Goal: Task Accomplishment & Management: Manage account settings

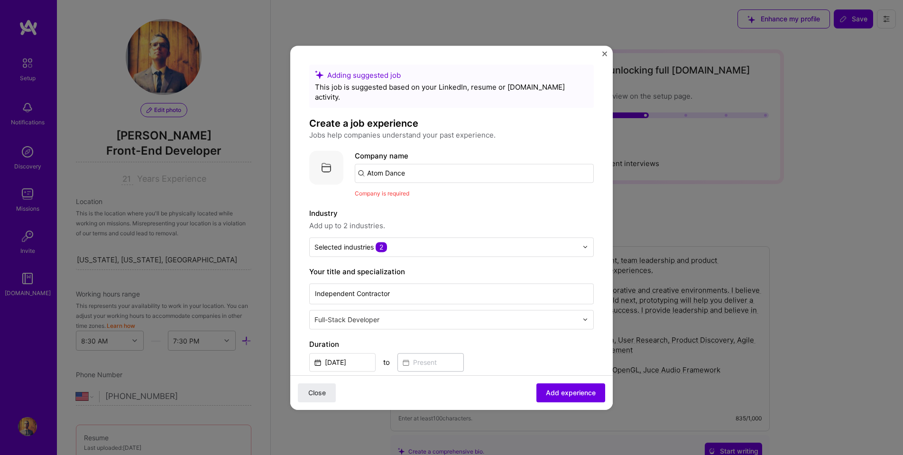
select select "US"
select select "Right Now"
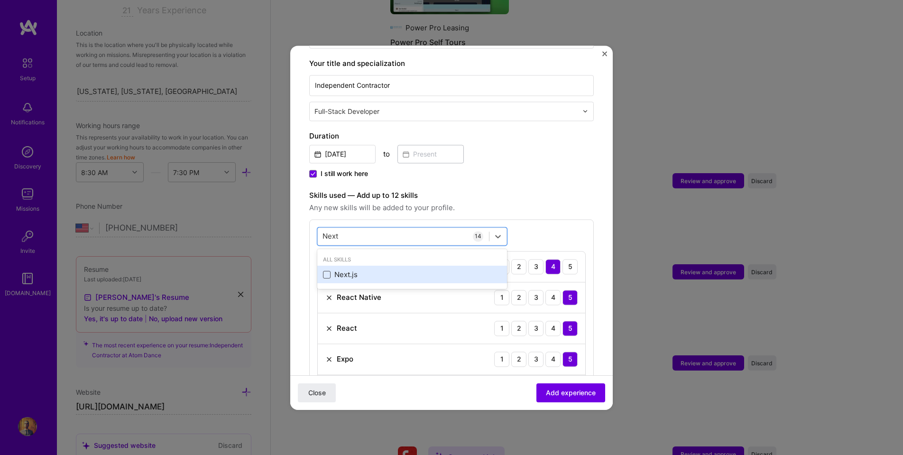
click at [326, 271] on span at bounding box center [327, 275] width 8 height 8
click at [0, 0] on input "checkbox" at bounding box center [0, 0] width 0 height 0
type input "Next"
click at [505, 202] on span "Any new skills will be added to your profile." at bounding box center [451, 207] width 285 height 11
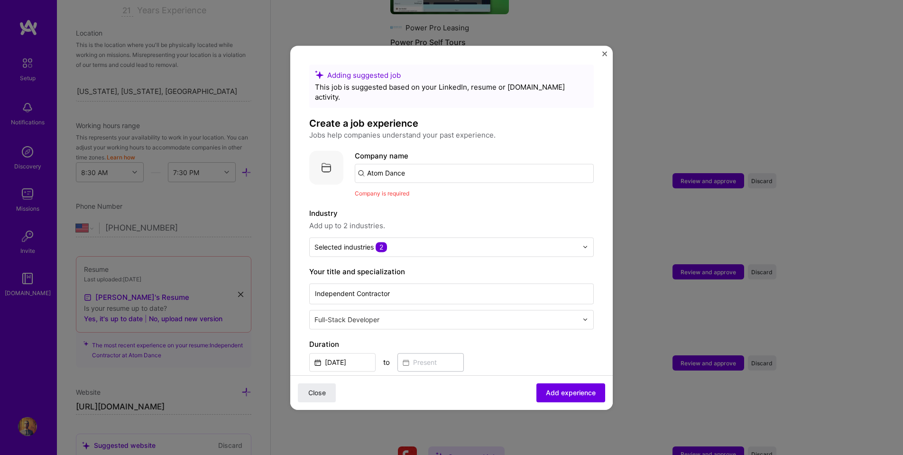
click at [426, 164] on input "Atom Dance" at bounding box center [474, 173] width 239 height 19
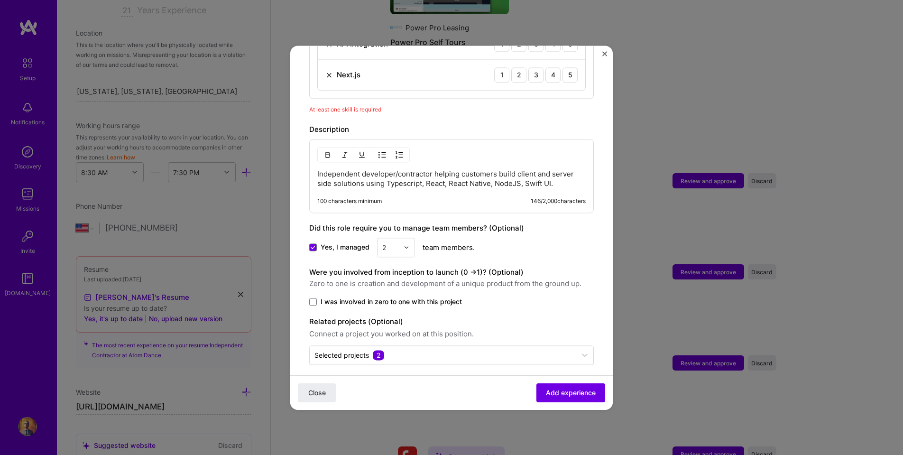
scroll to position [831, 0]
click at [495, 174] on p "Independent developer/contractor helping customers build client and server side…" at bounding box center [451, 179] width 268 height 19
click at [562, 390] on span "Add experience" at bounding box center [571, 392] width 50 height 9
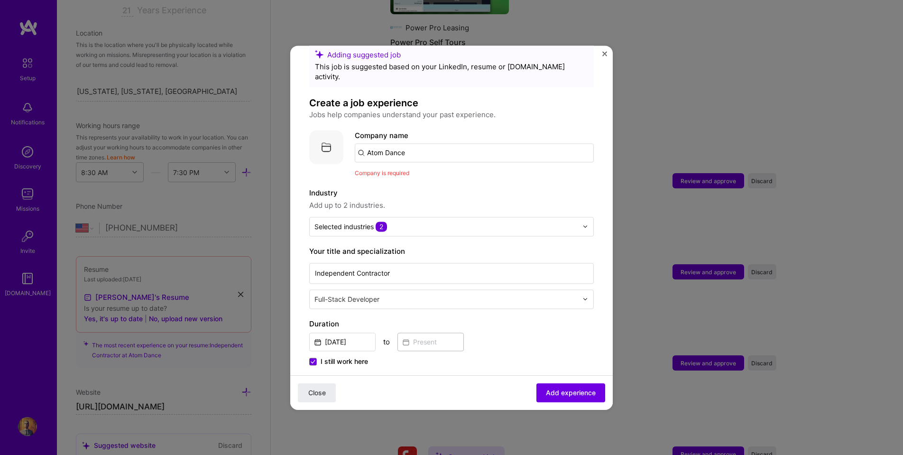
scroll to position [19, 0]
click at [430, 144] on input "Atom Dance" at bounding box center [474, 153] width 239 height 19
type input "Atom Dance"
click at [402, 175] on span "Add company" at bounding box center [382, 180] width 46 height 10
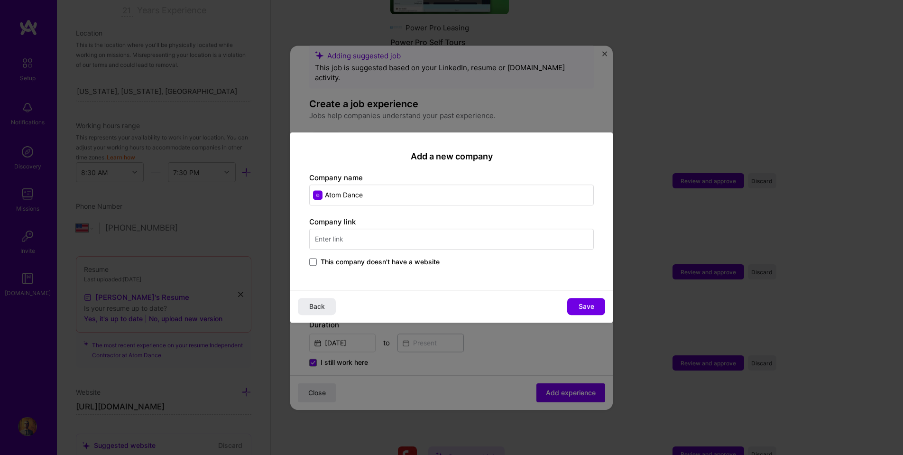
click at [332, 261] on span "This company doesn't have a website" at bounding box center [380, 261] width 119 height 9
click at [0, 0] on input "This company doesn't have a website" at bounding box center [0, 0] width 0 height 0
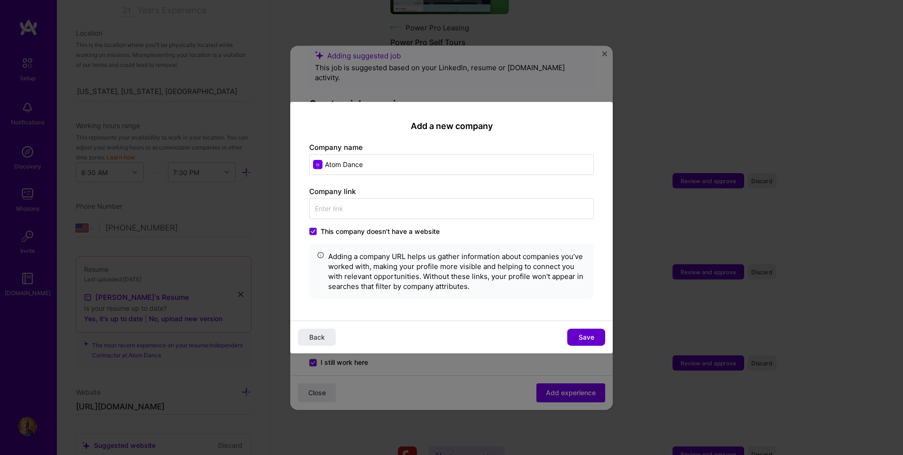
click at [590, 334] on span "Save" at bounding box center [587, 336] width 16 height 9
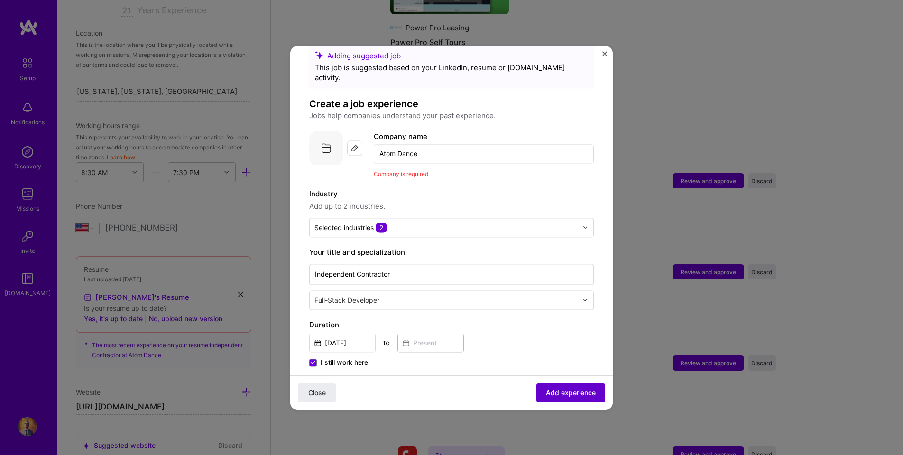
click at [565, 390] on span "Add experience" at bounding box center [571, 392] width 50 height 9
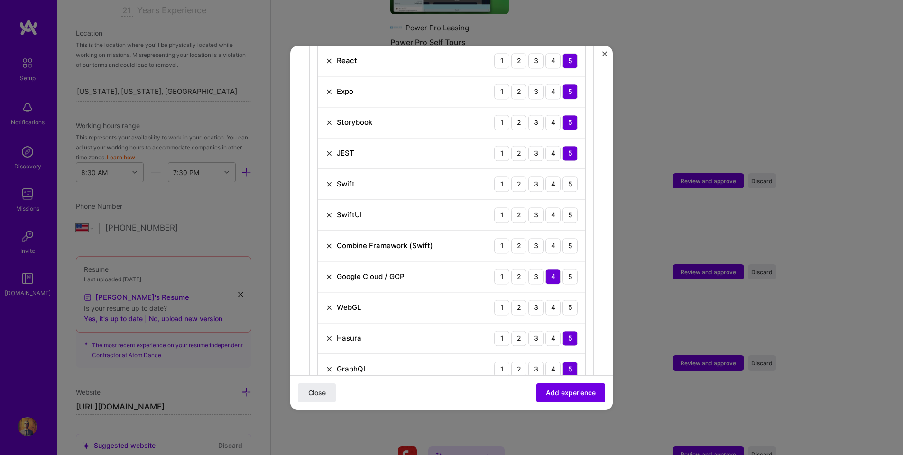
scroll to position [459, 0]
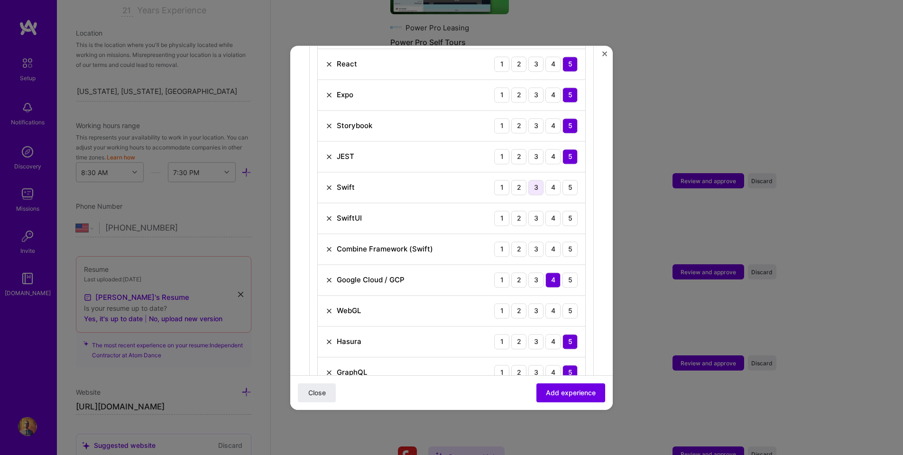
click at [534, 180] on div "3" at bounding box center [535, 187] width 15 height 15
click at [536, 211] on div "3" at bounding box center [535, 218] width 15 height 15
click at [330, 245] on img at bounding box center [329, 249] width 8 height 8
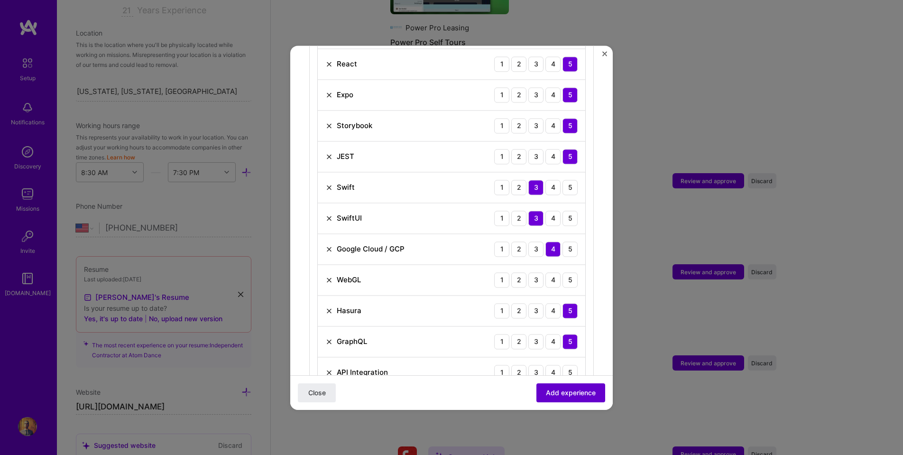
click at [573, 391] on span "Add experience" at bounding box center [571, 392] width 50 height 9
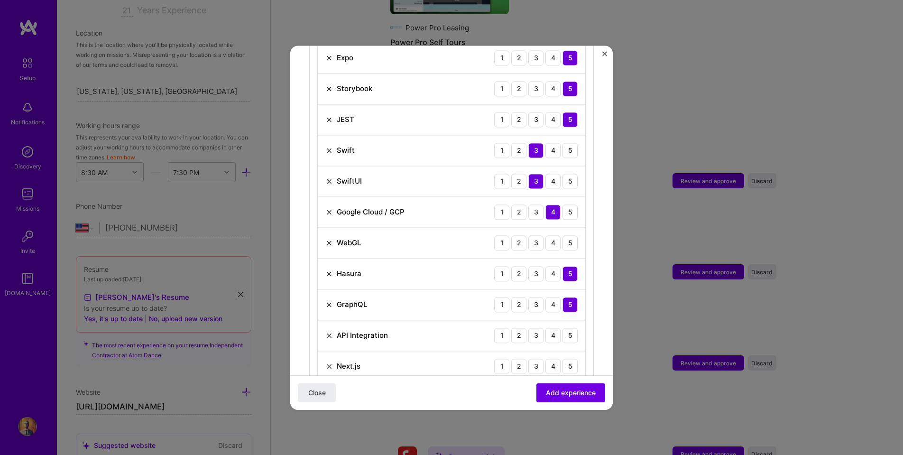
scroll to position [499, 0]
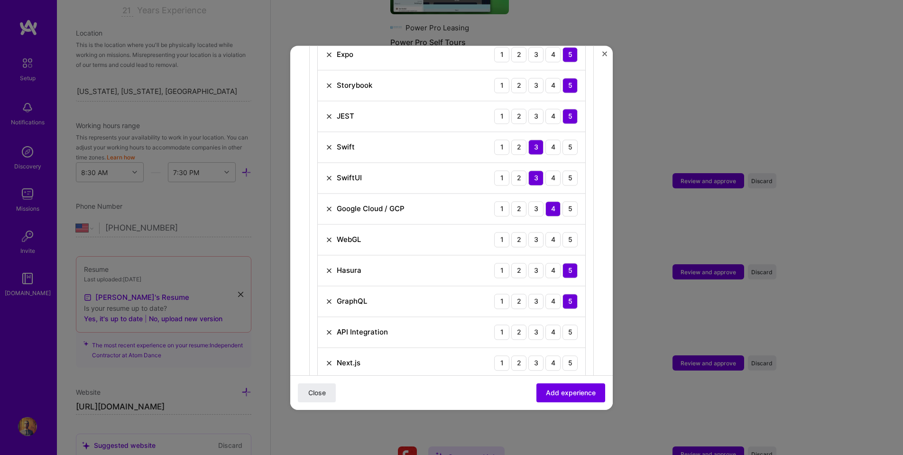
click at [329, 236] on img at bounding box center [329, 240] width 8 height 8
click at [536, 324] on div "3" at bounding box center [535, 331] width 15 height 15
click at [330, 297] on img at bounding box center [329, 301] width 8 height 8
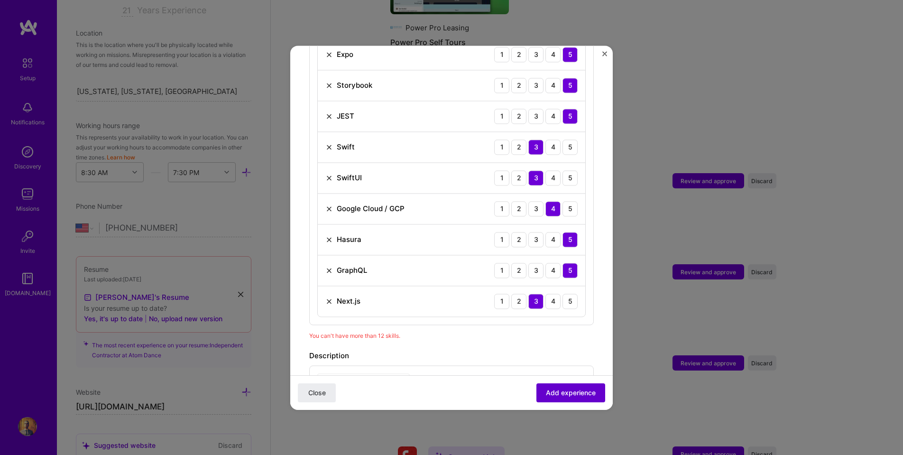
click at [582, 392] on span "Add experience" at bounding box center [571, 392] width 50 height 9
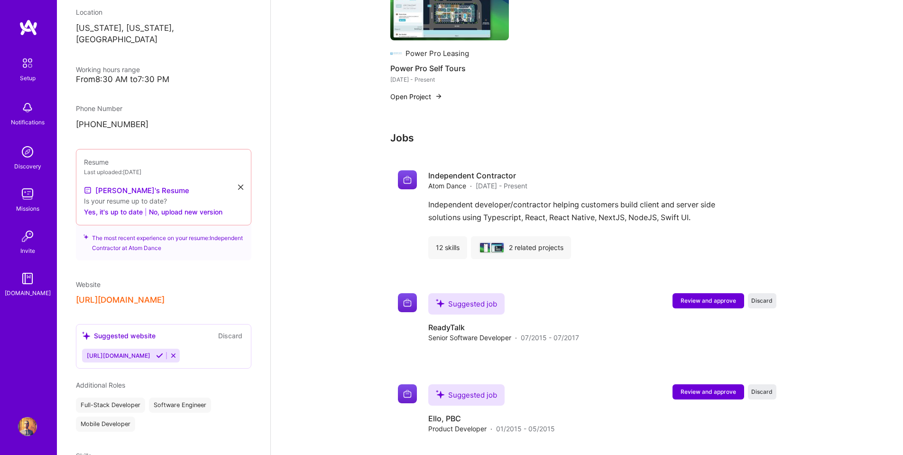
scroll to position [1379, 0]
click at [708, 297] on span "Review and approve" at bounding box center [708, 301] width 55 height 8
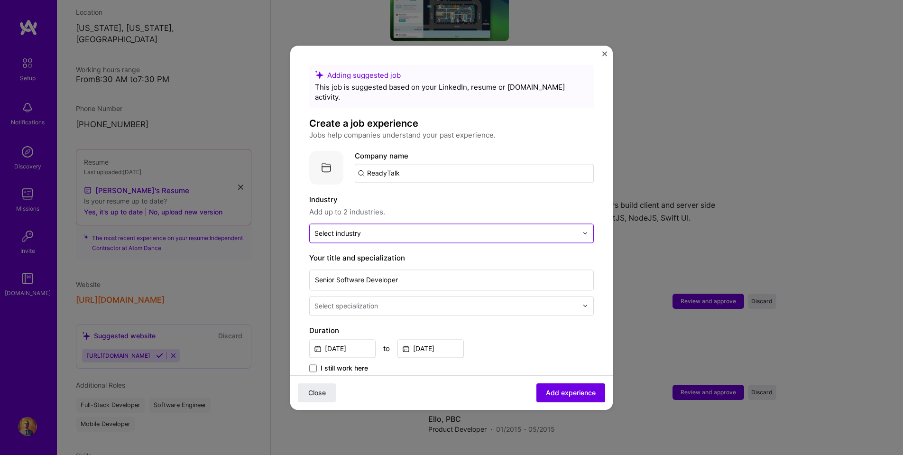
click at [409, 228] on input "text" at bounding box center [445, 233] width 263 height 10
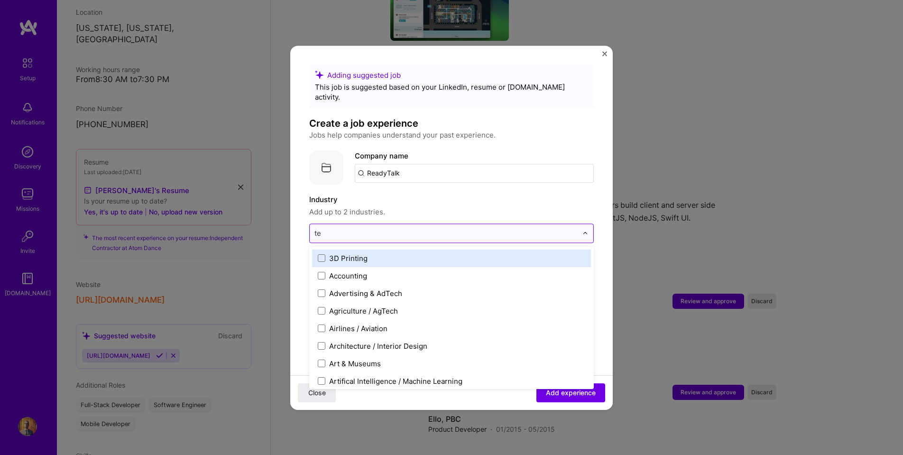
type input "tel"
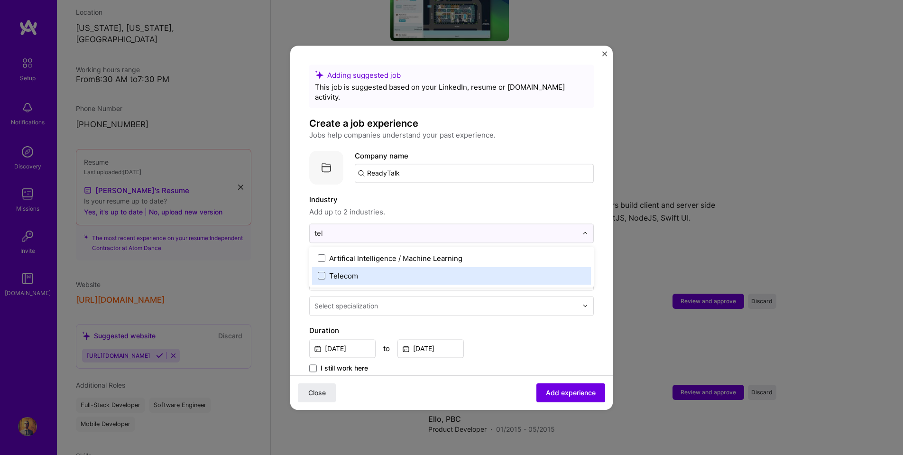
click at [324, 272] on span at bounding box center [322, 276] width 8 height 8
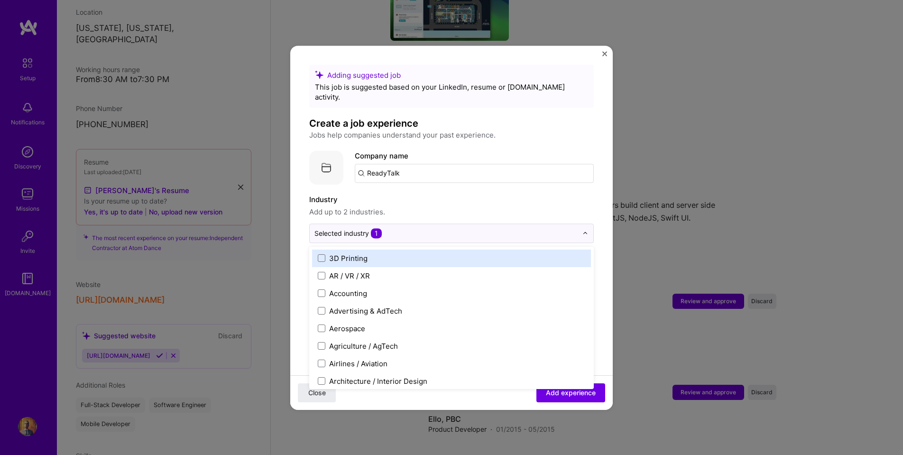
click at [421, 194] on label "Industry" at bounding box center [451, 199] width 285 height 11
click at [428, 228] on input "text" at bounding box center [445, 233] width 263 height 10
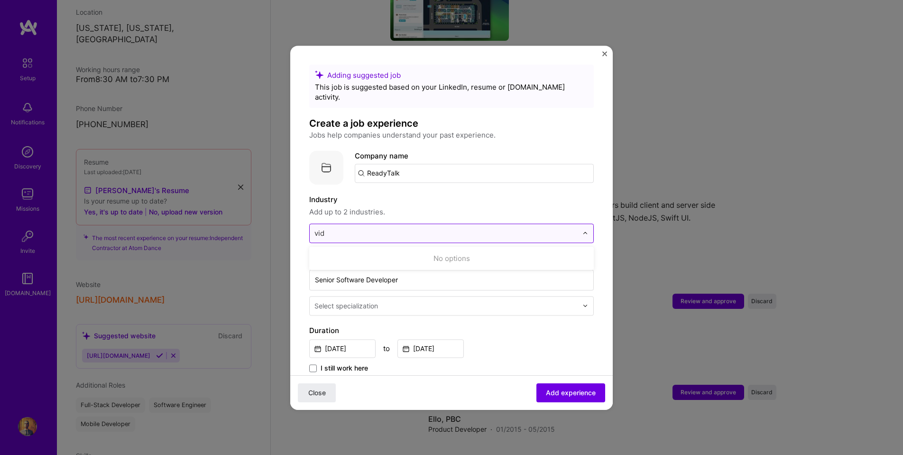
type input "vide"
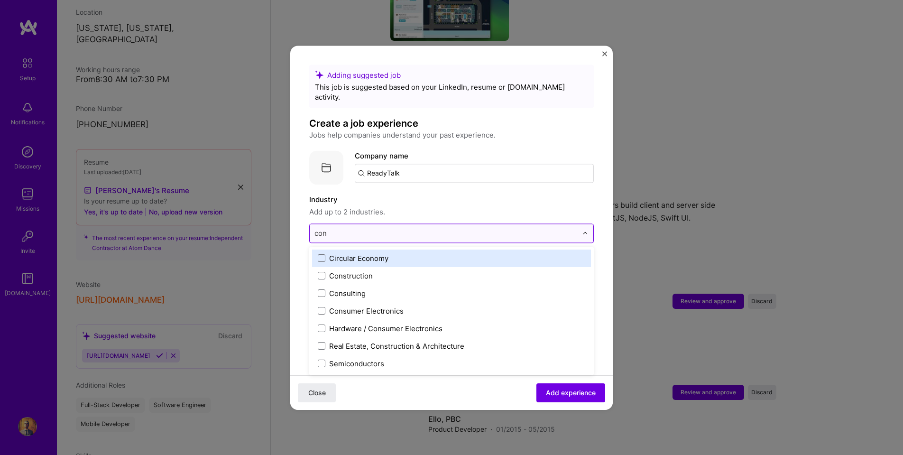
type input "conf"
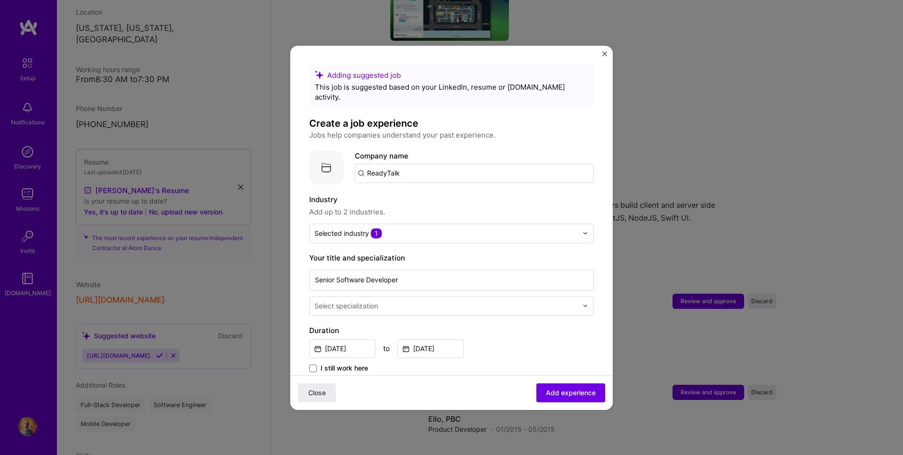
click at [390, 301] on input "text" at bounding box center [446, 306] width 265 height 10
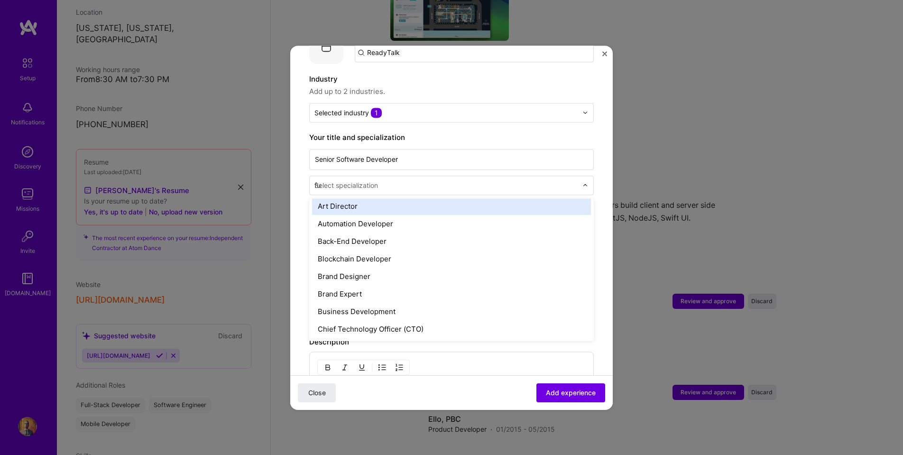
scroll to position [0, 0]
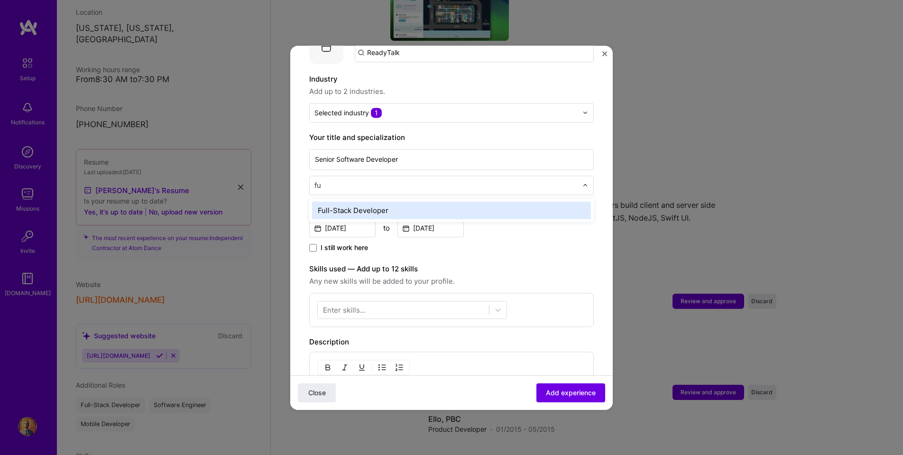
type input "ful"
type input "front"
click at [323, 203] on div "Front-End Developer" at bounding box center [451, 211] width 279 height 18
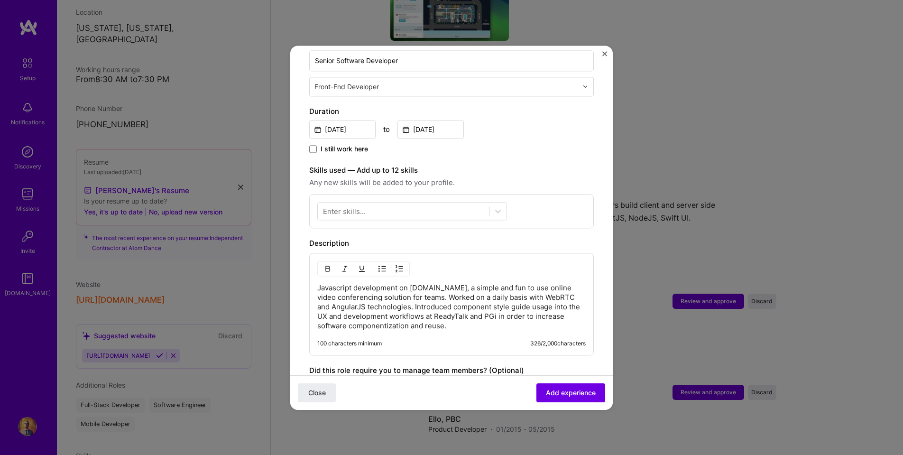
scroll to position [229, 0]
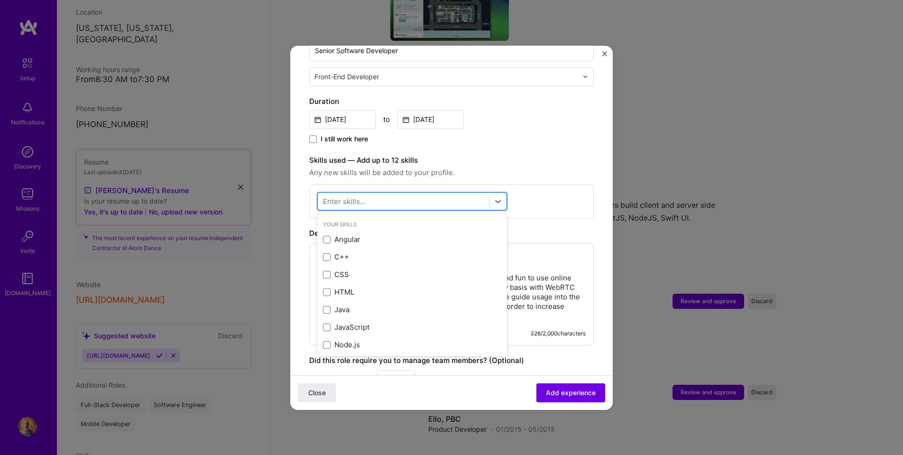
click at [413, 193] on div at bounding box center [403, 201] width 171 height 16
click at [325, 236] on span at bounding box center [327, 240] width 8 height 8
click at [0, 0] on input "checkbox" at bounding box center [0, 0] width 0 height 0
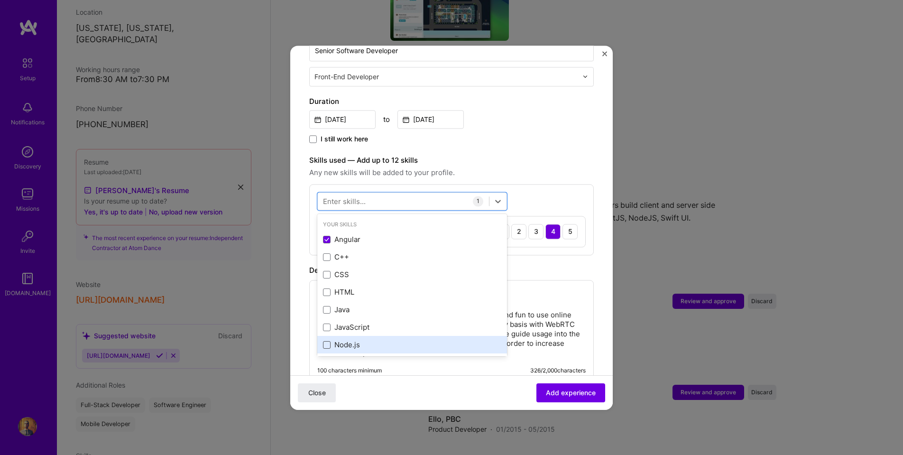
click at [329, 341] on span at bounding box center [327, 345] width 8 height 8
click at [0, 0] on input "checkbox" at bounding box center [0, 0] width 0 height 0
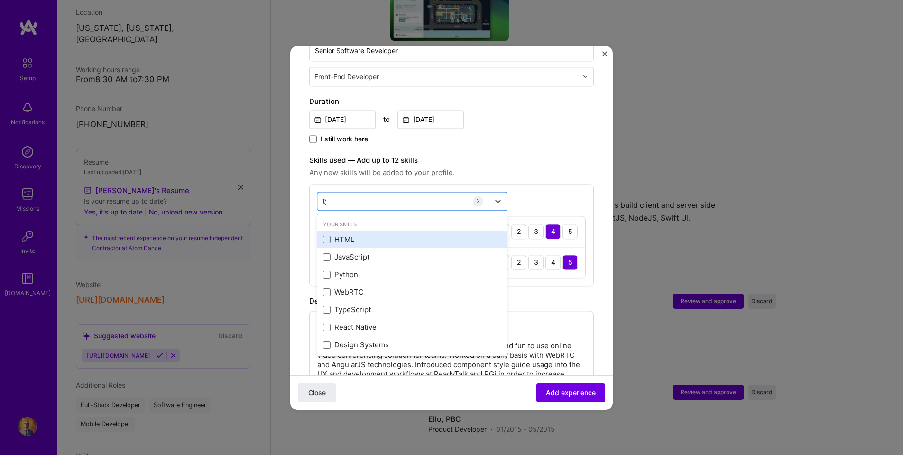
type input "type"
click at [327, 236] on span at bounding box center [327, 240] width 8 height 8
click at [0, 0] on input "checkbox" at bounding box center [0, 0] width 0 height 0
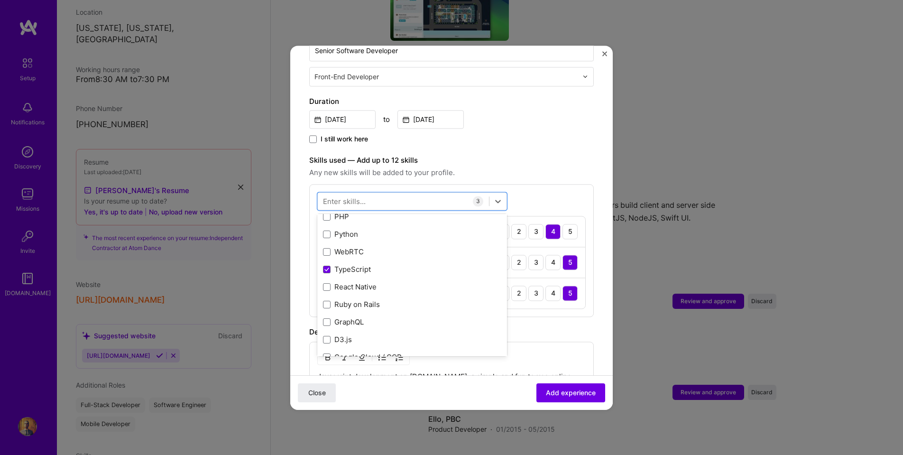
scroll to position [146, 0]
click at [326, 248] on span at bounding box center [327, 252] width 8 height 8
click at [0, 0] on input "checkbox" at bounding box center [0, 0] width 0 height 0
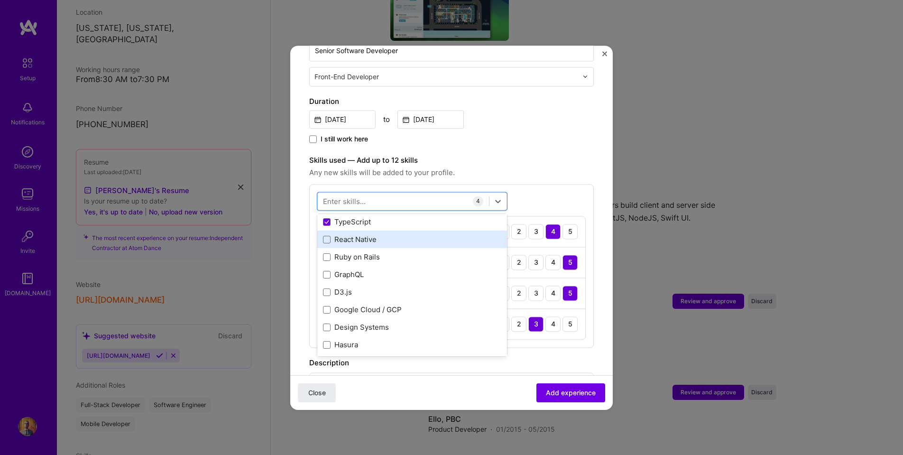
scroll to position [194, 0]
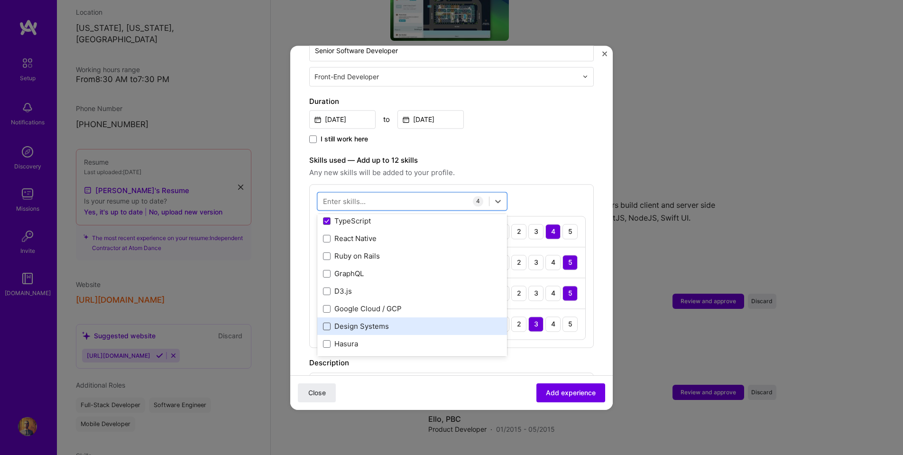
click at [330, 323] on span at bounding box center [327, 327] width 8 height 8
click at [0, 0] on input "checkbox" at bounding box center [0, 0] width 0 height 0
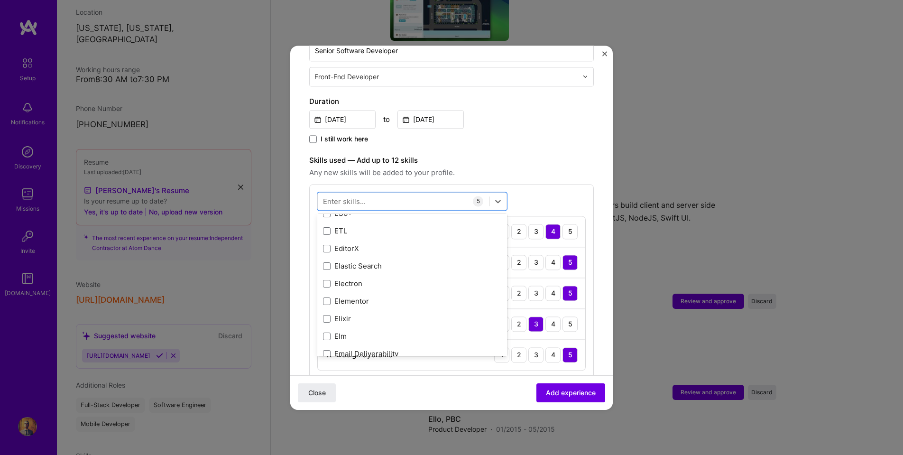
scroll to position [2345, 0]
click at [329, 262] on span at bounding box center [327, 266] width 8 height 8
click at [0, 0] on input "checkbox" at bounding box center [0, 0] width 0 height 0
click at [303, 214] on form "Adding suggested job This job is suggested based on your LinkedIn, resume or [D…" at bounding box center [451, 288] width 323 height 906
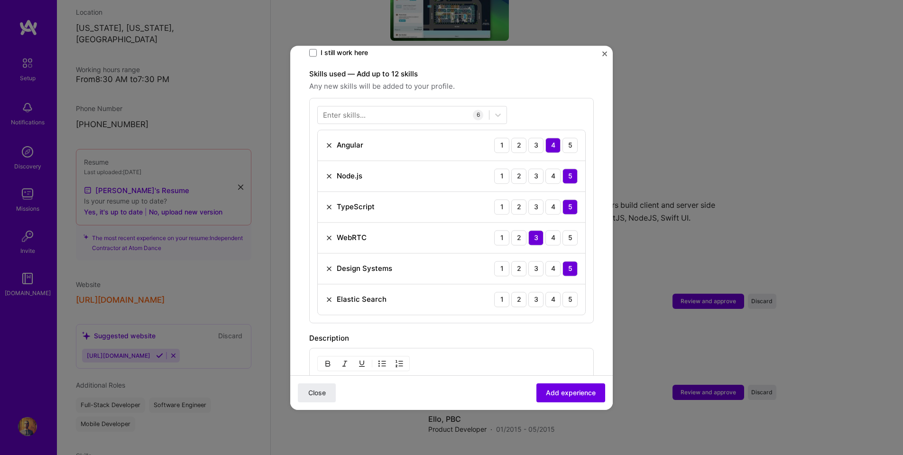
scroll to position [318, 0]
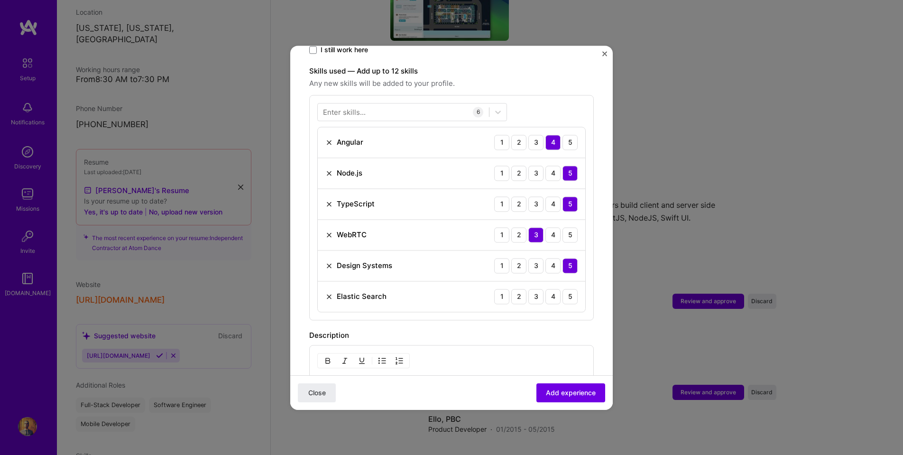
click at [330, 293] on img at bounding box center [329, 297] width 8 height 8
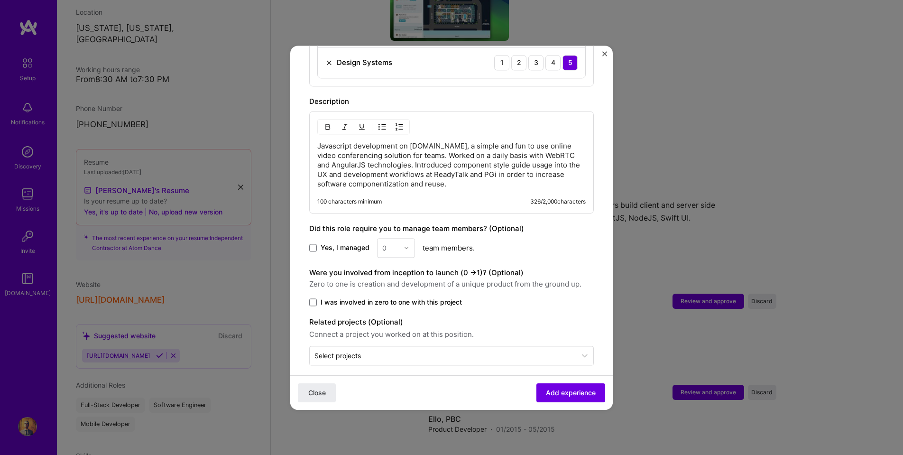
scroll to position [521, 0]
click at [312, 244] on span at bounding box center [313, 248] width 8 height 8
click at [0, 0] on input "Yes, I managed" at bounding box center [0, 0] width 0 height 0
click at [405, 245] on img at bounding box center [407, 248] width 6 height 6
click at [397, 335] on div "5" at bounding box center [396, 344] width 32 height 18
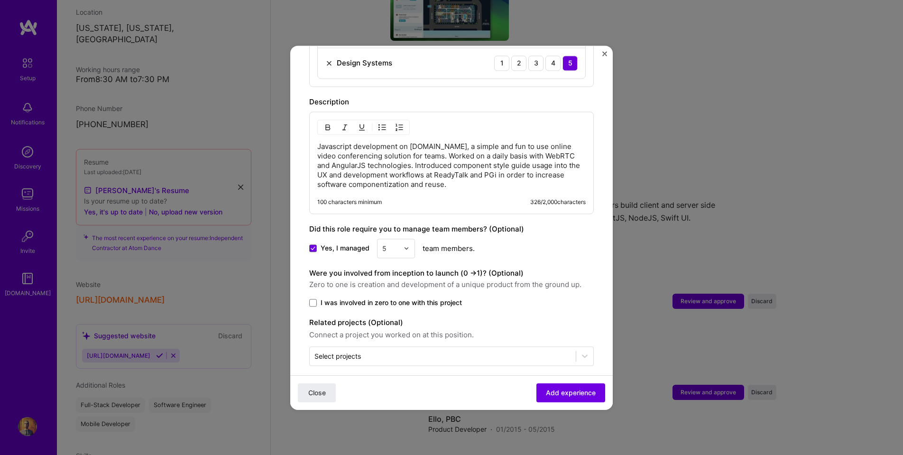
click at [501, 247] on div "Yes, I managed 5 team members." at bounding box center [451, 248] width 285 height 19
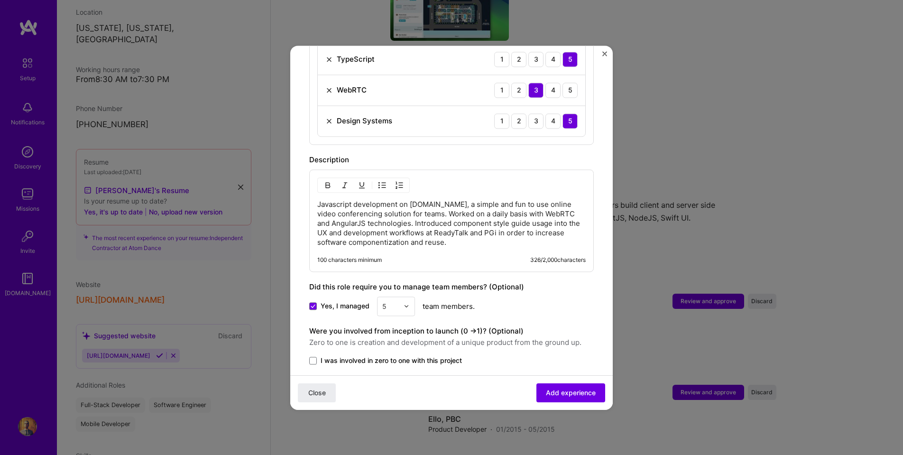
scroll to position [481, 0]
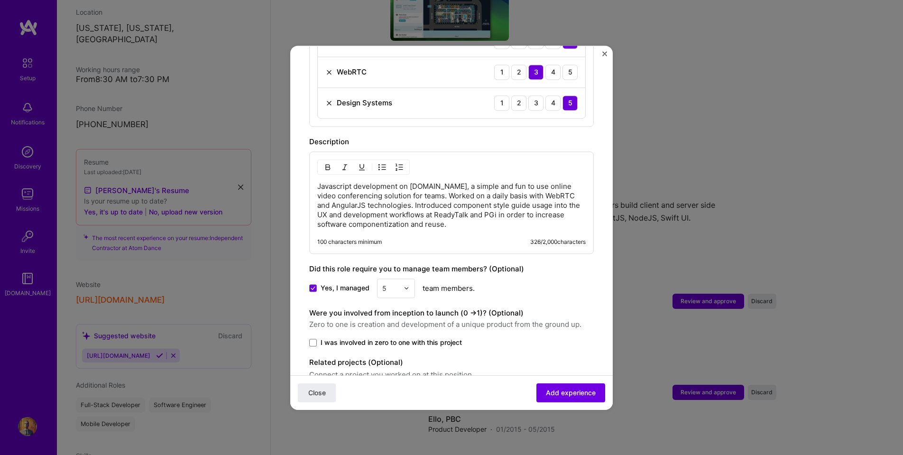
click at [351, 182] on p "Javascript development on [DOMAIN_NAME], a simple and fun to use online video c…" at bounding box center [451, 205] width 268 height 47
click at [399, 182] on p "Team lead development on [DOMAIN_NAME], a simple and fun to use online video co…" at bounding box center [451, 205] width 268 height 47
click at [400, 182] on p "Team lead developing on [DOMAIN_NAME], a simple and fun to use online video con…" at bounding box center [451, 205] width 268 height 47
click at [561, 390] on span "Add experience" at bounding box center [571, 392] width 50 height 9
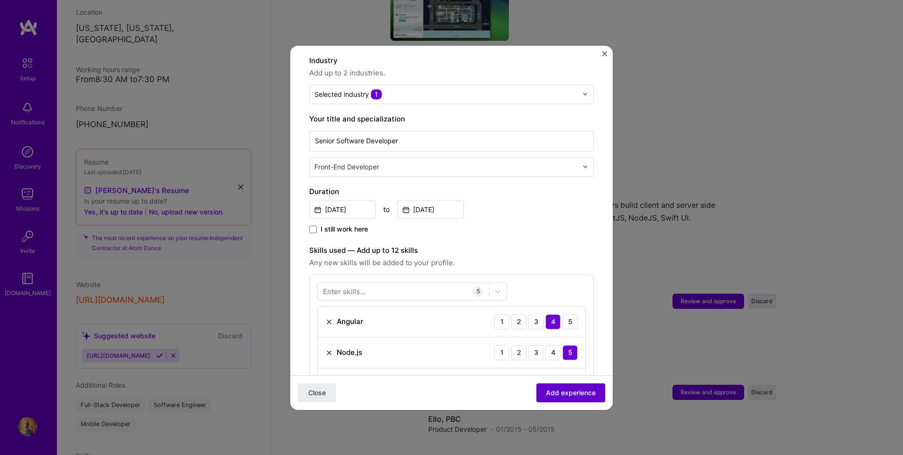
scroll to position [95, 0]
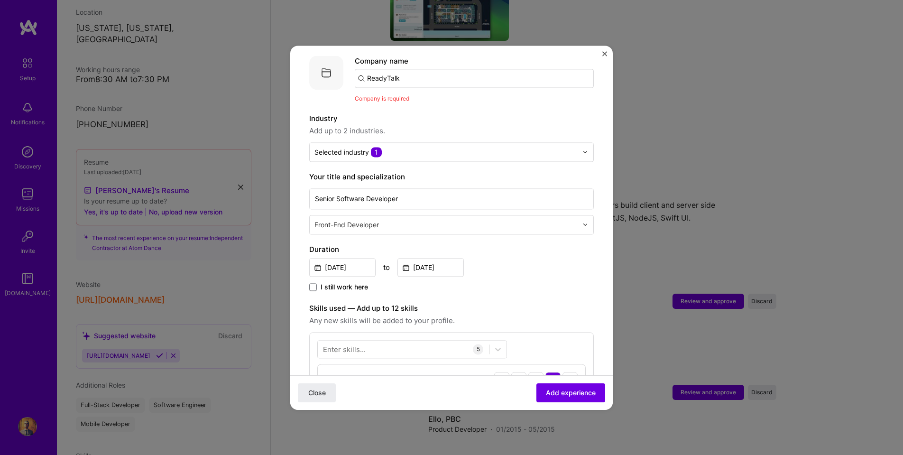
click at [405, 69] on input "ReadyTalk" at bounding box center [474, 78] width 239 height 19
type input "ReadyTalk"
click at [428, 98] on div "ReadyTalk" at bounding box center [429, 104] width 43 height 17
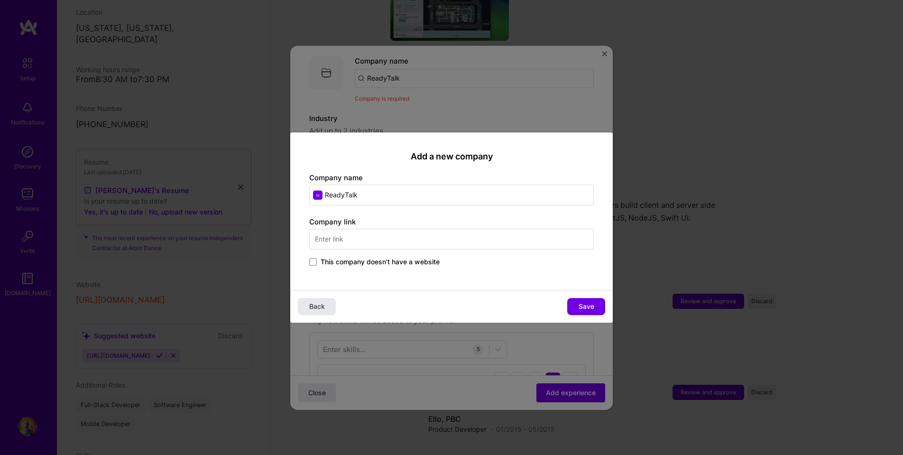
click at [314, 305] on span "Back" at bounding box center [317, 306] width 16 height 9
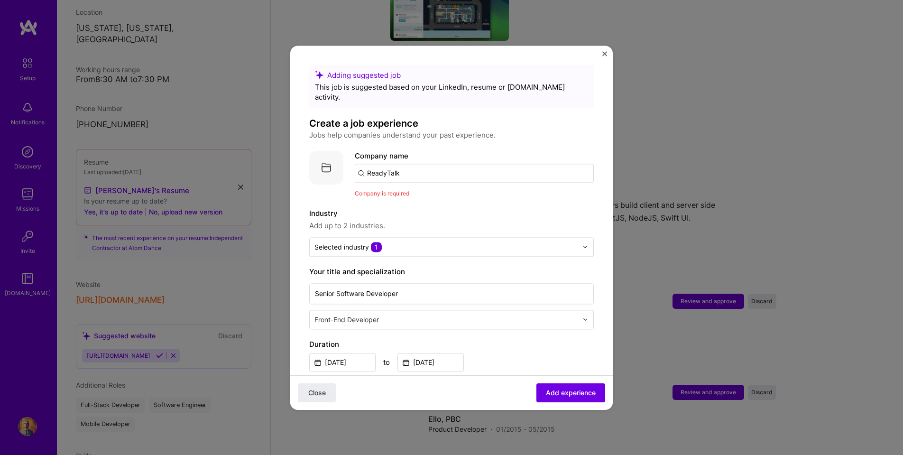
scroll to position [0, 0]
click at [408, 165] on input "ReadyTalk" at bounding box center [474, 173] width 239 height 19
type input "PGi"
click at [394, 202] on span "[DOMAIN_NAME]" at bounding box center [406, 206] width 46 height 8
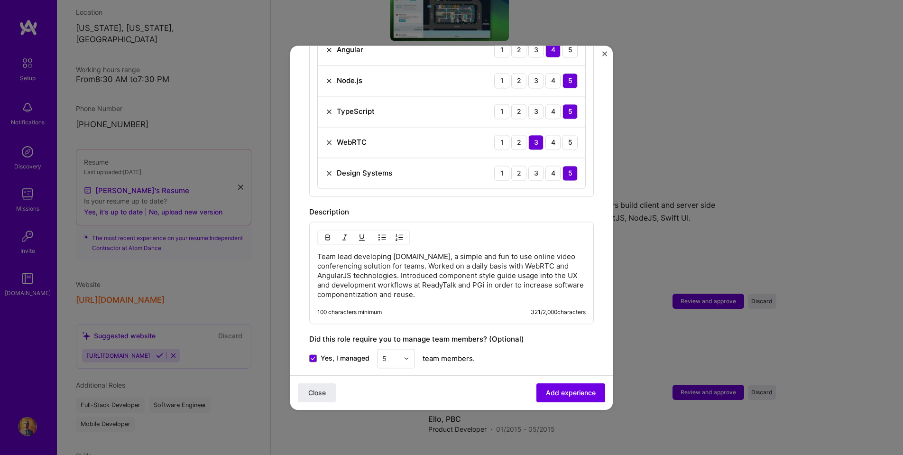
scroll to position [446, 0]
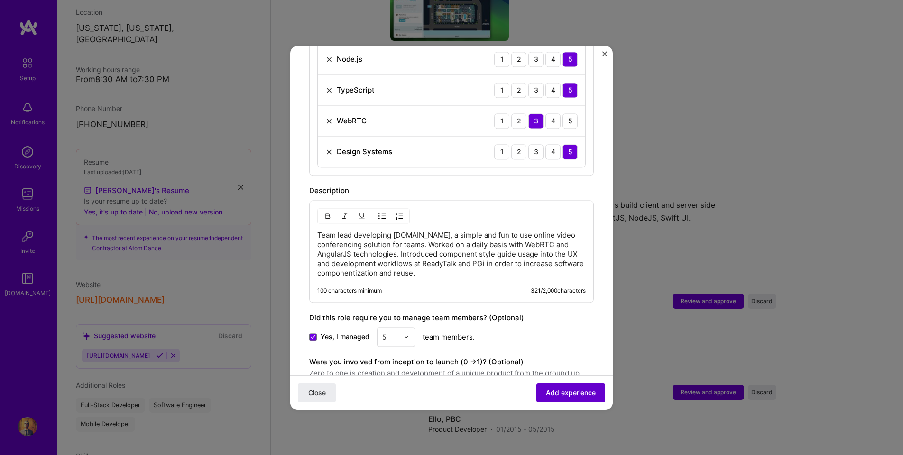
click at [569, 392] on span "Add experience" at bounding box center [571, 392] width 50 height 9
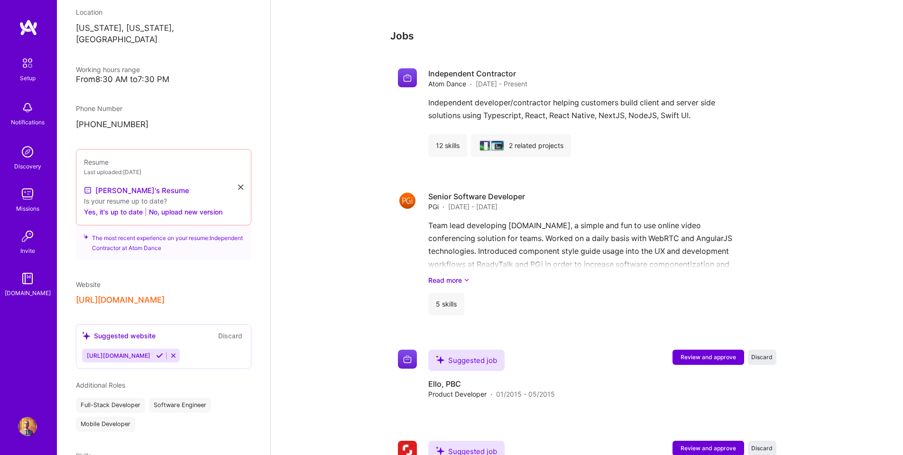
scroll to position [1570, 0]
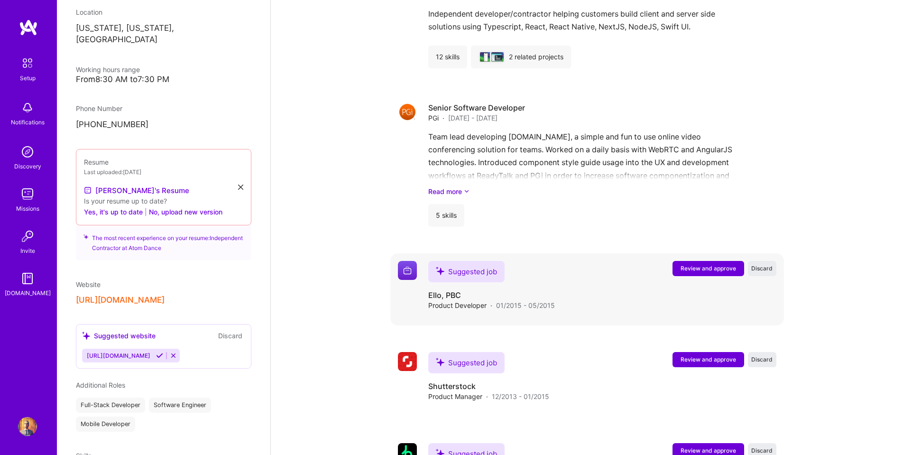
click at [692, 264] on span "Review and approve" at bounding box center [708, 268] width 55 height 8
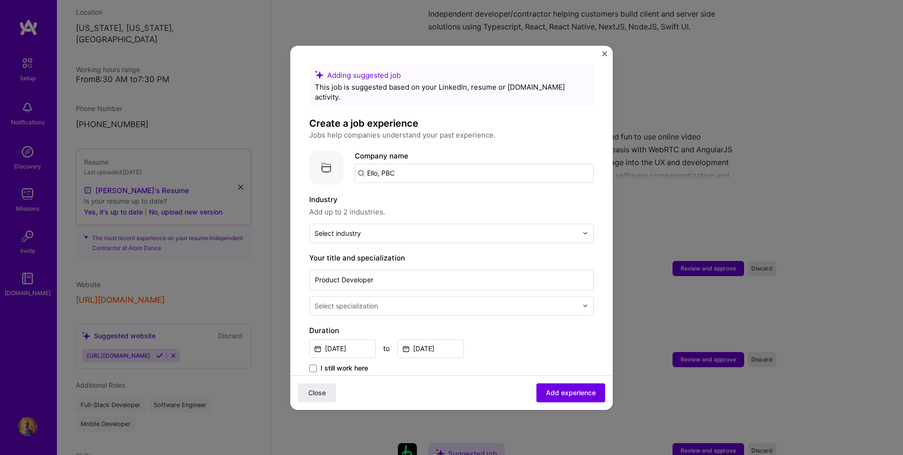
click at [401, 165] on input "Ello, PBC" at bounding box center [474, 173] width 239 height 19
click at [390, 228] on input "text" at bounding box center [445, 233] width 263 height 10
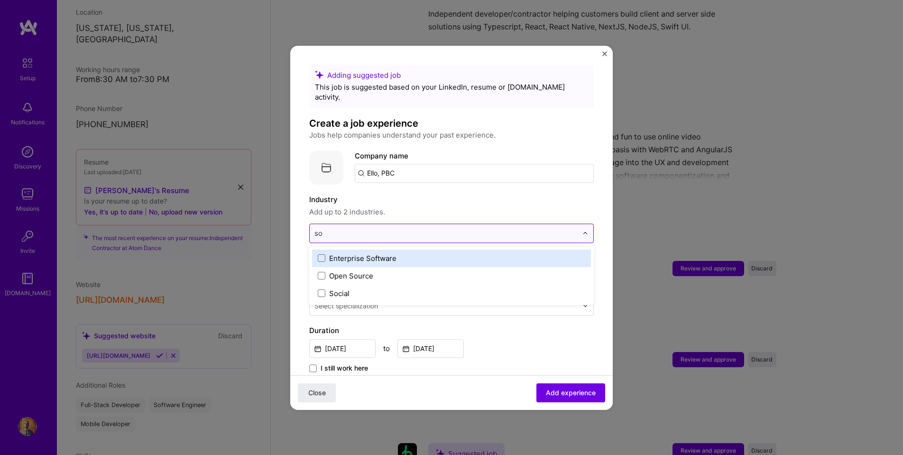
type input "soc"
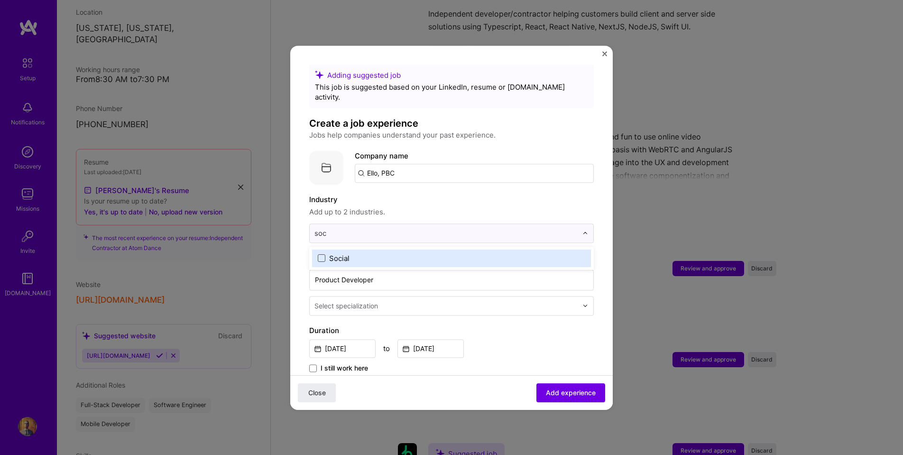
click at [324, 254] on span at bounding box center [322, 258] width 8 height 8
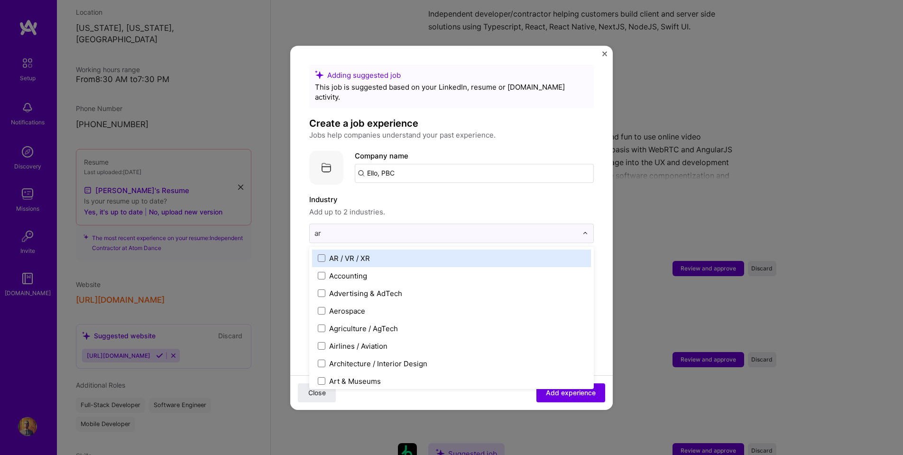
type input "art"
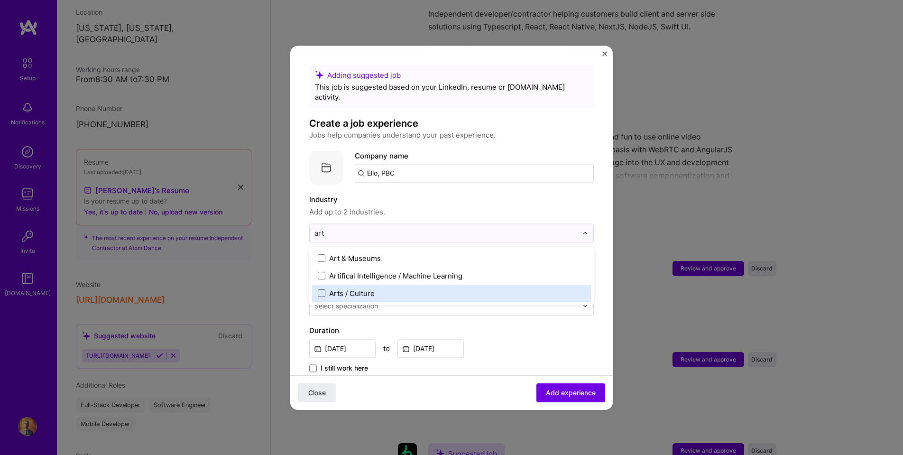
click at [323, 289] on span at bounding box center [322, 293] width 8 height 8
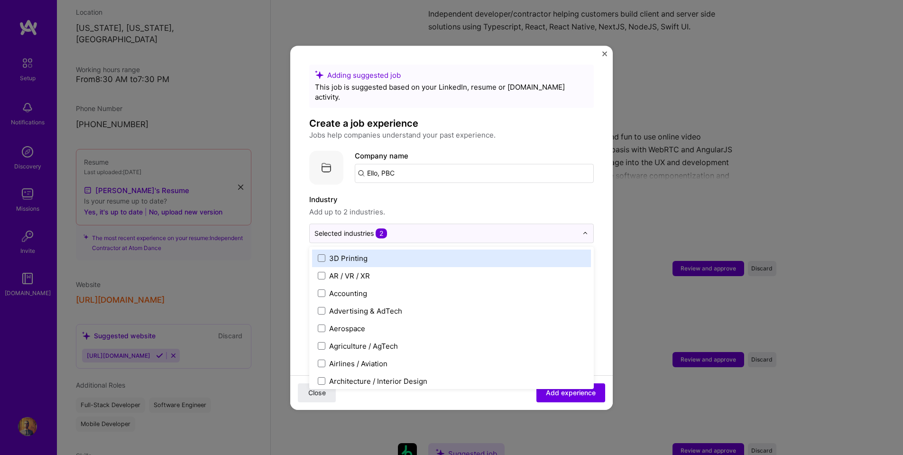
click at [301, 209] on form "Adding suggested job This job is suggested based on your LinkedIn, resume or [D…" at bounding box center [451, 427] width 323 height 725
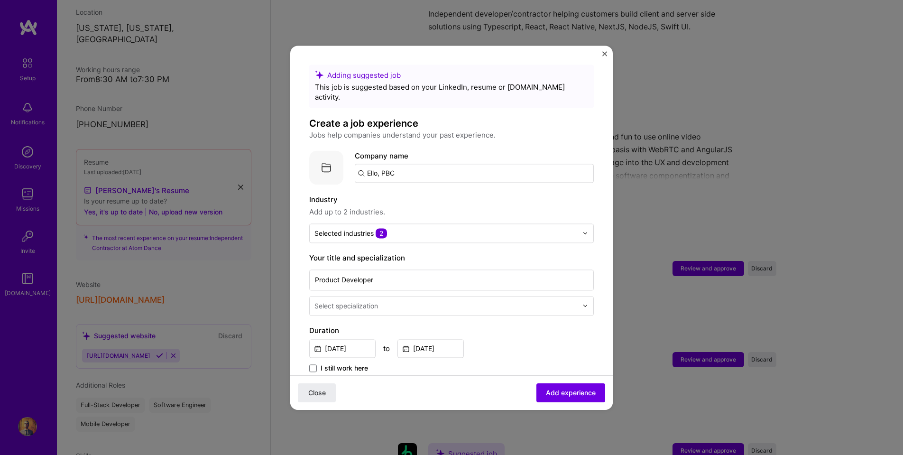
click at [374, 301] on div "Select specialization" at bounding box center [346, 306] width 64 height 10
type input "fron"
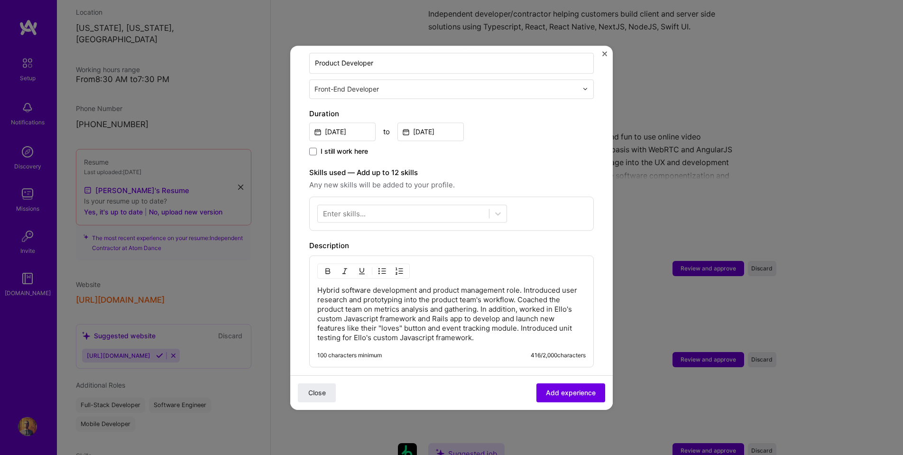
scroll to position [220, 0]
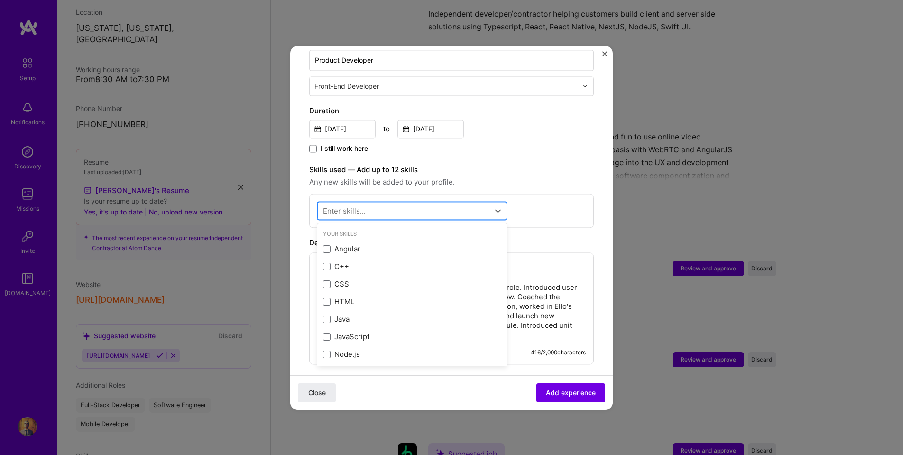
click at [375, 203] on div at bounding box center [403, 211] width 171 height 16
type input "Jav"
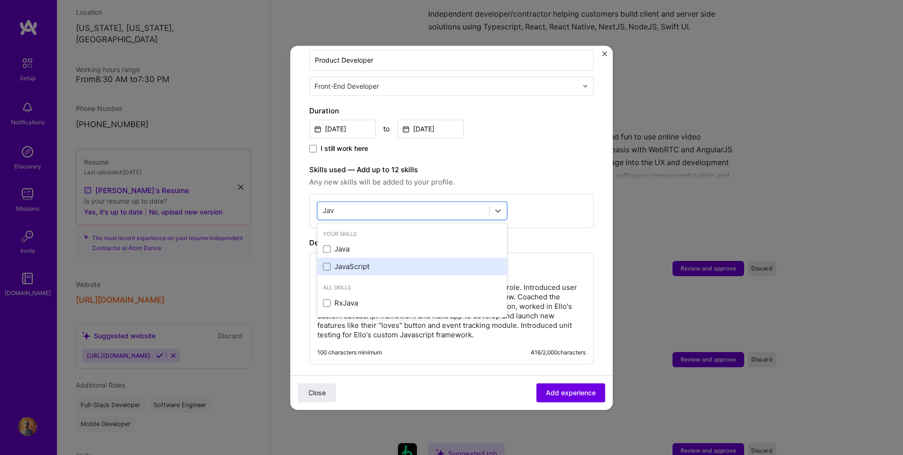
click at [347, 262] on div "JavaScript" at bounding box center [412, 267] width 178 height 10
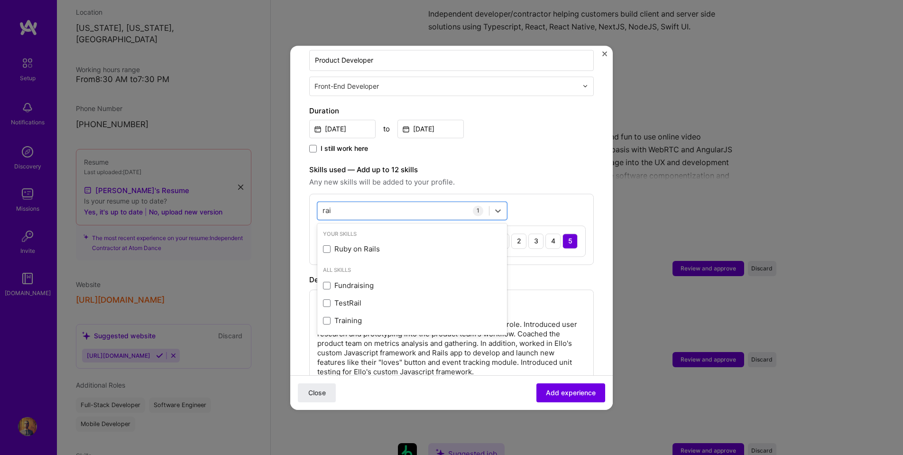
type input "rail"
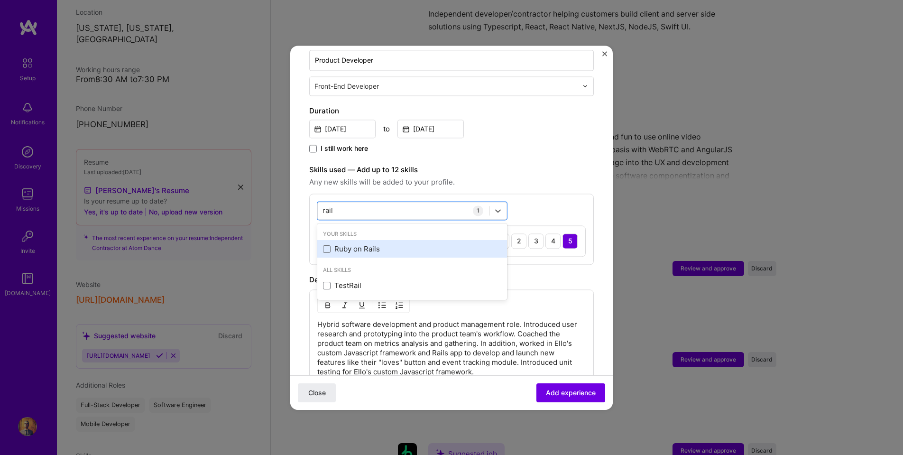
click at [344, 244] on div "Ruby on Rails" at bounding box center [412, 249] width 178 height 10
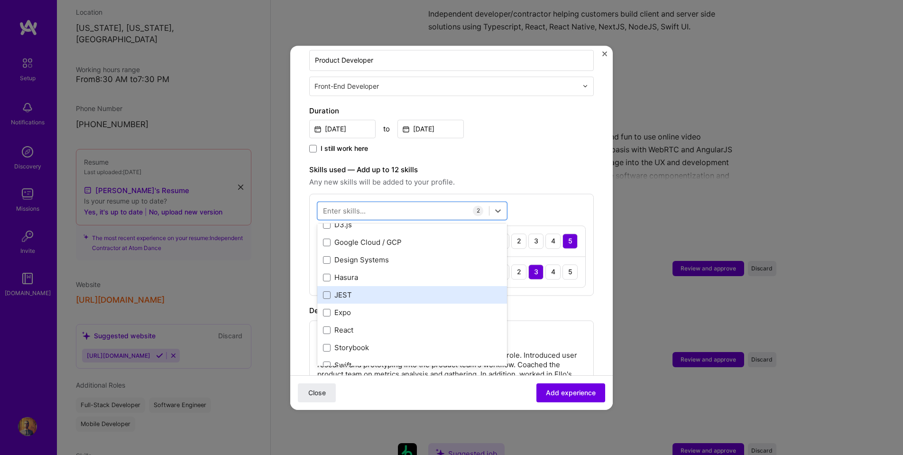
scroll to position [276, 0]
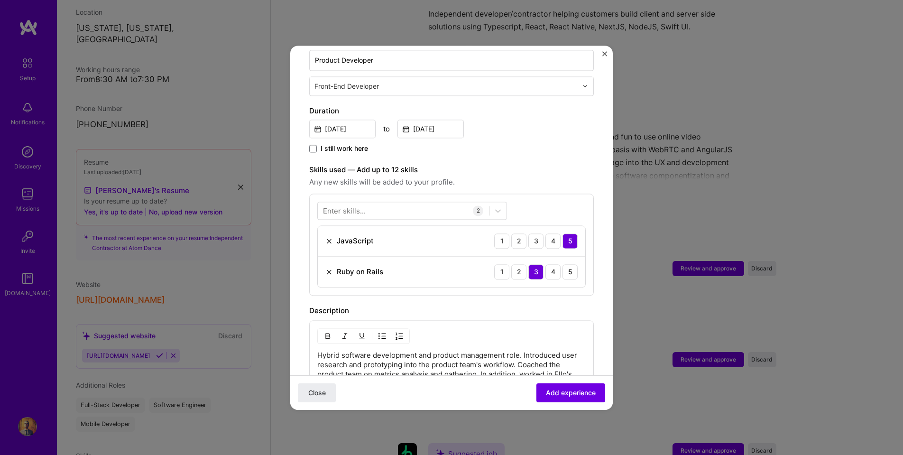
click at [304, 196] on form "Adding suggested job This job is suggested based on your LinkedIn, resume or [D…" at bounding box center [451, 241] width 323 height 793
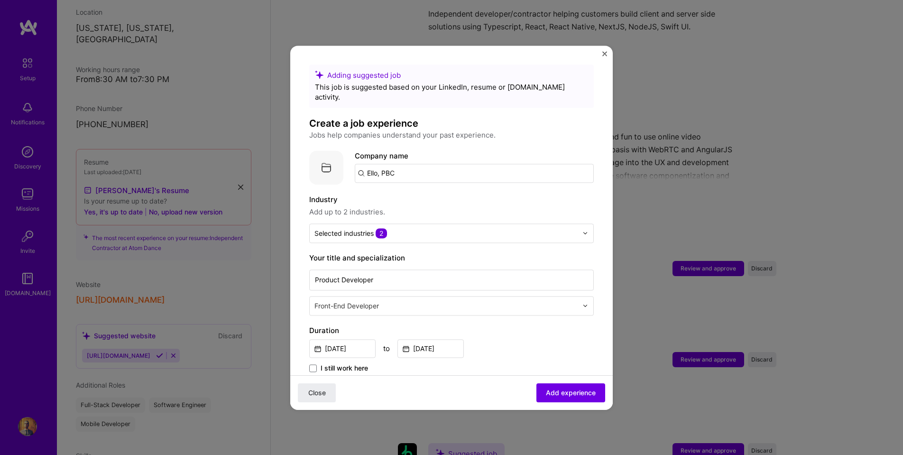
scroll to position [0, 0]
click at [556, 390] on span "Add experience" at bounding box center [571, 392] width 50 height 9
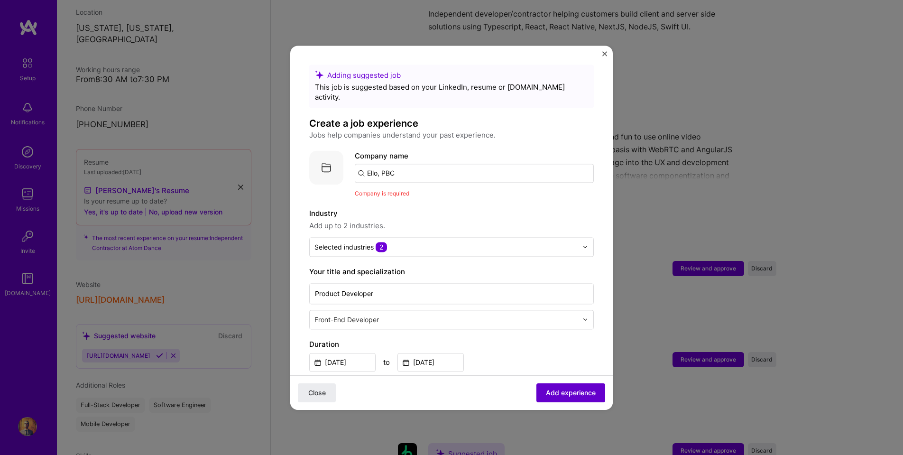
scroll to position [95, 0]
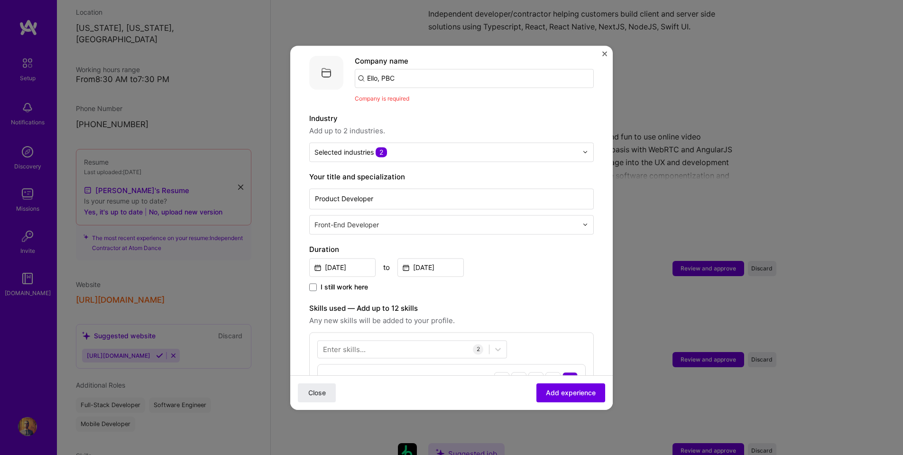
click at [403, 69] on input "Ello, PBC" at bounding box center [474, 78] width 239 height 19
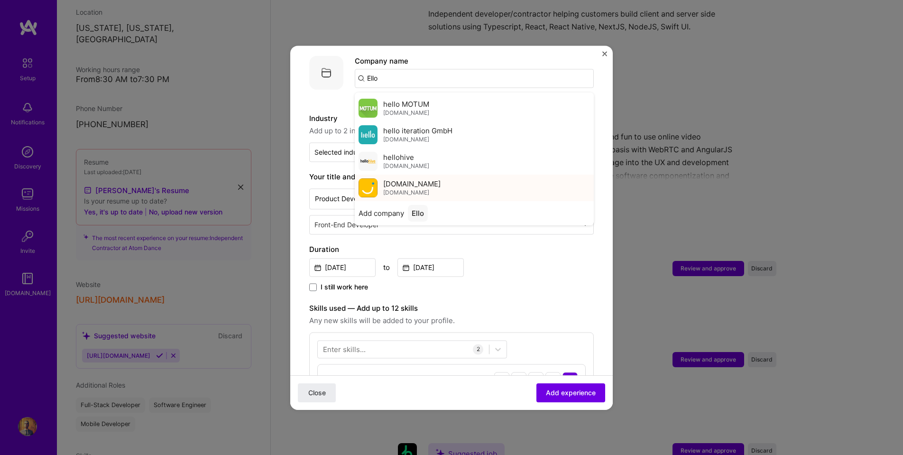
scroll to position [2476, 0]
type input "Ello"
click at [393, 208] on span "Add company" at bounding box center [382, 213] width 46 height 10
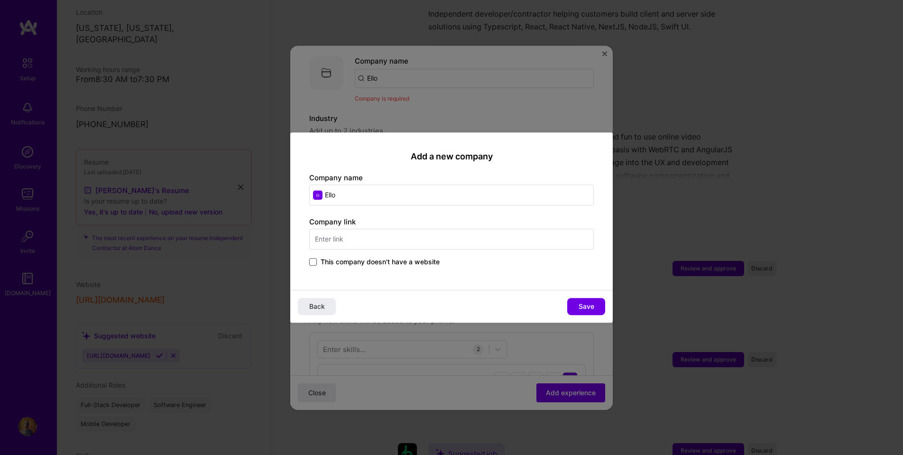
click at [312, 260] on span at bounding box center [313, 262] width 8 height 8
click at [0, 0] on input "This company doesn't have a website" at bounding box center [0, 0] width 0 height 0
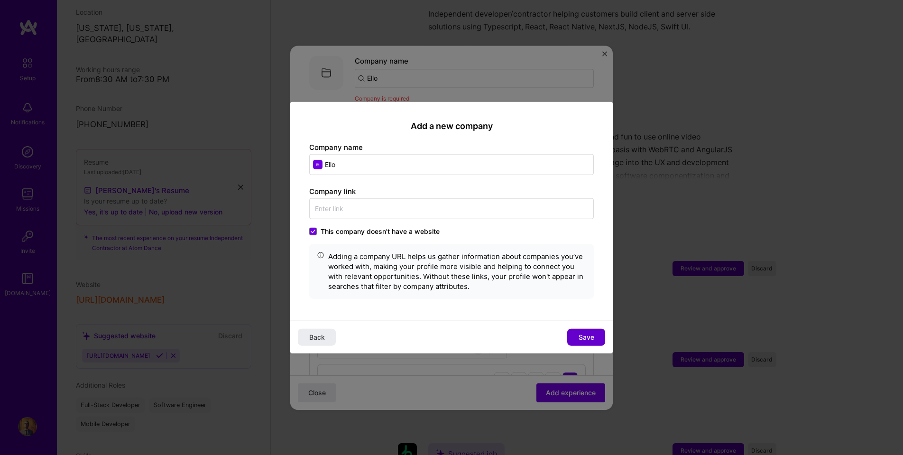
click at [586, 337] on span "Save" at bounding box center [587, 336] width 16 height 9
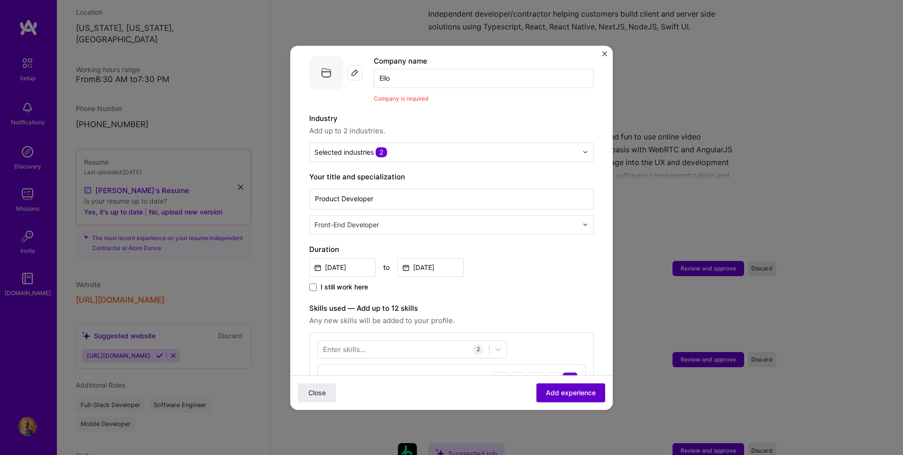
click at [574, 391] on span "Add experience" at bounding box center [571, 392] width 50 height 9
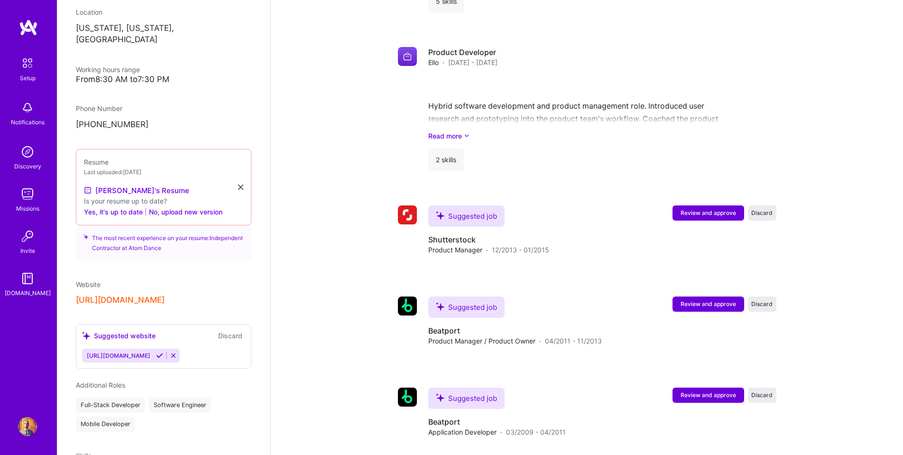
scroll to position [1772, 0]
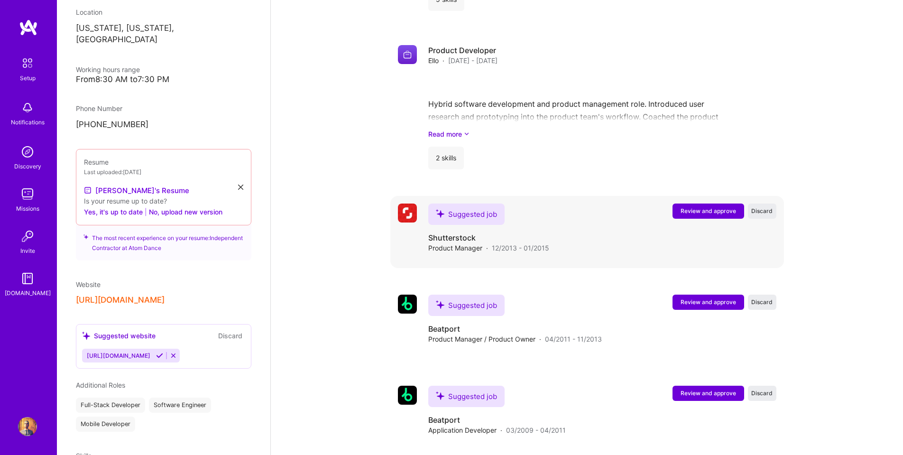
click at [704, 207] on span "Review and approve" at bounding box center [708, 211] width 55 height 8
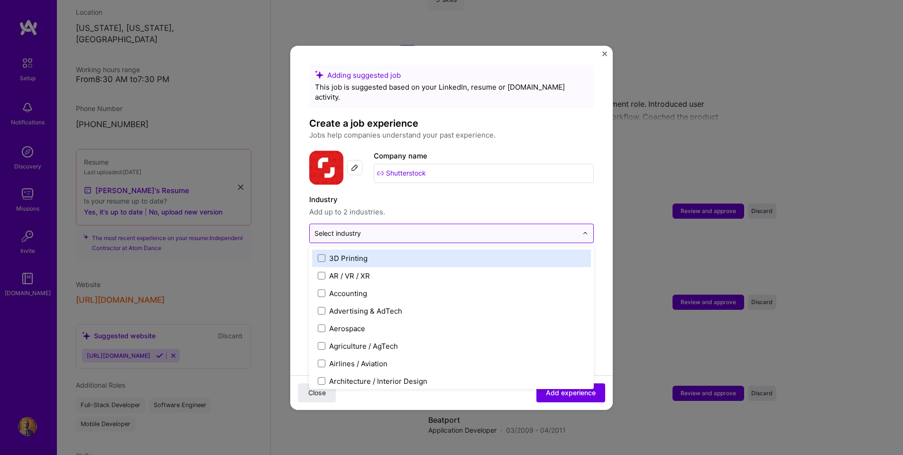
click at [409, 228] on input "text" at bounding box center [445, 233] width 263 height 10
type input "art"
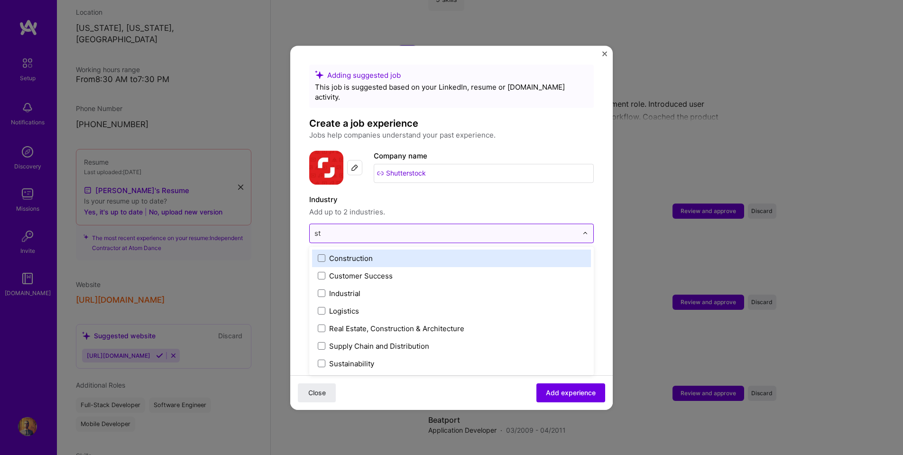
type input "sto"
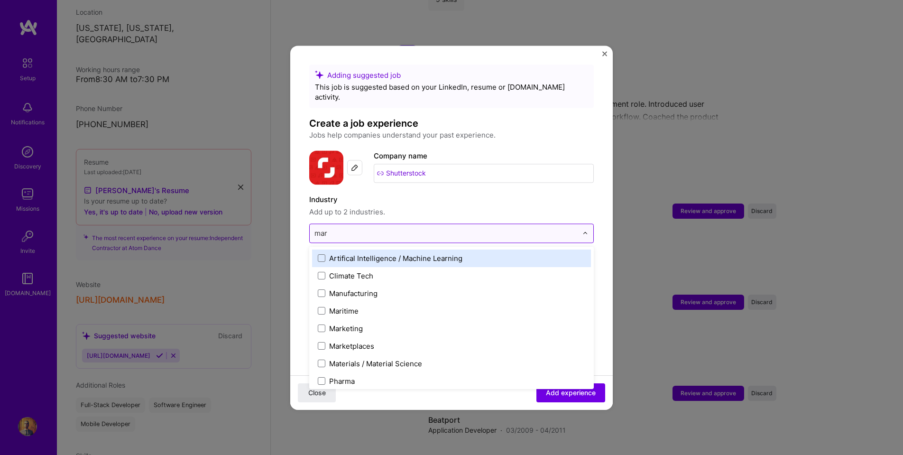
type input "mark"
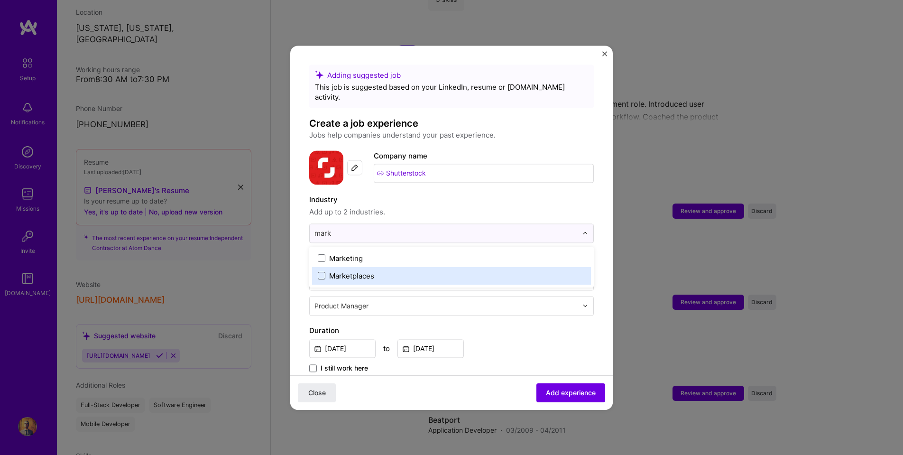
click at [321, 272] on span at bounding box center [322, 276] width 8 height 8
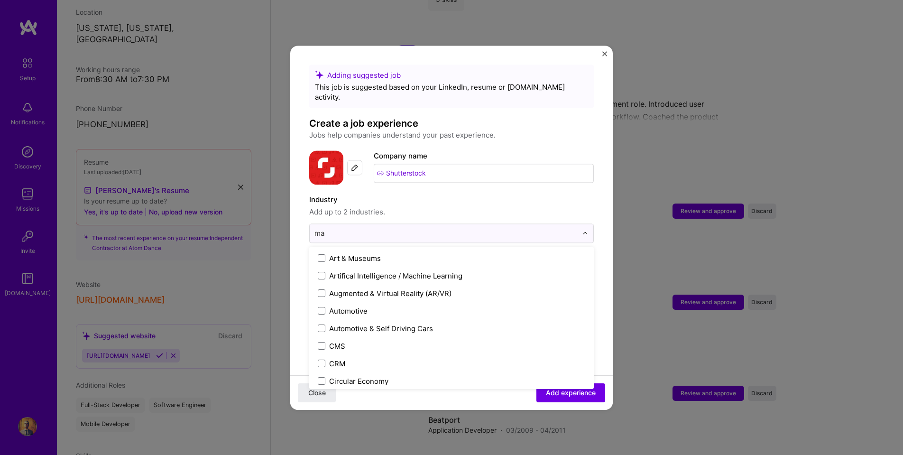
type input "mar"
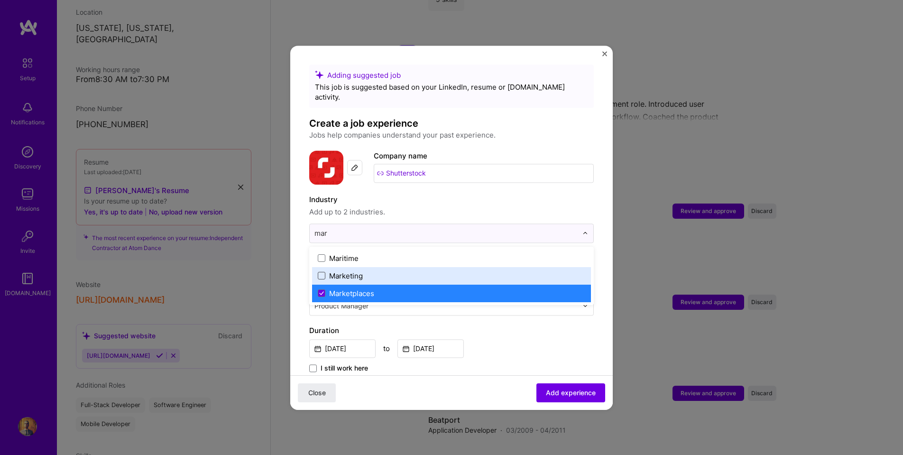
click at [325, 272] on span at bounding box center [322, 276] width 8 height 8
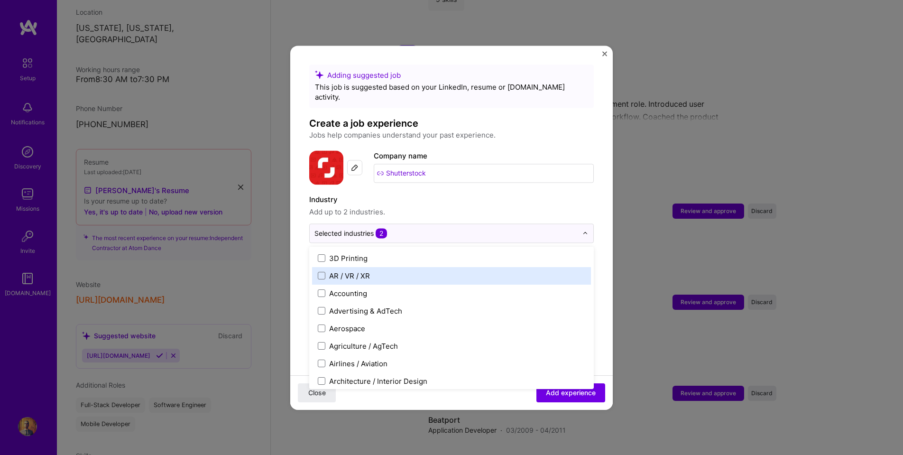
click at [300, 219] on form "Adding suggested job This job is suggested based on your LinkedIn, resume or [D…" at bounding box center [451, 418] width 323 height 706
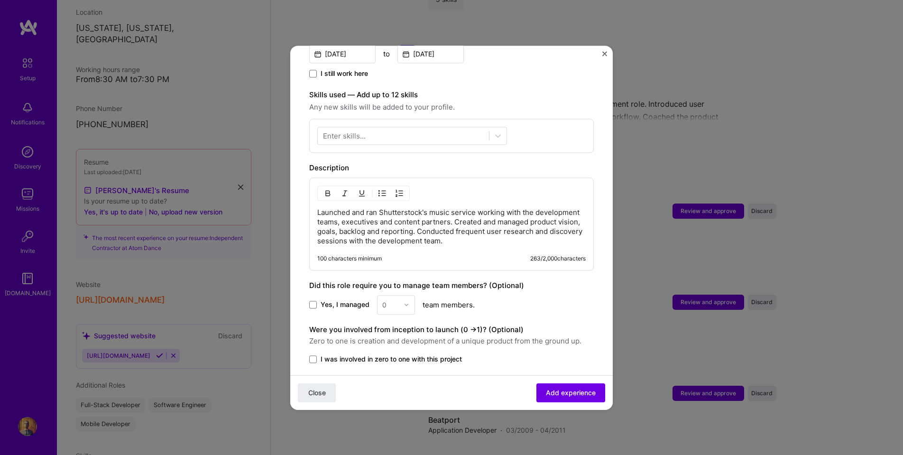
scroll to position [296, 0]
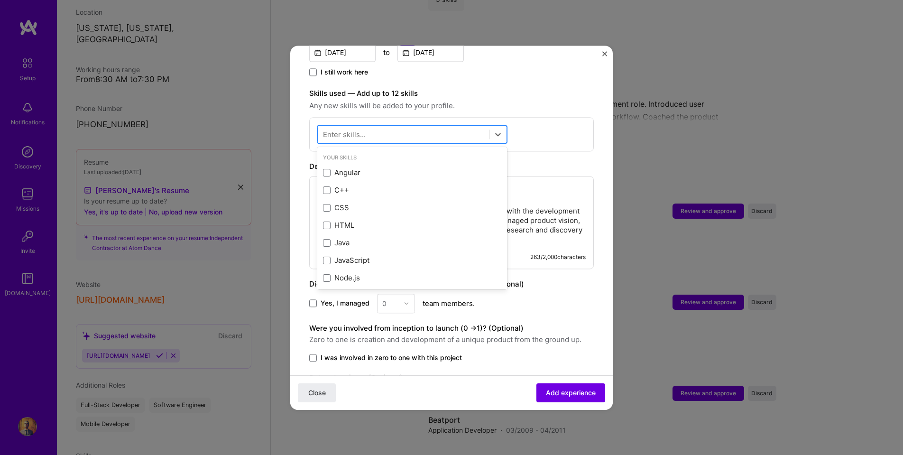
click at [437, 126] on div at bounding box center [403, 134] width 171 height 16
type input "prot"
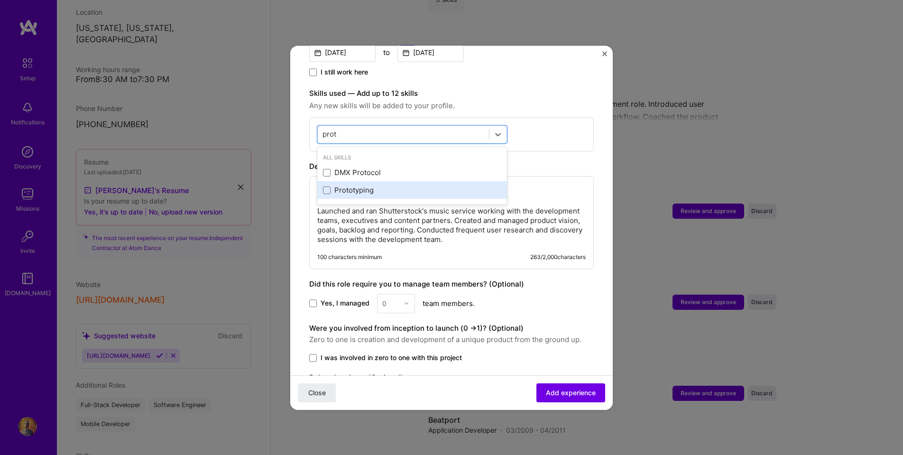
click at [341, 185] on div "Prototyping" at bounding box center [412, 190] width 178 height 10
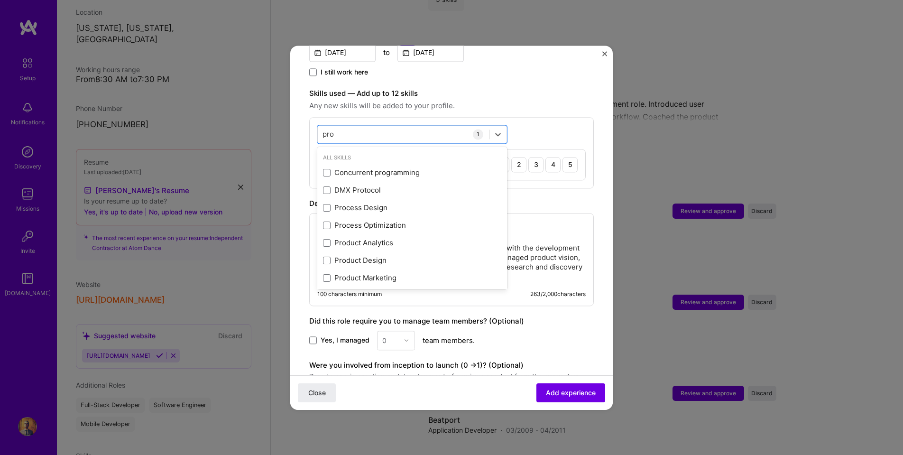
type input "prod"
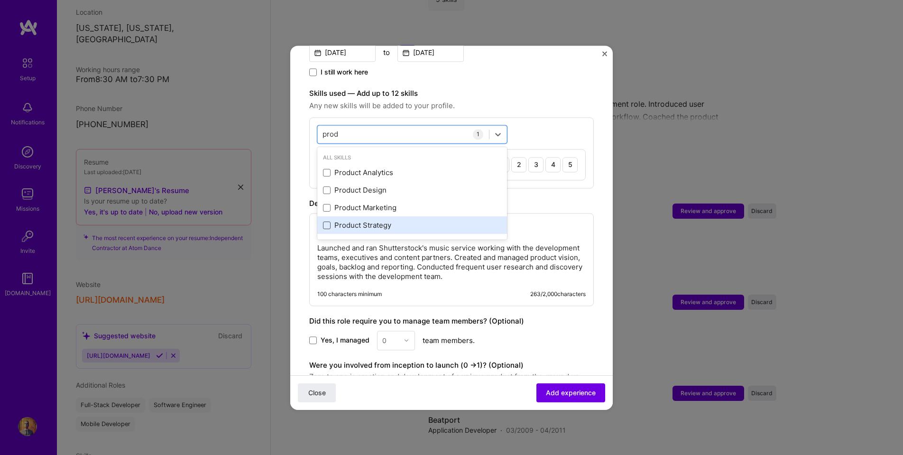
click at [327, 222] on span at bounding box center [327, 226] width 8 height 8
click at [0, 0] on input "checkbox" at bounding box center [0, 0] width 0 height 0
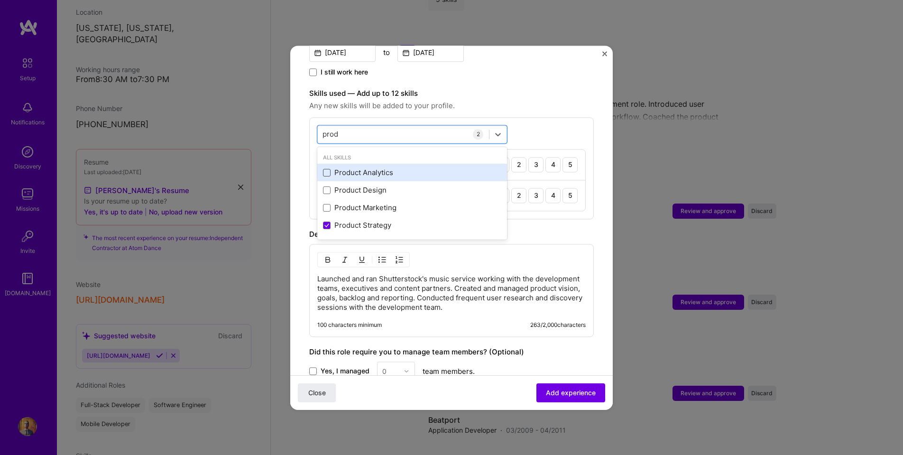
click at [328, 169] on span at bounding box center [327, 173] width 8 height 8
click at [0, 0] on input "checkbox" at bounding box center [0, 0] width 0 height 0
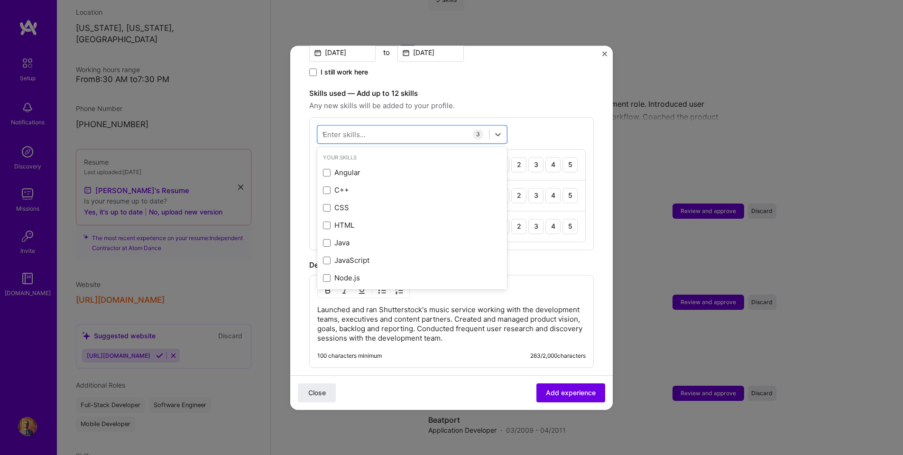
type input "tea"
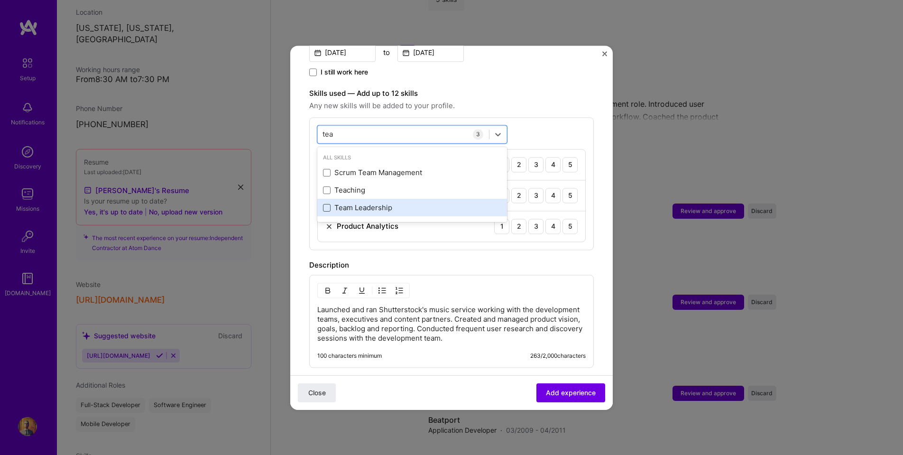
click at [325, 204] on span at bounding box center [327, 208] width 8 height 8
click at [0, 0] on input "checkbox" at bounding box center [0, 0] width 0 height 0
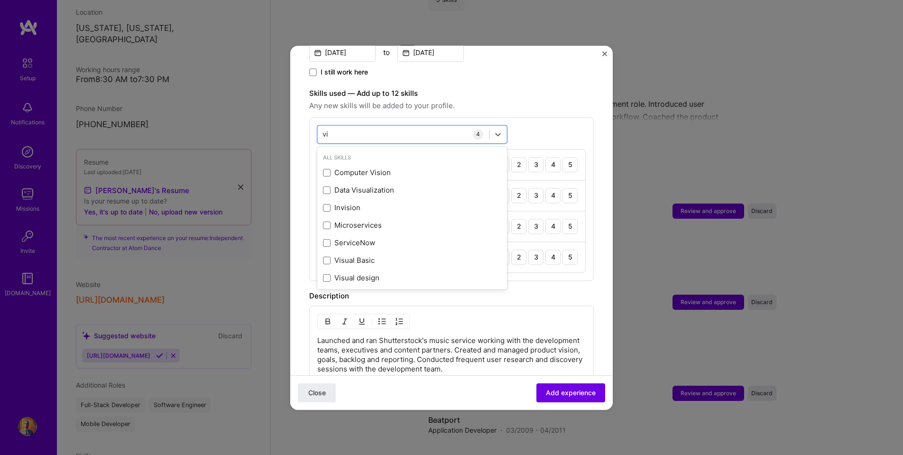
type input "vis"
type input "lea"
click at [521, 88] on label "Skills used — Add up to 12 skills" at bounding box center [451, 93] width 285 height 11
click at [551, 157] on div "4" at bounding box center [552, 164] width 15 height 15
click at [554, 188] on div "4" at bounding box center [552, 195] width 15 height 15
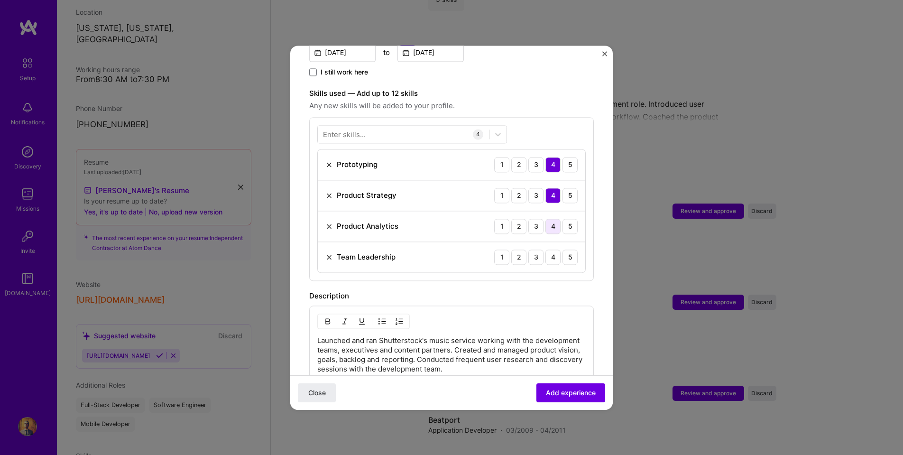
click at [555, 219] on div "4" at bounding box center [552, 226] width 15 height 15
click at [554, 249] on div "4" at bounding box center [552, 256] width 15 height 15
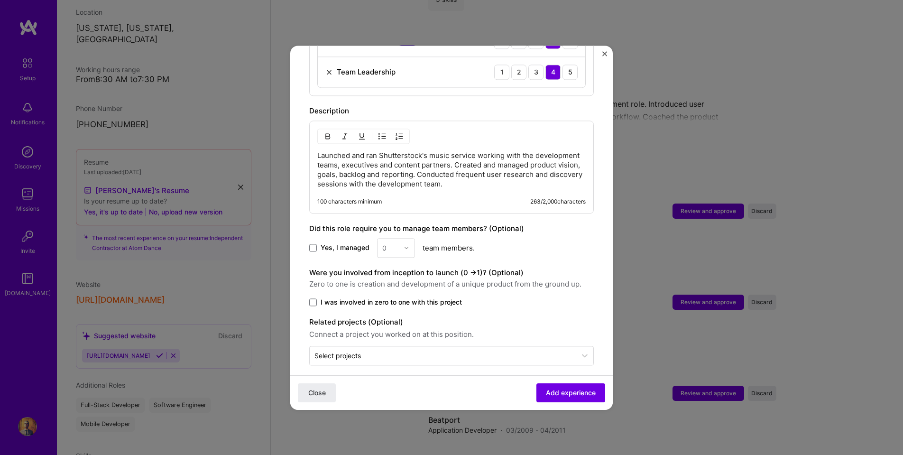
scroll to position [480, 0]
click at [430, 151] on p "Launched and ran Shutterstock's music service working with the development team…" at bounding box center [451, 170] width 268 height 38
click at [481, 151] on p "Launched and ran Shutterstock's stock music service working with the developmen…" at bounding box center [451, 170] width 268 height 38
click at [531, 179] on p "Launched and ran Shutterstock's stock music service working with the developmen…" at bounding box center [451, 170] width 268 height 38
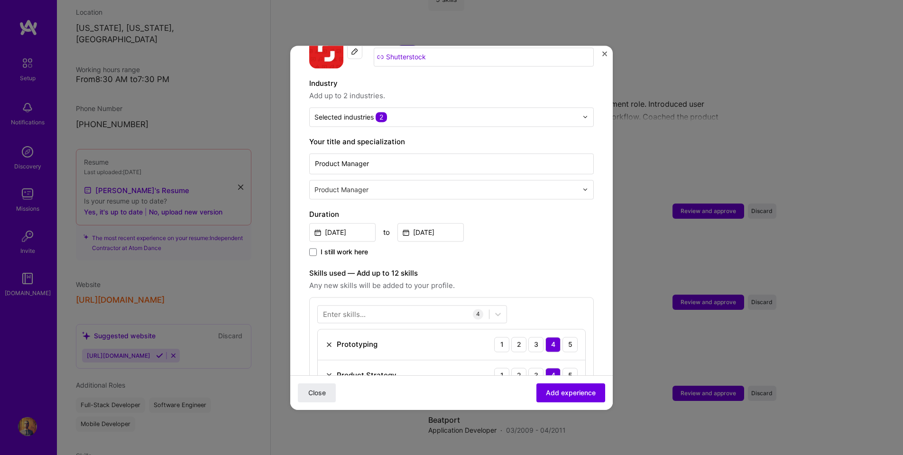
scroll to position [117, 0]
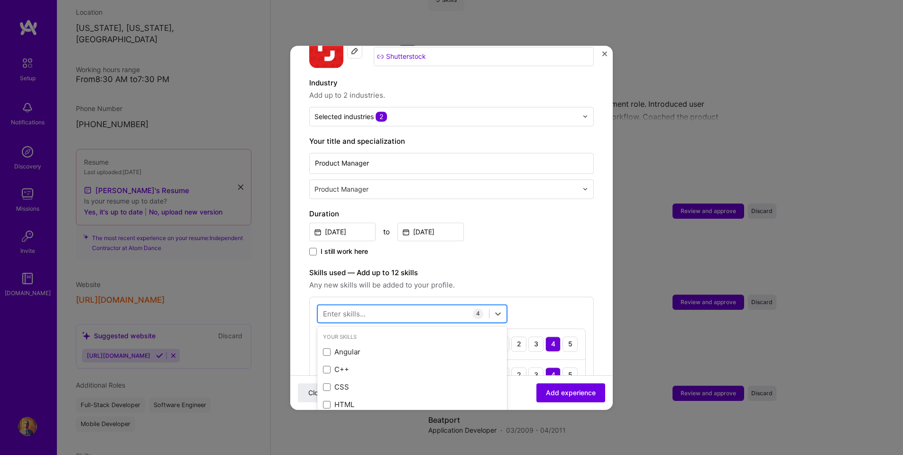
click at [397, 305] on div at bounding box center [403, 313] width 171 height 16
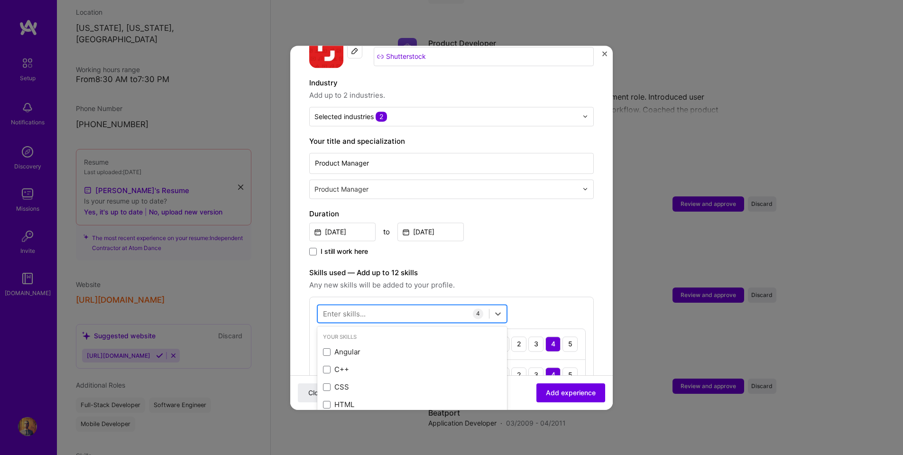
scroll to position [1779, 0]
type input "back"
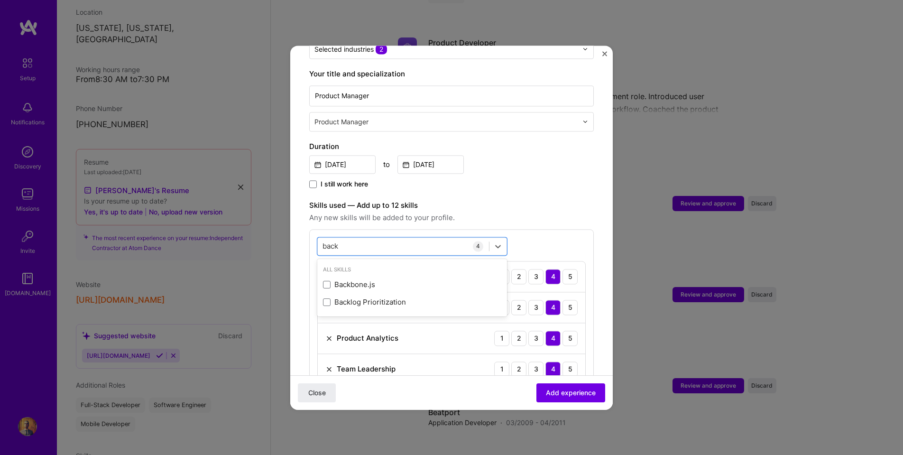
scroll to position [193, 0]
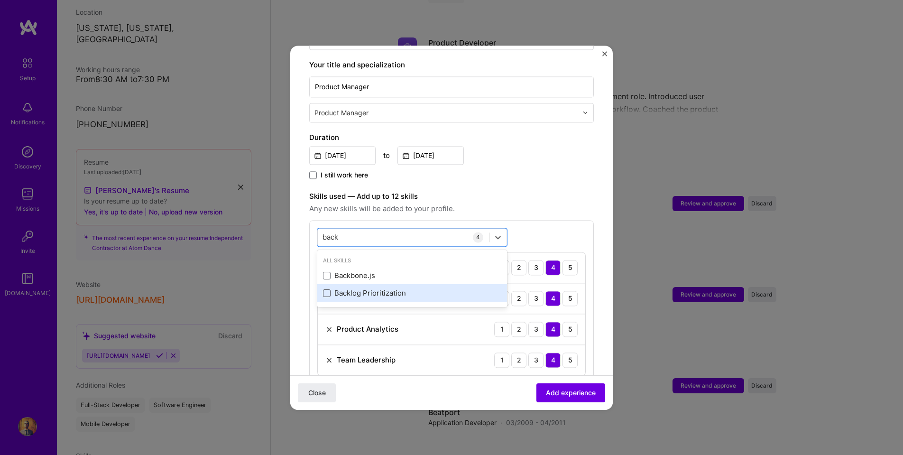
click at [326, 289] on span at bounding box center [327, 293] width 8 height 8
click at [0, 0] on input "checkbox" at bounding box center [0, 0] width 0 height 0
click at [366, 229] on div "back back" at bounding box center [403, 237] width 171 height 16
type input "agil"
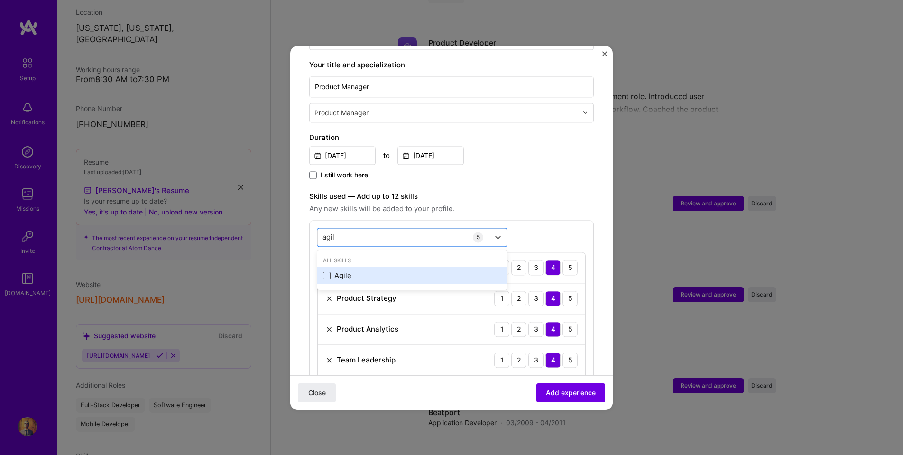
click at [327, 272] on span at bounding box center [327, 276] width 8 height 8
click at [0, 0] on input "checkbox" at bounding box center [0, 0] width 0 height 0
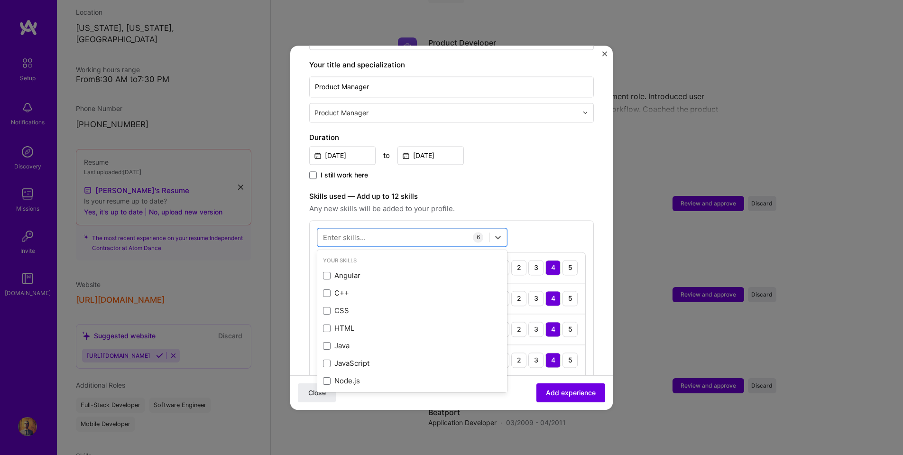
click at [545, 203] on span "Any new skills will be added to your profile." at bounding box center [451, 208] width 285 height 11
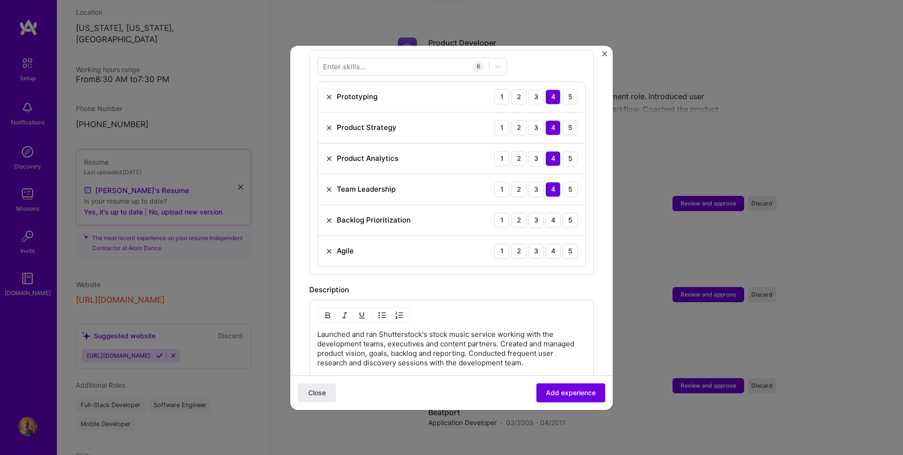
scroll to position [424, 0]
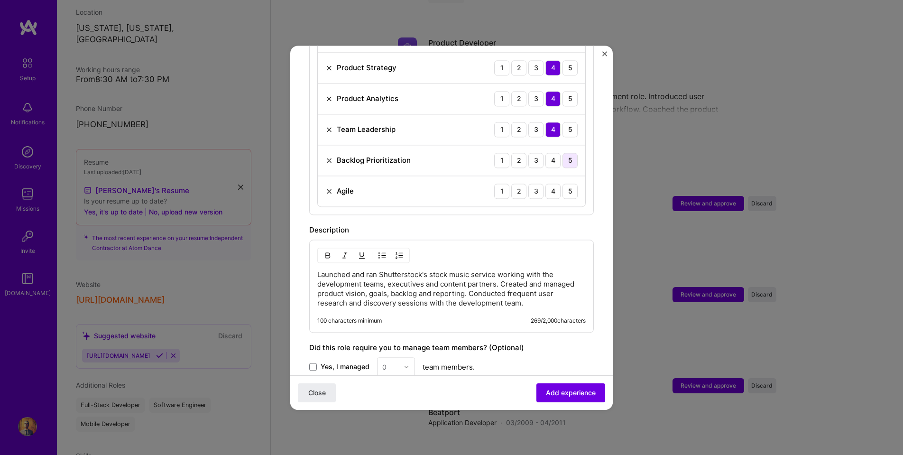
click at [572, 153] on div "5" at bounding box center [570, 160] width 15 height 15
click at [569, 184] on div "5" at bounding box center [570, 191] width 15 height 15
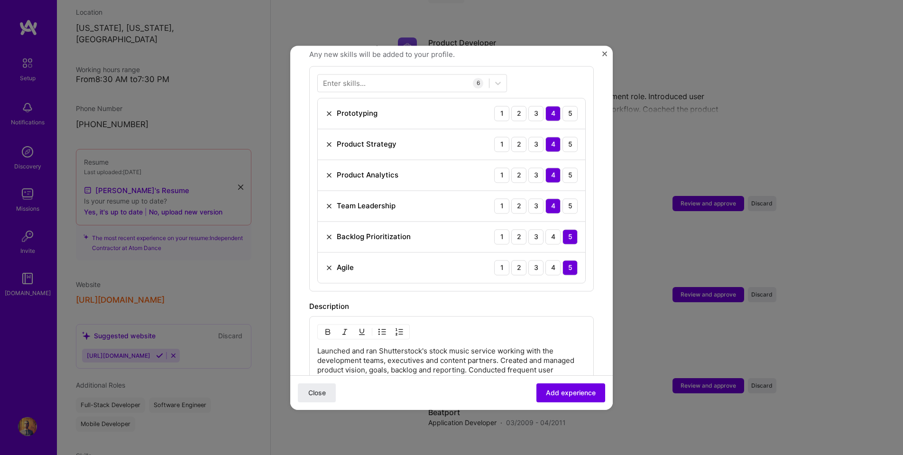
scroll to position [347, 0]
click at [571, 199] on div "5" at bounding box center [570, 206] width 15 height 15
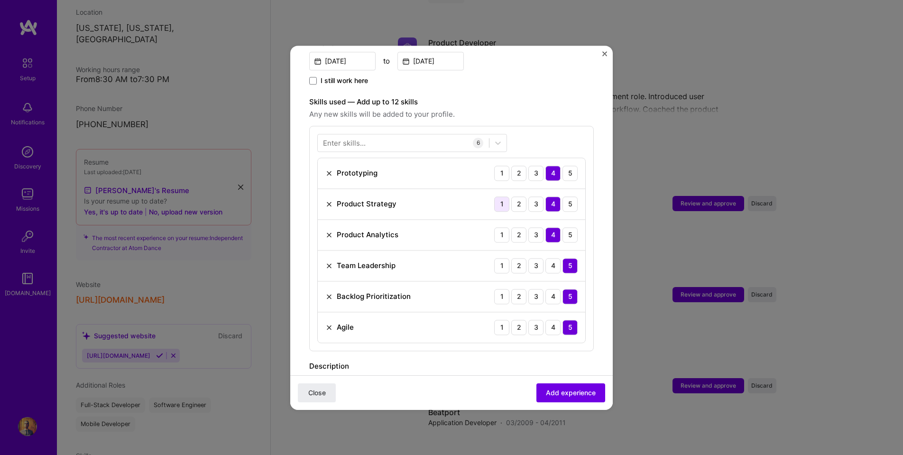
scroll to position [284, 0]
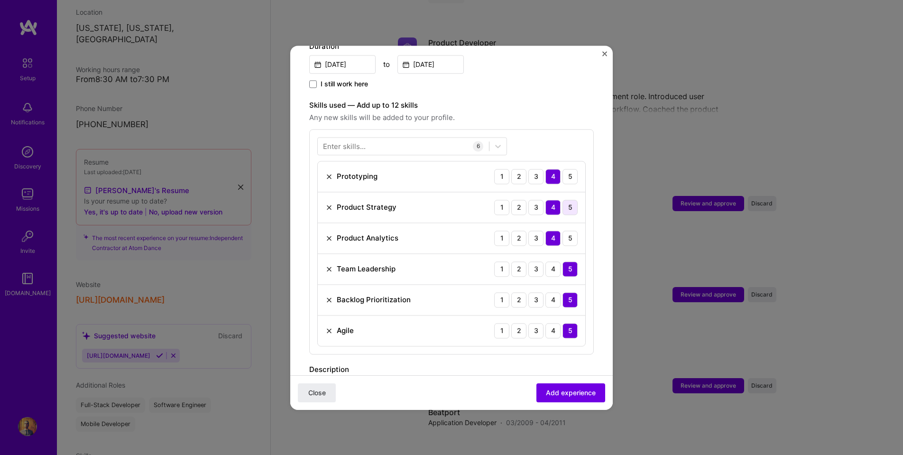
click at [568, 200] on div "5" at bounding box center [570, 207] width 15 height 15
click at [560, 387] on button "Add experience" at bounding box center [570, 392] width 69 height 19
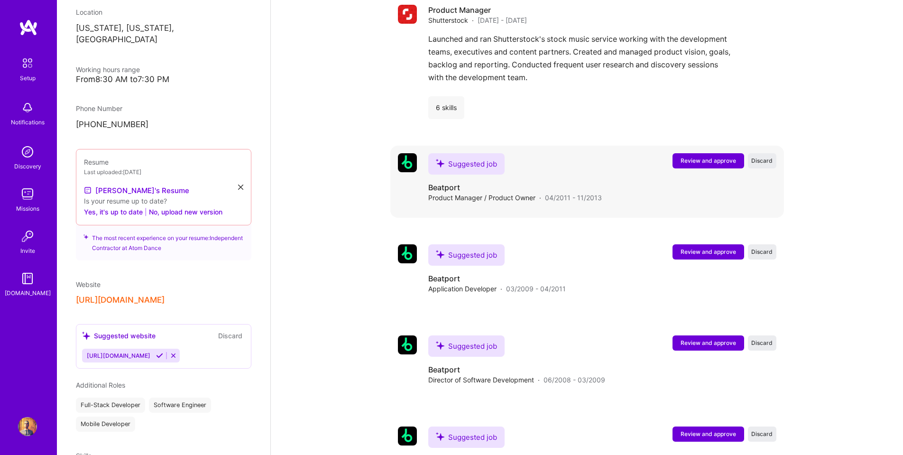
scroll to position [1989, 0]
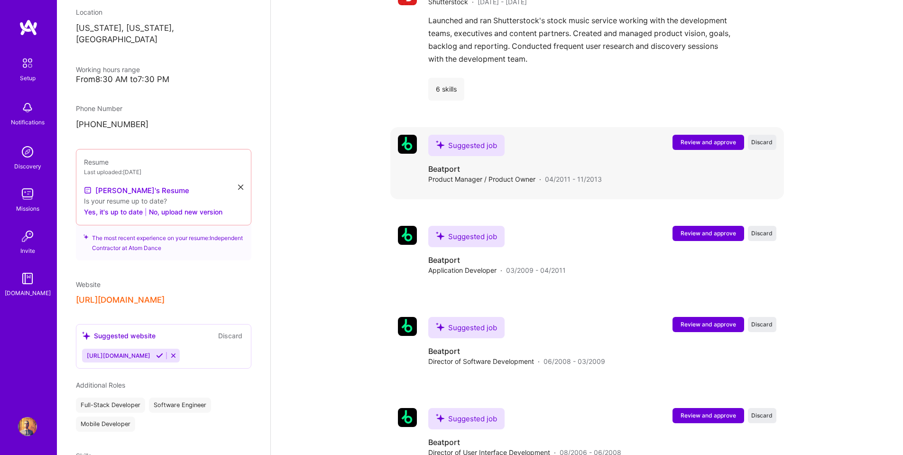
click at [698, 138] on span "Review and approve" at bounding box center [708, 142] width 55 height 8
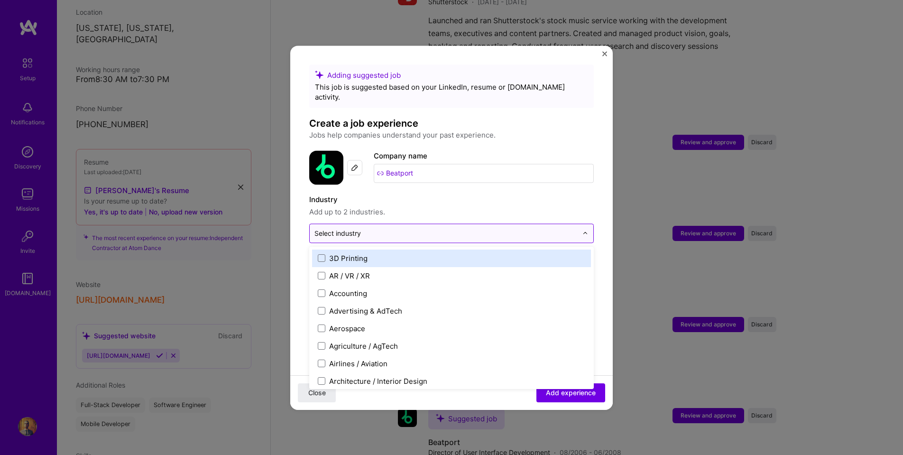
click at [392, 228] on input "text" at bounding box center [445, 233] width 263 height 10
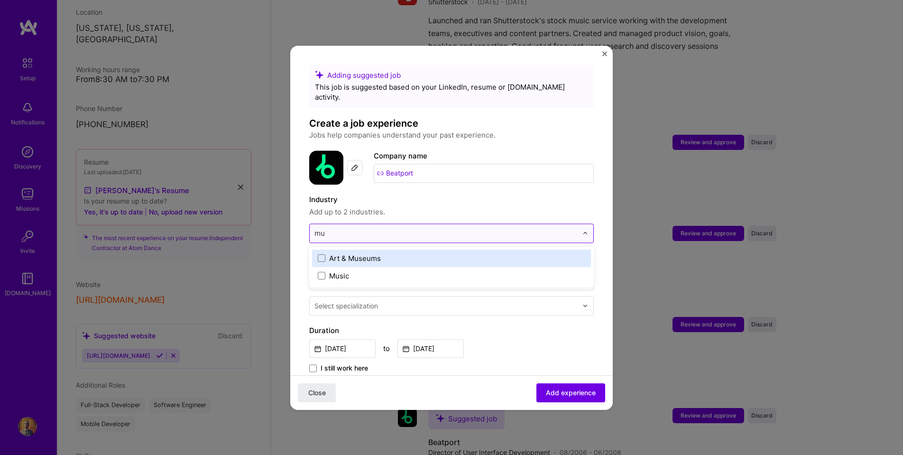
type input "mus"
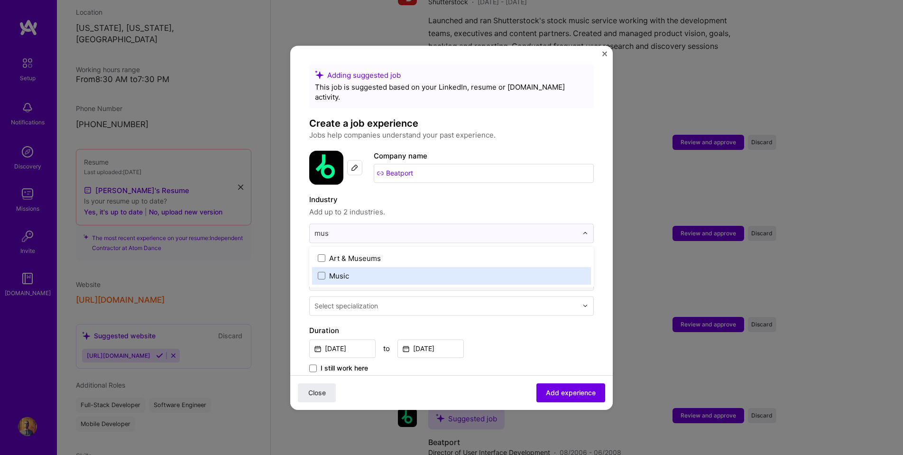
click at [327, 271] on label "Music" at bounding box center [452, 276] width 268 height 10
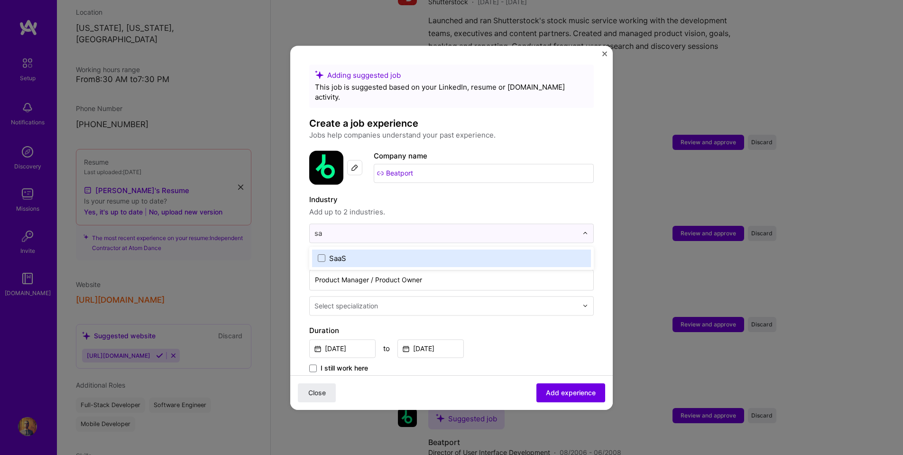
type input "s"
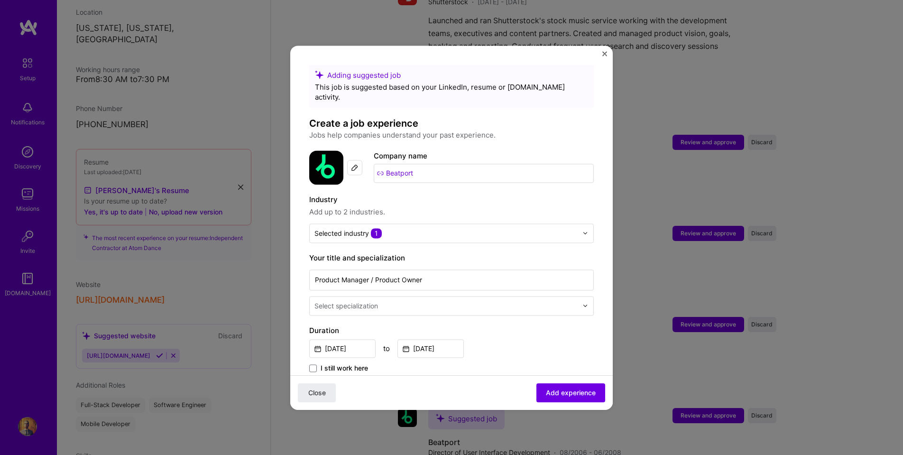
click at [303, 202] on form "Adding suggested job This job is suggested based on your LinkedIn, resume or [D…" at bounding box center [451, 459] width 323 height 789
click at [325, 228] on div "Selected industry 1" at bounding box center [347, 233] width 67 height 10
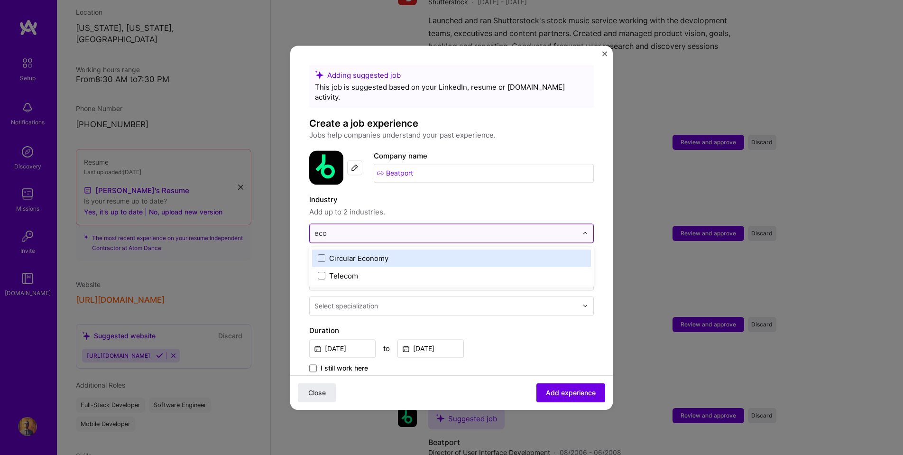
type input "ecom"
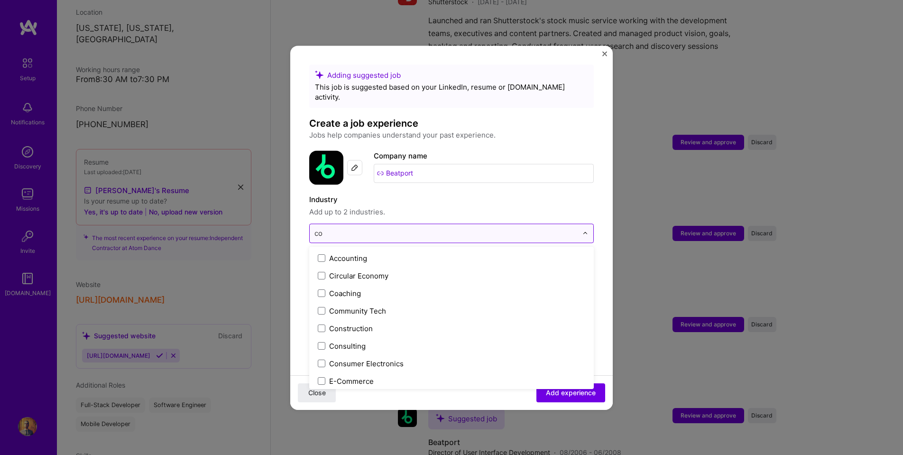
type input "com"
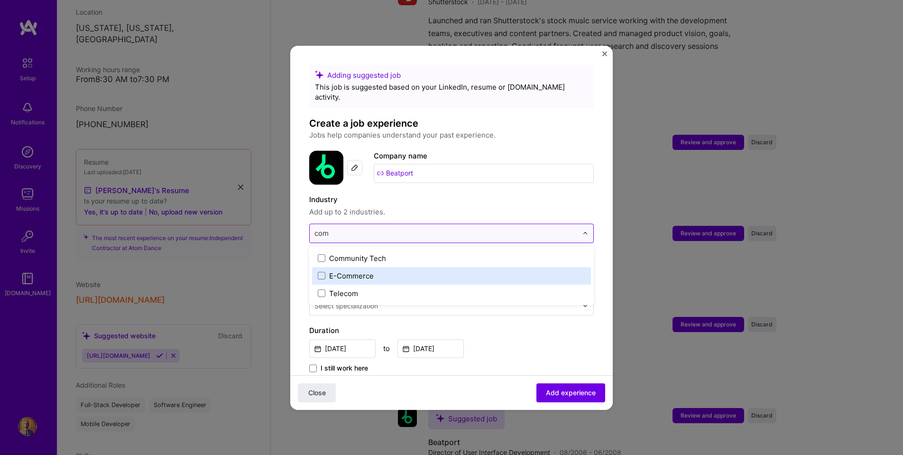
click at [346, 271] on div "E-Commerce" at bounding box center [351, 276] width 45 height 10
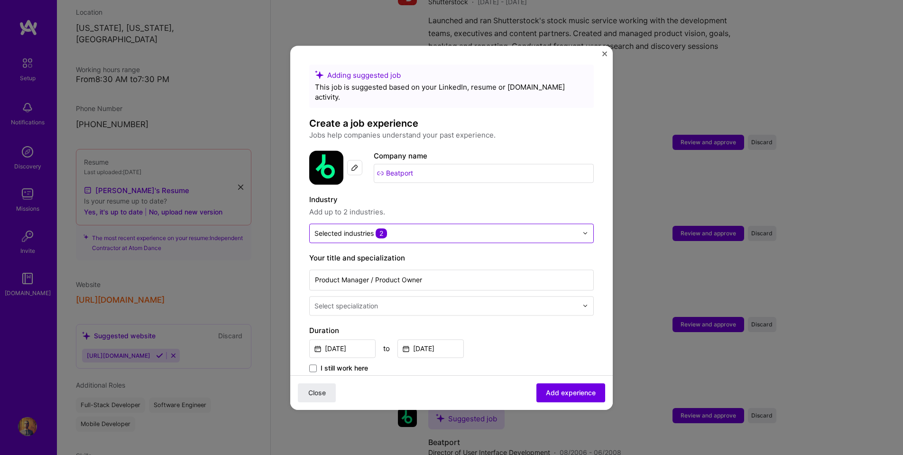
click at [300, 208] on form "Adding suggested job This job is suggested based on your LinkedIn, resume or [D…" at bounding box center [451, 459] width 323 height 789
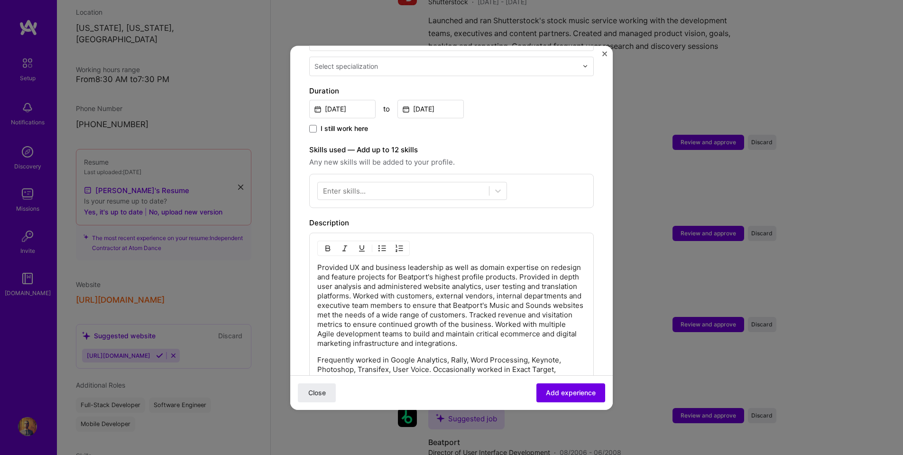
scroll to position [201, 0]
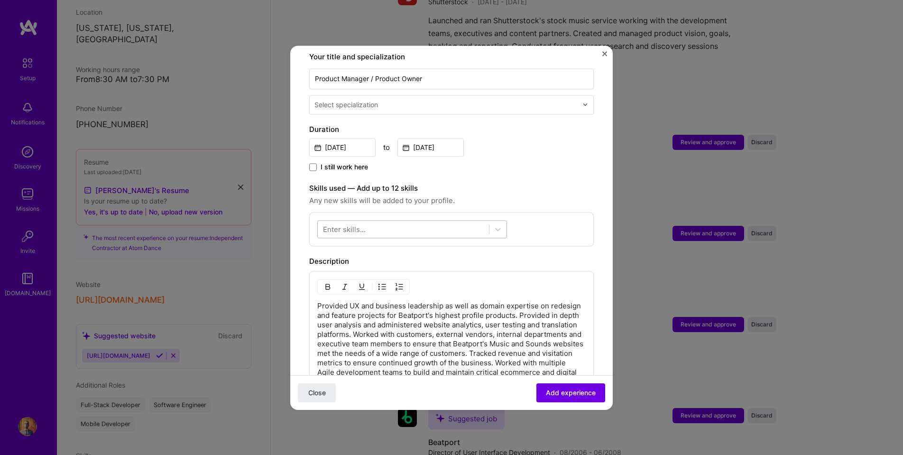
click at [365, 221] on div at bounding box center [403, 229] width 171 height 16
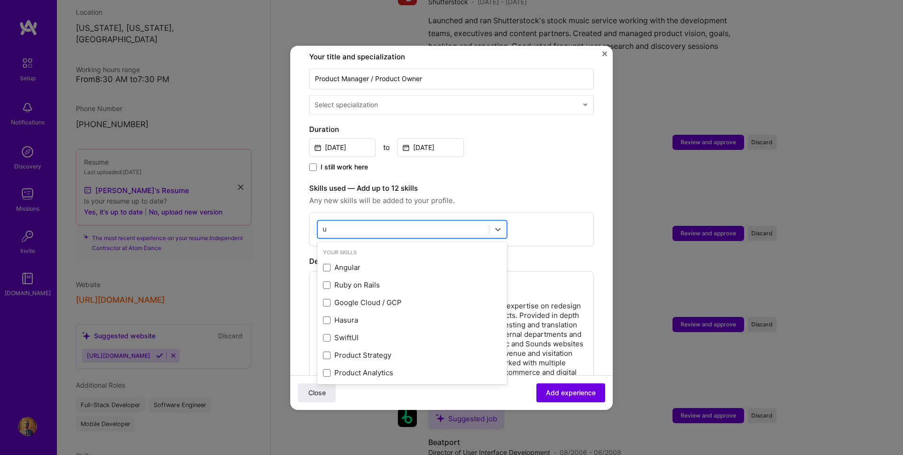
type input "ux"
click at [534, 183] on label "Skills used — Add up to 12 skills" at bounding box center [451, 188] width 285 height 11
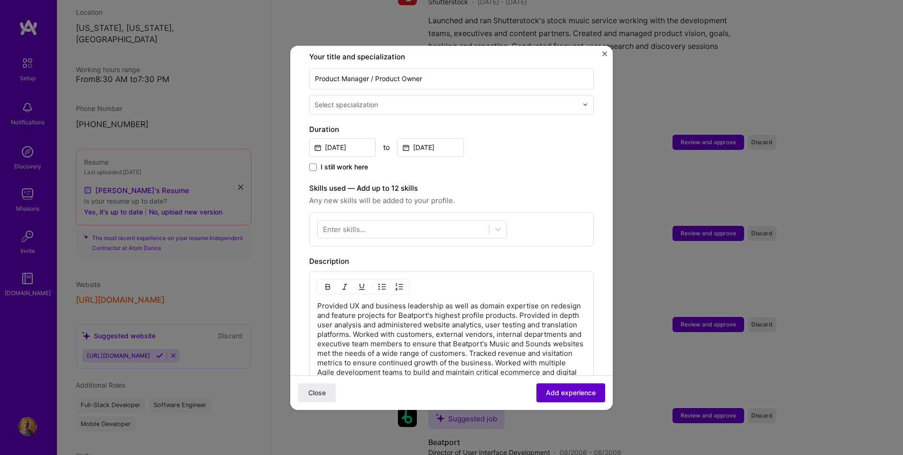
click at [558, 399] on button "Add experience" at bounding box center [570, 392] width 69 height 19
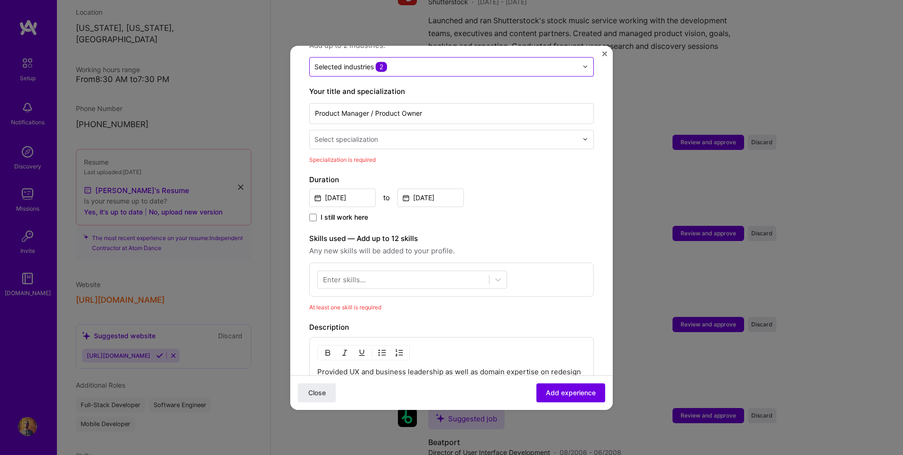
scroll to position [166, 0]
click at [438, 135] on input "text" at bounding box center [446, 140] width 265 height 10
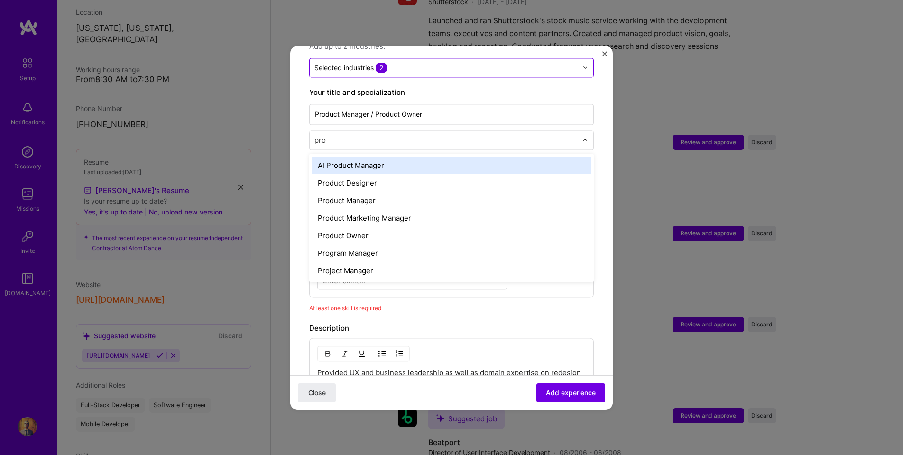
type input "prod"
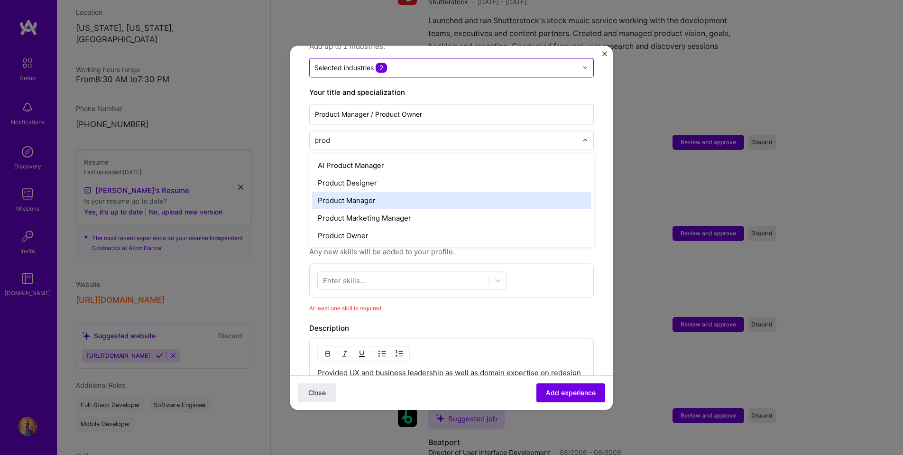
click at [356, 194] on div "Product Manager" at bounding box center [451, 201] width 279 height 18
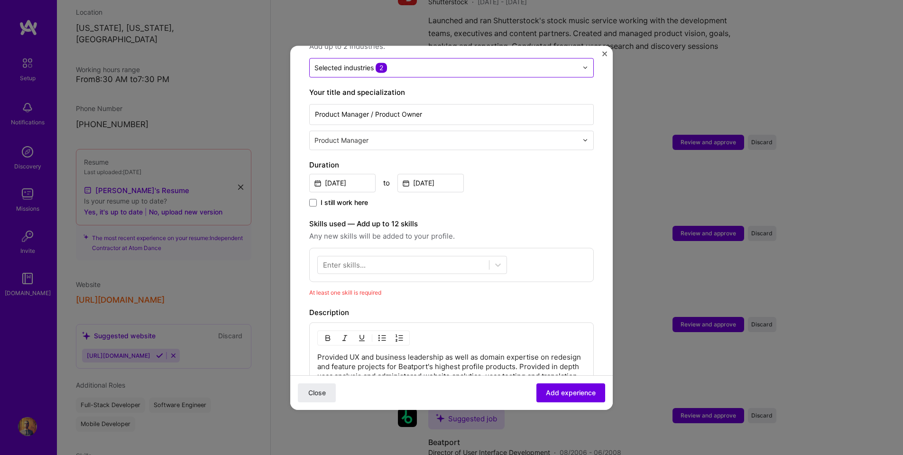
click at [345, 259] on div "Enter skills..." at bounding box center [344, 264] width 43 height 10
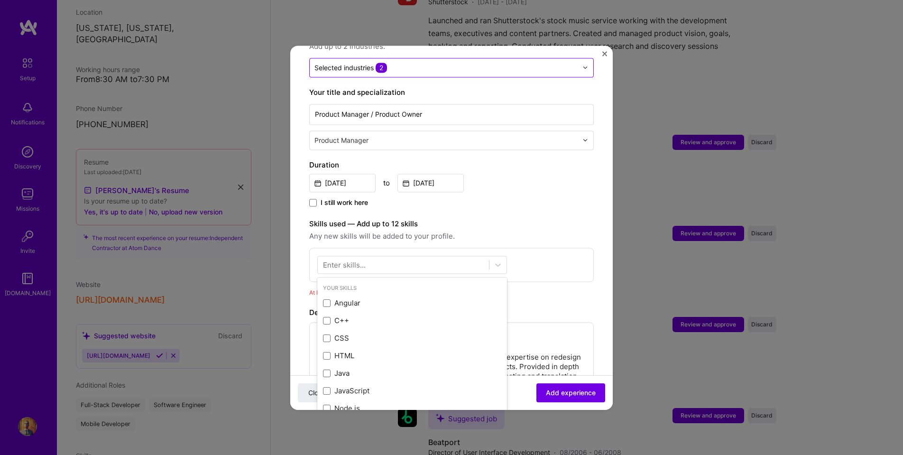
scroll to position [2004, 0]
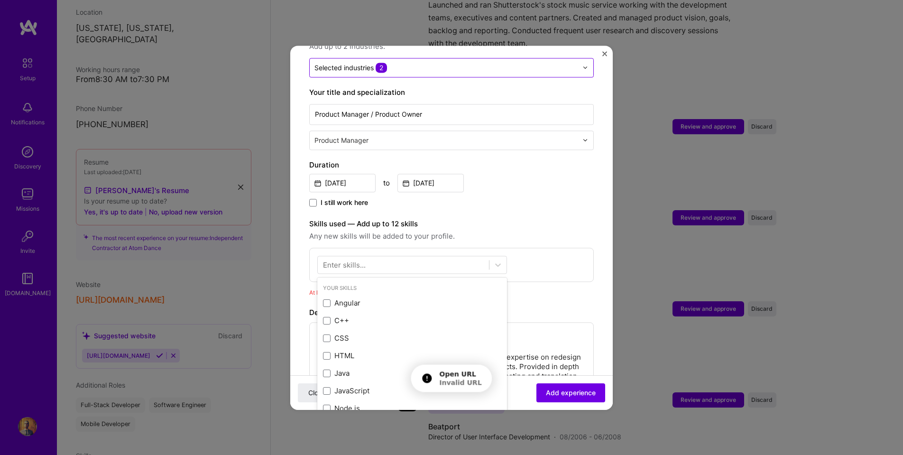
click at [336, 259] on div "Enter skills..." at bounding box center [344, 264] width 43 height 10
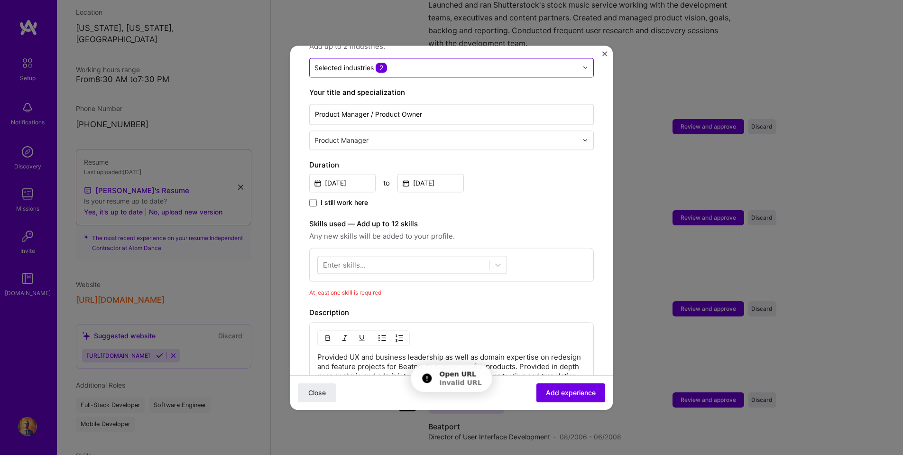
click at [336, 259] on div "Enter skills..." at bounding box center [344, 264] width 43 height 10
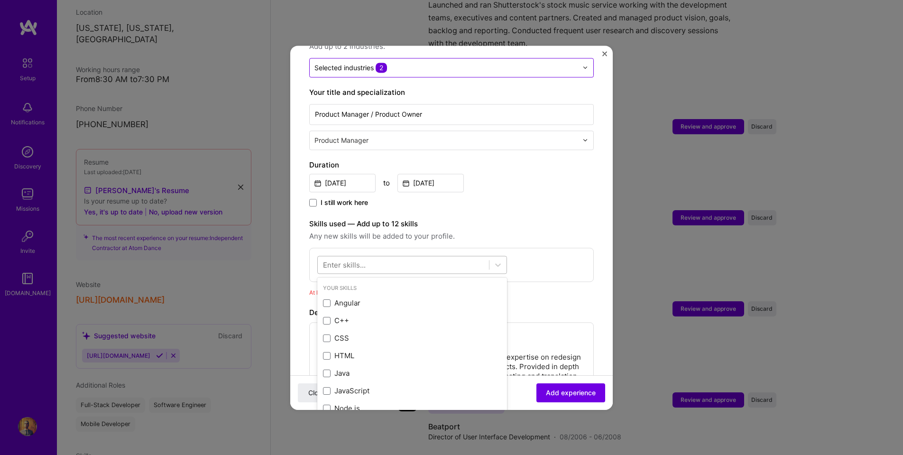
click at [413, 257] on div at bounding box center [403, 265] width 171 height 16
click at [416, 218] on label "Skills used — Add up to 12 skills" at bounding box center [451, 223] width 285 height 11
click at [425, 258] on div at bounding box center [403, 265] width 171 height 16
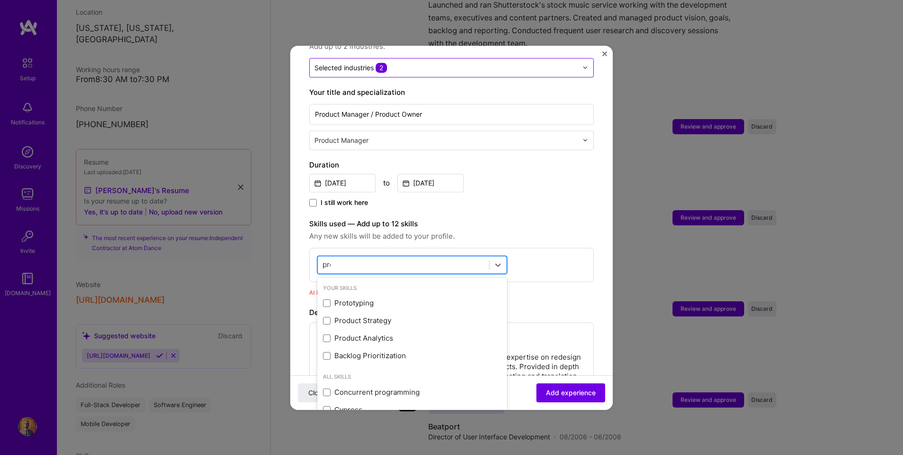
type input "prod"
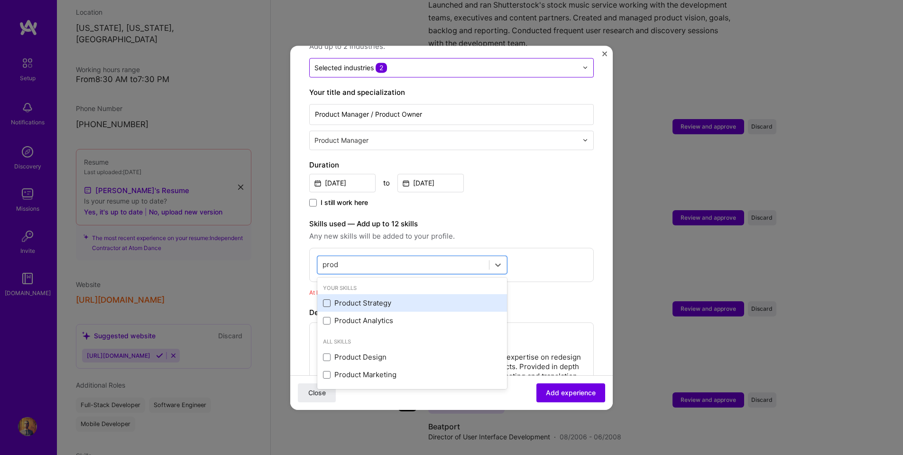
click at [329, 299] on span at bounding box center [327, 303] width 8 height 8
click at [0, 0] on input "checkbox" at bounding box center [0, 0] width 0 height 0
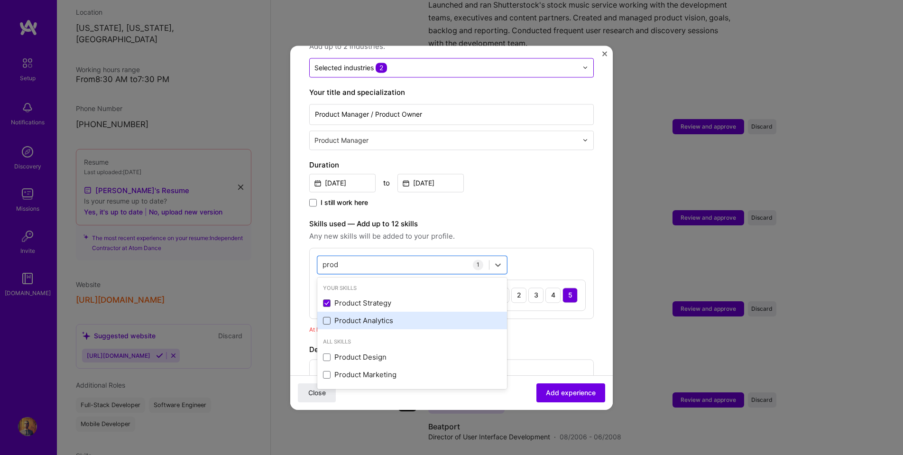
click at [326, 317] on span at bounding box center [327, 321] width 8 height 8
click at [0, 0] on input "checkbox" at bounding box center [0, 0] width 0 height 0
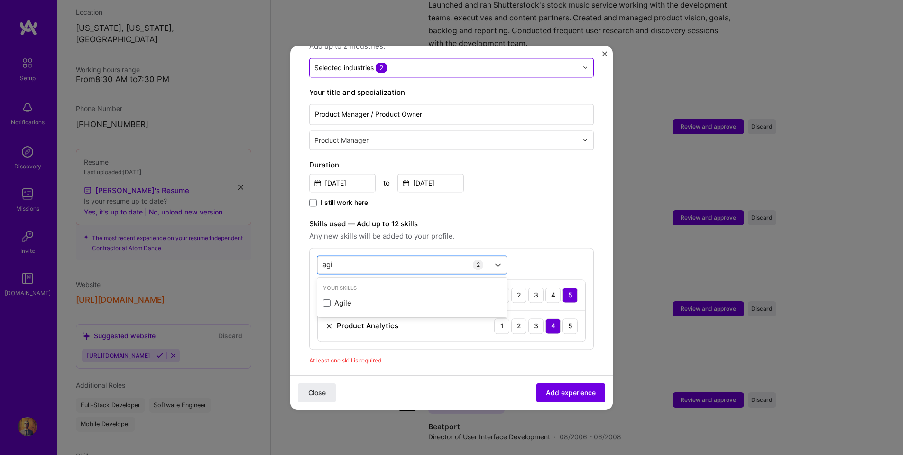
type input "agil"
click at [360, 298] on div "Agile" at bounding box center [412, 303] width 178 height 10
type input "vis"
click at [530, 218] on label "Skills used — Add up to 12 skills" at bounding box center [451, 223] width 285 height 11
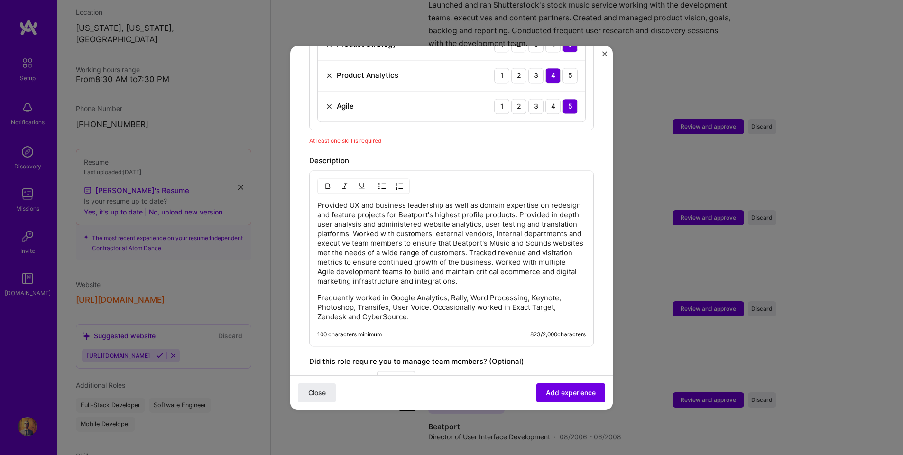
scroll to position [416, 0]
click at [562, 391] on span "Add experience" at bounding box center [571, 392] width 50 height 9
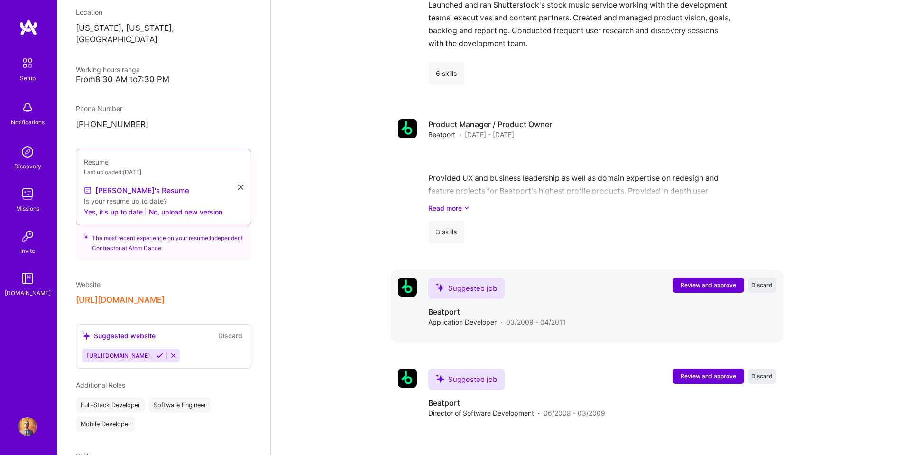
click at [726, 281] on span "Review and approve" at bounding box center [708, 285] width 55 height 8
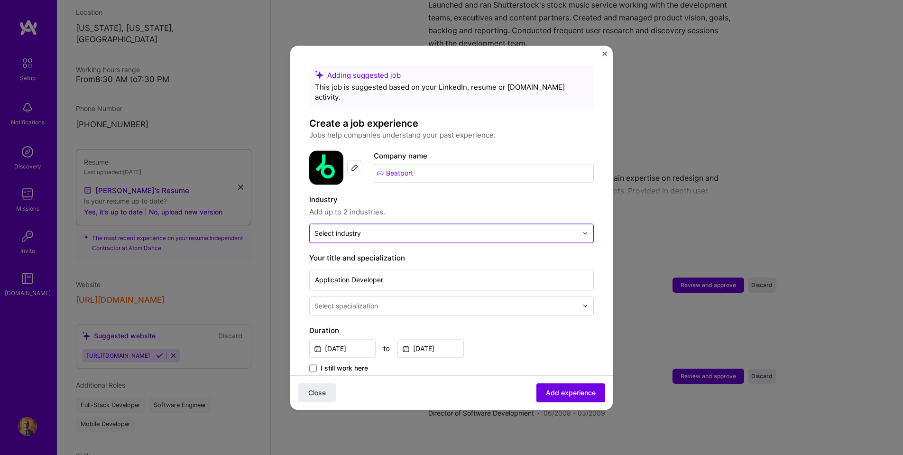
click at [380, 228] on input "text" at bounding box center [445, 233] width 263 height 10
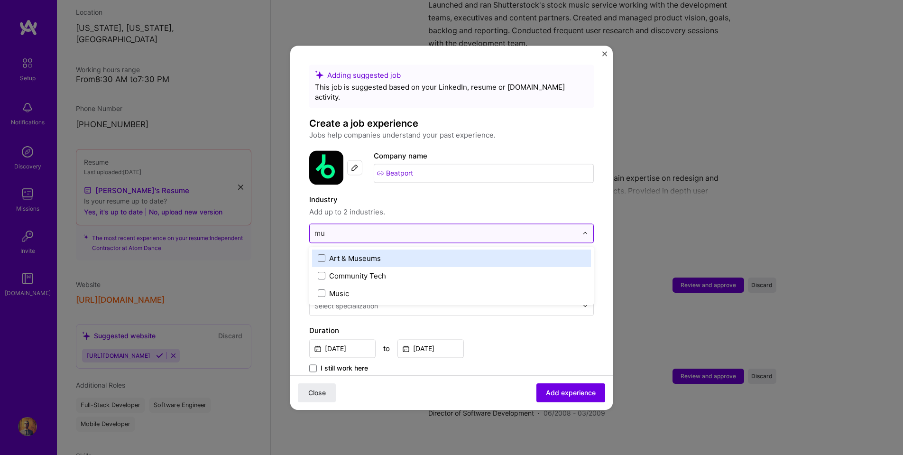
type input "mus"
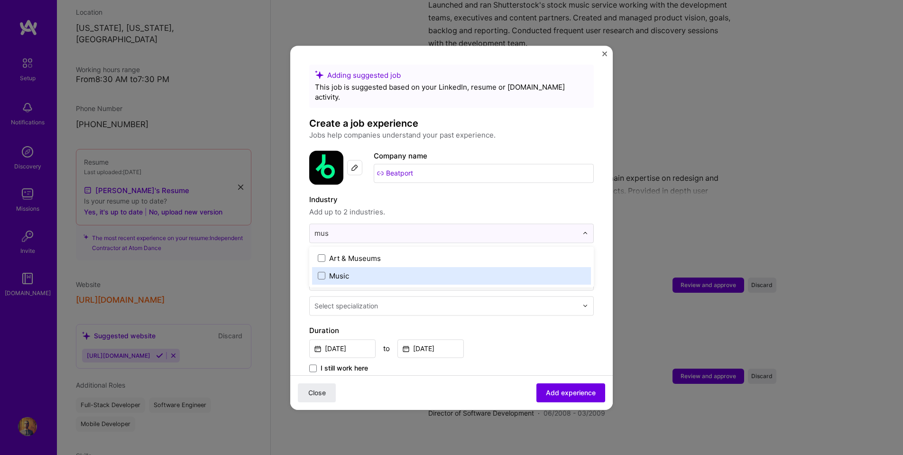
click at [334, 271] on div "Music" at bounding box center [339, 276] width 20 height 10
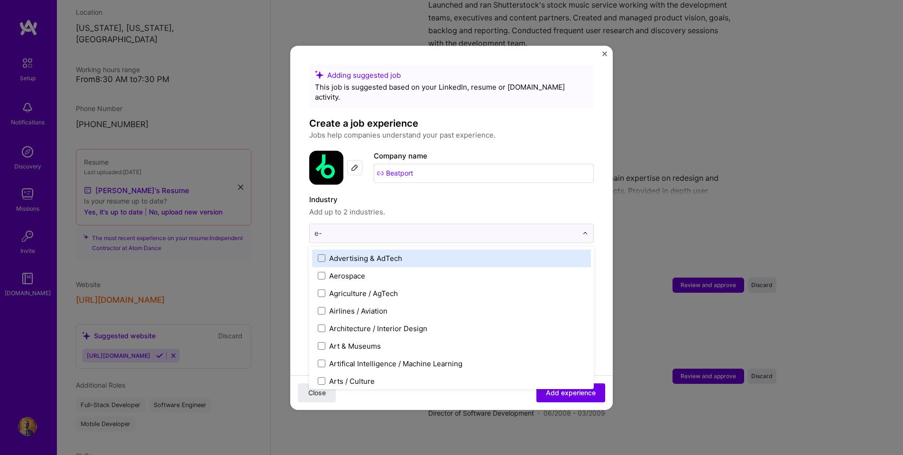
type input "e-c"
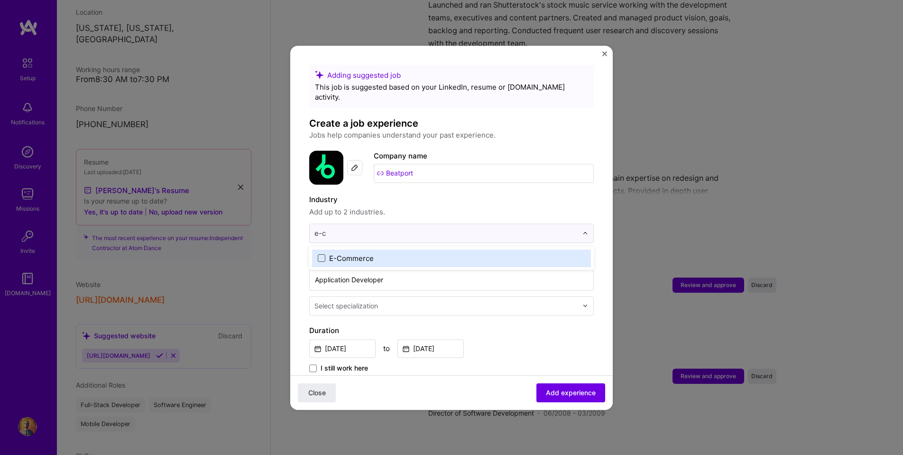
click at [322, 254] on span at bounding box center [322, 258] width 8 height 8
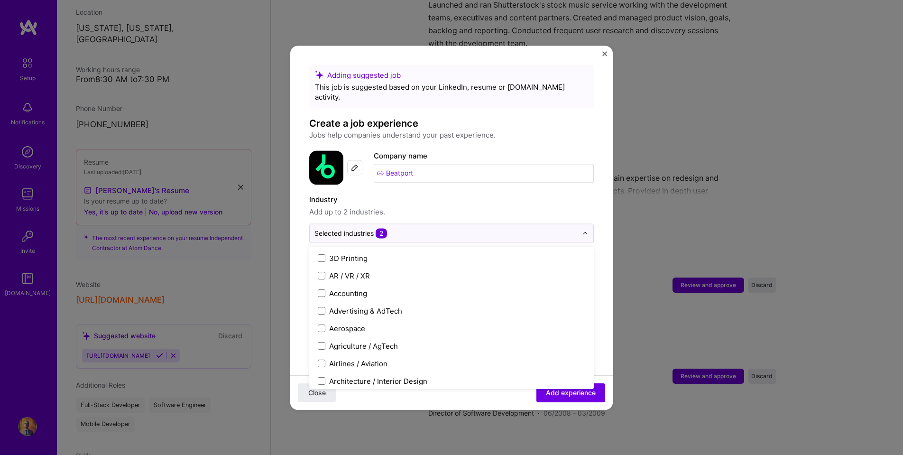
click at [397, 177] on div "Adding suggested job This job is suggested based on your LinkedIn, resume or [D…" at bounding box center [451, 409] width 285 height 688
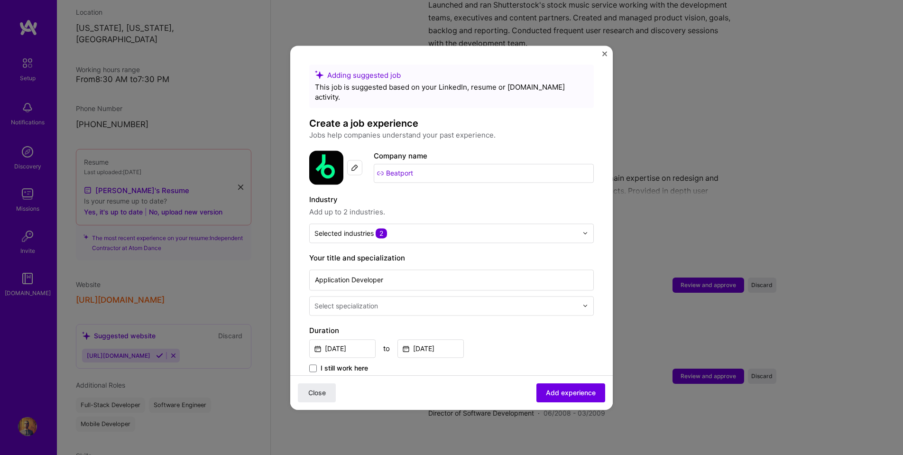
click at [392, 301] on input "text" at bounding box center [446, 306] width 265 height 10
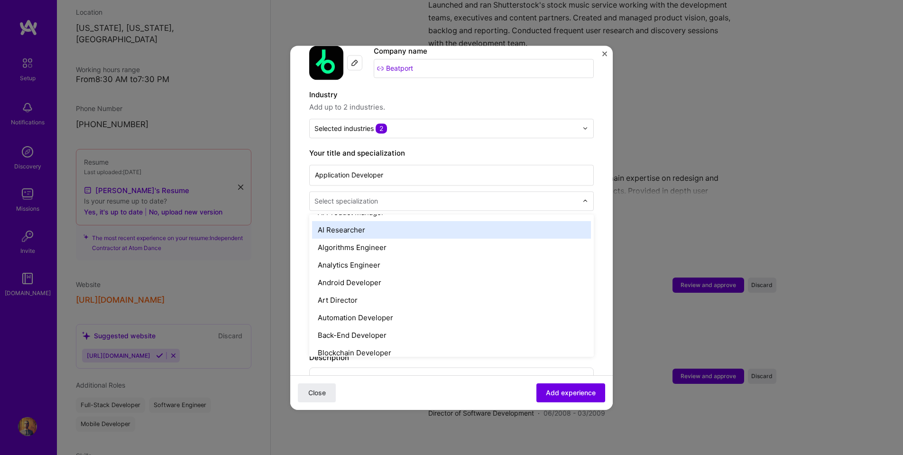
scroll to position [107, 0]
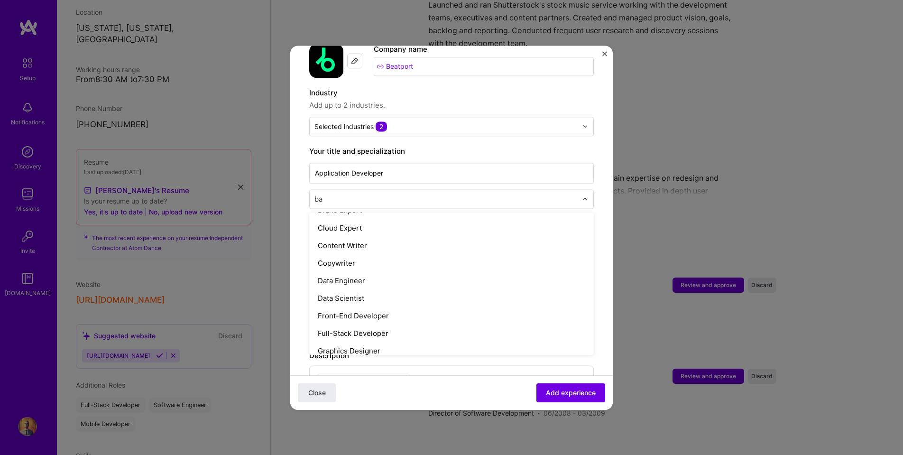
type input "bac"
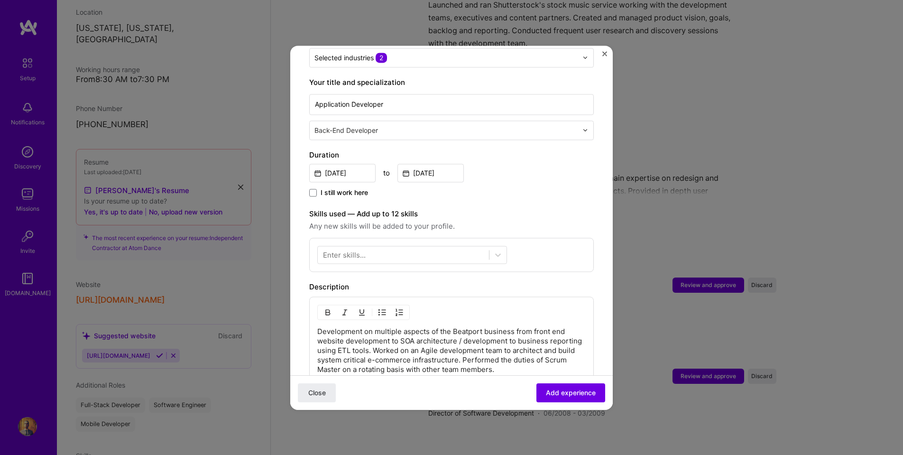
scroll to position [185, 0]
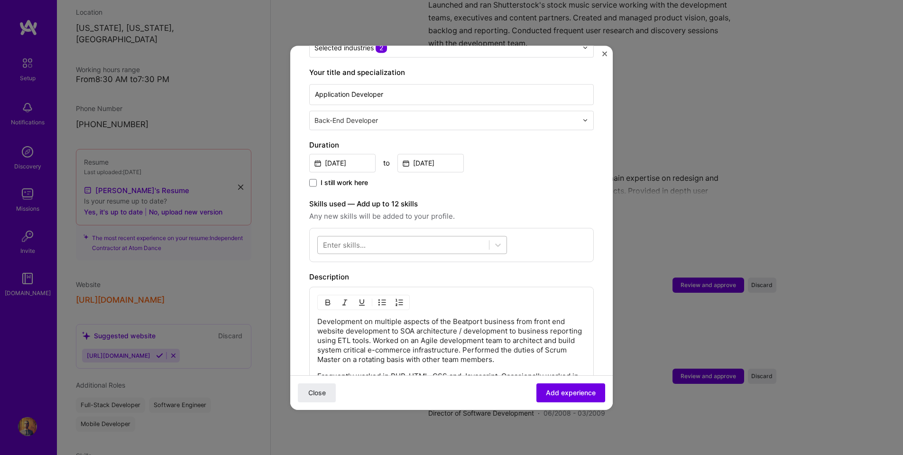
click at [374, 237] on div at bounding box center [403, 245] width 171 height 16
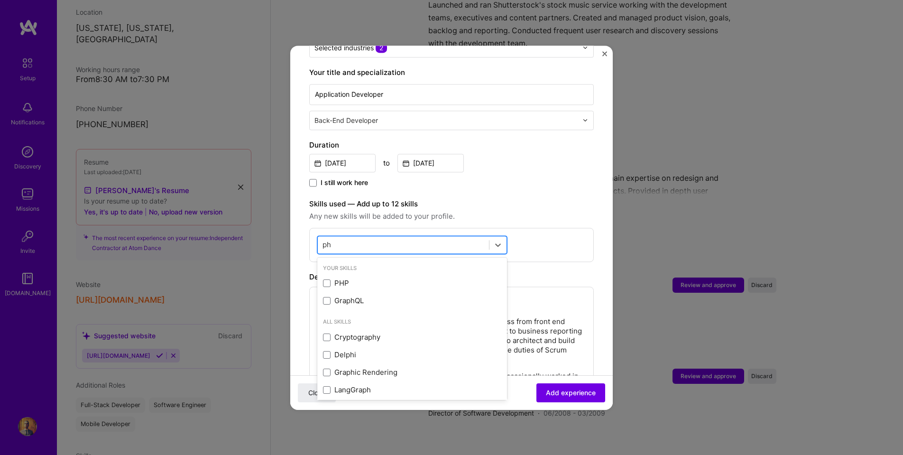
type input "php"
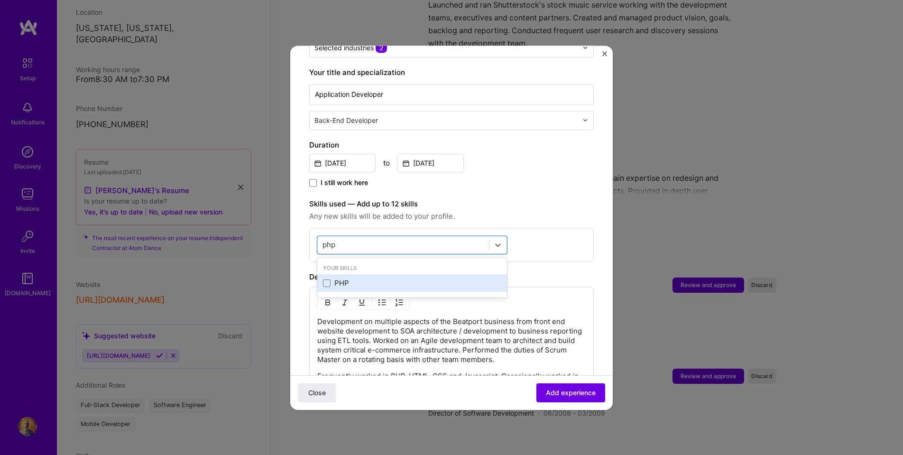
click at [352, 275] on div "PHP" at bounding box center [412, 284] width 190 height 18
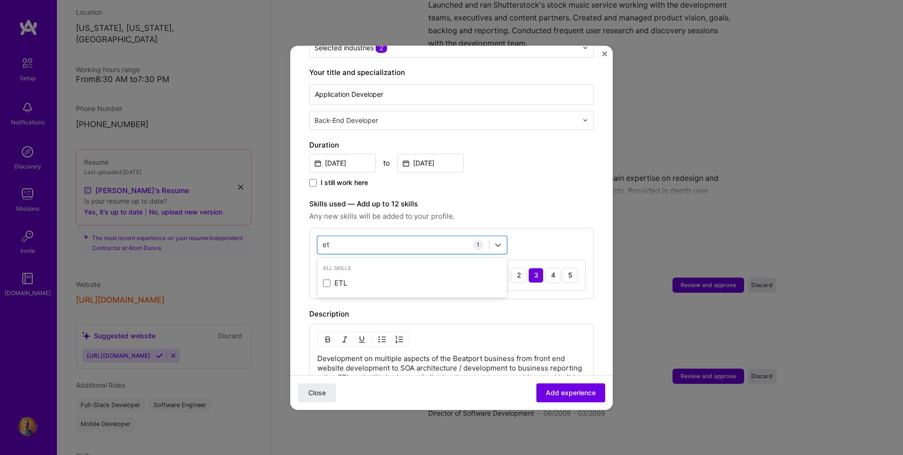
type input "etl"
click at [327, 279] on span at bounding box center [327, 283] width 8 height 8
click at [0, 0] on input "checkbox" at bounding box center [0, 0] width 0 height 0
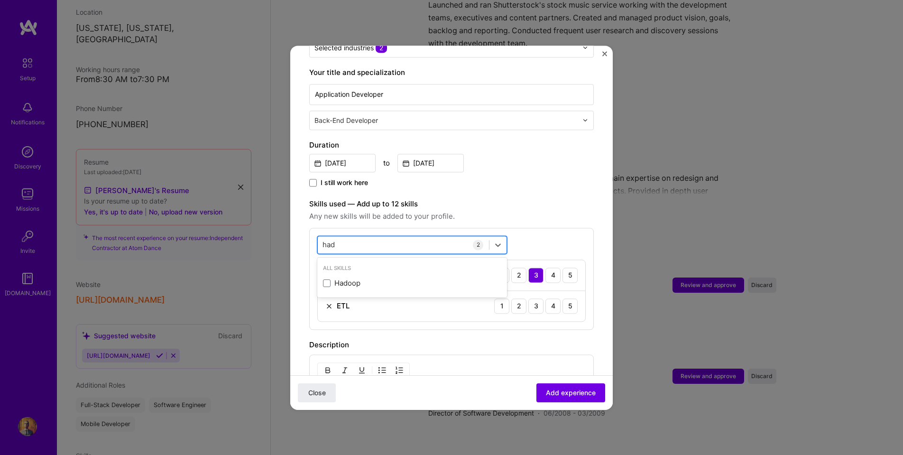
type input "hado"
click at [329, 279] on span at bounding box center [327, 283] width 8 height 8
click at [0, 0] on input "checkbox" at bounding box center [0, 0] width 0 height 0
type input "[DEMOGRAPHIC_DATA]"
click at [523, 200] on div "Skills used — Add up to 12 skills Any new skills will be added to your profile." at bounding box center [451, 210] width 285 height 24
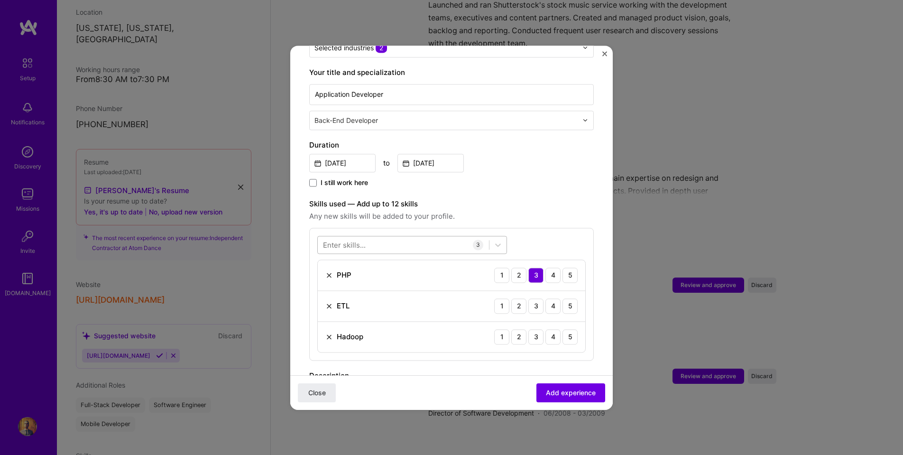
click at [370, 237] on div at bounding box center [403, 245] width 171 height 16
click at [327, 279] on span at bounding box center [327, 283] width 8 height 8
click at [0, 0] on input "checkbox" at bounding box center [0, 0] width 0 height 0
type input "mic"
click at [553, 198] on label "Skills used — Add up to 12 skills" at bounding box center [451, 203] width 285 height 11
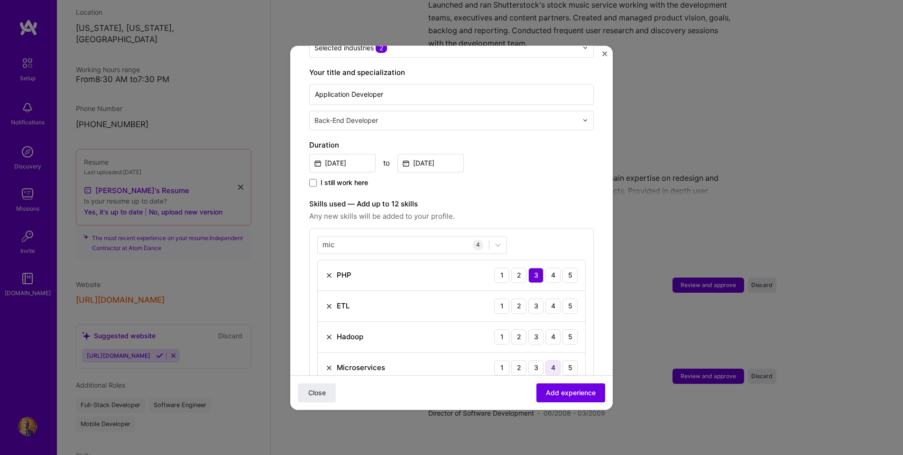
click at [550, 360] on div "4" at bounding box center [552, 367] width 15 height 15
click at [517, 329] on div "2" at bounding box center [518, 336] width 15 height 15
click at [537, 298] on div "3" at bounding box center [535, 305] width 15 height 15
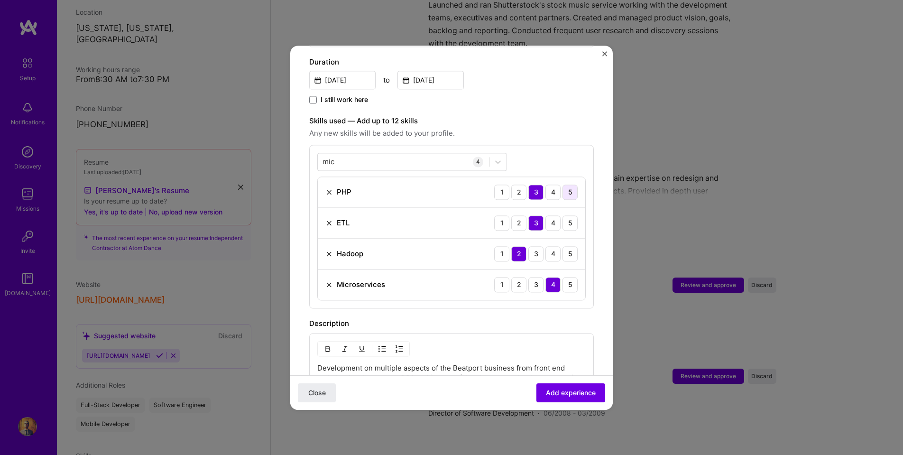
scroll to position [268, 0]
click at [520, 215] on div "2" at bounding box center [518, 222] width 15 height 15
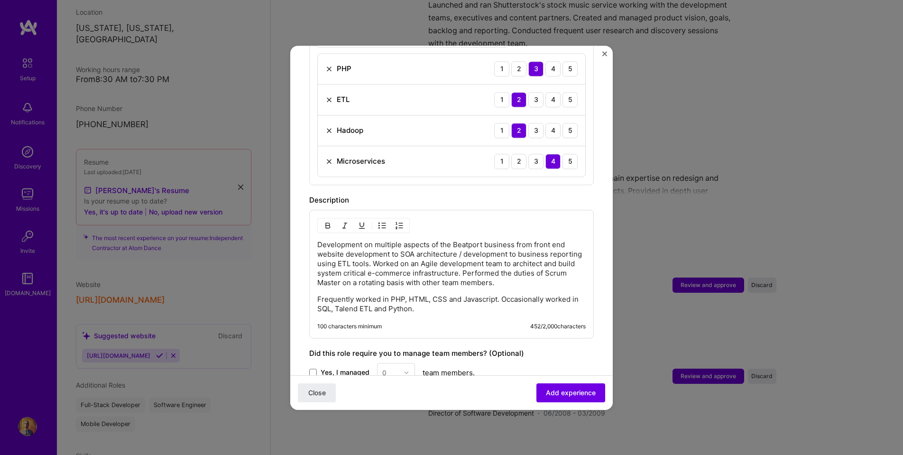
scroll to position [387, 0]
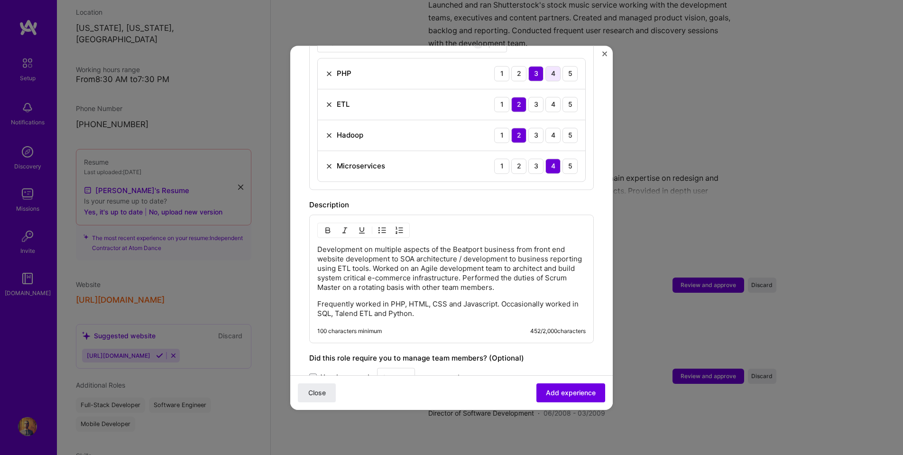
click at [551, 66] on div "4" at bounding box center [552, 73] width 15 height 15
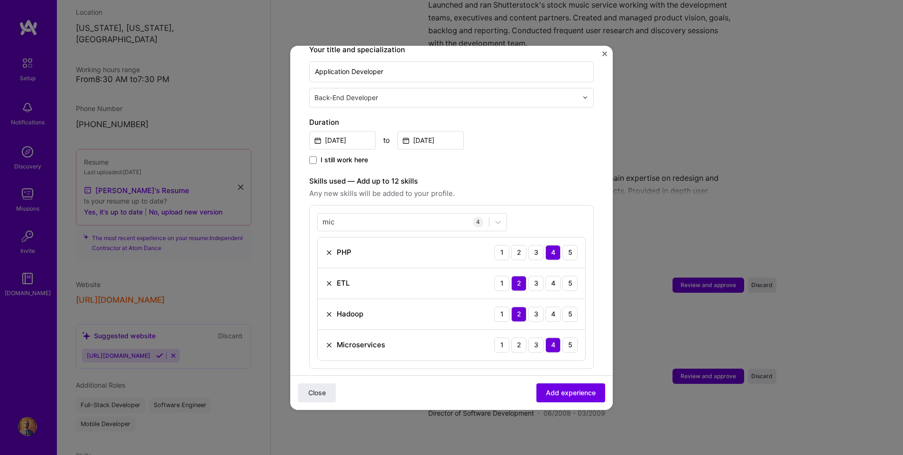
scroll to position [185, 0]
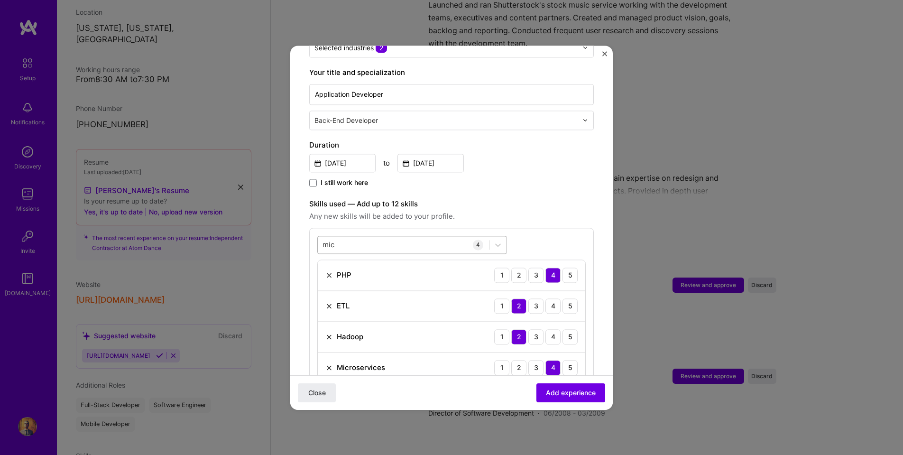
click at [379, 239] on div "mic mic" at bounding box center [403, 245] width 171 height 16
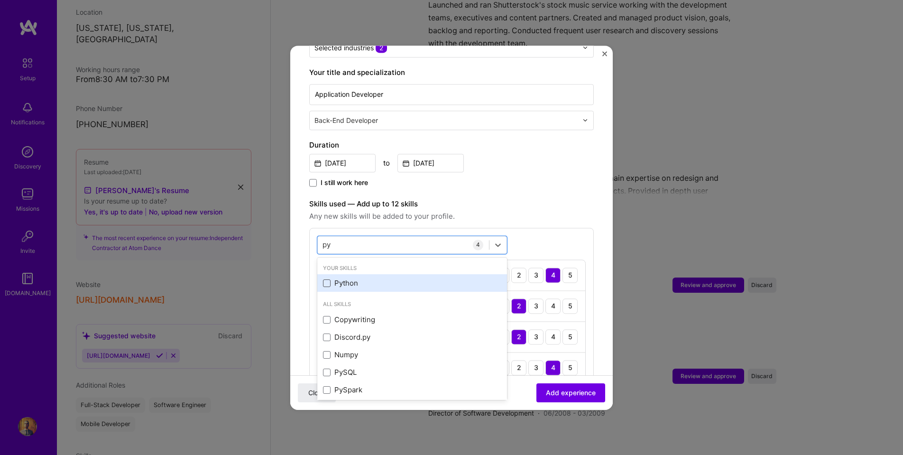
click at [328, 279] on span at bounding box center [327, 283] width 8 height 8
click at [0, 0] on input "checkbox" at bounding box center [0, 0] width 0 height 0
type input "py"
click at [562, 198] on label "Skills used — Add up to 12 skills" at bounding box center [451, 203] width 285 height 11
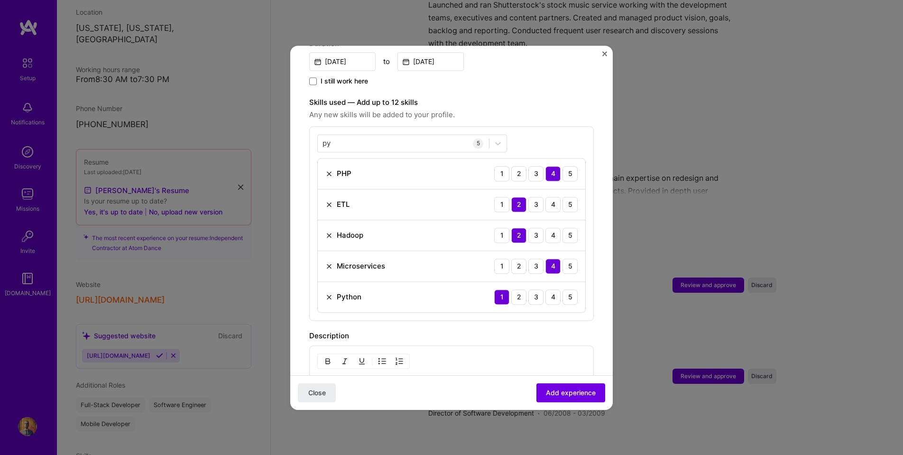
scroll to position [336, 0]
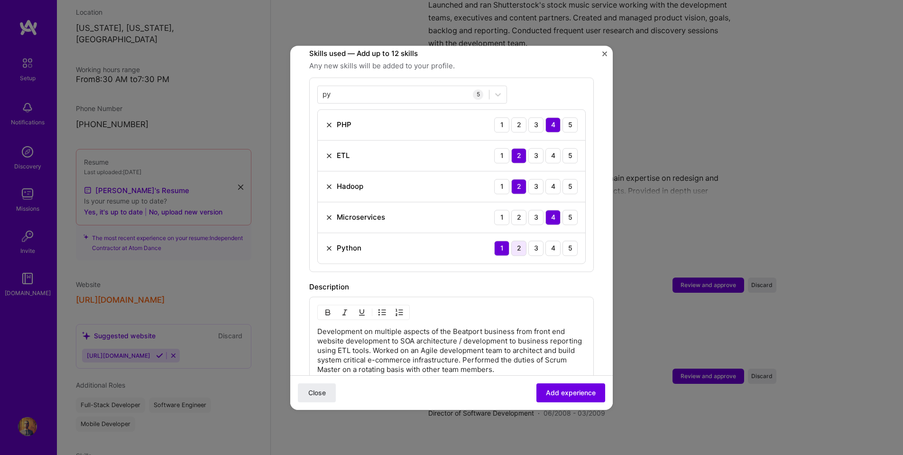
click at [518, 242] on div "2" at bounding box center [518, 247] width 15 height 15
click at [562, 394] on span "Add experience" at bounding box center [571, 392] width 50 height 9
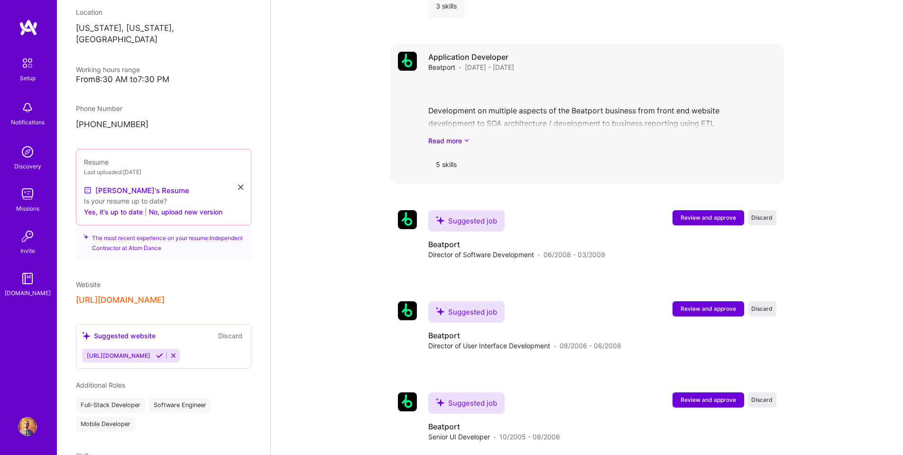
scroll to position [2267, 0]
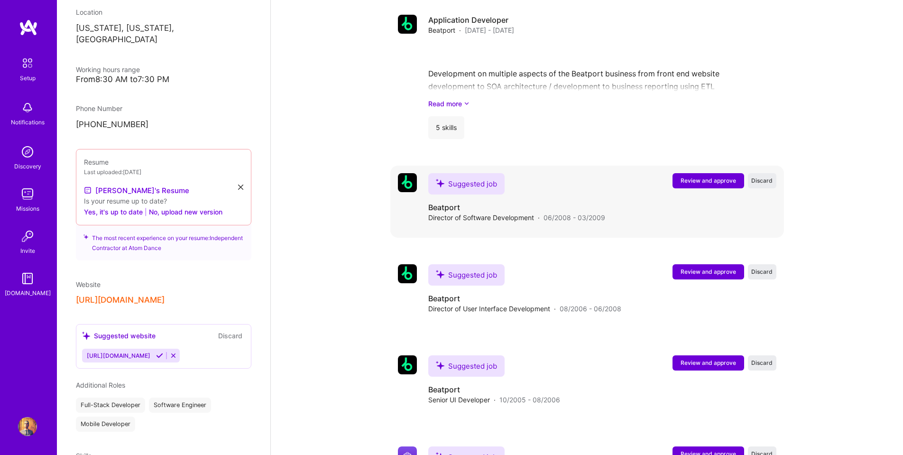
click at [704, 174] on button "Review and approve" at bounding box center [709, 180] width 72 height 15
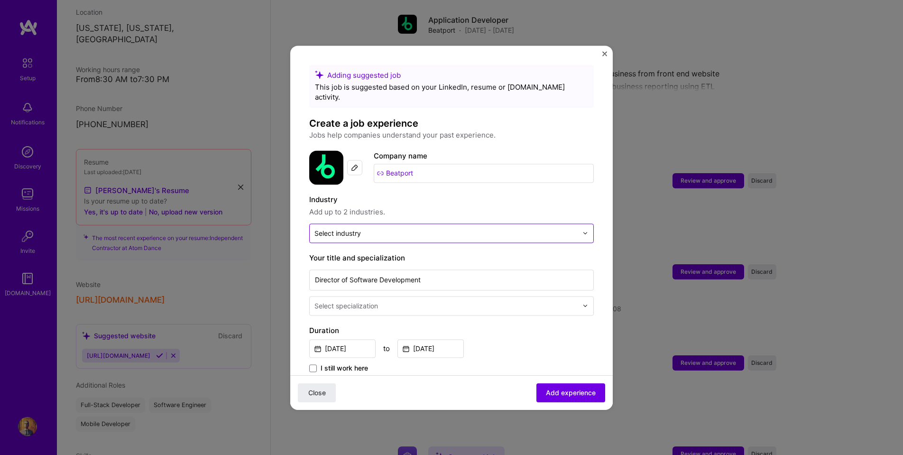
click at [391, 228] on input "text" at bounding box center [445, 233] width 263 height 10
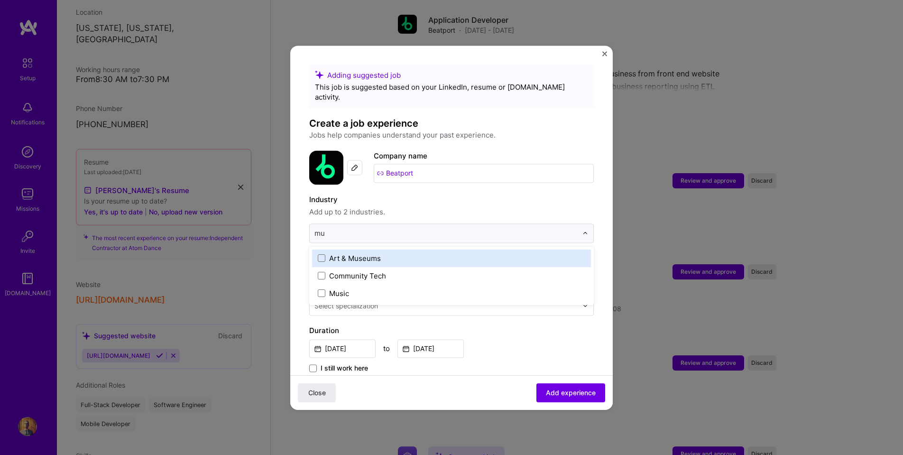
type input "mus"
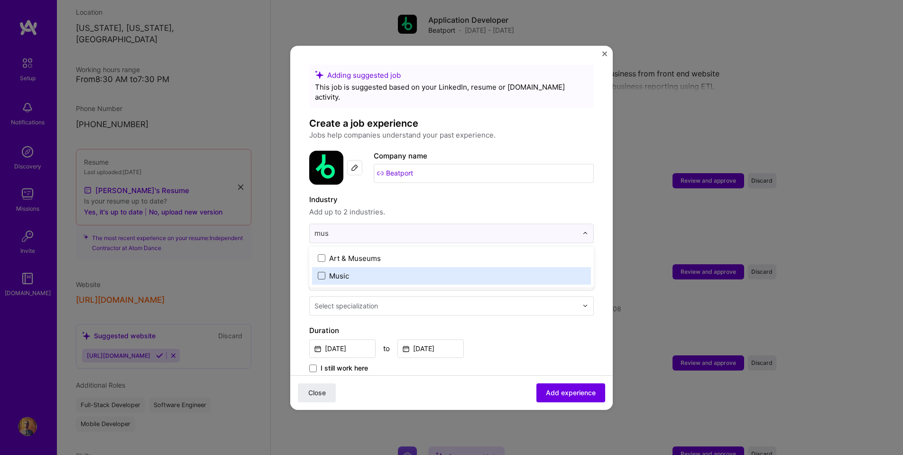
click at [322, 272] on span at bounding box center [322, 276] width 8 height 8
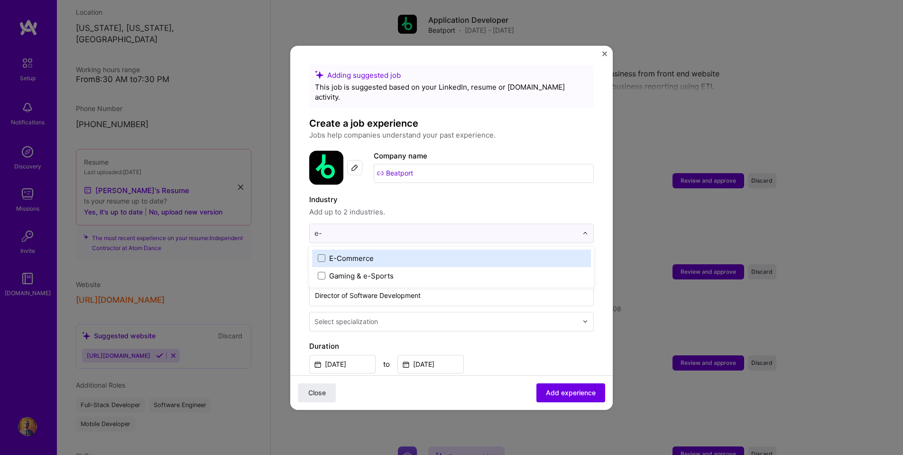
type input "e-c"
type input "mus"
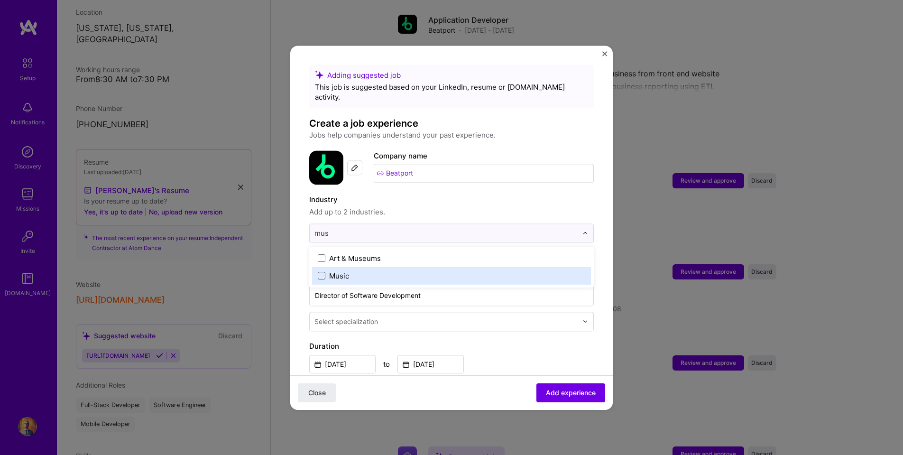
click at [322, 272] on span at bounding box center [322, 276] width 8 height 8
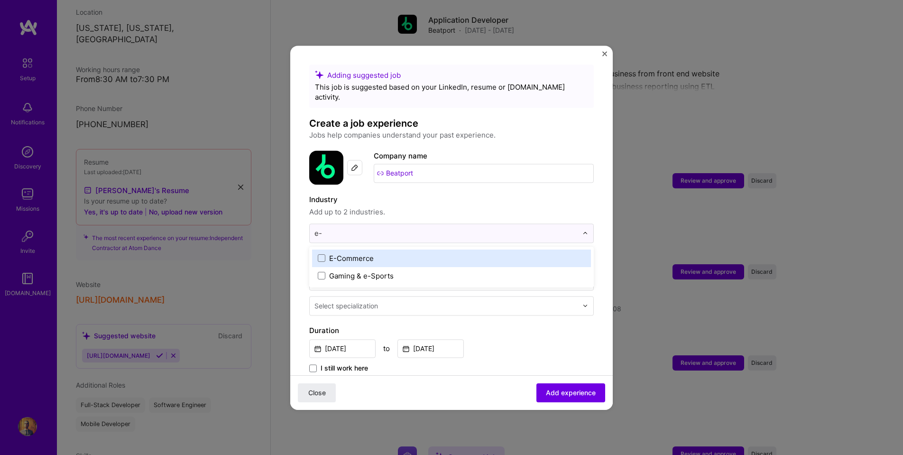
type input "e-c"
click at [322, 254] on span at bounding box center [322, 258] width 8 height 8
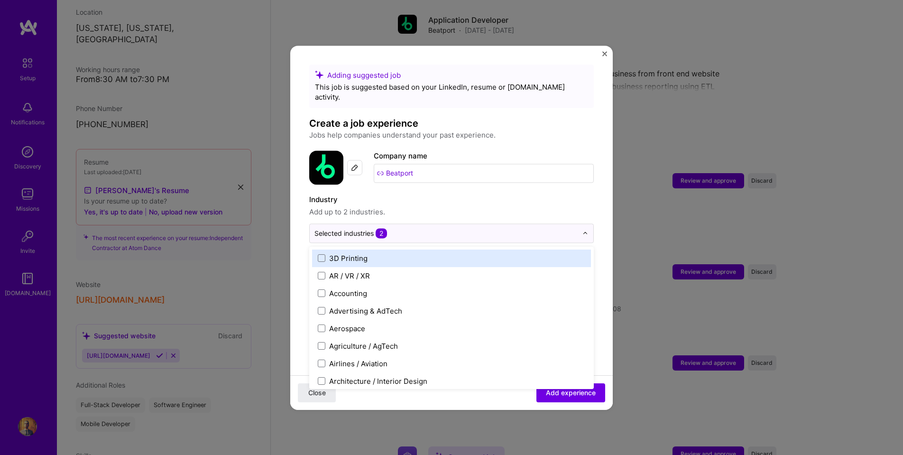
click at [412, 194] on label "Industry" at bounding box center [451, 199] width 285 height 11
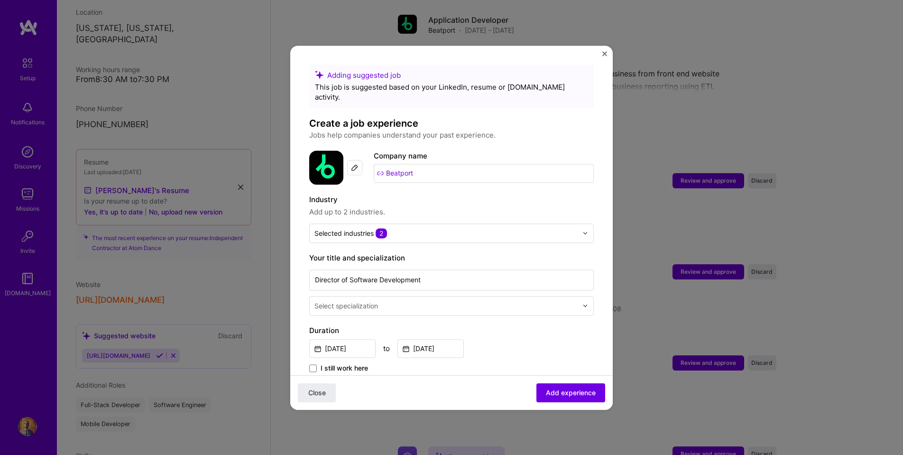
click at [405, 301] on input "text" at bounding box center [446, 306] width 265 height 10
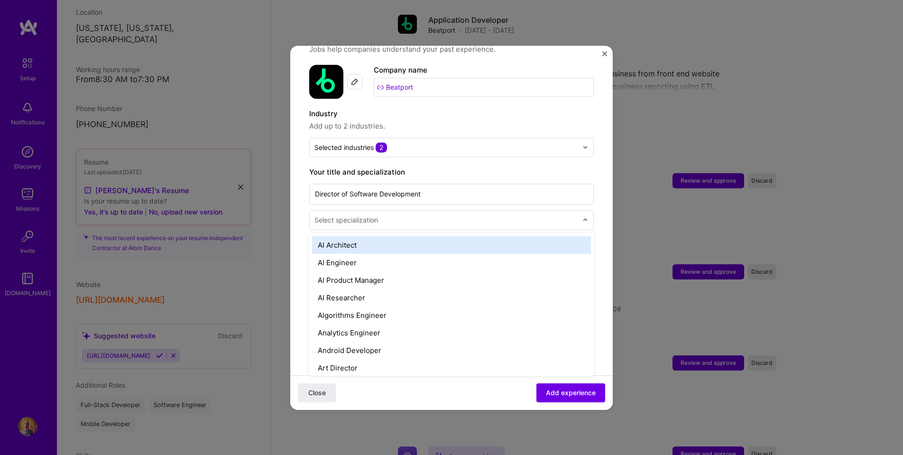
scroll to position [94, 0]
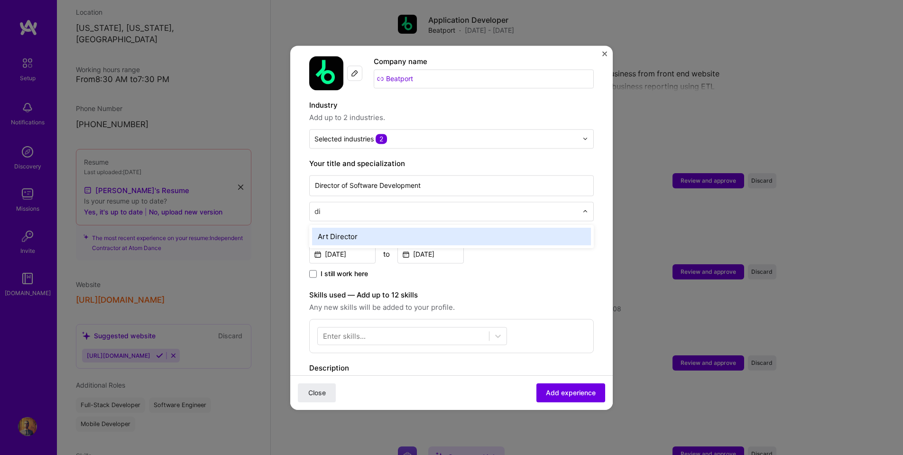
type input "dir"
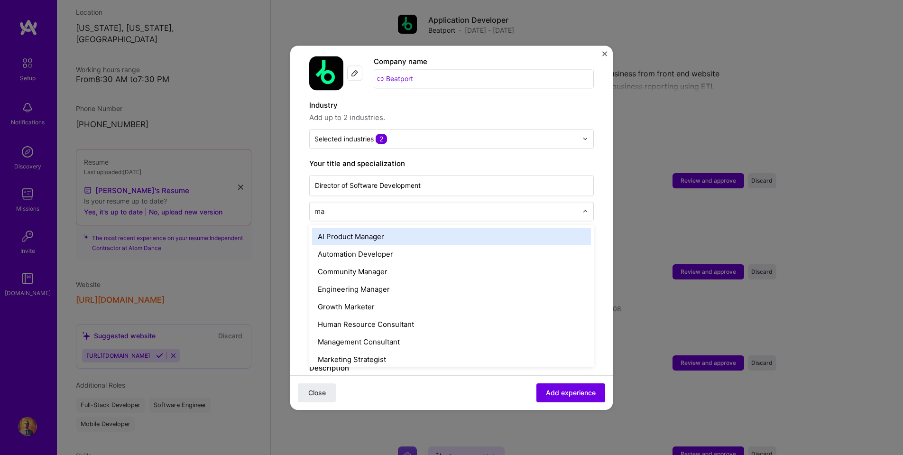
type input "man"
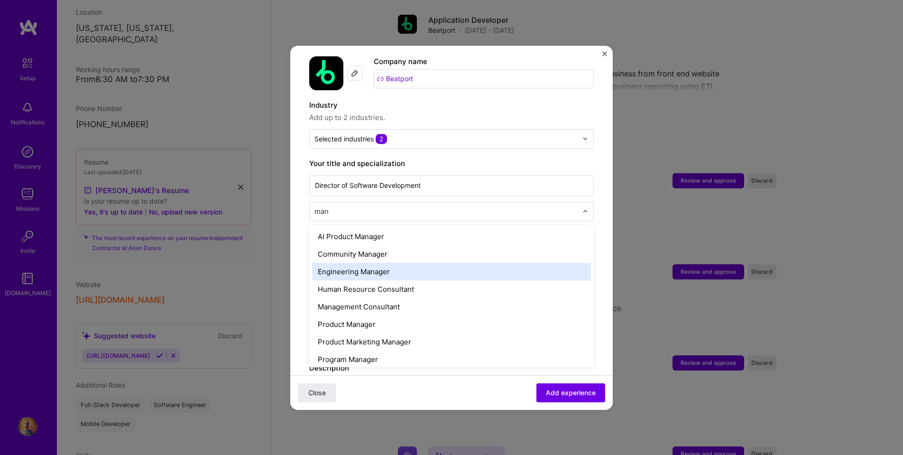
click at [379, 263] on div "Engineering Manager" at bounding box center [451, 272] width 279 height 18
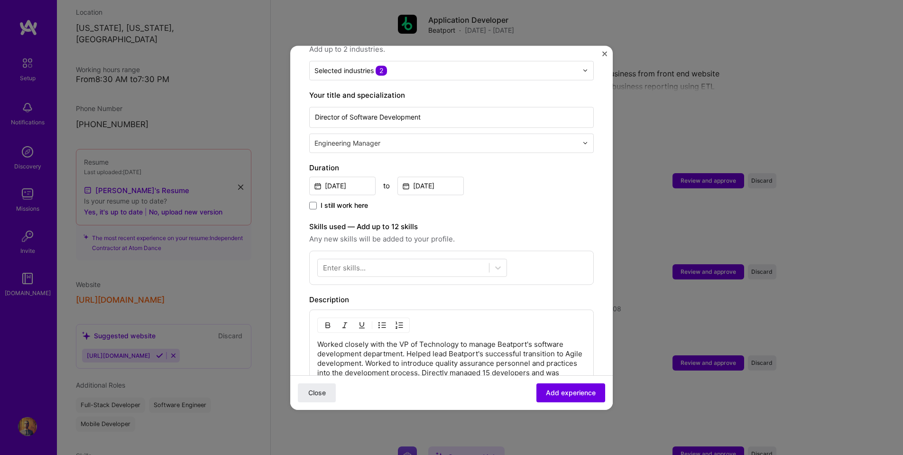
scroll to position [175, 0]
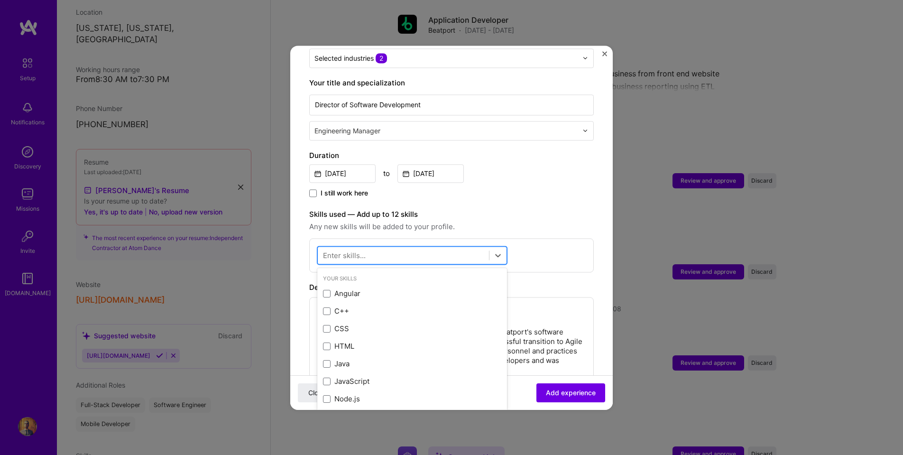
click at [406, 247] on div at bounding box center [403, 255] width 171 height 16
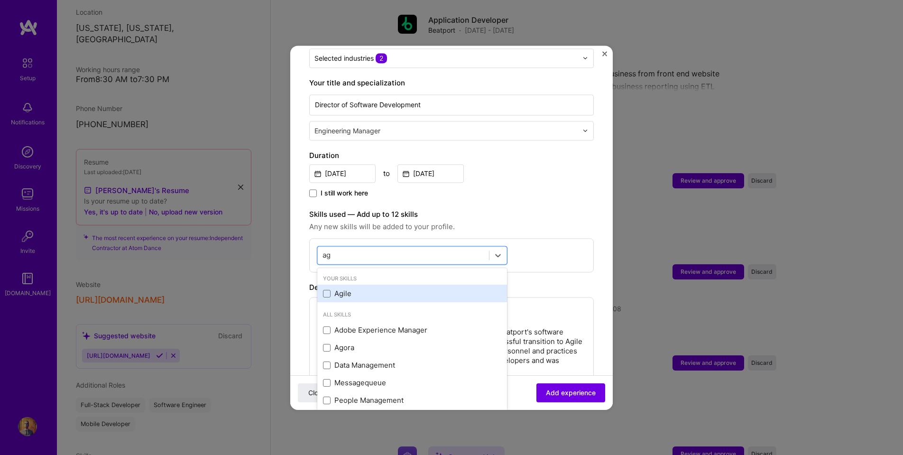
click at [345, 289] on div "Agile" at bounding box center [412, 294] width 178 height 10
type input "a"
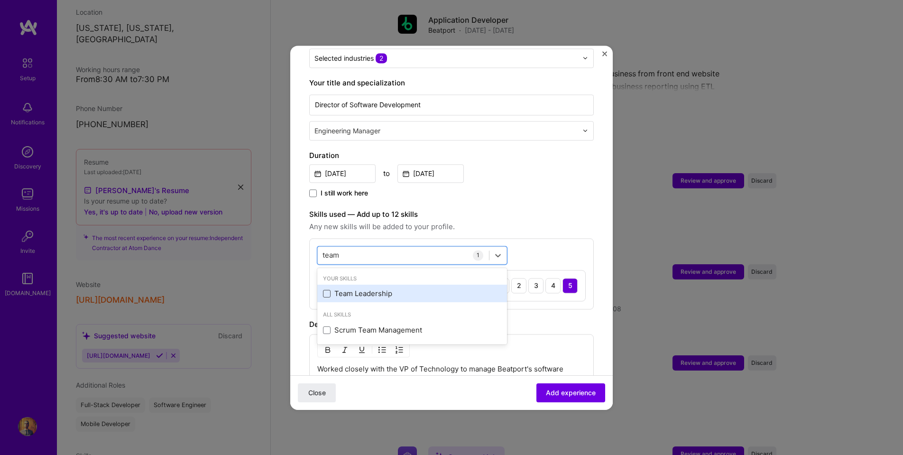
click at [330, 290] on span at bounding box center [327, 294] width 8 height 8
click at [0, 0] on input "checkbox" at bounding box center [0, 0] width 0 height 0
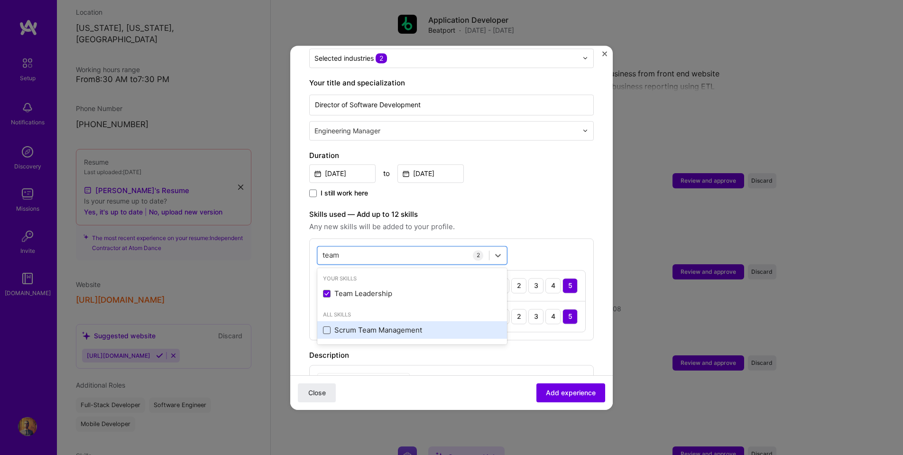
click at [328, 326] on span at bounding box center [327, 330] width 8 height 8
click at [0, 0] on input "checkbox" at bounding box center [0, 0] width 0 height 0
type input "team"
click at [546, 188] on div "I still work here" at bounding box center [451, 193] width 285 height 11
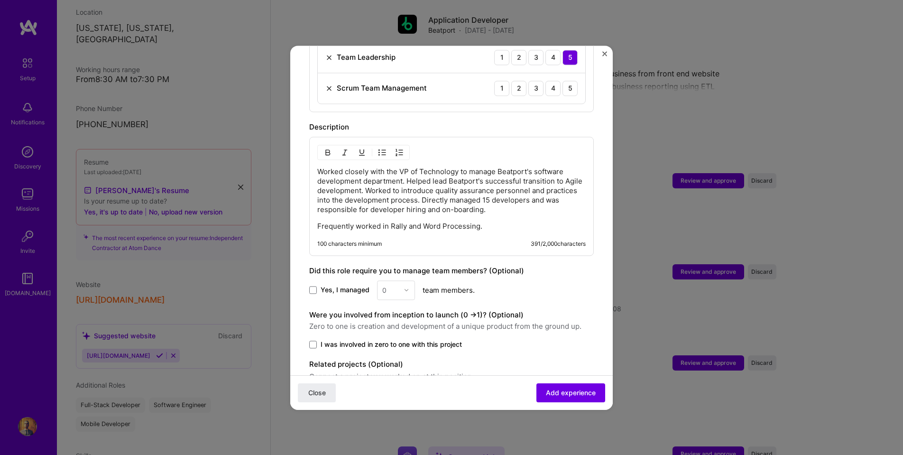
scroll to position [439, 0]
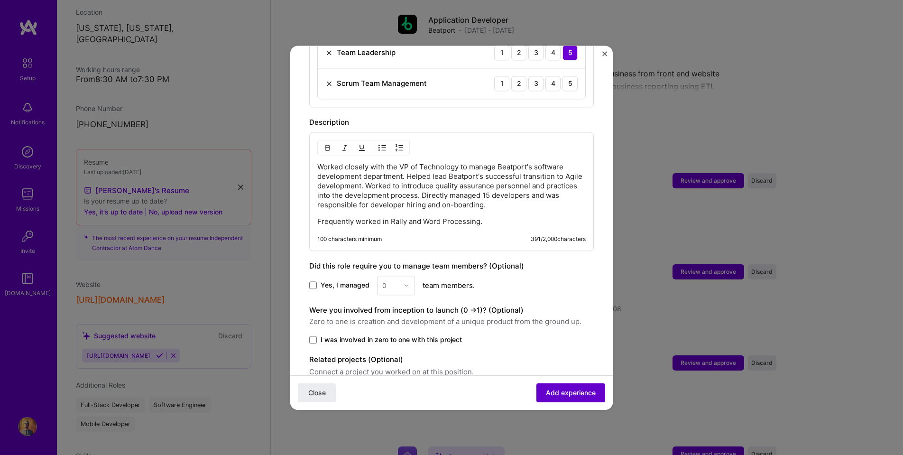
click at [566, 387] on button "Add experience" at bounding box center [570, 392] width 69 height 19
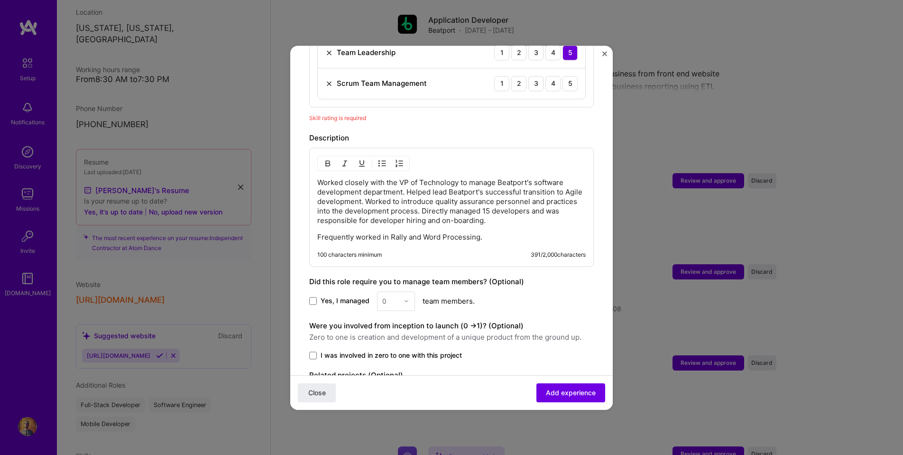
scroll to position [328, 0]
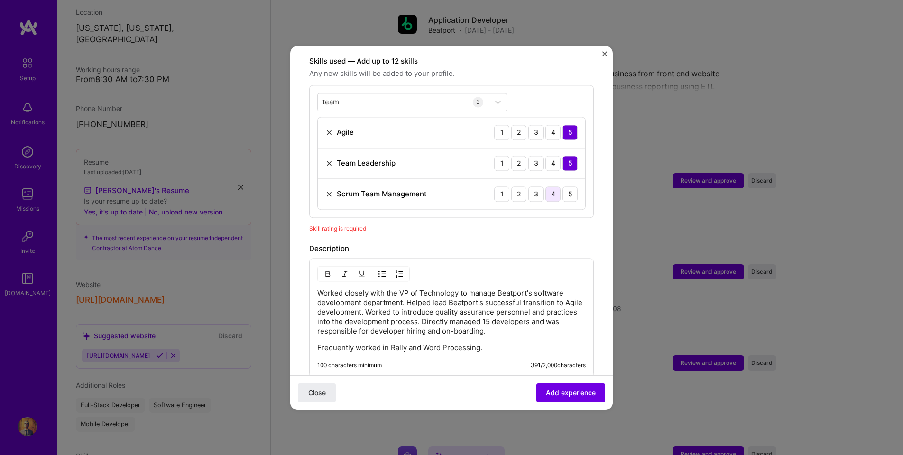
click at [555, 186] on div "4" at bounding box center [552, 193] width 15 height 15
click at [565, 389] on span "Add experience" at bounding box center [571, 392] width 50 height 9
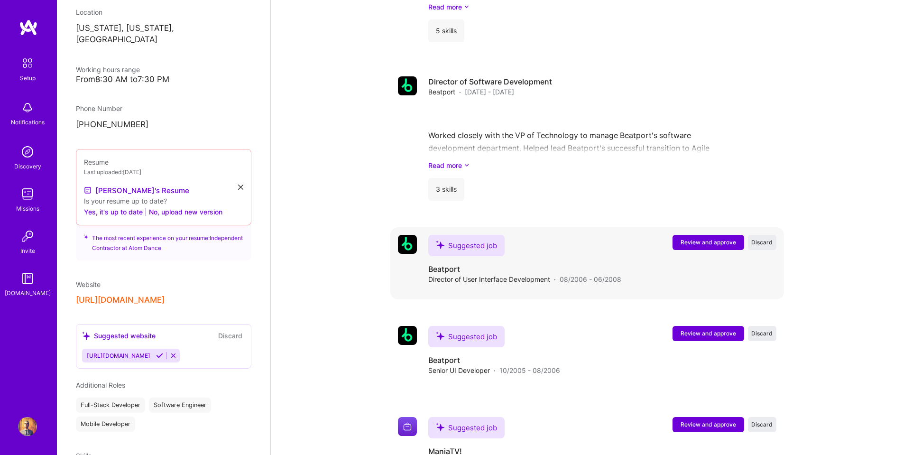
scroll to position [2367, 0]
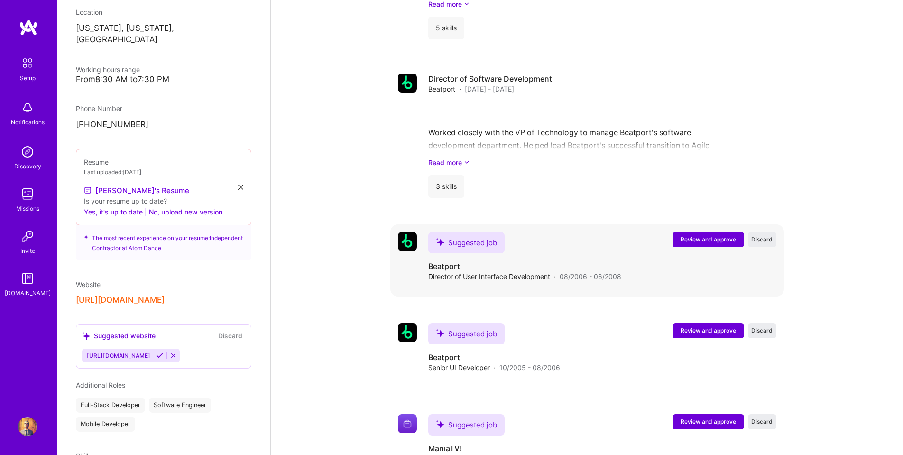
click at [701, 235] on span "Review and approve" at bounding box center [708, 239] width 55 height 8
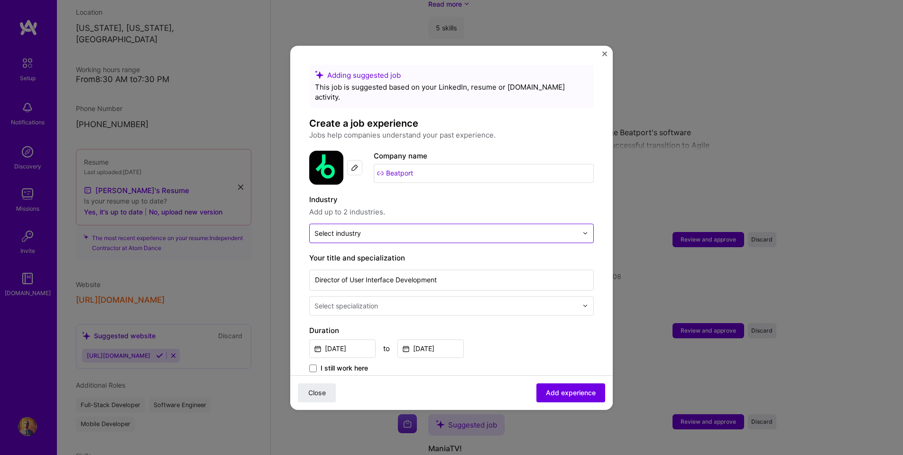
click at [401, 228] on input "text" at bounding box center [445, 233] width 263 height 10
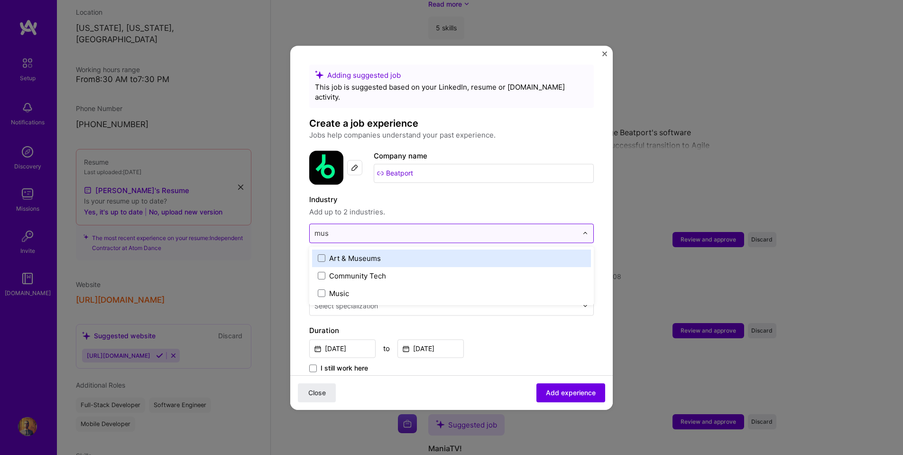
type input "musi"
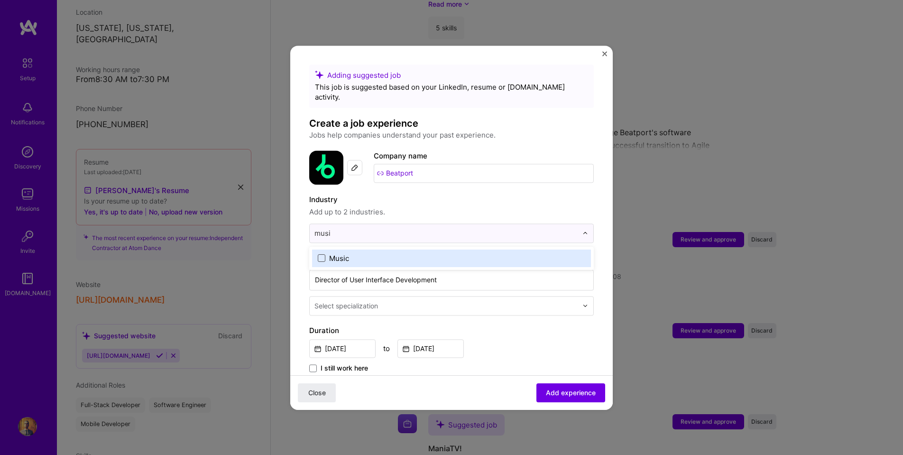
click at [323, 254] on span at bounding box center [322, 258] width 8 height 8
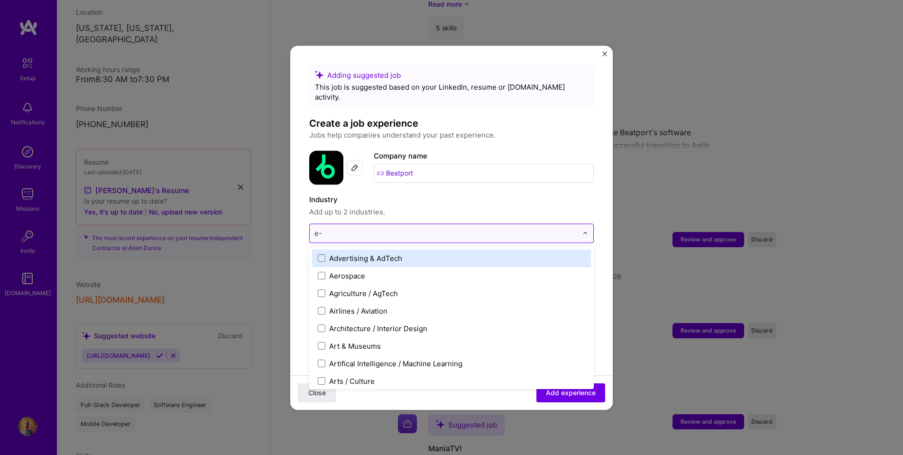
type input "e-c"
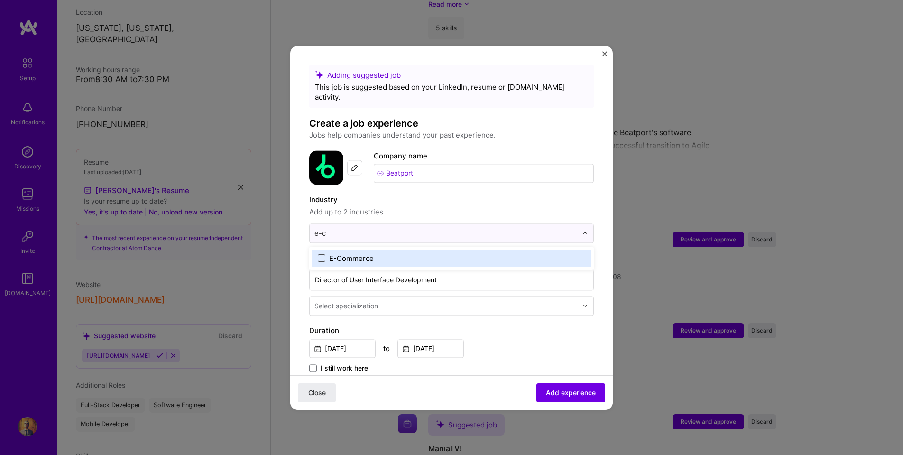
click at [318, 254] on span at bounding box center [322, 258] width 8 height 8
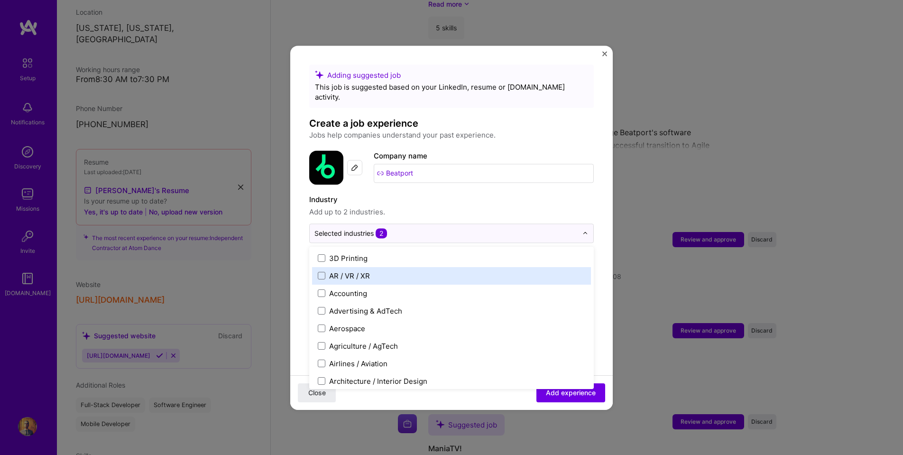
click at [295, 241] on form "Adding suggested job This job is suggested based on your LinkedIn, resume or [D…" at bounding box center [451, 435] width 323 height 741
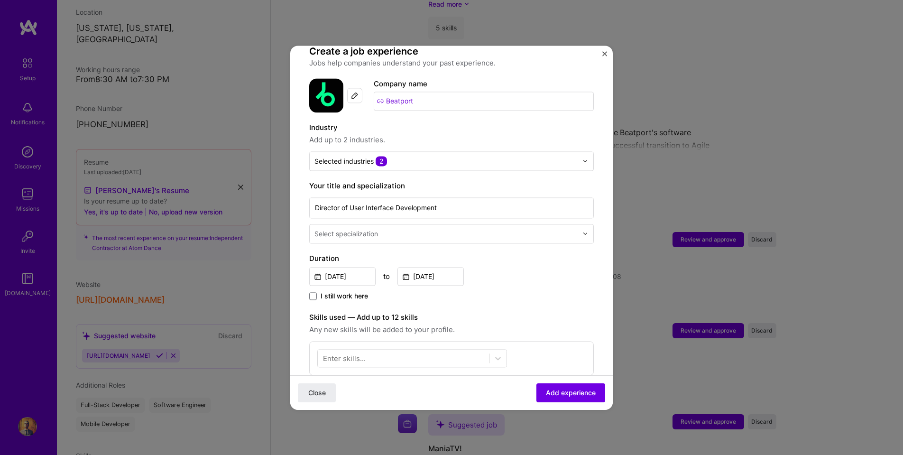
scroll to position [76, 0]
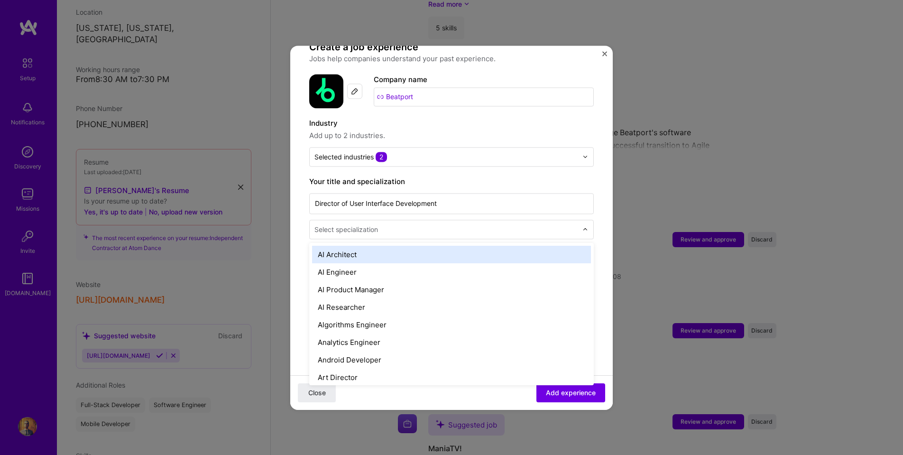
click at [367, 224] on div "Select specialization" at bounding box center [346, 229] width 64 height 10
type input "t"
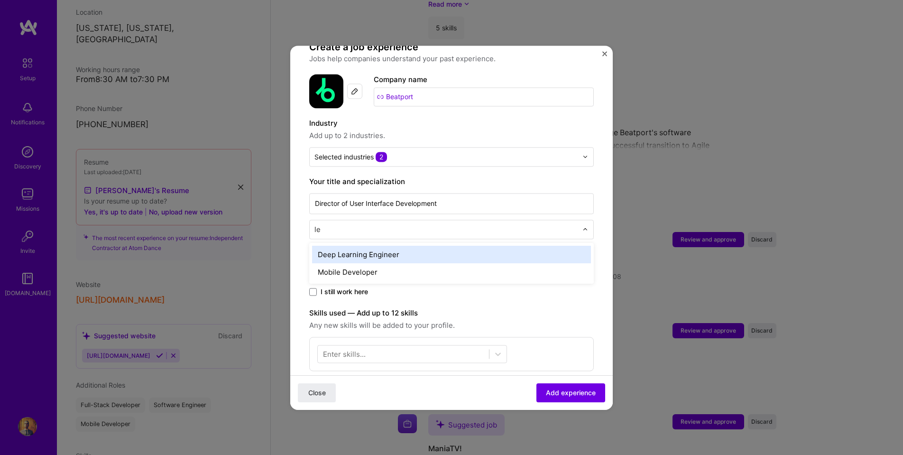
type input "l"
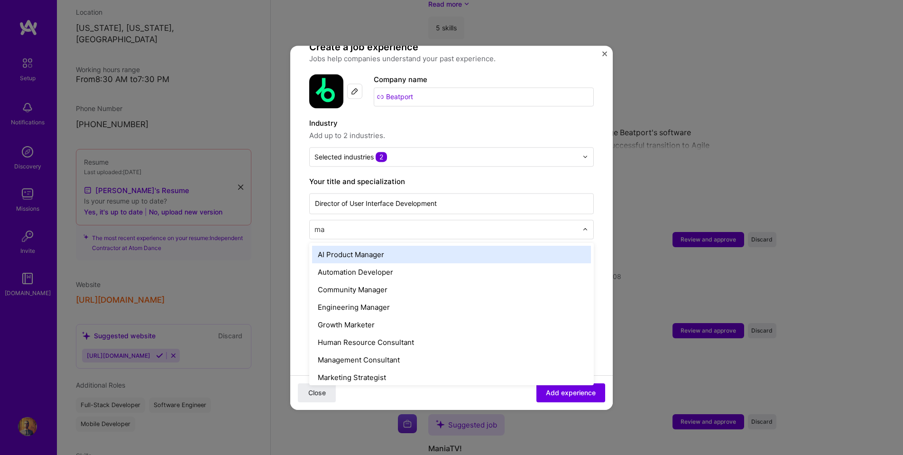
type input "man"
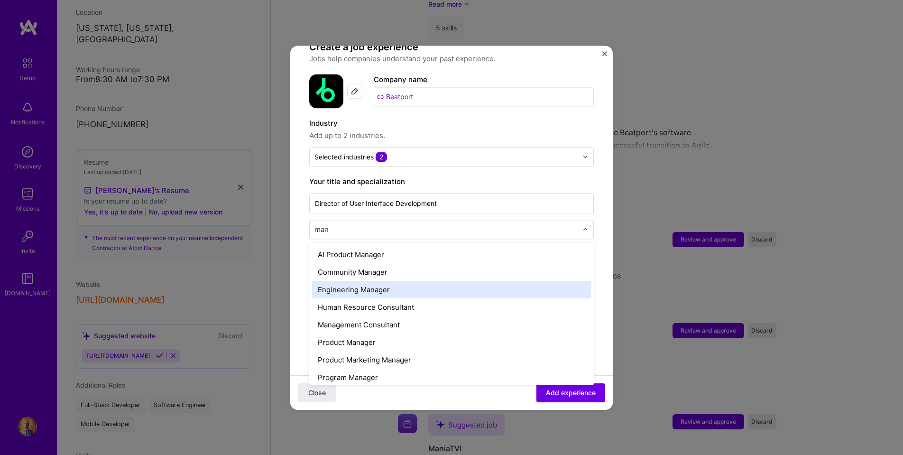
click at [366, 281] on div "Engineering Manager" at bounding box center [451, 290] width 279 height 18
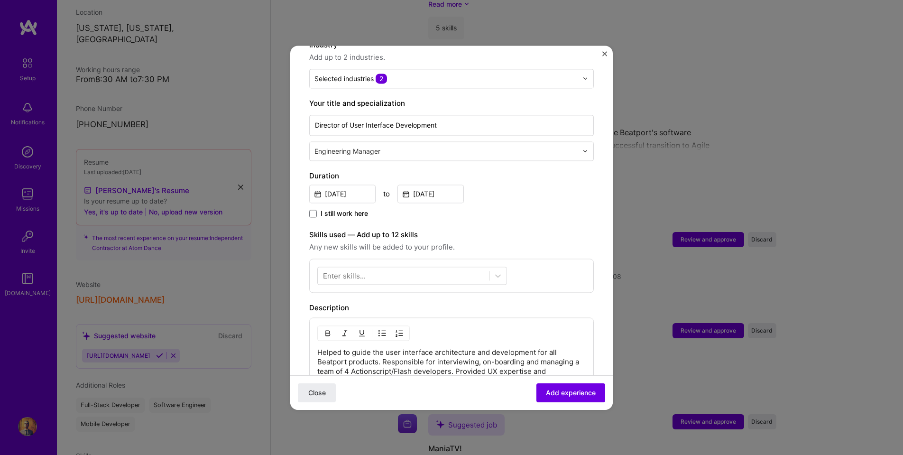
scroll to position [159, 0]
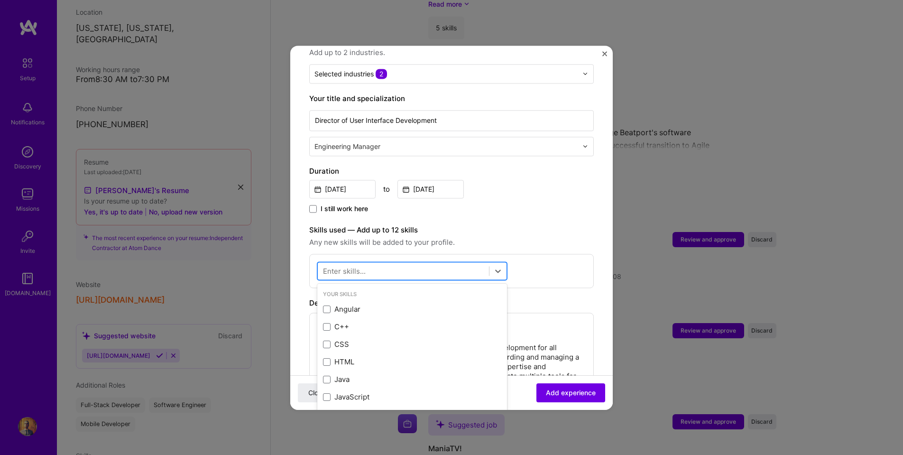
click at [417, 268] on div at bounding box center [403, 271] width 171 height 16
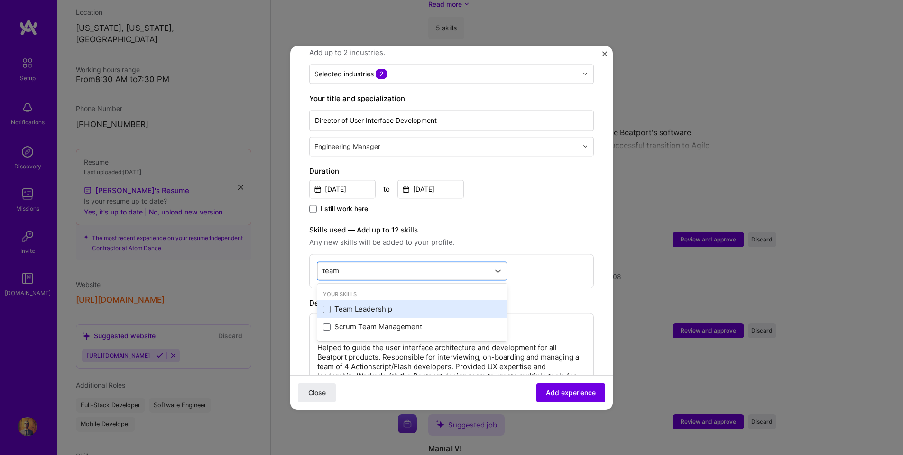
click at [339, 305] on div "Team Leadership" at bounding box center [412, 310] width 178 height 10
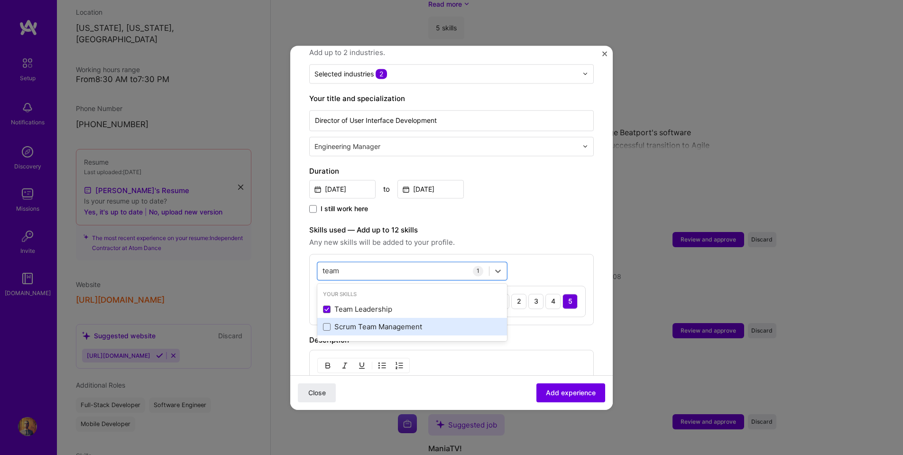
click at [335, 322] on div "Scrum Team Management" at bounding box center [412, 327] width 178 height 10
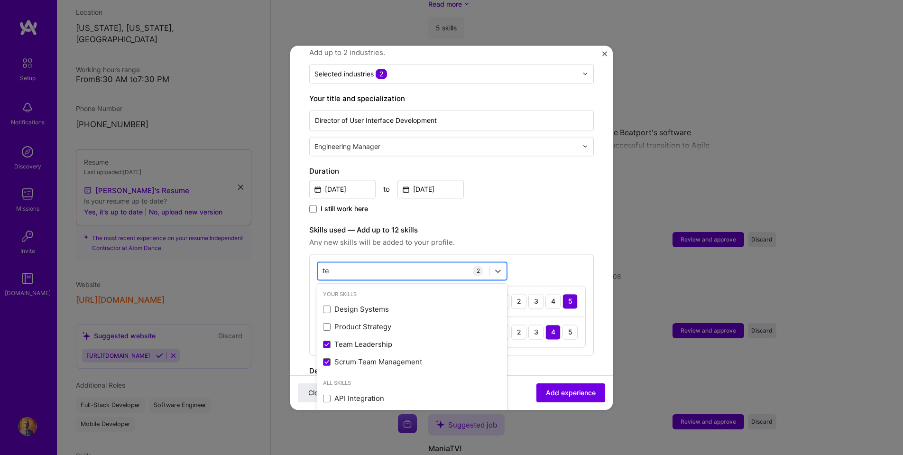
type input "t"
click at [534, 209] on div "Adding suggested job This job is suggested based on your LinkedIn, resume or [D…" at bounding box center [451, 283] width 285 height 756
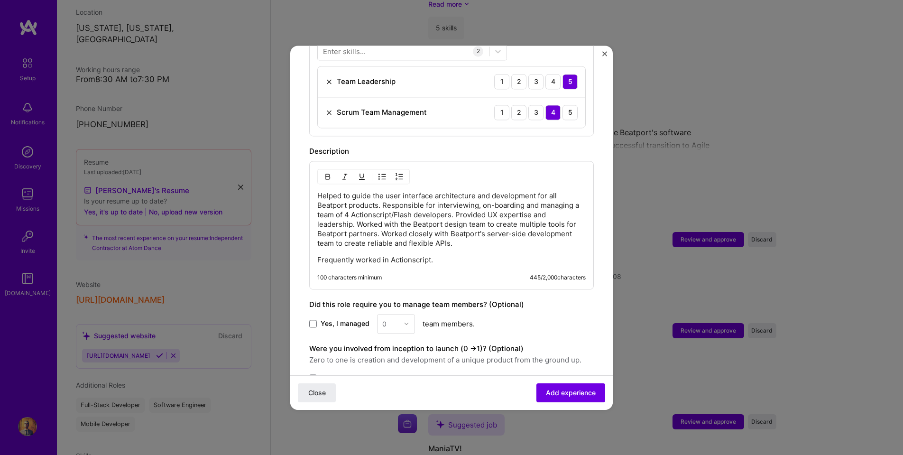
scroll to position [387, 0]
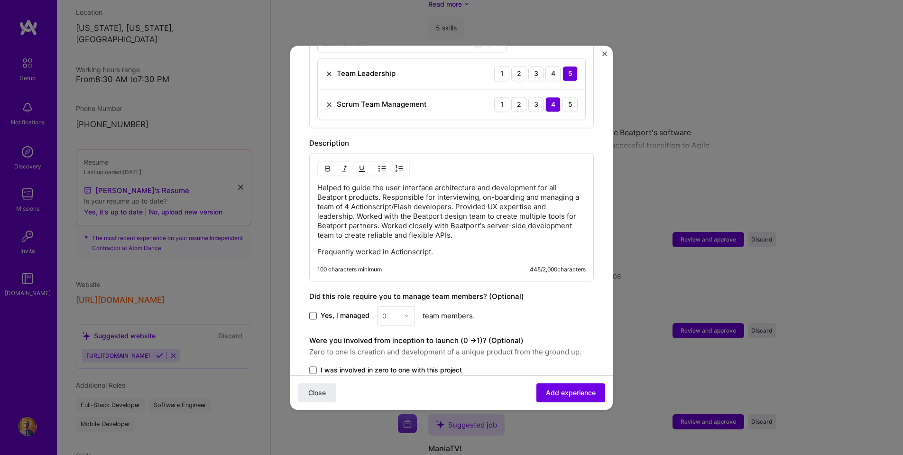
click at [313, 312] on span at bounding box center [313, 316] width 8 height 8
click at [0, 0] on input "Yes, I managed" at bounding box center [0, 0] width 0 height 0
click at [406, 313] on img at bounding box center [407, 316] width 6 height 6
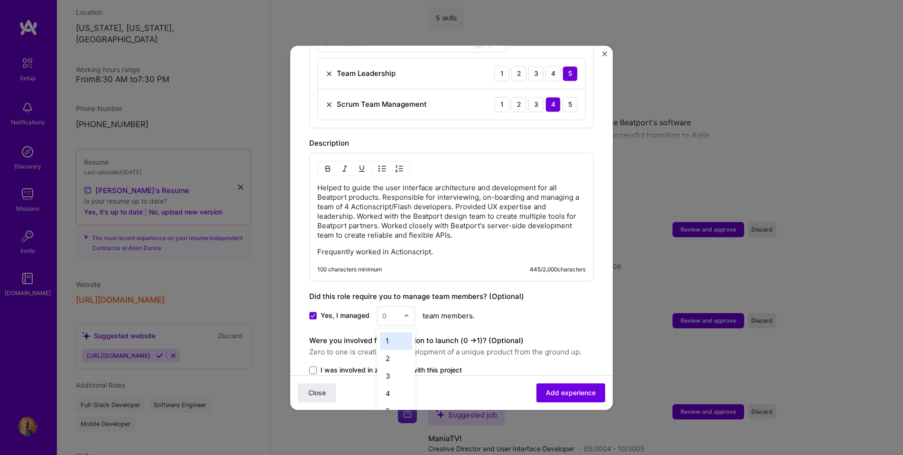
scroll to position [2377, 0]
click at [396, 385] on div "4" at bounding box center [396, 394] width 32 height 18
click at [537, 306] on div "Yes, I managed option 4, selected. Select is focused ,type to refine list, pres…" at bounding box center [451, 315] width 285 height 19
click at [563, 391] on span "Add experience" at bounding box center [571, 392] width 50 height 9
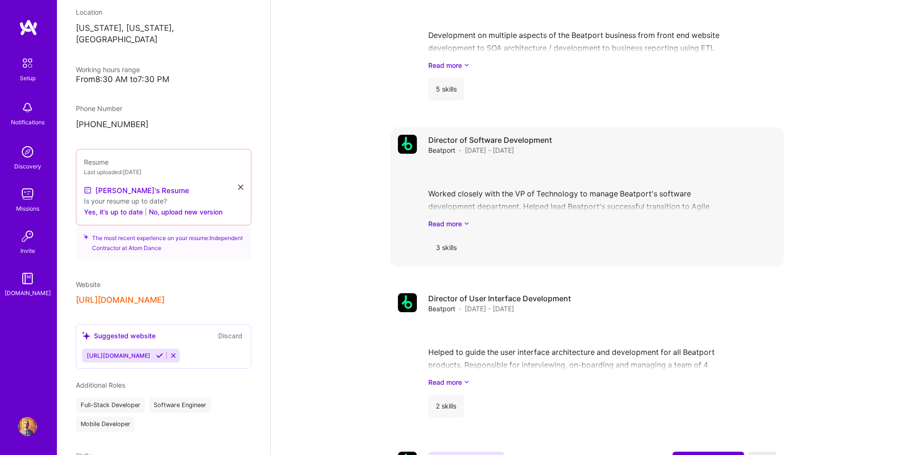
scroll to position [2306, 0]
click at [523, 135] on h4 "Director of Software Development" at bounding box center [490, 140] width 124 height 10
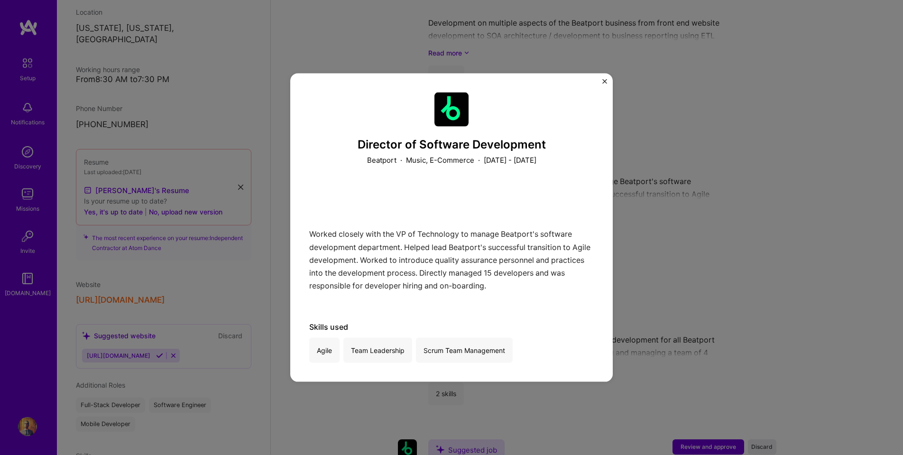
scroll to position [2316, 0]
click at [606, 82] on img "Close" at bounding box center [604, 81] width 5 height 5
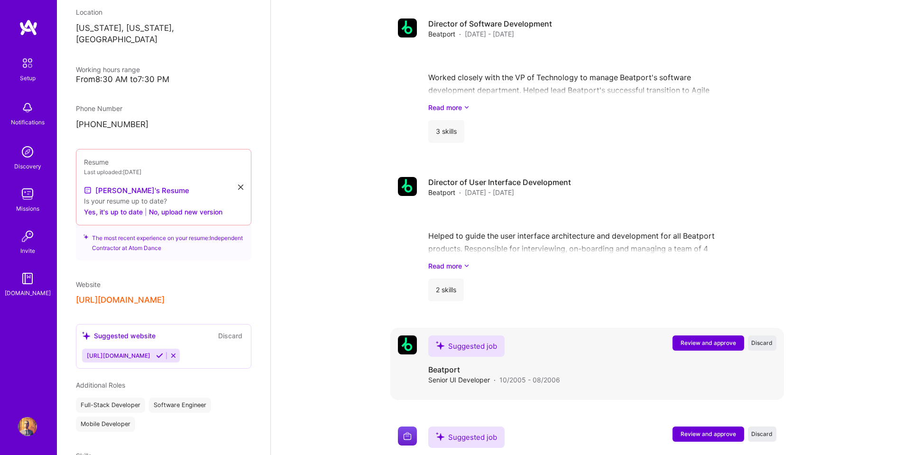
scroll to position [2369, 0]
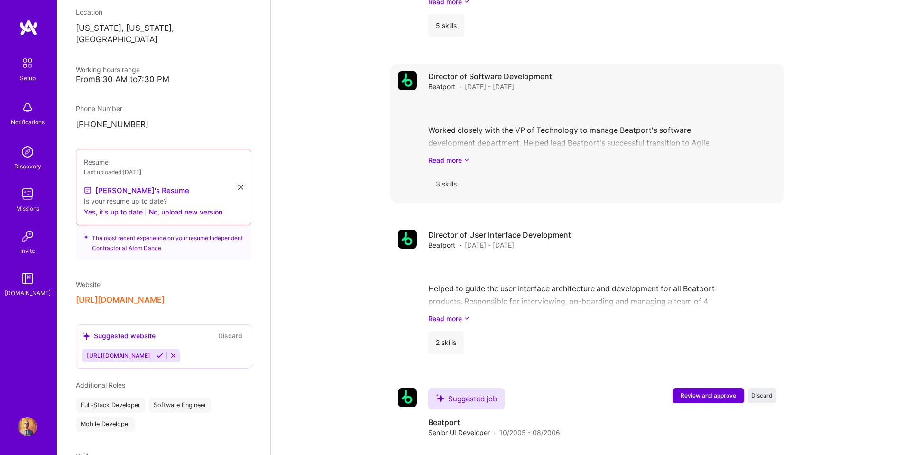
click at [456, 71] on h4 "Director of Software Development" at bounding box center [490, 76] width 124 height 10
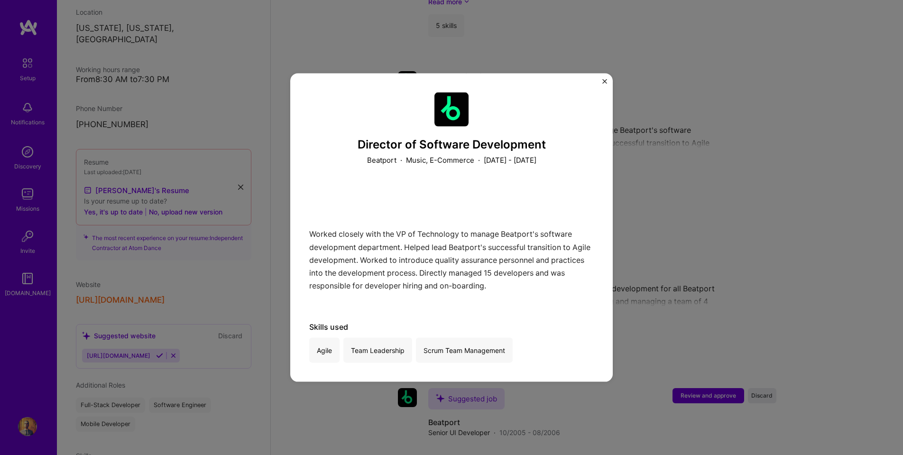
click at [605, 80] on img "Close" at bounding box center [604, 81] width 5 height 5
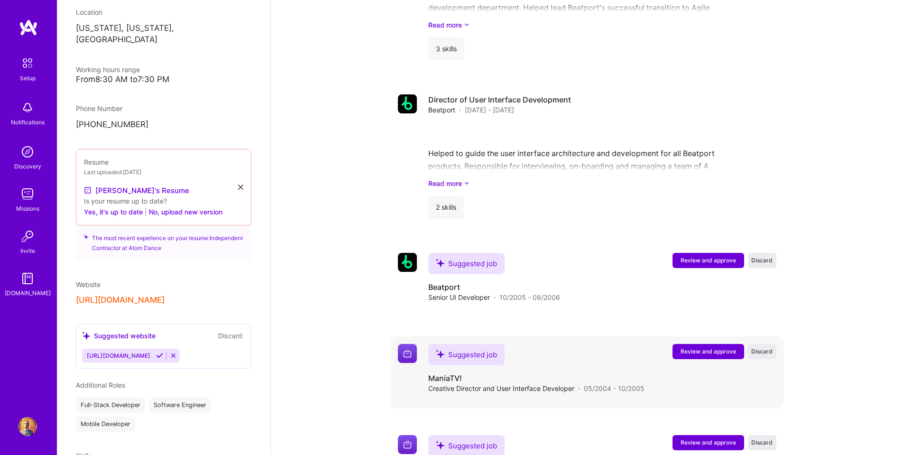
scroll to position [2504, 0]
click at [699, 256] on span "Review and approve" at bounding box center [708, 260] width 55 height 8
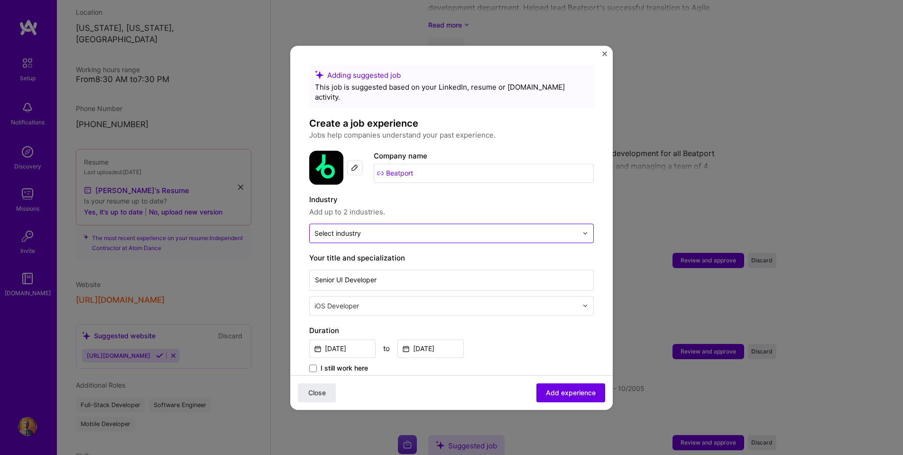
click at [376, 228] on input "text" at bounding box center [445, 233] width 263 height 10
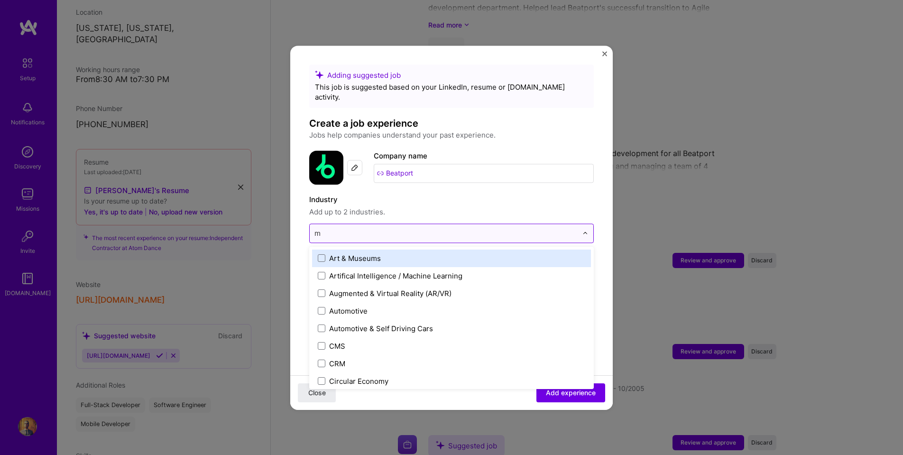
type input "mu"
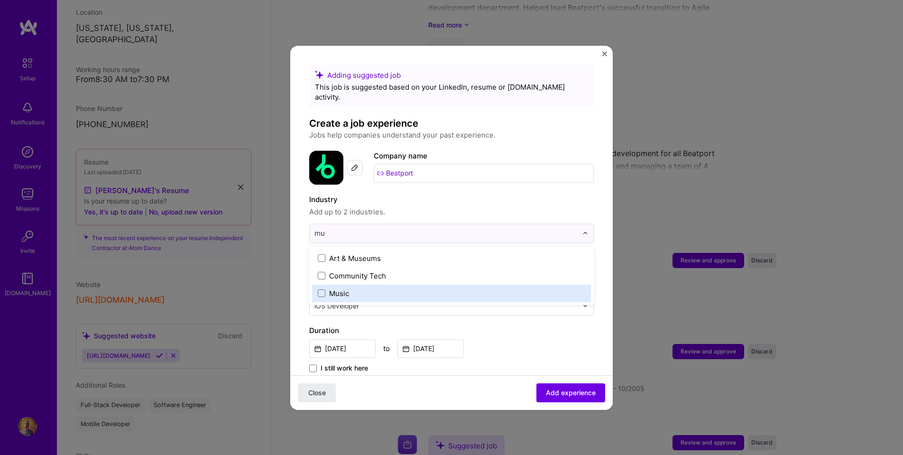
click at [326, 288] on label "Music" at bounding box center [452, 293] width 268 height 10
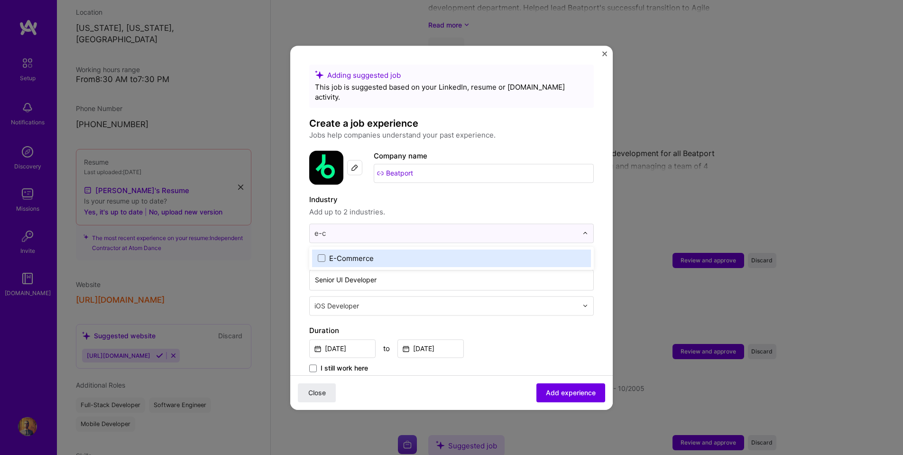
type input "e-c"
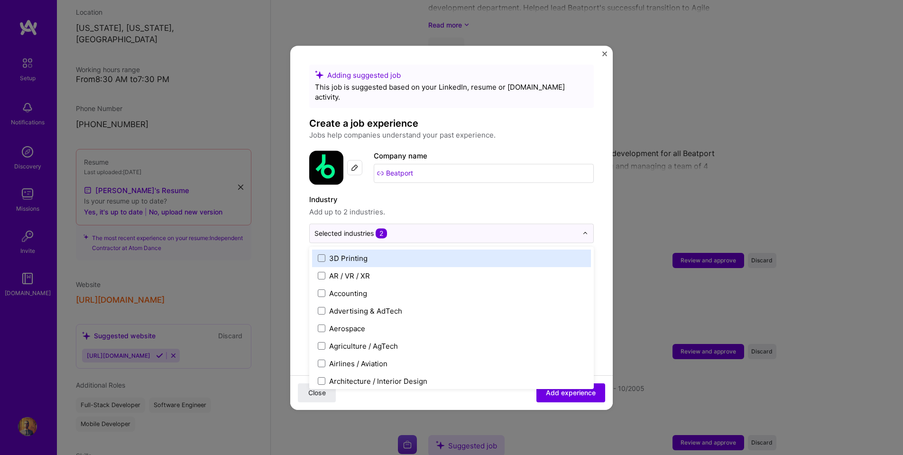
click at [299, 203] on form "Adding suggested job This job is suggested based on your LinkedIn, resume or [D…" at bounding box center [451, 435] width 323 height 741
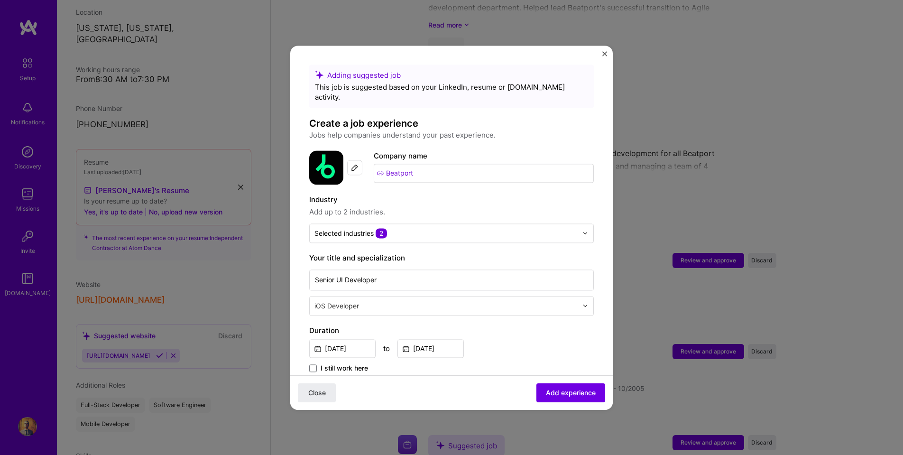
click at [369, 301] on input "text" at bounding box center [446, 306] width 265 height 10
type input "fron"
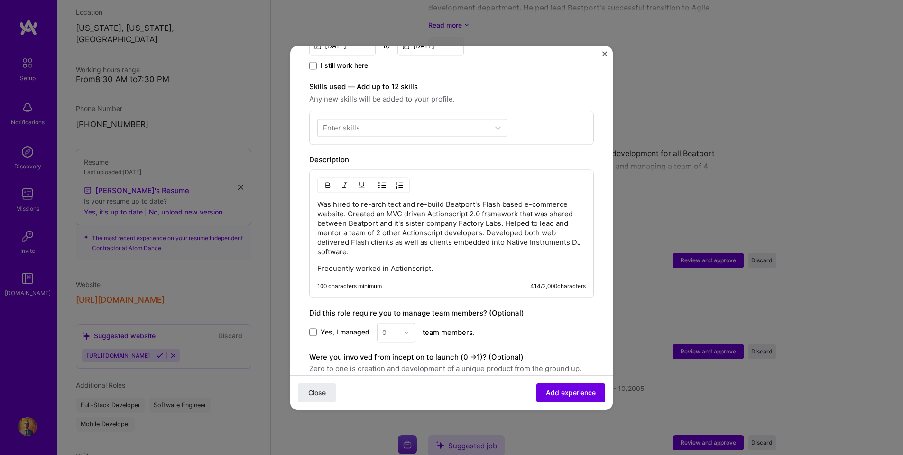
scroll to position [305, 0]
click at [356, 120] on div "Enter skills..." at bounding box center [344, 125] width 43 height 10
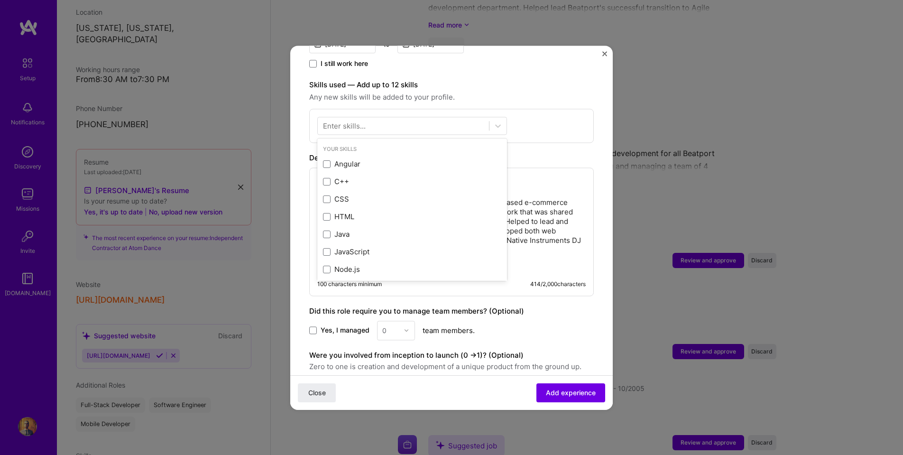
click at [341, 120] on div "Enter skills..." at bounding box center [344, 125] width 43 height 10
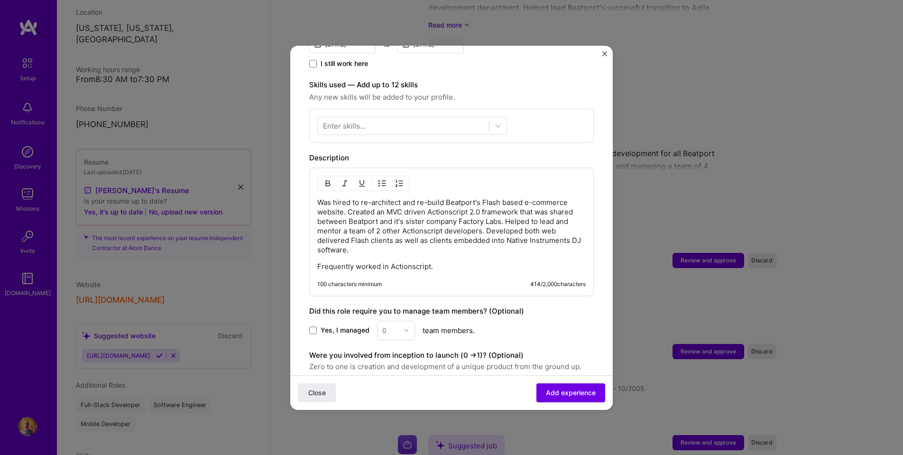
click at [341, 120] on div "Enter skills..." at bounding box center [344, 125] width 43 height 10
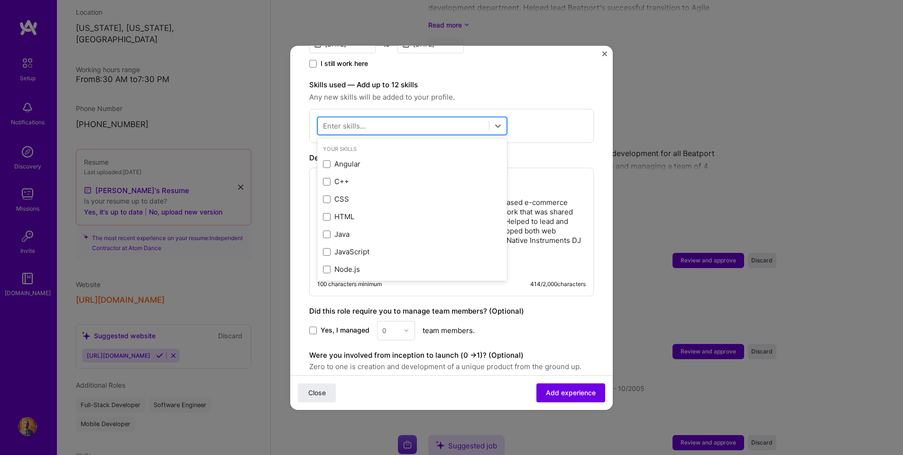
click at [366, 118] on div at bounding box center [403, 126] width 171 height 16
type input "a"
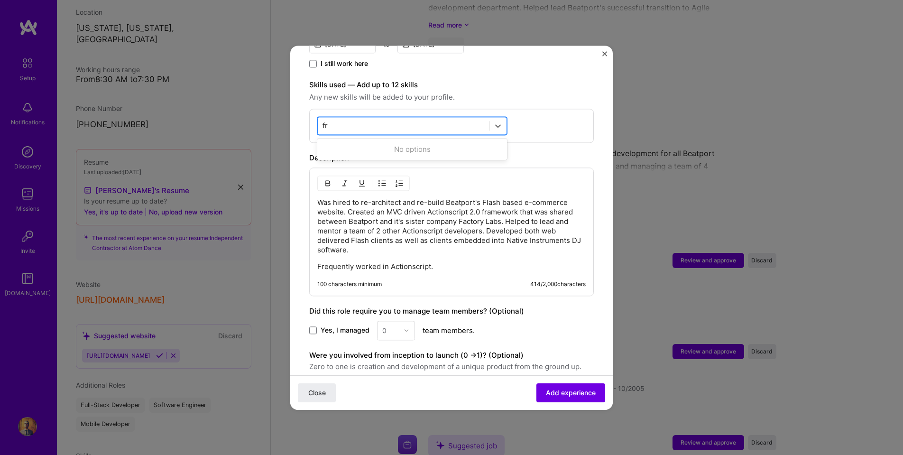
type input "f"
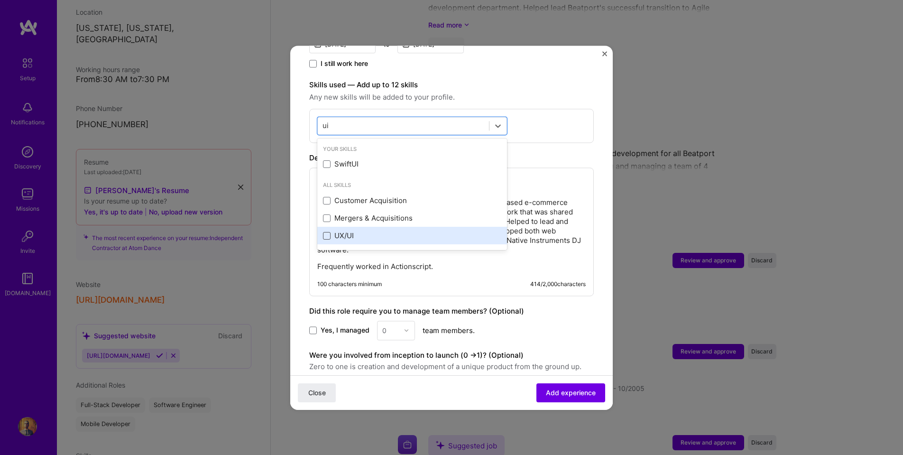
click at [329, 232] on span at bounding box center [327, 236] width 8 height 8
click at [0, 0] on input "checkbox" at bounding box center [0, 0] width 0 height 0
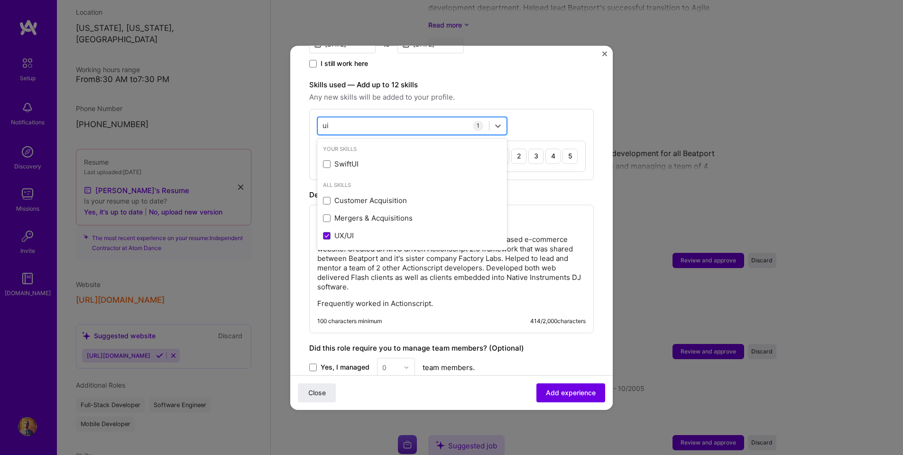
type input "u"
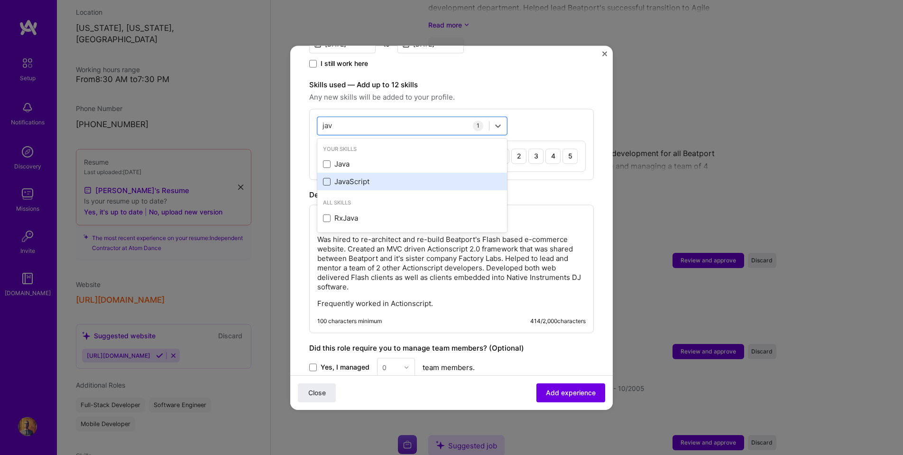
click at [330, 178] on span at bounding box center [327, 182] width 8 height 8
click at [0, 0] on input "checkbox" at bounding box center [0, 0] width 0 height 0
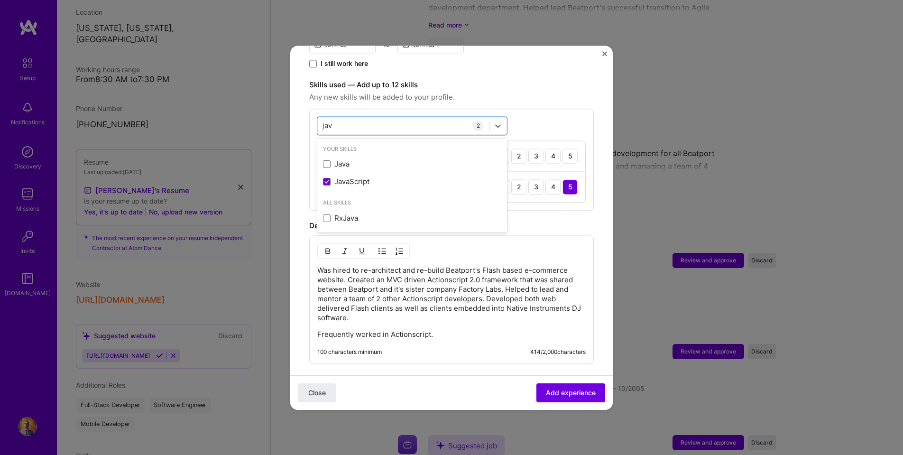
type input "jav"
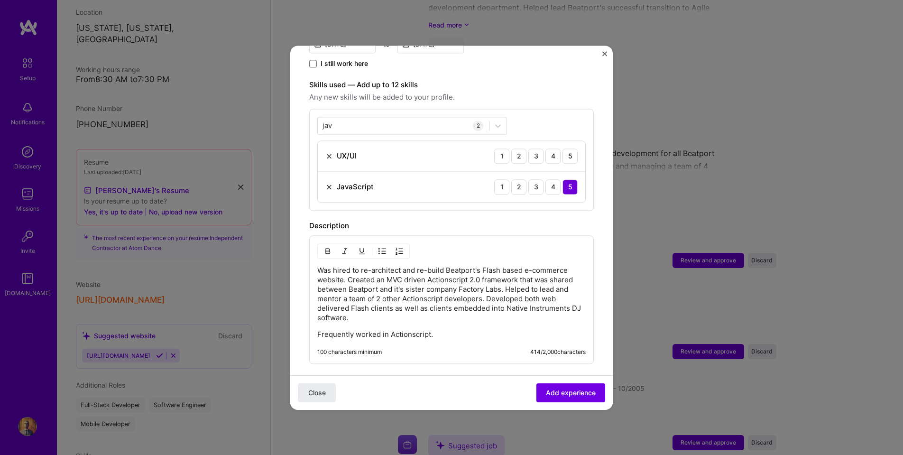
click at [521, 79] on label "Skills used — Add up to 12 skills" at bounding box center [451, 84] width 285 height 11
click at [570, 148] on div "5" at bounding box center [570, 155] width 15 height 15
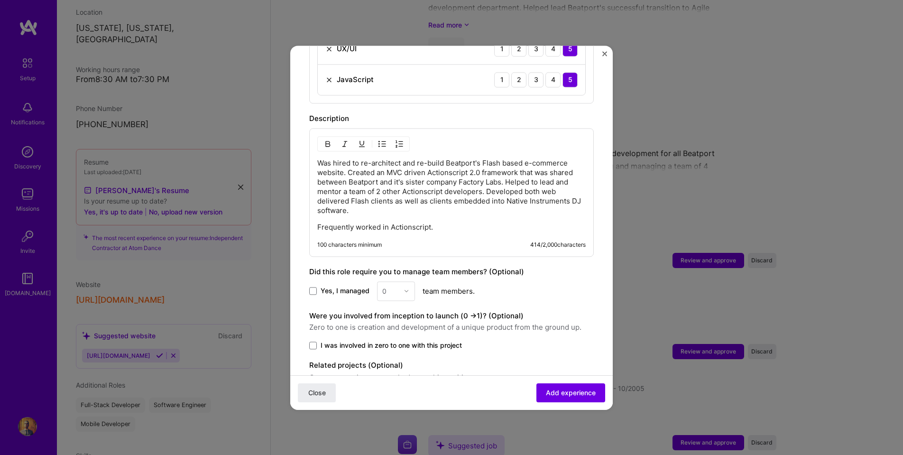
scroll to position [412, 0]
click at [313, 286] on span at bounding box center [313, 290] width 8 height 8
click at [0, 0] on input "Yes, I managed" at bounding box center [0, 0] width 0 height 0
click at [404, 287] on img at bounding box center [407, 290] width 6 height 6
click at [396, 324] on div "2" at bounding box center [396, 333] width 32 height 18
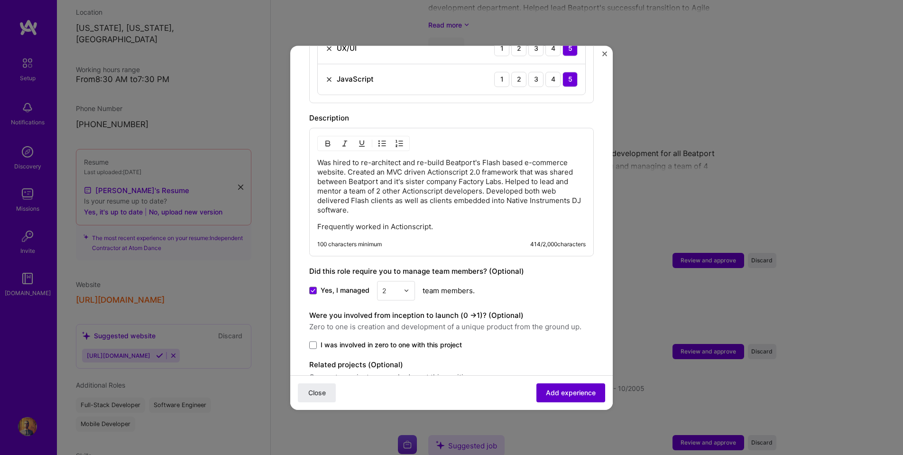
click at [570, 391] on span "Add experience" at bounding box center [571, 392] width 50 height 9
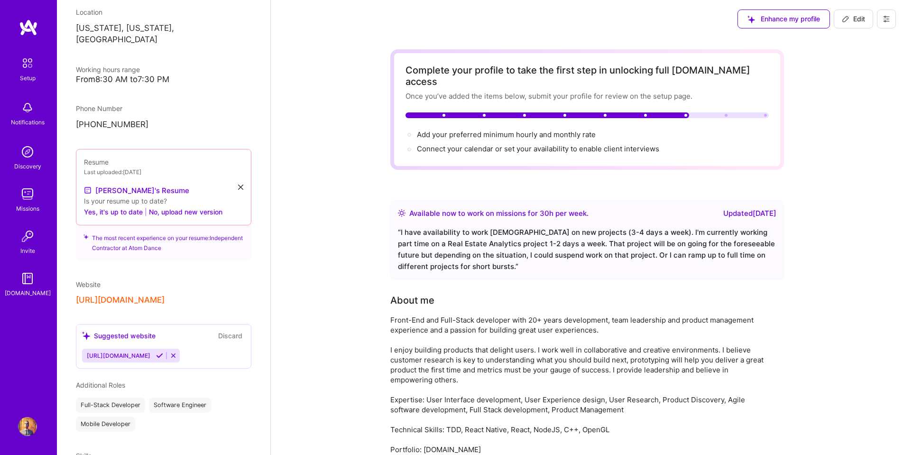
scroll to position [0, 0]
click at [851, 18] on span "Edit" at bounding box center [853, 18] width 23 height 9
select select "US"
select select "Right Now"
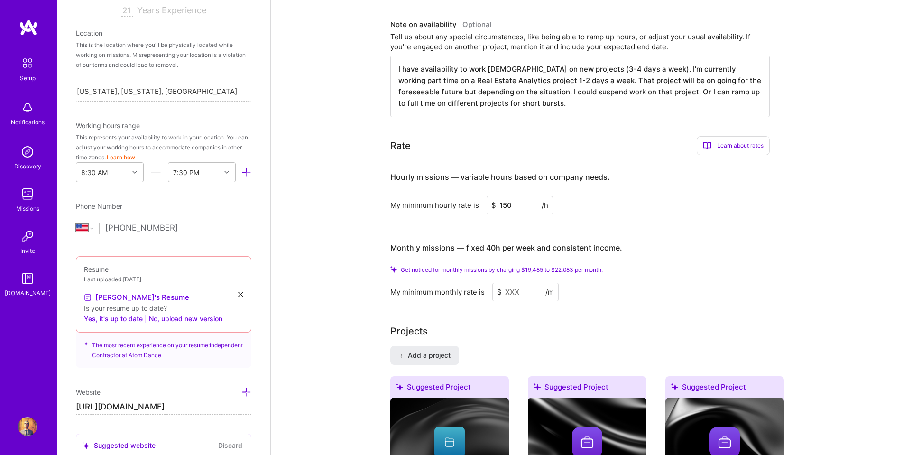
scroll to position [518, 0]
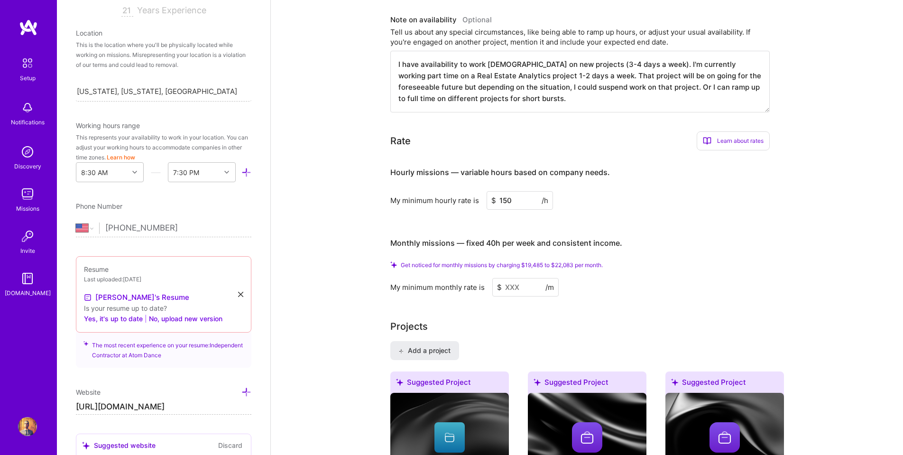
click at [508, 278] on input at bounding box center [525, 287] width 66 height 18
click at [509, 261] on span "Get noticed for monthly missions by charging $19,485 to $22,083 per month." at bounding box center [502, 264] width 202 height 7
click at [543, 261] on span "Get noticed for monthly missions by charging $19,485 to $22,083 per month." at bounding box center [502, 264] width 202 height 7
click at [526, 281] on input at bounding box center [525, 287] width 66 height 18
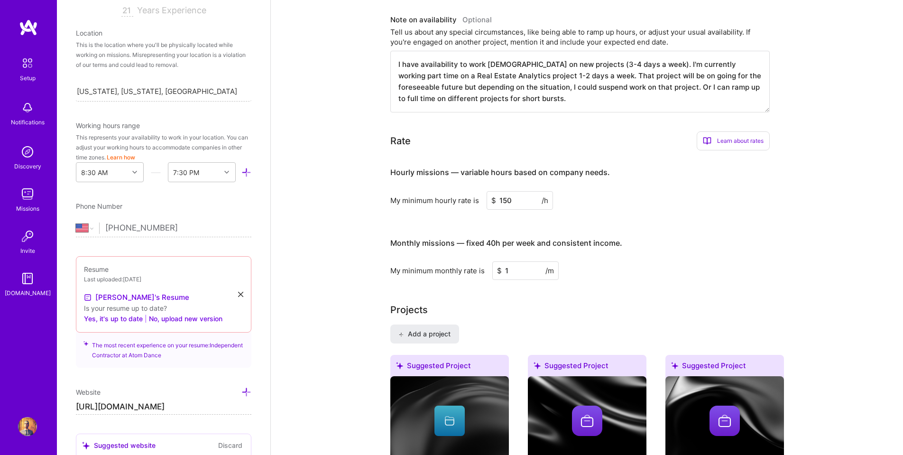
type input "16"
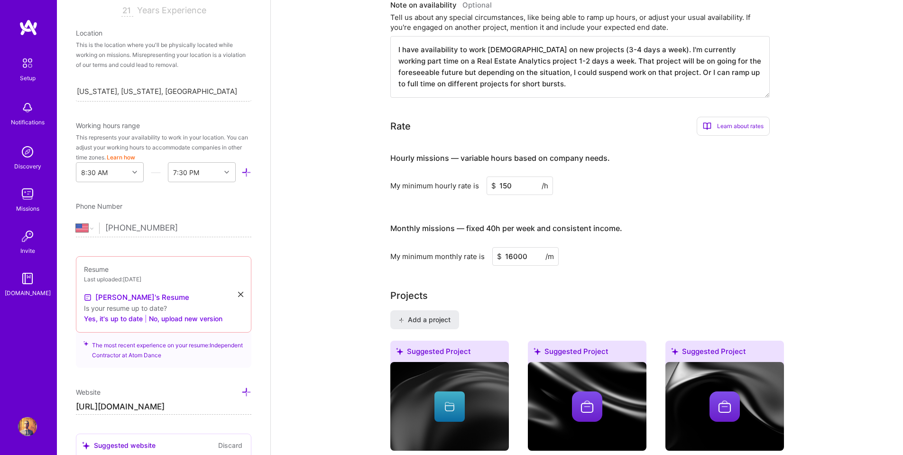
type input "16000"
click at [513, 247] on input "16000" at bounding box center [525, 256] width 66 height 18
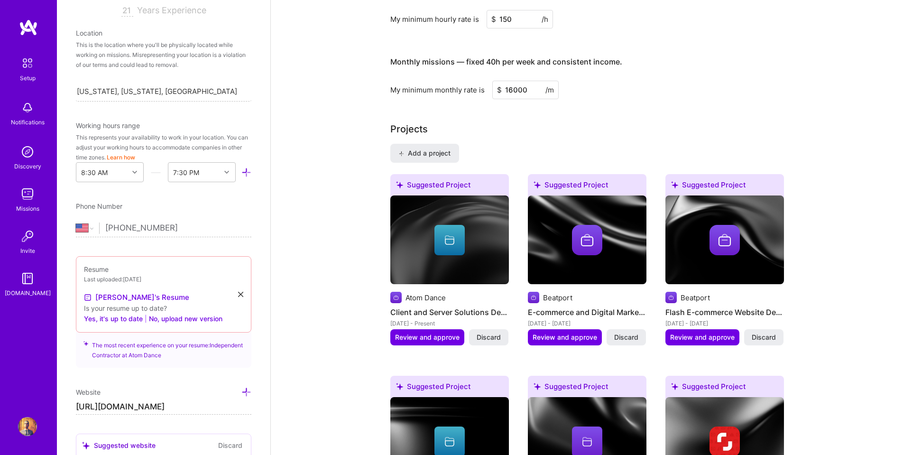
scroll to position [672, 0]
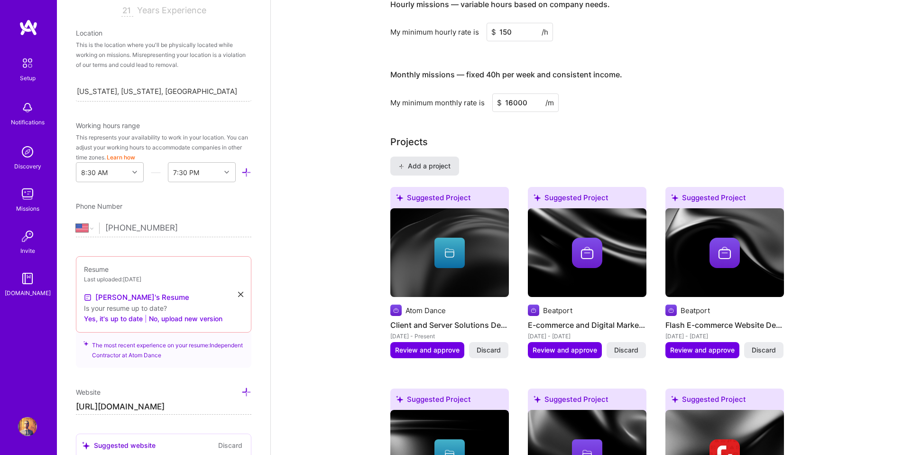
click at [425, 161] on span "Add a project" at bounding box center [424, 165] width 52 height 9
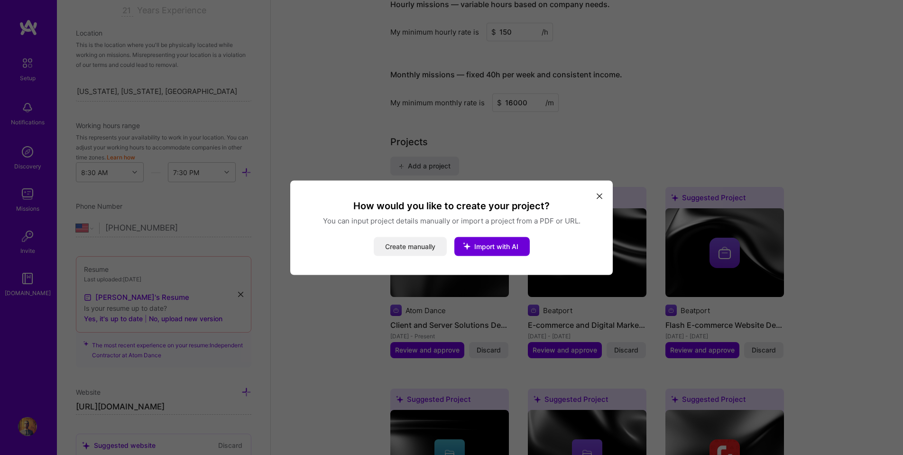
click at [405, 242] on button "Create manually" at bounding box center [410, 246] width 73 height 19
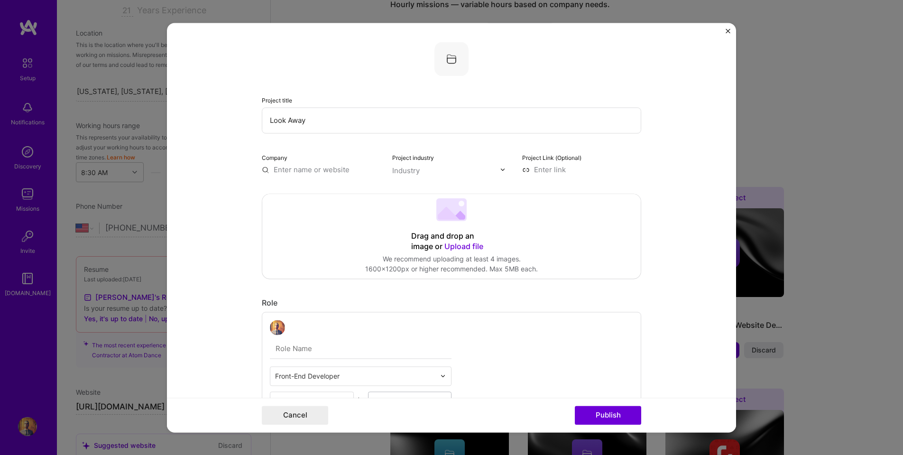
type input "Look Away"
type input "Atom Dance"
click at [349, 192] on div "Atom Dance" at bounding box center [339, 191] width 49 height 17
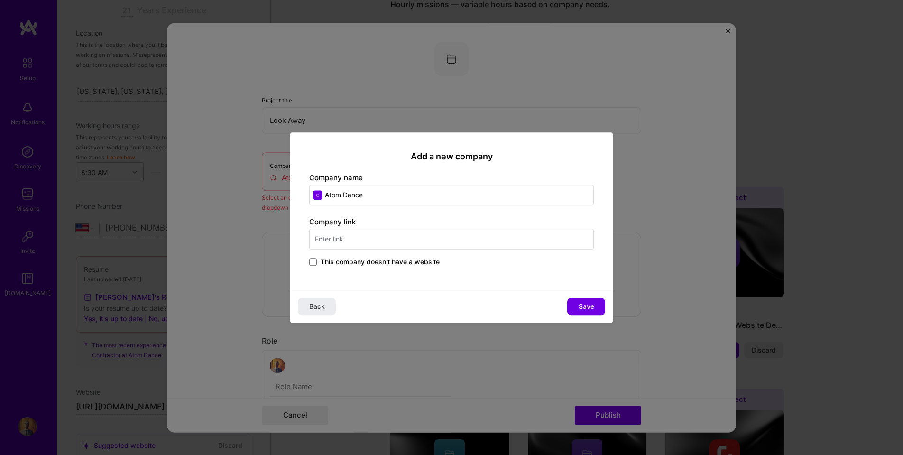
click at [358, 241] on input "text" at bounding box center [451, 239] width 285 height 21
type input "[DOMAIN_NAME]"
click at [590, 309] on span "Save" at bounding box center [587, 306] width 16 height 9
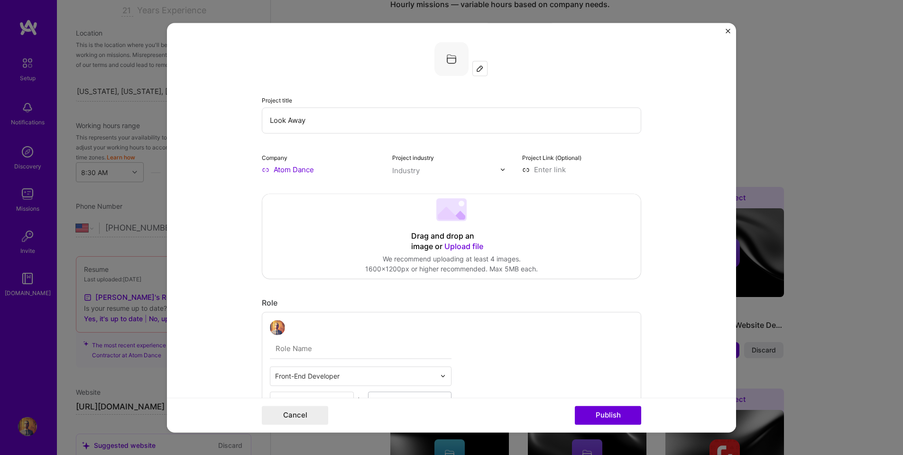
click at [429, 171] on input "text" at bounding box center [446, 171] width 108 height 10
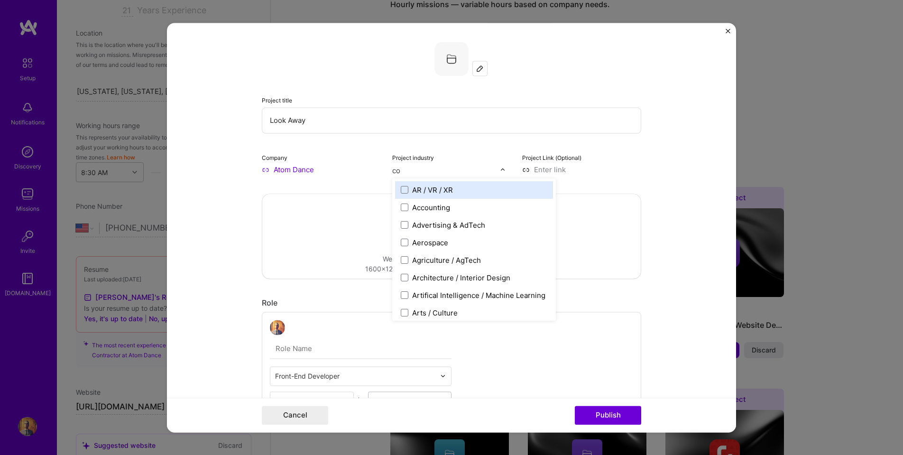
type input "con"
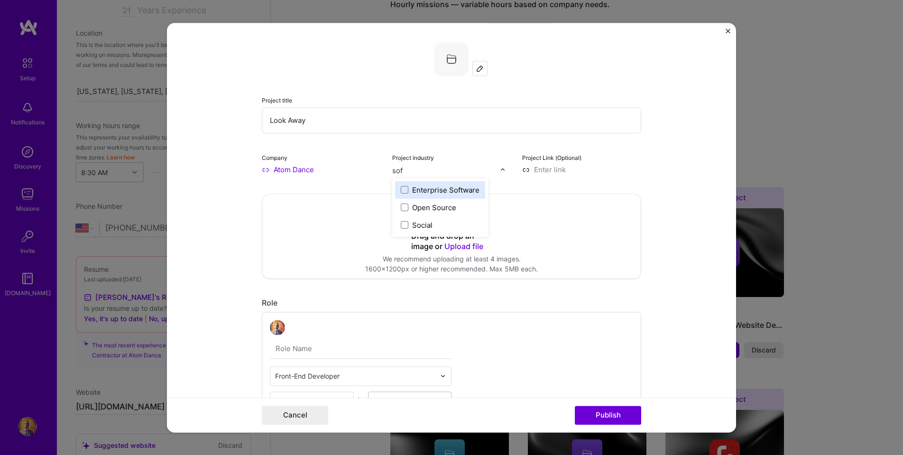
type input "soft"
type input "u"
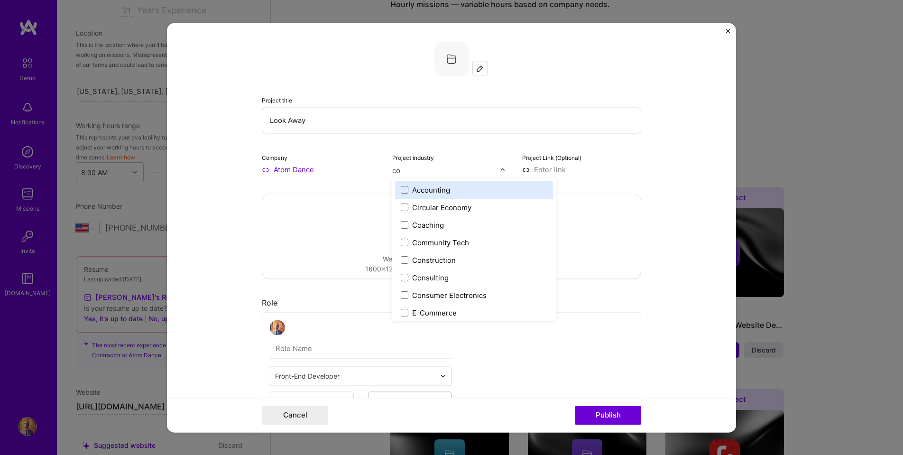
type input "con"
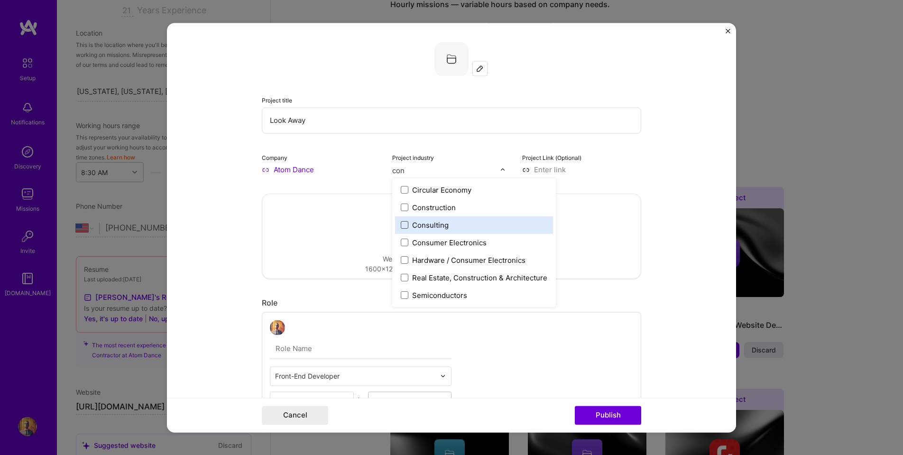
click at [401, 223] on span at bounding box center [405, 225] width 8 height 8
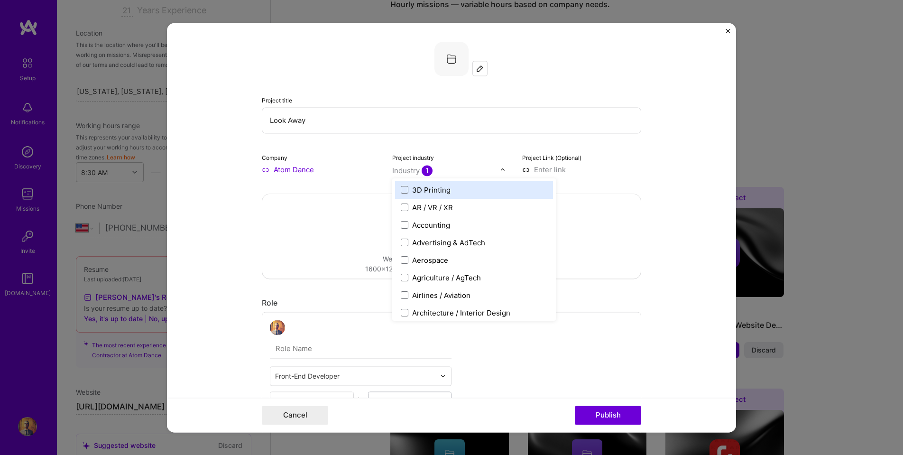
click at [605, 172] on input at bounding box center [581, 170] width 119 height 10
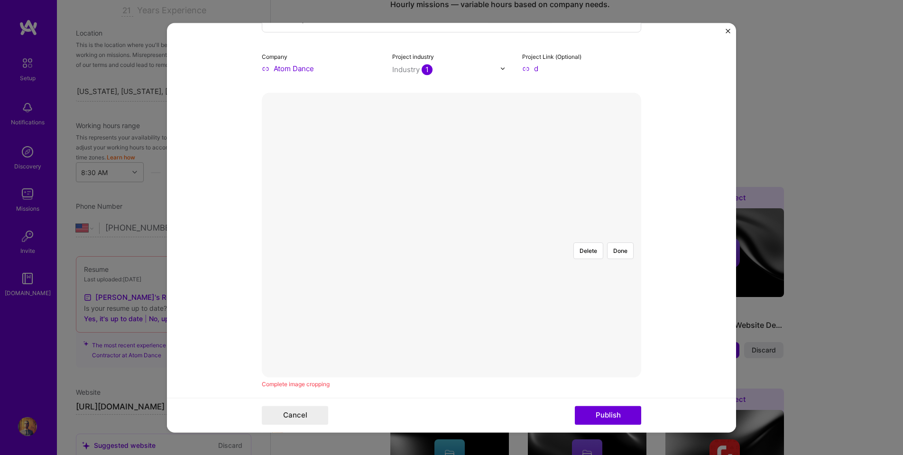
scroll to position [107, 0]
type input "[URL]"
click at [483, 240] on div at bounding box center [647, 363] width 328 height 247
click at [584, 248] on button "Delete" at bounding box center [588, 256] width 30 height 17
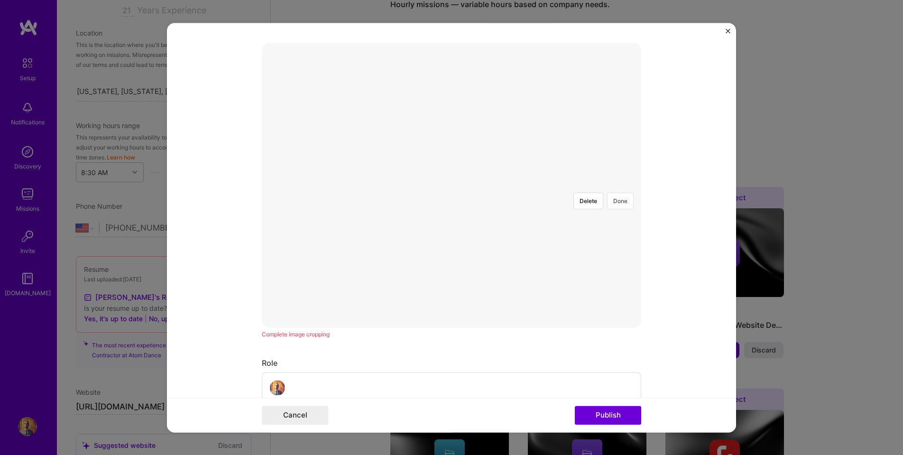
click at [618, 193] on button "Done" at bounding box center [620, 201] width 27 height 17
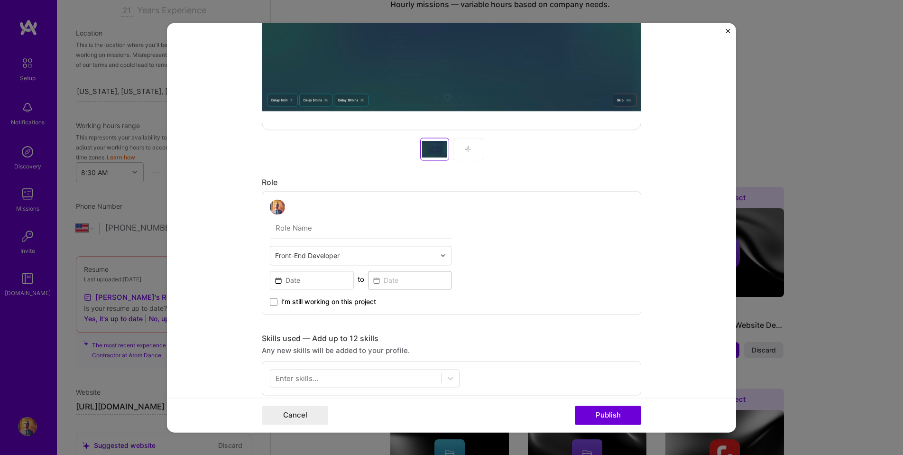
scroll to position [363, 0]
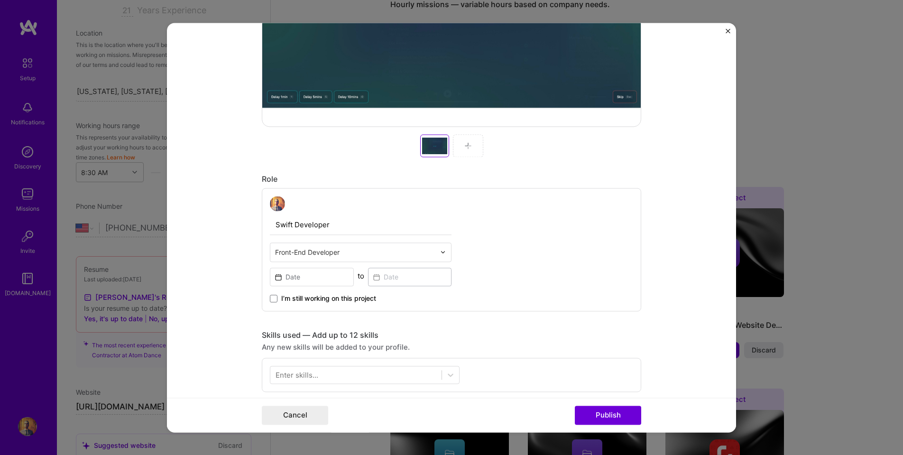
type input "Swift Developer"
click at [358, 257] on input "text" at bounding box center [355, 252] width 160 height 10
click at [219, 269] on form "Project title Look Away Company Atom Dance Project industry Industry 1 Project …" at bounding box center [451, 227] width 569 height 409
click at [278, 277] on input at bounding box center [312, 277] width 84 height 18
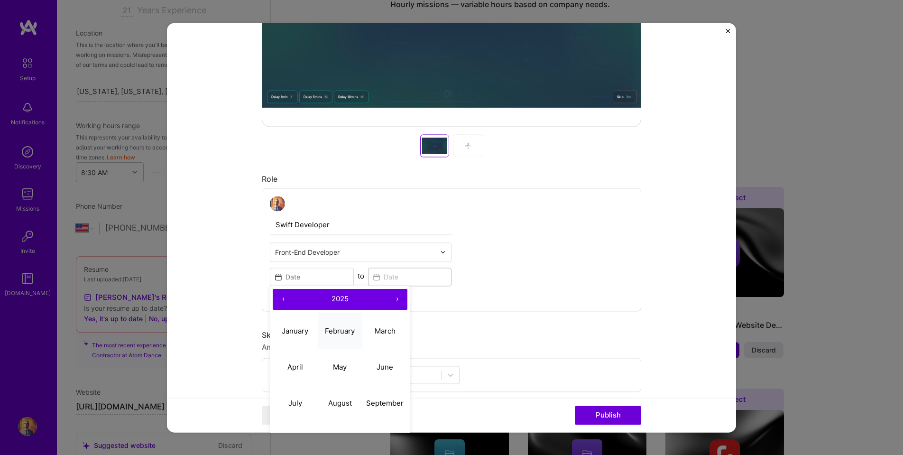
click at [348, 337] on button "February" at bounding box center [340, 331] width 45 height 36
type input "[DATE]"
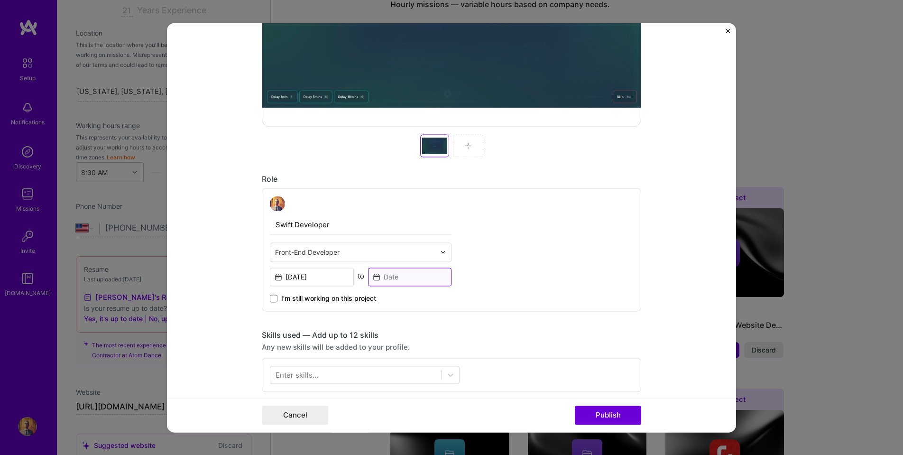
click at [378, 277] on input at bounding box center [410, 277] width 84 height 18
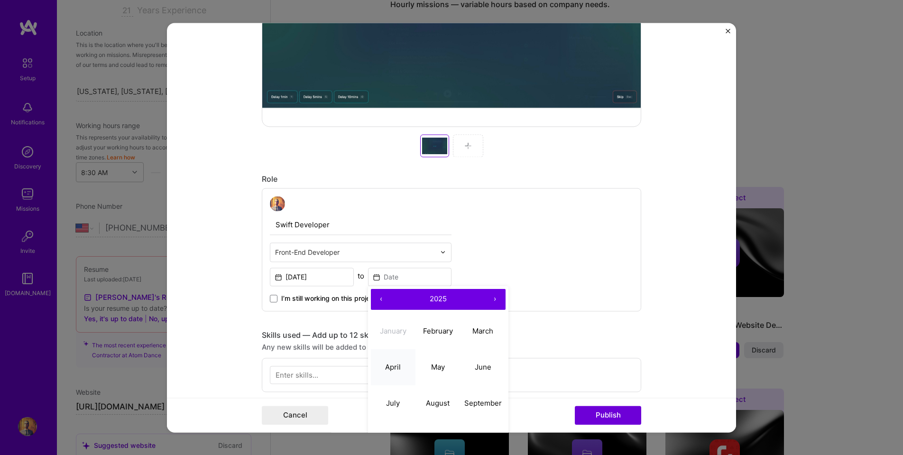
click at [401, 360] on button "April" at bounding box center [393, 367] width 45 height 36
type input "[DATE]"
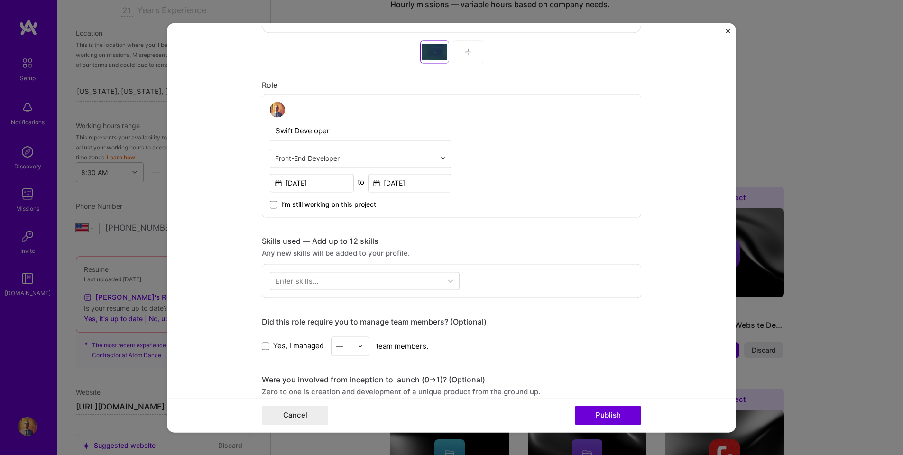
scroll to position [479, 0]
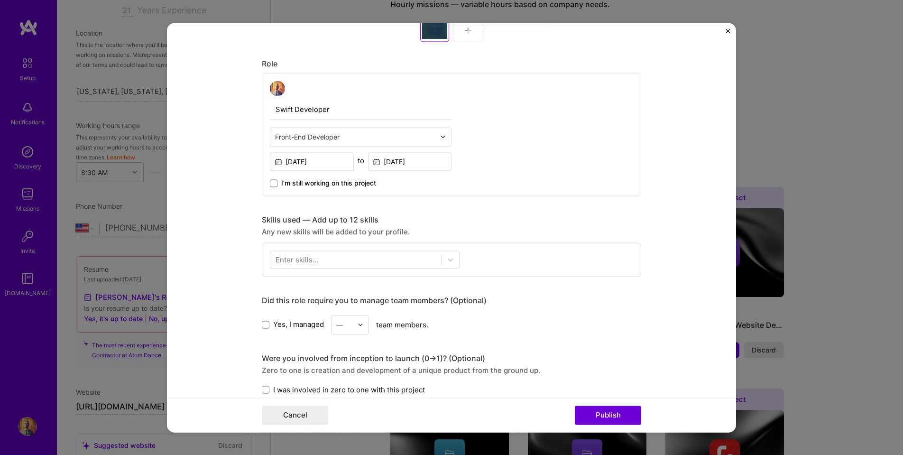
click at [303, 260] on div "Enter skills..." at bounding box center [297, 259] width 43 height 10
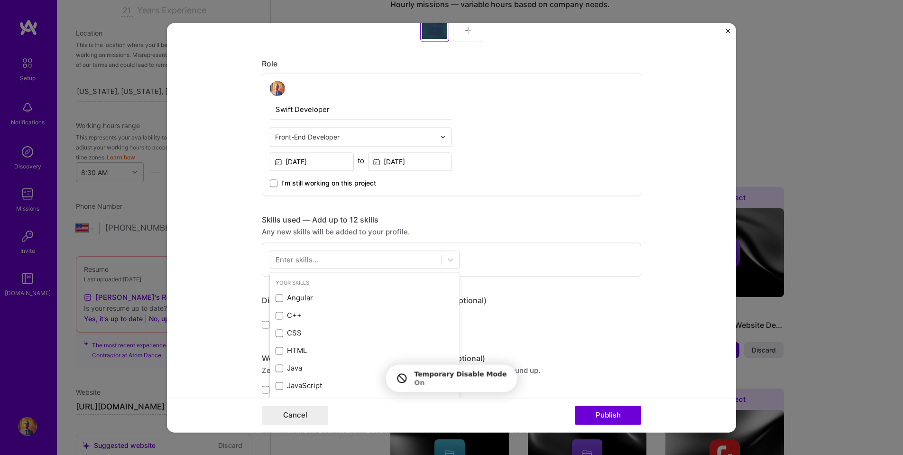
click at [303, 260] on div "Enter skills..." at bounding box center [297, 259] width 43 height 10
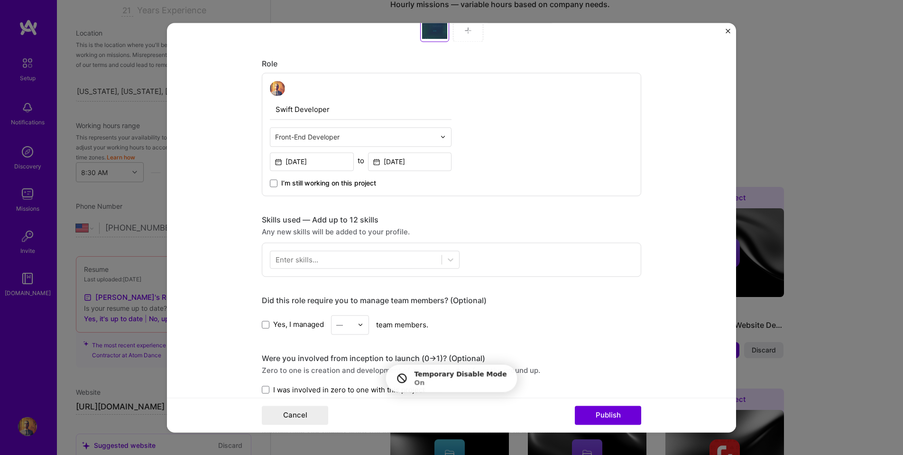
click at [303, 260] on div "Enter skills..." at bounding box center [297, 259] width 43 height 10
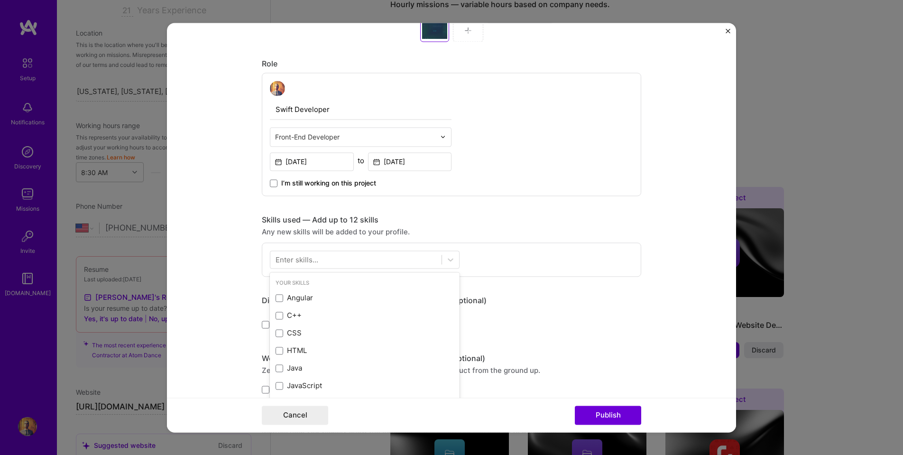
click at [303, 260] on div "Enter skills..." at bounding box center [297, 259] width 43 height 10
click at [338, 261] on div at bounding box center [355, 259] width 171 height 16
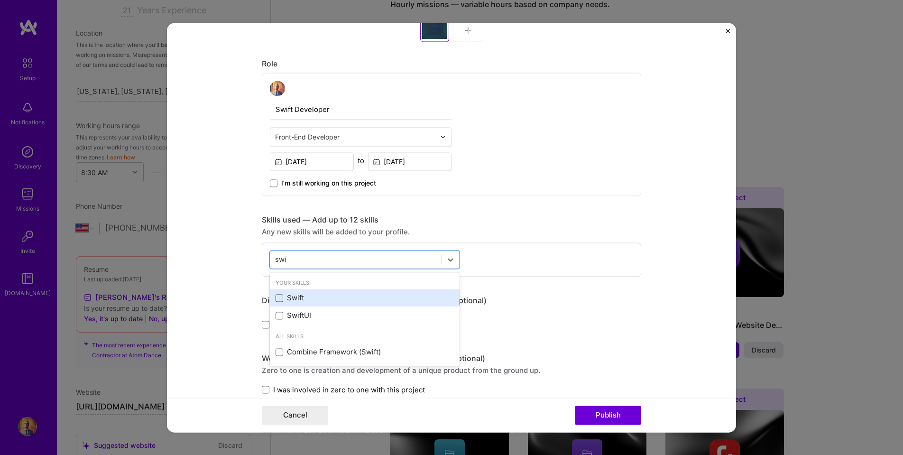
click at [280, 296] on span at bounding box center [280, 298] width 8 height 8
click at [0, 0] on input "checkbox" at bounding box center [0, 0] width 0 height 0
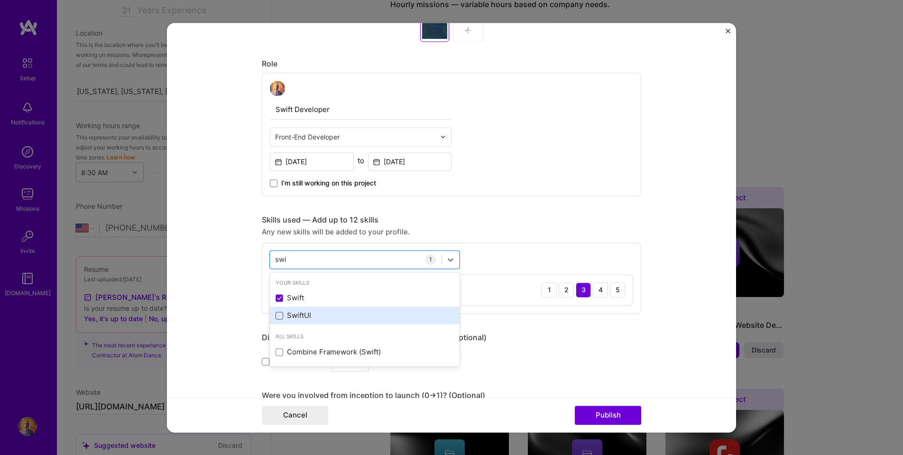
click at [280, 314] on span at bounding box center [280, 316] width 8 height 8
click at [0, 0] on input "checkbox" at bounding box center [0, 0] width 0 height 0
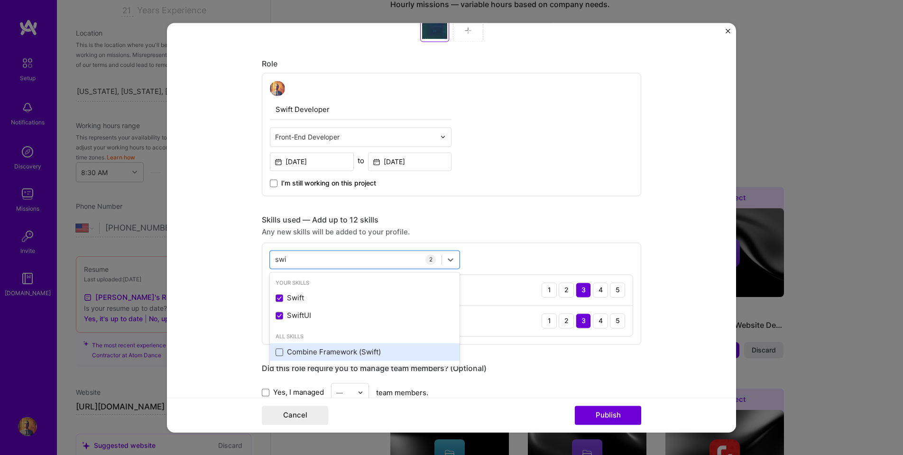
click at [278, 350] on span at bounding box center [280, 352] width 8 height 8
click at [0, 0] on input "checkbox" at bounding box center [0, 0] width 0 height 0
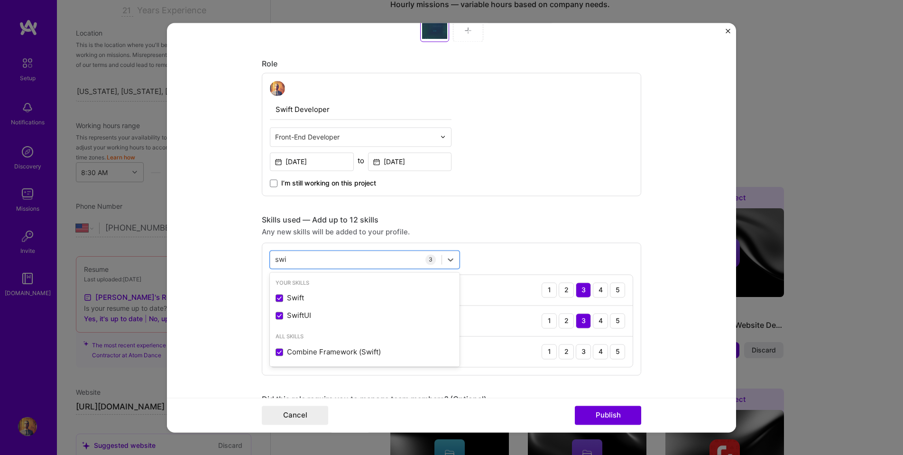
type input "swi"
click at [222, 246] on form "Project title Look Away Company Atom Dance Project industry Industry 1 Project …" at bounding box center [451, 227] width 569 height 409
click at [585, 351] on div "3" at bounding box center [583, 351] width 15 height 15
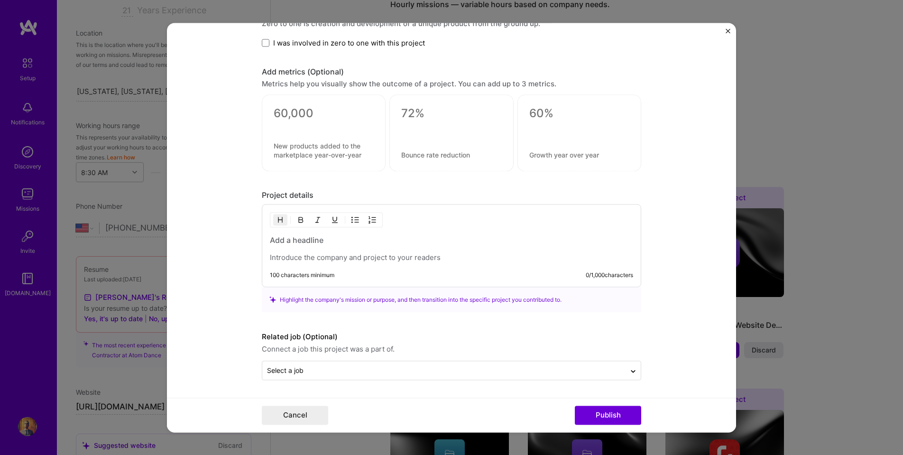
scroll to position [924, 0]
click at [318, 242] on h3 at bounding box center [451, 240] width 363 height 10
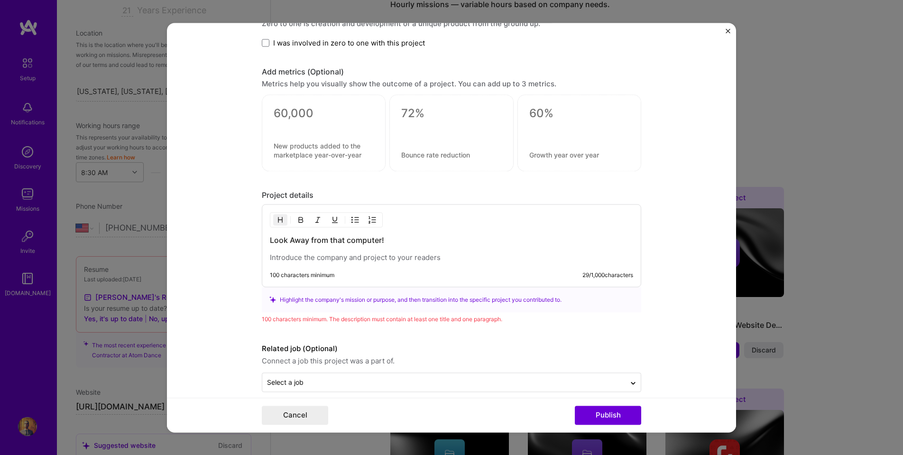
click at [311, 240] on h3 "Look Away from that computer!" at bounding box center [451, 240] width 363 height 10
click at [308, 259] on p at bounding box center [451, 257] width 363 height 9
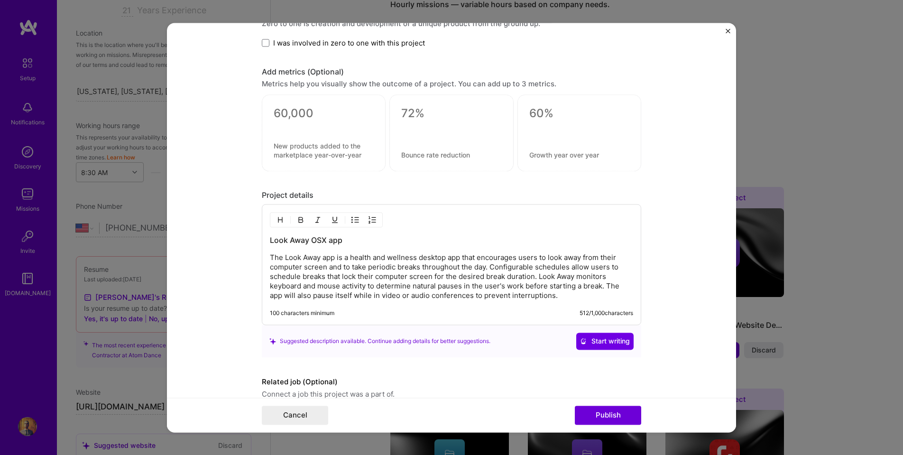
click at [418, 259] on p "The Look Away app is a health and wellness desktop app that encourages users to…" at bounding box center [451, 276] width 363 height 47
click at [503, 256] on p "The Look Away app is a health and wellness background desktop app that encourag…" at bounding box center [451, 276] width 363 height 47
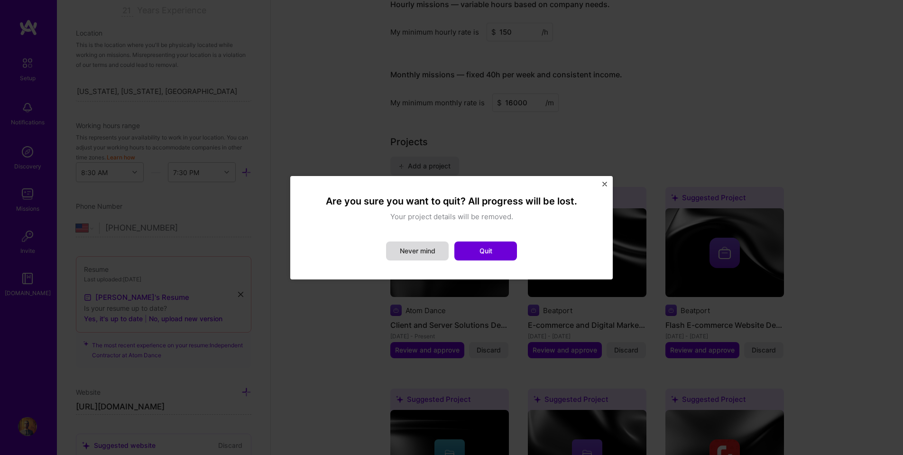
click at [410, 251] on button "Never mind" at bounding box center [417, 250] width 63 height 19
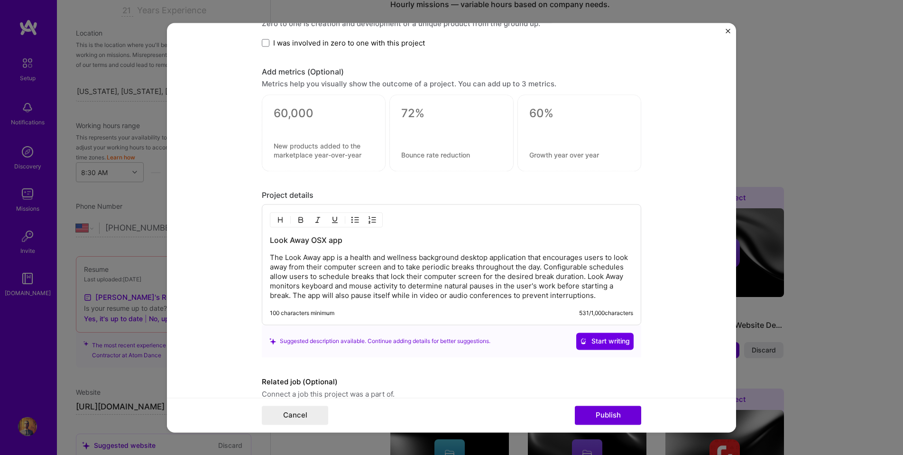
click at [610, 296] on p "The Look Away app is a health and wellness background desktop application that …" at bounding box center [451, 276] width 363 height 47
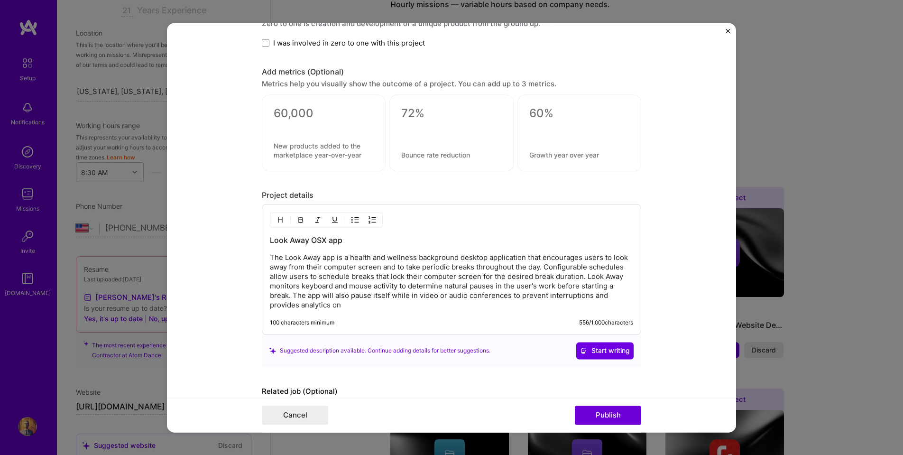
click at [591, 296] on p "The Look Away app is a health and wellness background desktop application that …" at bounding box center [451, 281] width 363 height 57
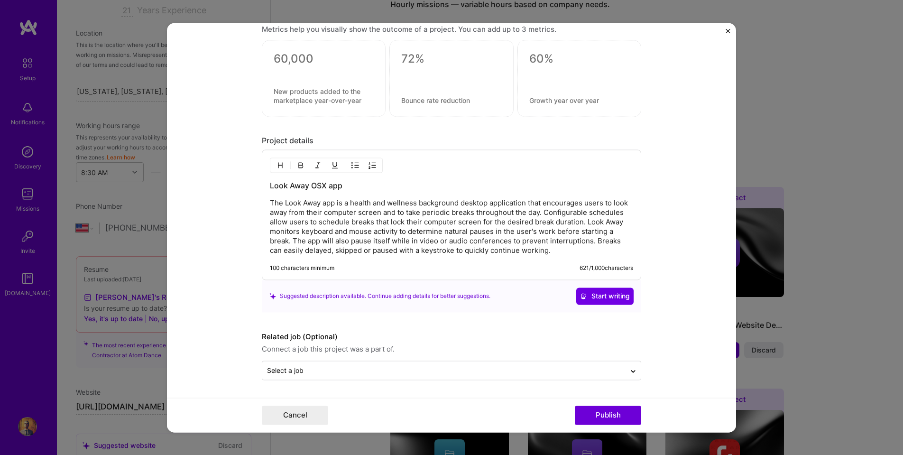
scroll to position [979, 0]
click at [592, 296] on span "Start writing" at bounding box center [605, 295] width 50 height 9
click at [342, 369] on input "text" at bounding box center [444, 370] width 354 height 10
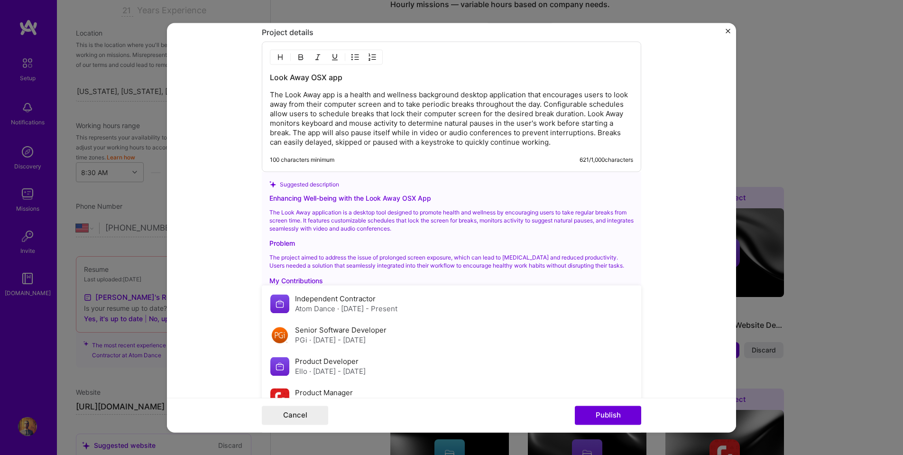
scroll to position [1091, 0]
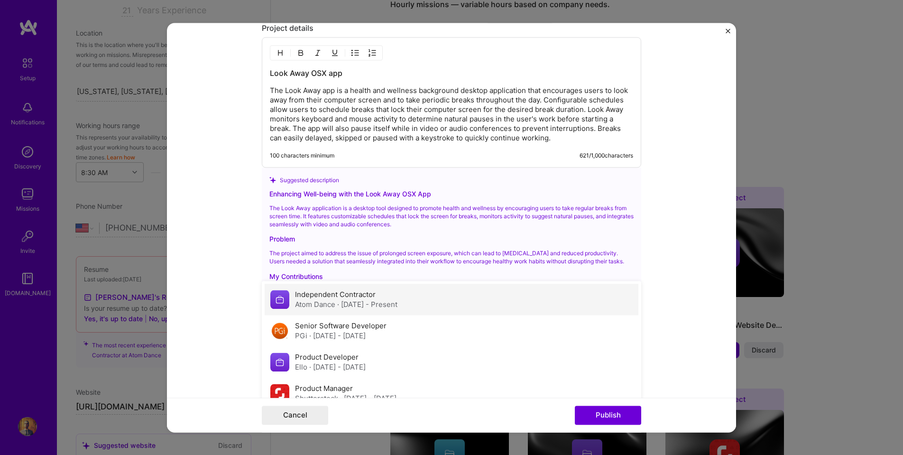
click at [293, 303] on div "Independent Contractor Atom Dance · [DATE] - Present" at bounding box center [452, 299] width 374 height 31
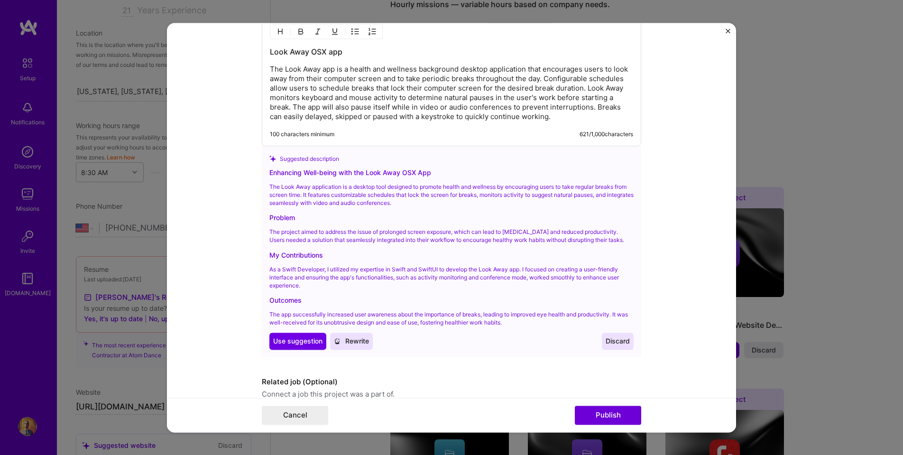
scroll to position [1112, 0]
click at [300, 339] on span "Use suggestion" at bounding box center [297, 341] width 49 height 9
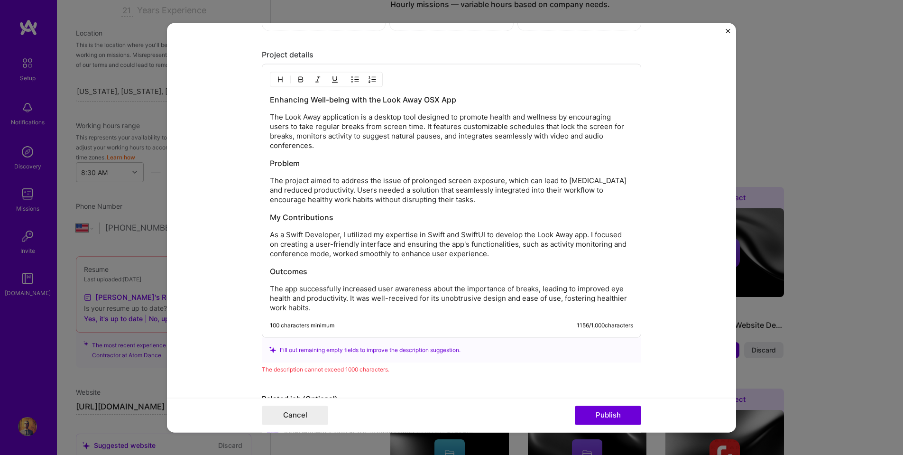
scroll to position [1053, 0]
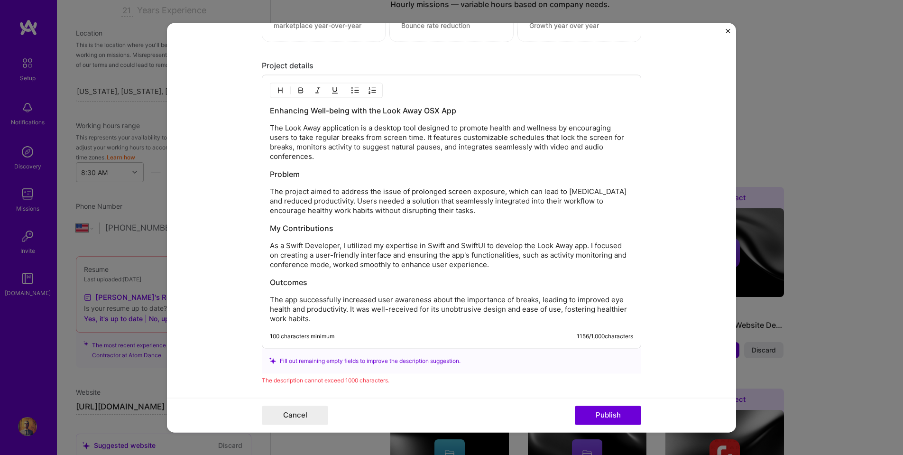
click at [415, 137] on p "The Look Away application is a desktop tool designed to promote health and well…" at bounding box center [451, 142] width 363 height 38
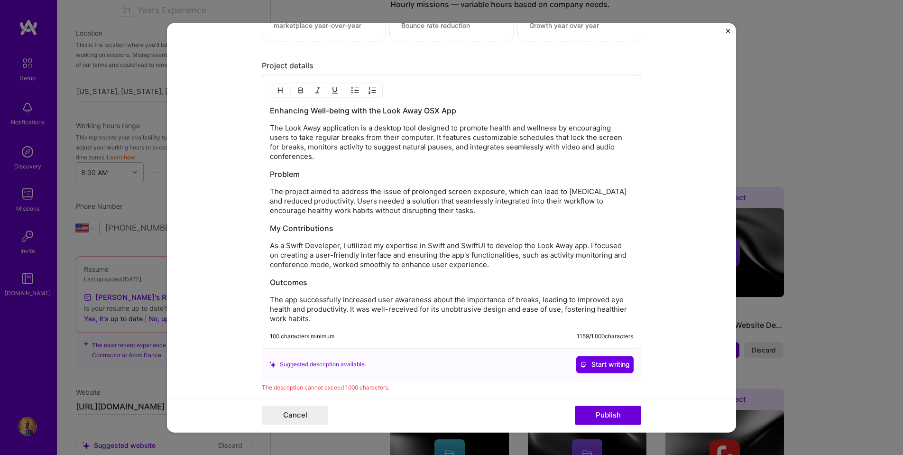
click at [387, 148] on p "The Look Away application is a desktop tool designed to promote health and well…" at bounding box center [451, 142] width 363 height 38
click at [600, 193] on p "The project aimed to address the issue of prolonged screen exposure, which can …" at bounding box center [451, 201] width 363 height 28
click at [502, 212] on p "The project aimed to address the issue of prolonged screen exposure, which can …" at bounding box center [451, 201] width 363 height 28
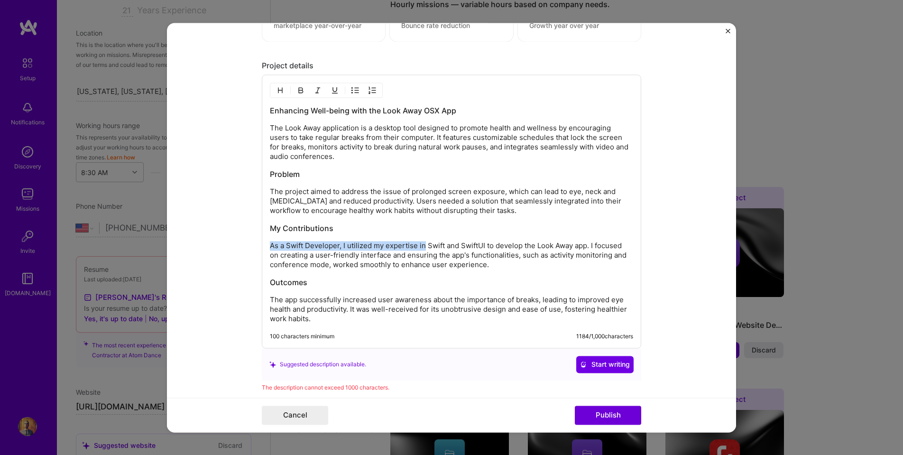
drag, startPoint x: 424, startPoint y: 247, endPoint x: 267, endPoint y: 245, distance: 157.5
click at [267, 245] on div "Enhancing Well-being with the Look Away OSX App The Look Away application is a …" at bounding box center [451, 211] width 379 height 274
click at [376, 128] on p "The Look Away application is a desktop tool designed to promote health and well…" at bounding box center [451, 142] width 363 height 38
click at [461, 246] on p "I utilized [PERSON_NAME] and SwiftUI to develop the Look Away app. I focused on…" at bounding box center [451, 255] width 363 height 28
click at [461, 245] on p "I utilized [PERSON_NAME] and SwiftUI to develop the Look Away application as a …" at bounding box center [451, 255] width 363 height 28
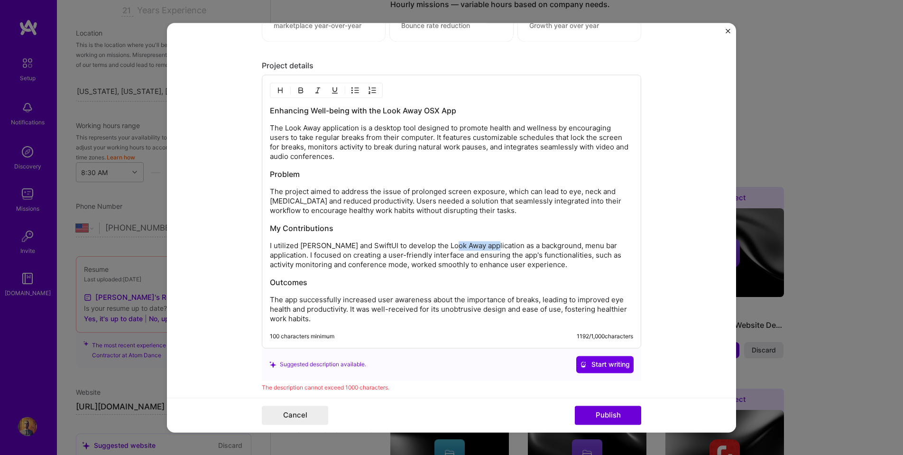
click at [461, 245] on p "I utilized [PERSON_NAME] and SwiftUI to develop the Look Away application as a …" at bounding box center [451, 255] width 363 height 28
click at [402, 246] on p "I utilized [PERSON_NAME] and SwiftUI to develop the Look Away as a background, …" at bounding box center [451, 255] width 363 height 28
click at [305, 256] on p "I utilized [PERSON_NAME] and SwiftUI to develop Look Away as a background, menu…" at bounding box center [451, 255] width 363 height 28
click at [471, 255] on p "I utilized [PERSON_NAME] and SwiftUI to develop Look Away as a background, menu…" at bounding box center [451, 255] width 363 height 28
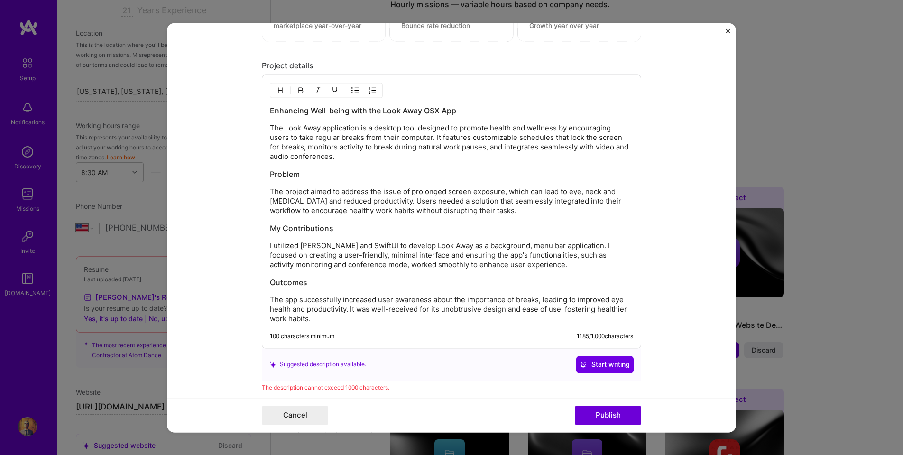
click at [526, 255] on p "I utilized [PERSON_NAME] and SwiftUI to develop Look Away as a background, menu…" at bounding box center [451, 255] width 363 height 28
click at [285, 255] on p "I utilized [PERSON_NAME] and SwiftUI to develop Look Away as a background, menu…" at bounding box center [451, 255] width 363 height 28
click at [534, 256] on p "I utilized [PERSON_NAME] and SwiftUI to develop Look Away as a background, menu…" at bounding box center [451, 255] width 363 height 28
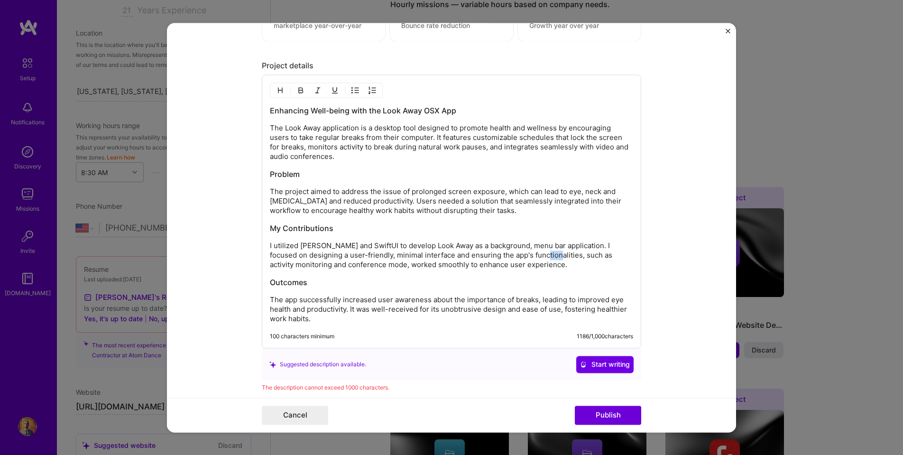
click at [544, 256] on p "I utilized [PERSON_NAME] and SwiftUI to develop Look Away as a background, menu…" at bounding box center [451, 255] width 363 height 28
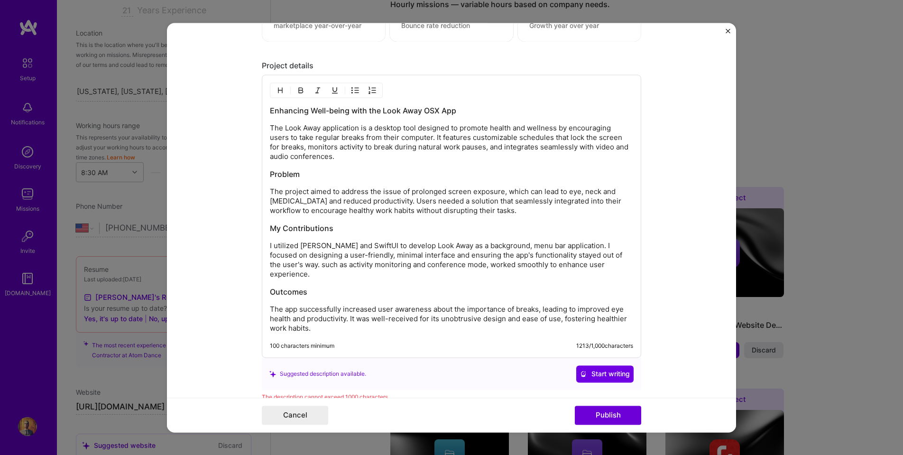
click at [312, 266] on p "I utilized [PERSON_NAME] and SwiftUI to develop Look Away as a background, menu…" at bounding box center [451, 260] width 363 height 38
click at [405, 265] on p "I utilized [PERSON_NAME] and SwiftUI to develop Look Away as a background, menu…" at bounding box center [451, 260] width 363 height 38
click at [565, 266] on p "I utilized [PERSON_NAME] and SwiftUI to develop Look Away as a background, menu…" at bounding box center [451, 260] width 363 height 38
click at [444, 277] on p "I utilized [PERSON_NAME] and SwiftUI to develop Look Away as a background, menu…" at bounding box center [451, 260] width 363 height 38
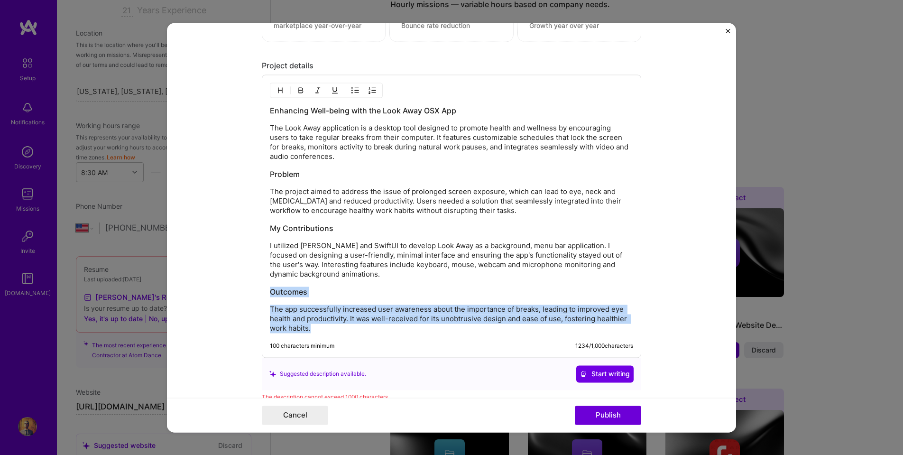
drag, startPoint x: 340, startPoint y: 329, endPoint x: 261, endPoint y: 281, distance: 92.2
click at [261, 281] on form "Project title Look Away Company Atom Dance Project industry Industry 1 Project …" at bounding box center [451, 227] width 569 height 409
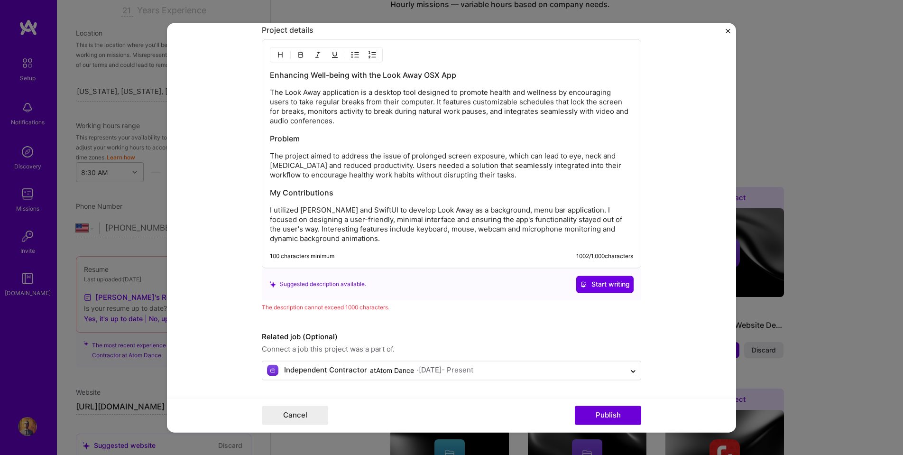
scroll to position [1089, 0]
drag, startPoint x: 610, startPoint y: 231, endPoint x: 567, endPoint y: 231, distance: 42.7
click at [567, 231] on p "I utilized [PERSON_NAME] and SwiftUI to develop Look Away as a background, menu…" at bounding box center [451, 224] width 363 height 38
click at [583, 231] on p "I utilized [PERSON_NAME] and SwiftUI to develop Look Away as a background, menu…" at bounding box center [451, 224] width 363 height 38
click at [309, 238] on p "I utilized [PERSON_NAME] and SwiftUI to develop Look Away as a background, menu…" at bounding box center [451, 224] width 363 height 38
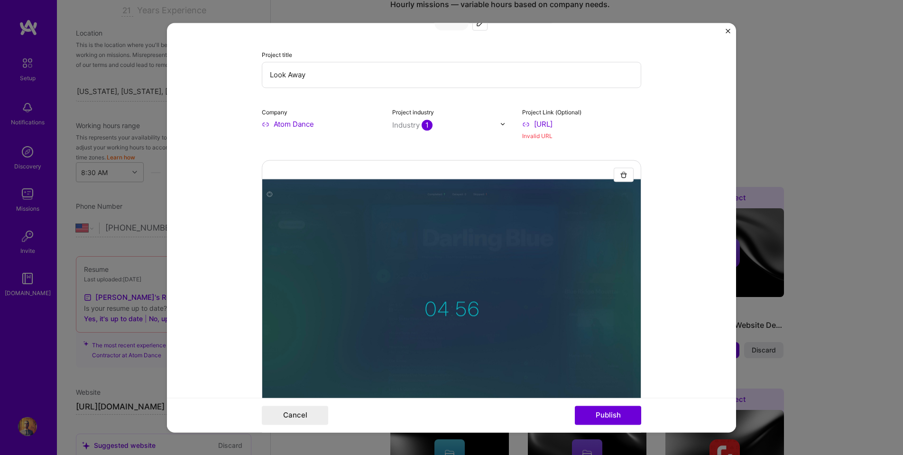
scroll to position [8, 0]
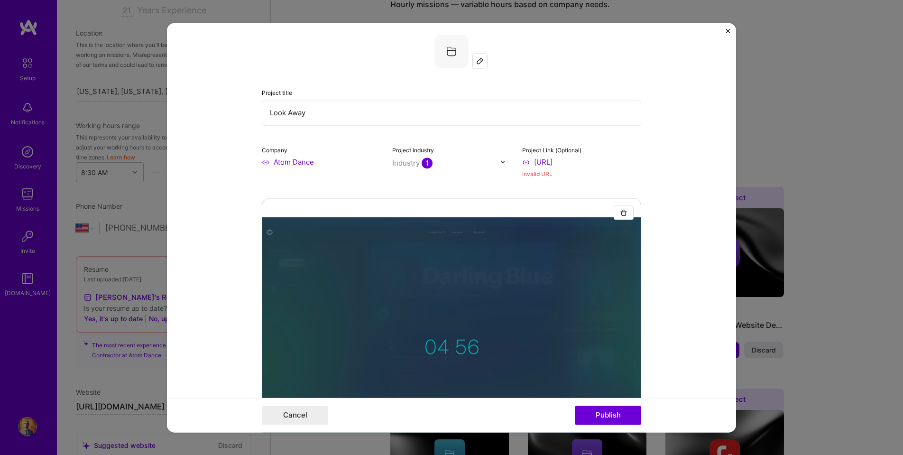
click at [570, 160] on input "[URL]" at bounding box center [581, 162] width 119 height 10
type input "[URL][DOMAIN_NAME]"
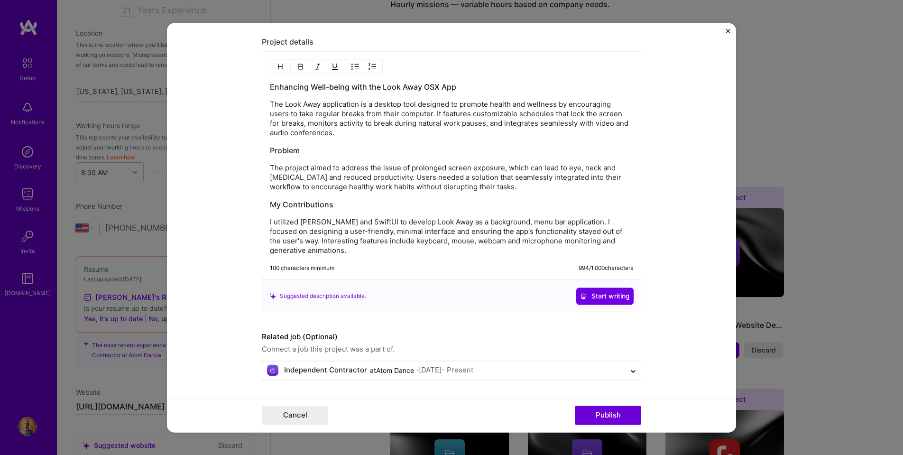
scroll to position [1065, 0]
click at [599, 418] on button "Publish" at bounding box center [608, 415] width 66 height 19
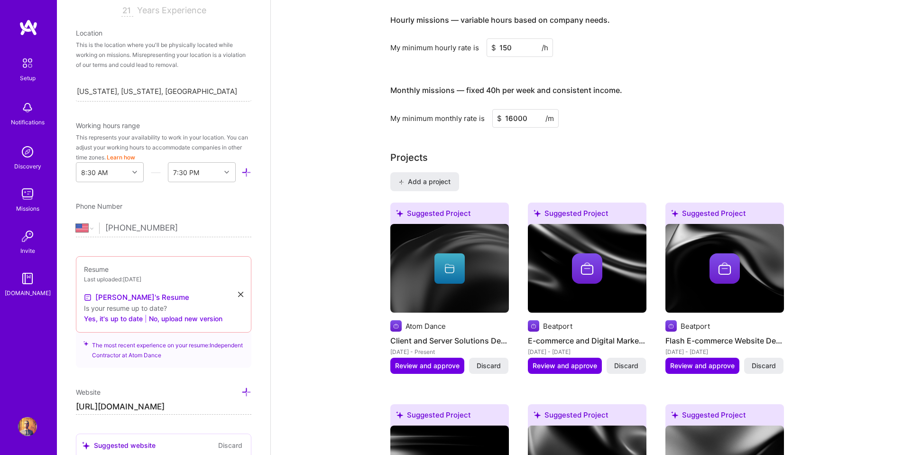
scroll to position [655, 0]
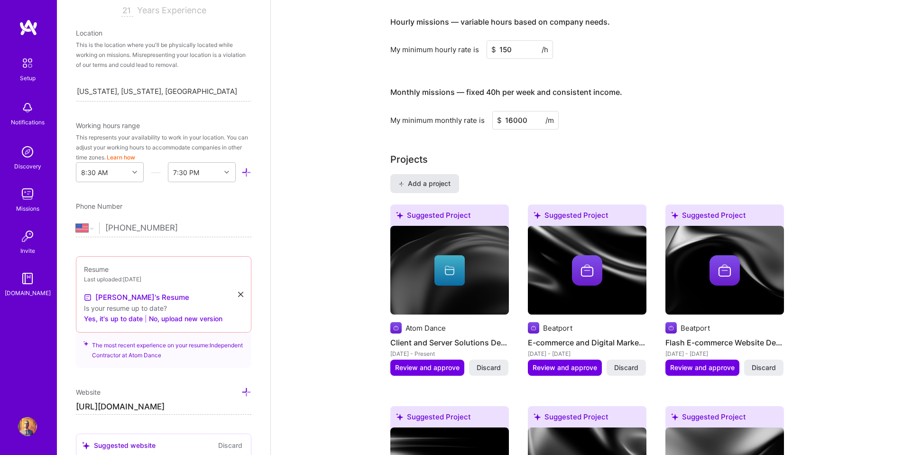
click at [431, 179] on span "Add a project" at bounding box center [424, 183] width 52 height 9
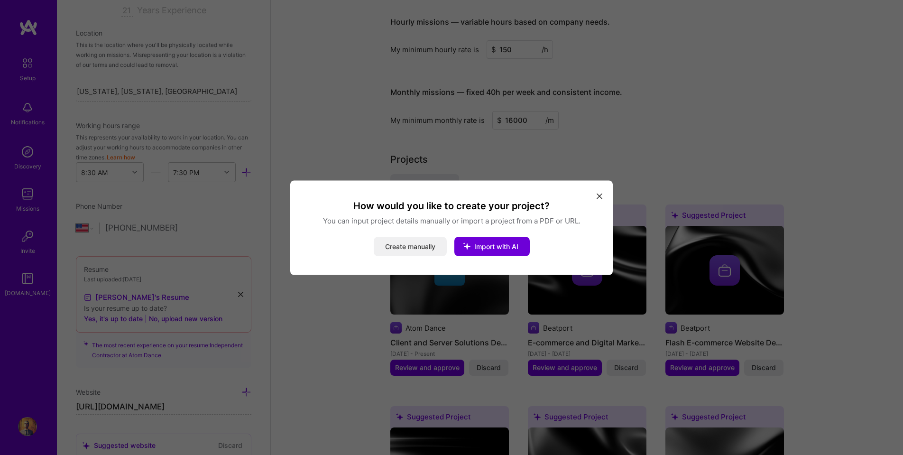
click at [425, 249] on button "Create manually" at bounding box center [410, 246] width 73 height 19
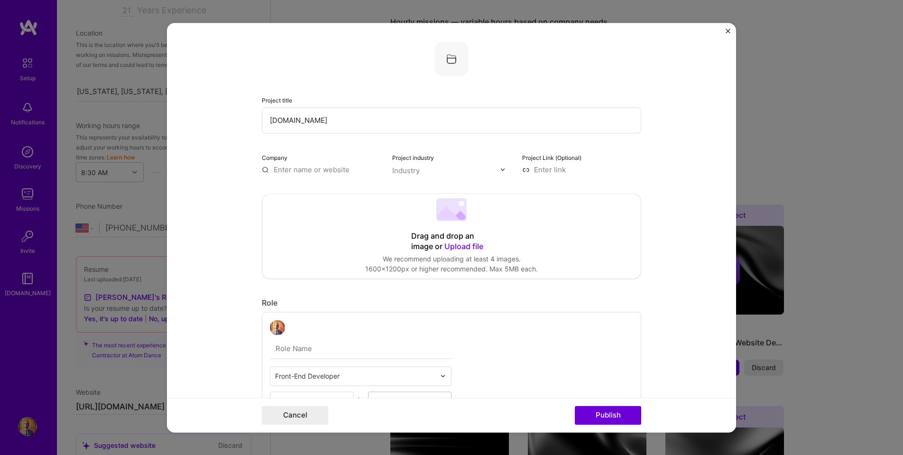
type input "[DOMAIN_NAME]"
type input "ReadyTalk"
click at [329, 189] on div "ReadyTalk" at bounding box center [336, 191] width 43 height 17
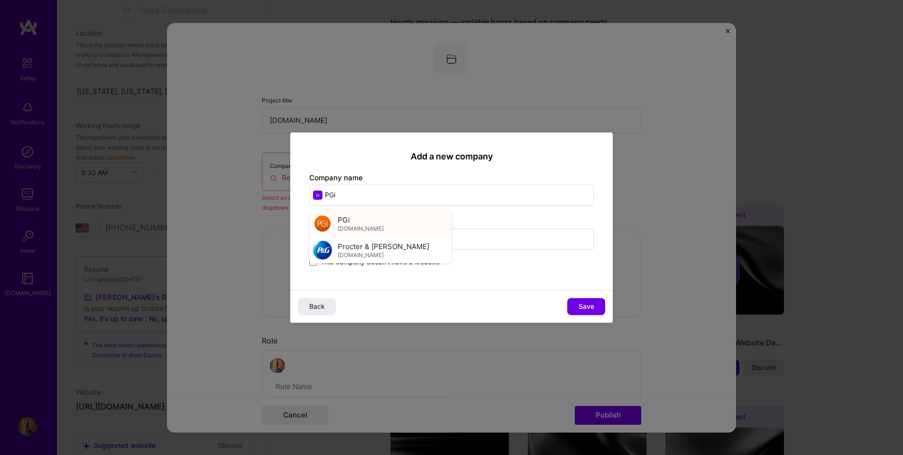
type input "PGi"
click at [354, 223] on div "PGi [DOMAIN_NAME]" at bounding box center [361, 224] width 46 height 18
click at [587, 304] on span "Save" at bounding box center [587, 306] width 16 height 9
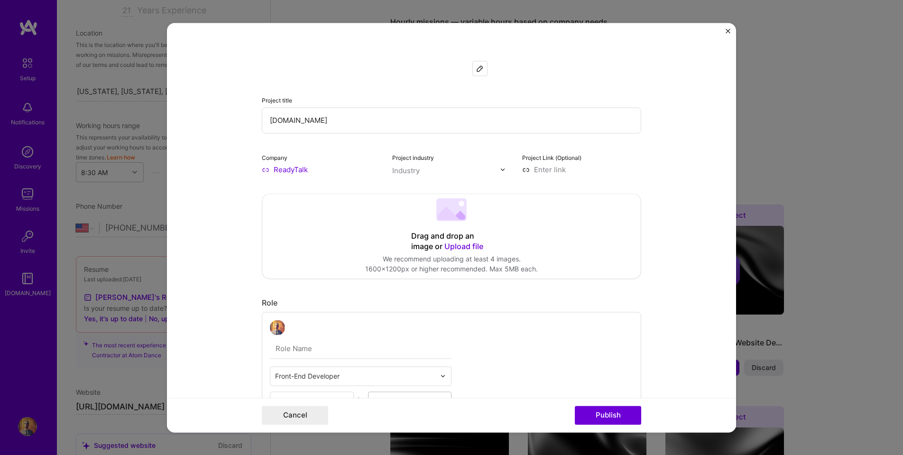
type input "PGi"
click at [413, 169] on div "Industry" at bounding box center [406, 171] width 28 height 10
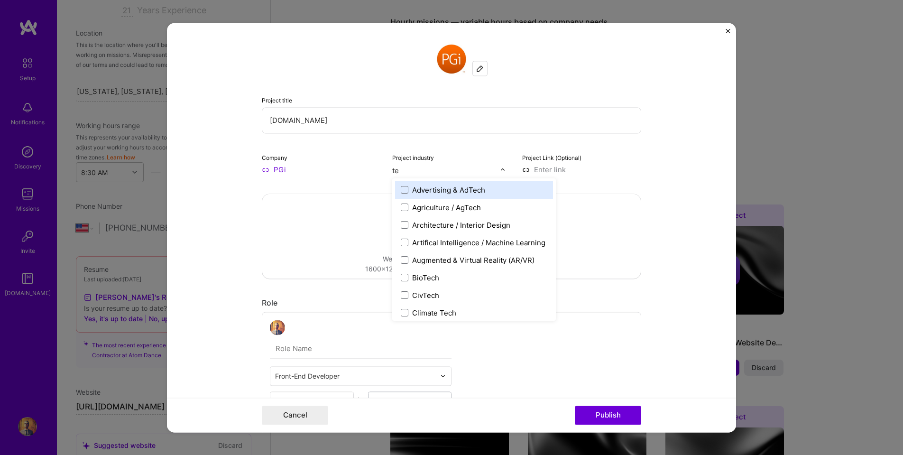
type input "tel"
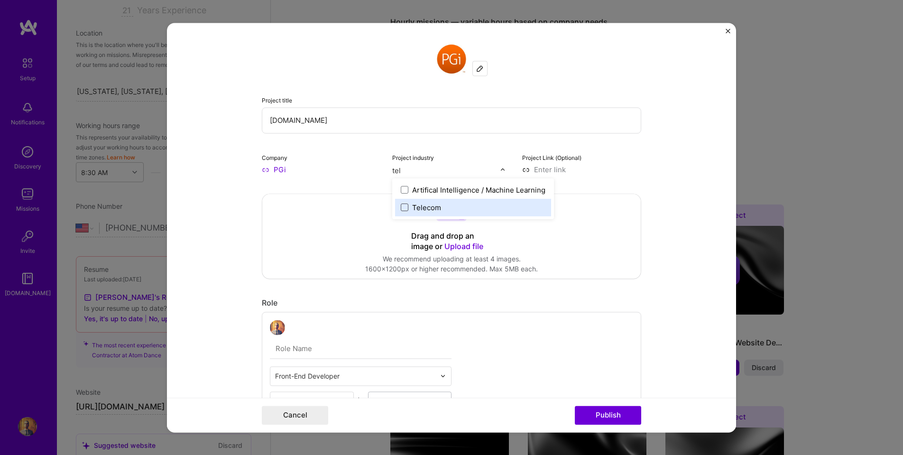
click at [405, 207] on span at bounding box center [405, 207] width 8 height 8
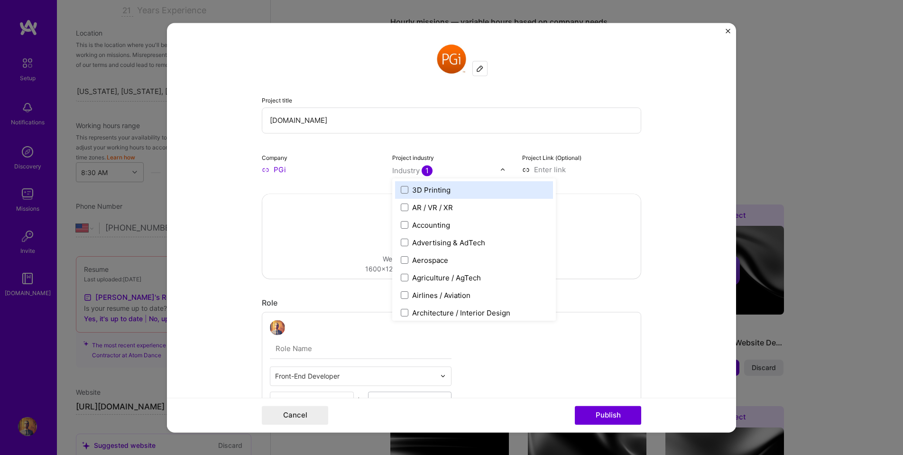
click at [658, 166] on form "Project title [DOMAIN_NAME] Company PGi Project industry option Telecom, select…" at bounding box center [451, 227] width 569 height 409
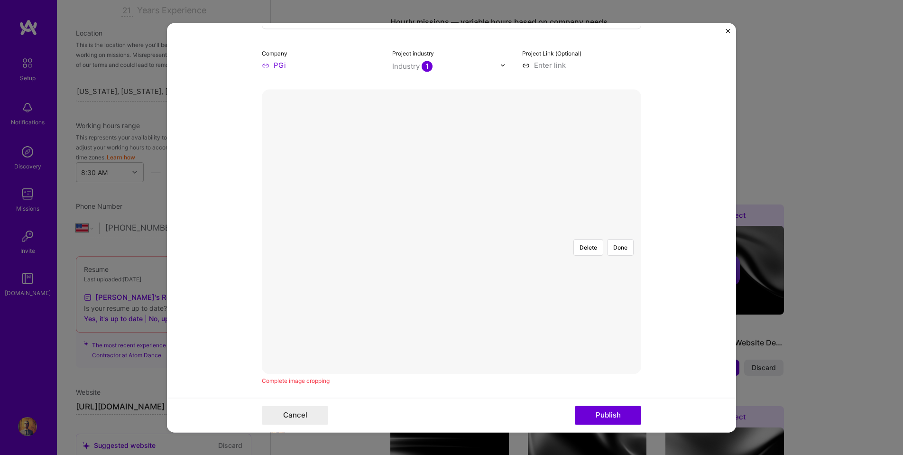
scroll to position [106, 0]
click at [616, 237] on button "Done" at bounding box center [620, 245] width 27 height 17
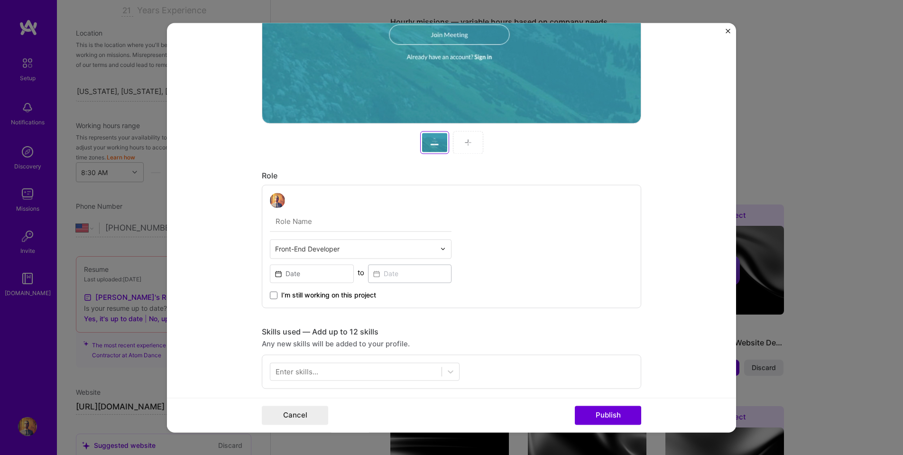
scroll to position [363, 0]
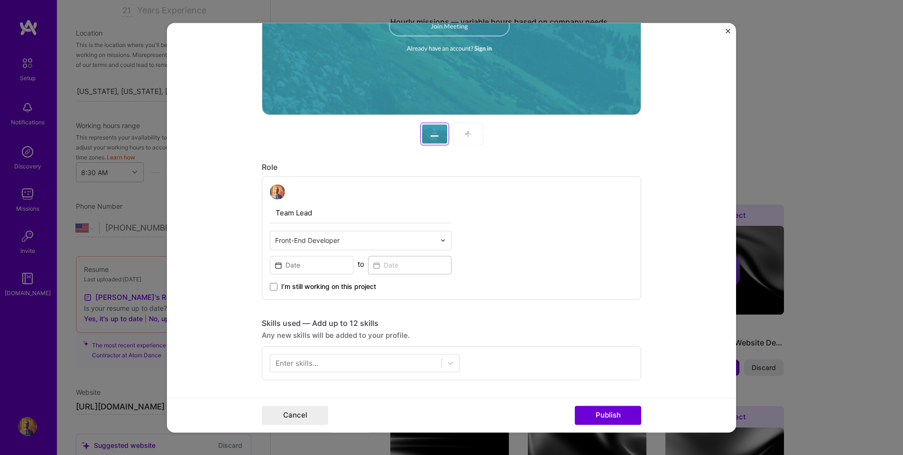
type input "Team Lead"
click at [278, 268] on input at bounding box center [312, 265] width 84 height 18
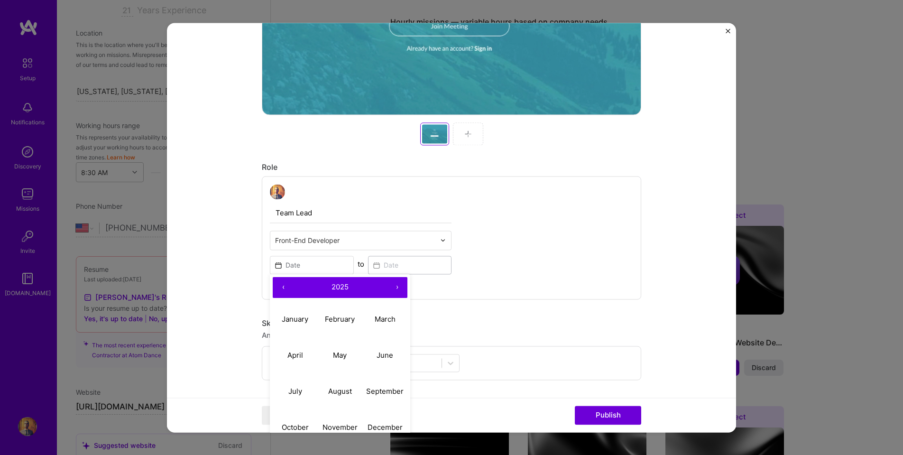
click at [284, 288] on button "‹" at bounding box center [283, 287] width 21 height 21
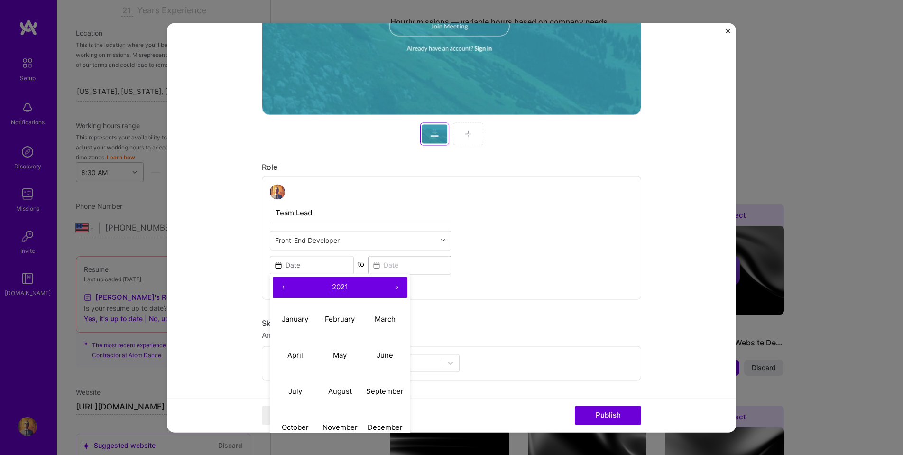
click at [284, 288] on button "‹" at bounding box center [283, 287] width 21 height 21
click at [300, 323] on abbr "January" at bounding box center [295, 318] width 27 height 9
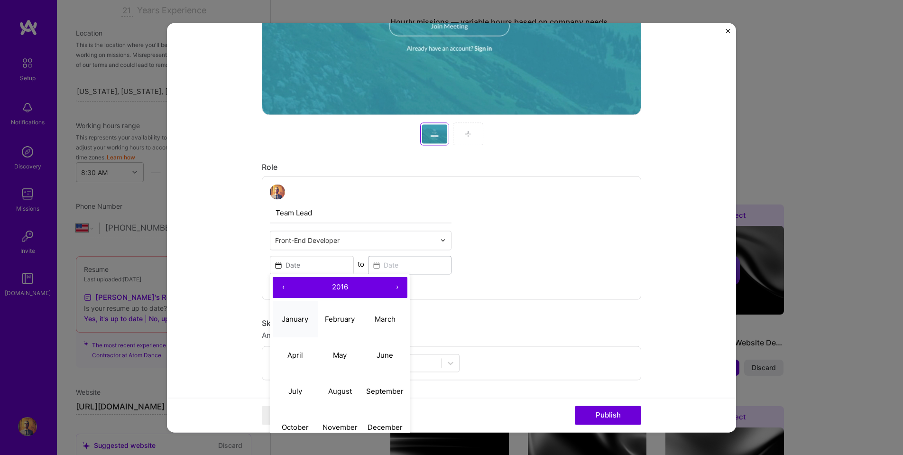
type input "[DATE]"
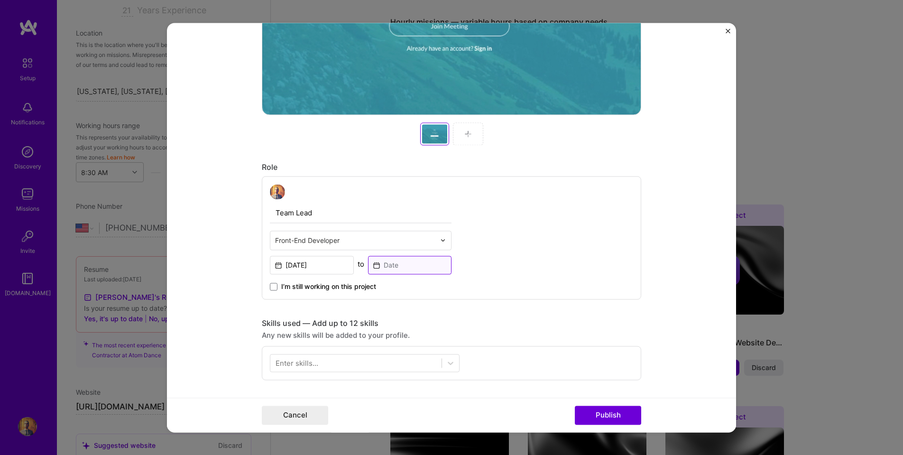
click at [377, 265] on input at bounding box center [410, 265] width 84 height 18
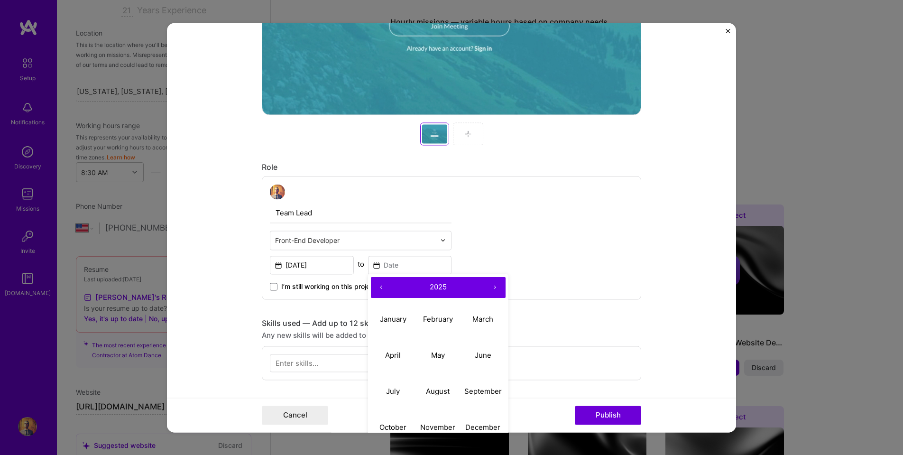
click at [498, 288] on button "›" at bounding box center [495, 287] width 21 height 21
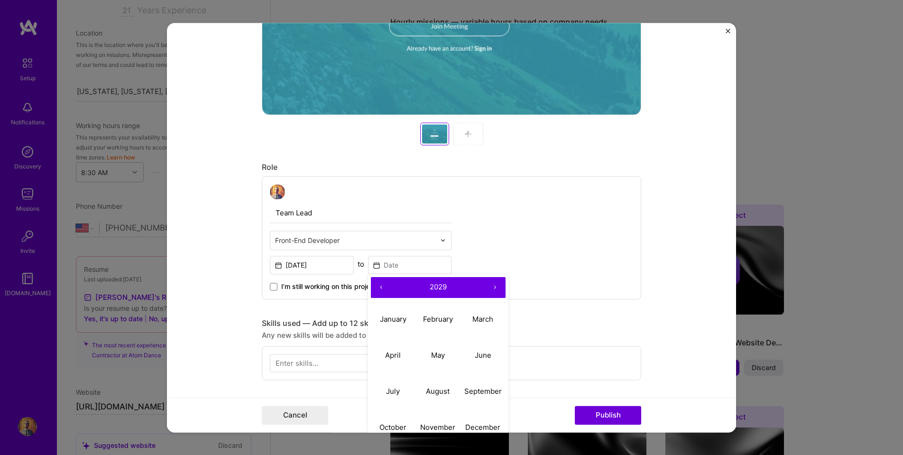
click at [498, 288] on button "›" at bounding box center [495, 287] width 21 height 21
click at [381, 289] on button "‹" at bounding box center [381, 287] width 21 height 21
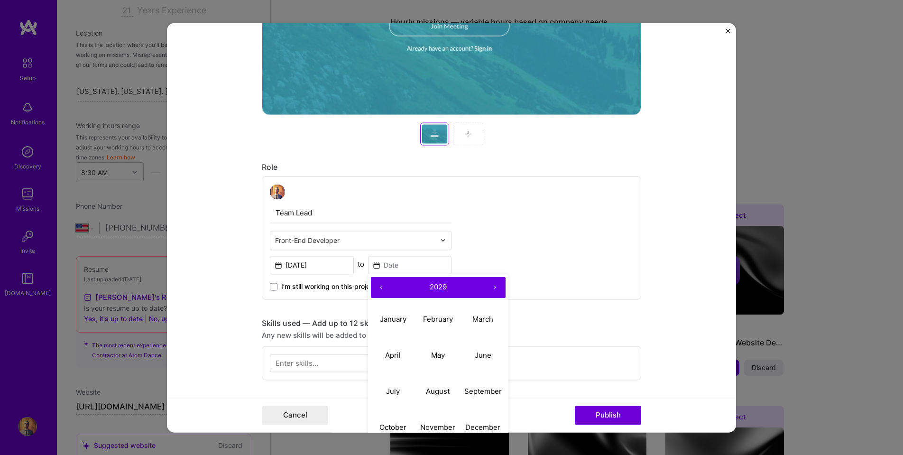
click at [381, 289] on button "‹" at bounding box center [381, 287] width 21 height 21
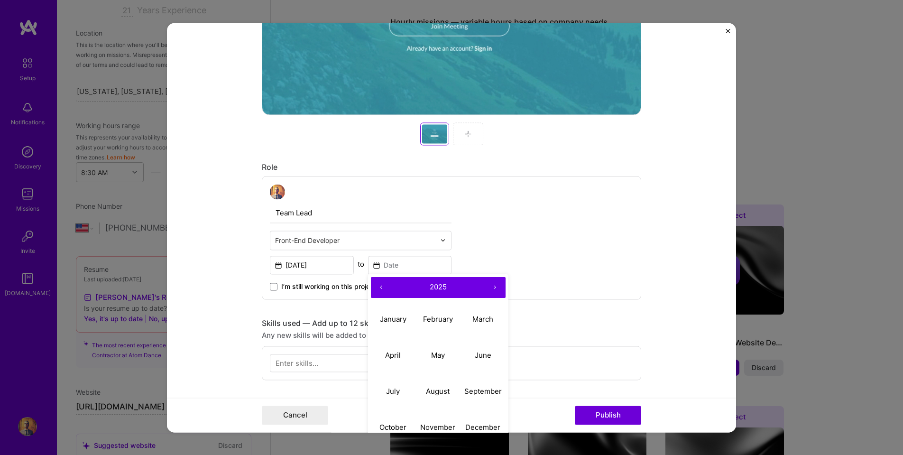
click at [381, 289] on button "‹" at bounding box center [381, 287] width 21 height 21
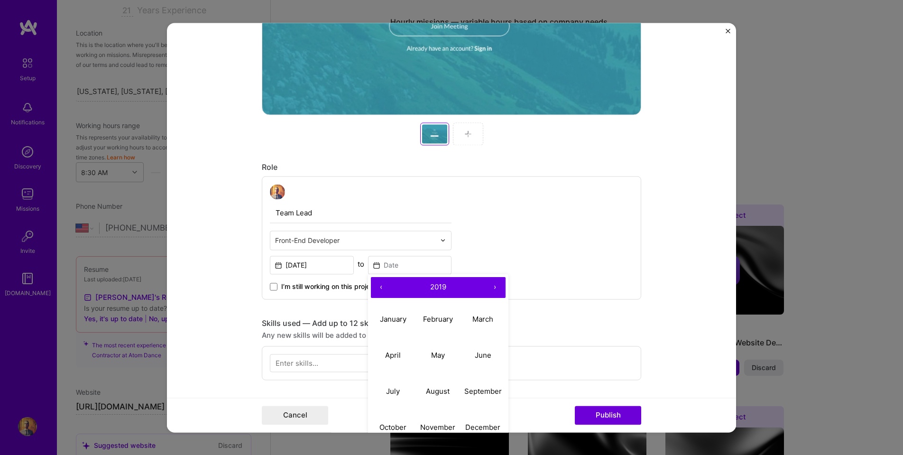
click at [381, 289] on button "‹" at bounding box center [381, 287] width 21 height 21
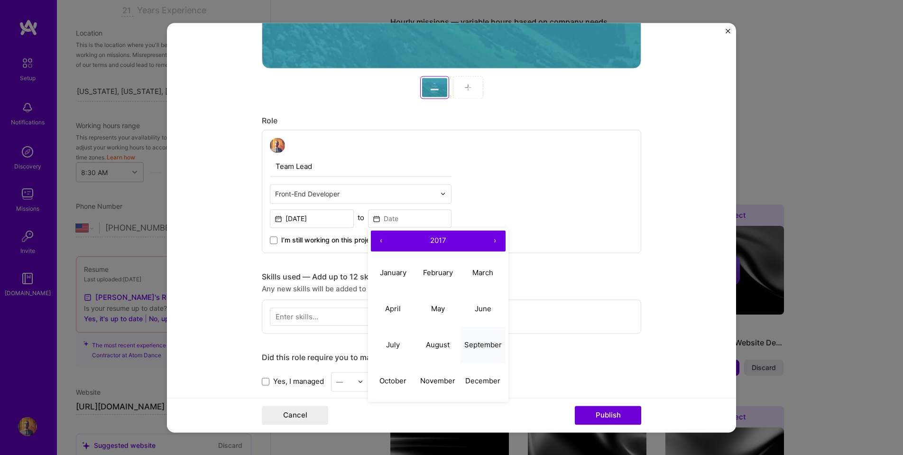
scroll to position [411, 0]
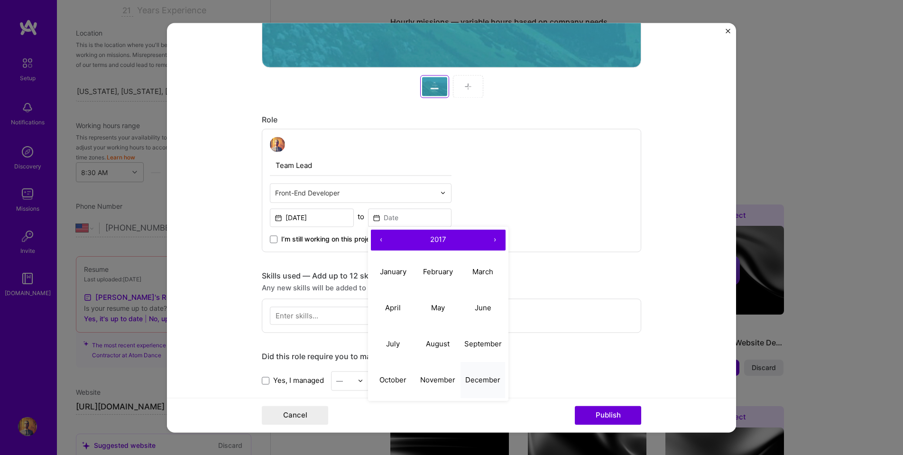
click at [479, 381] on abbr "December" at bounding box center [482, 379] width 35 height 9
type input "[DATE]"
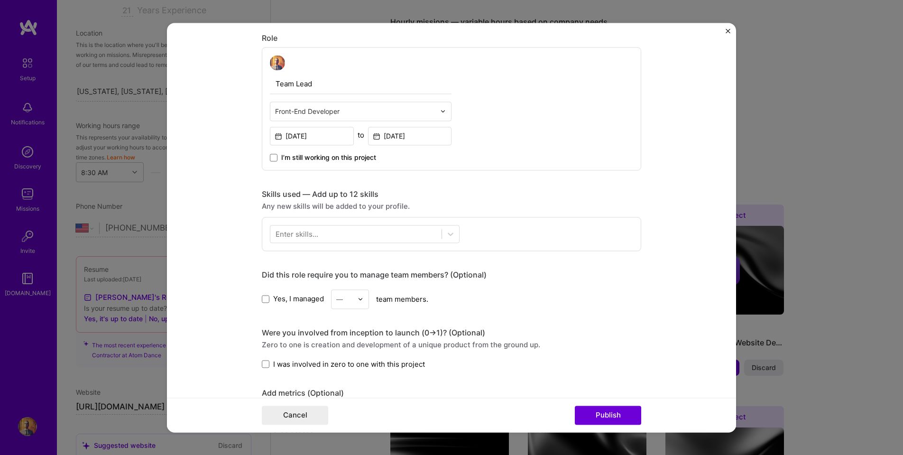
scroll to position [521, 0]
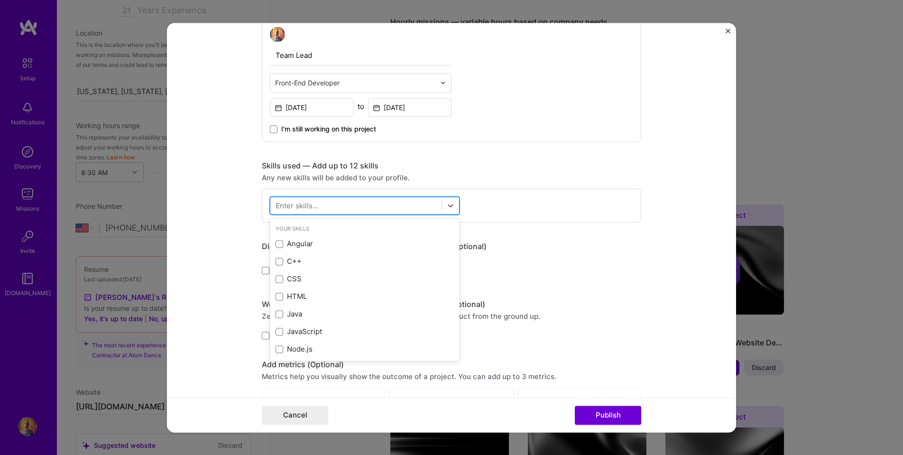
click at [320, 205] on div at bounding box center [355, 205] width 171 height 16
type input "Ji"
type input "Web"
click at [280, 244] on span at bounding box center [280, 244] width 8 height 8
click at [0, 0] on input "checkbox" at bounding box center [0, 0] width 0 height 0
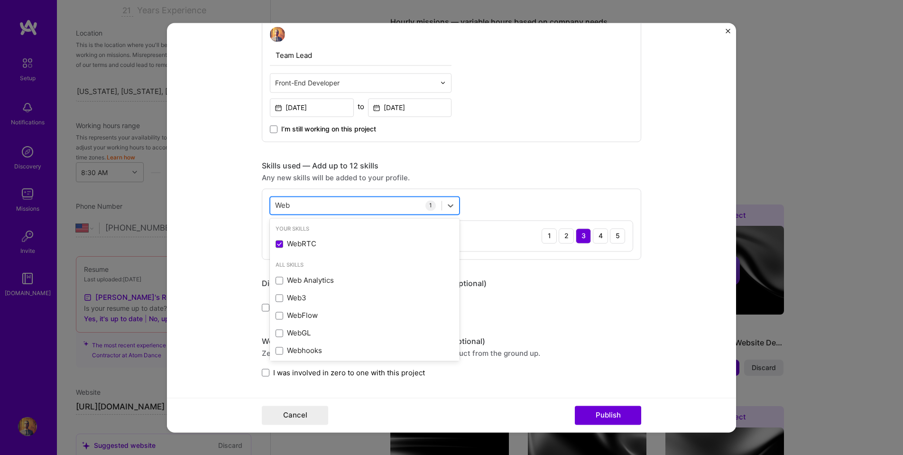
click at [299, 204] on div "Web Web" at bounding box center [355, 205] width 171 height 16
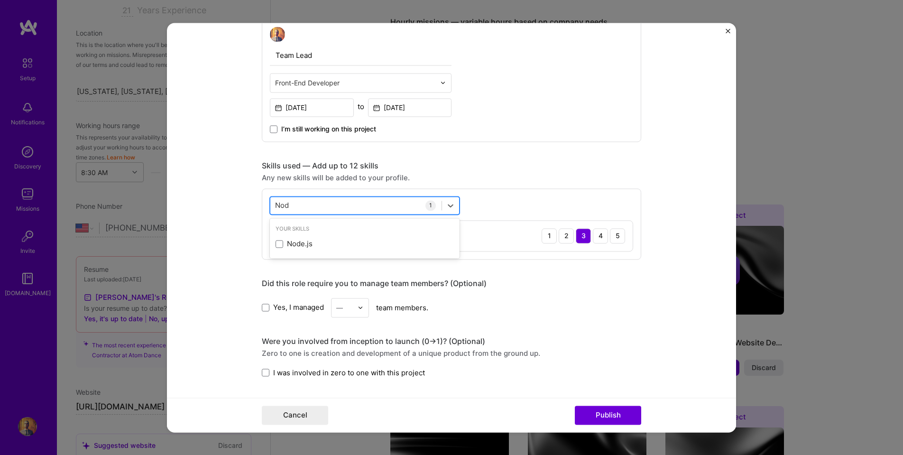
type input "Node"
click at [281, 244] on span at bounding box center [280, 244] width 8 height 8
click at [0, 0] on input "checkbox" at bounding box center [0, 0] width 0 height 0
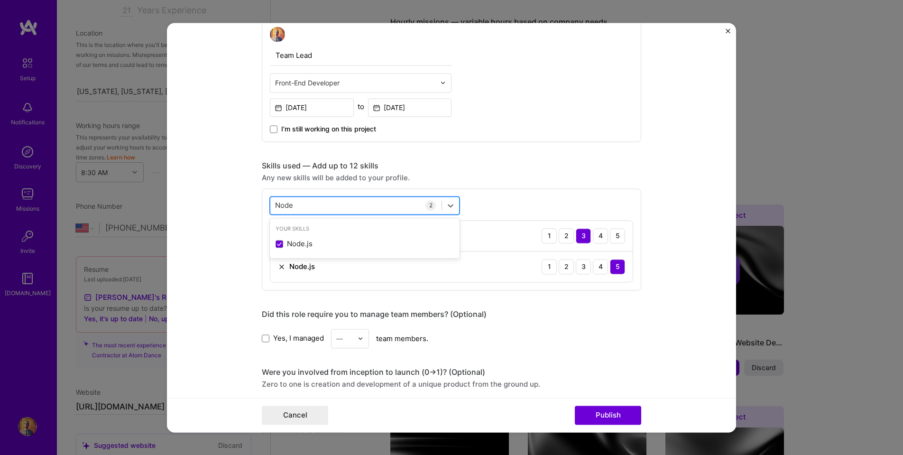
click at [304, 206] on div "Node Node" at bounding box center [355, 205] width 171 height 16
type input "Jav"
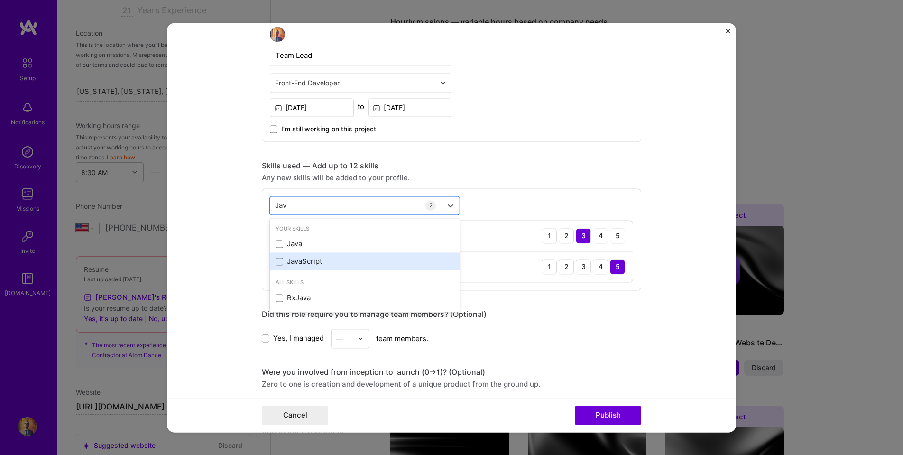
click at [291, 260] on div "JavaScript" at bounding box center [365, 262] width 178 height 10
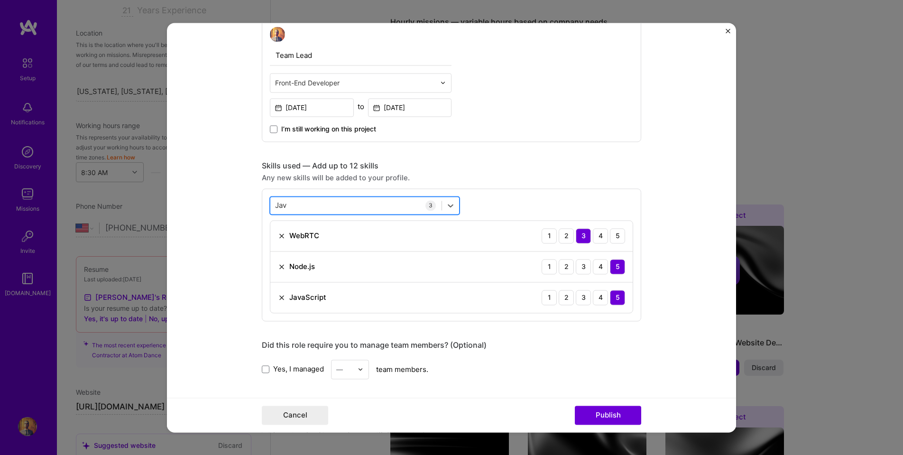
click at [298, 207] on div "[PERSON_NAME]" at bounding box center [355, 205] width 171 height 16
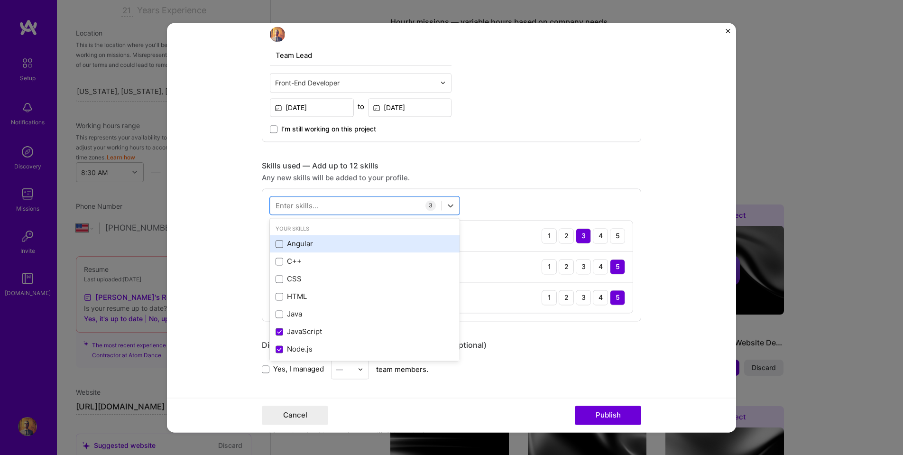
click at [281, 242] on span at bounding box center [280, 244] width 8 height 8
click at [0, 0] on input "checkbox" at bounding box center [0, 0] width 0 height 0
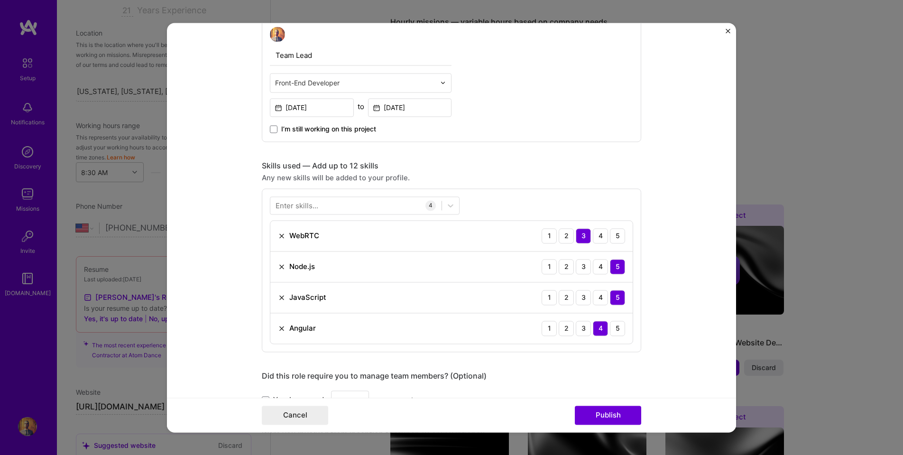
click at [232, 224] on form "Project title [DOMAIN_NAME] Company PGi Project industry Industry 1 Project Lin…" at bounding box center [451, 227] width 569 height 409
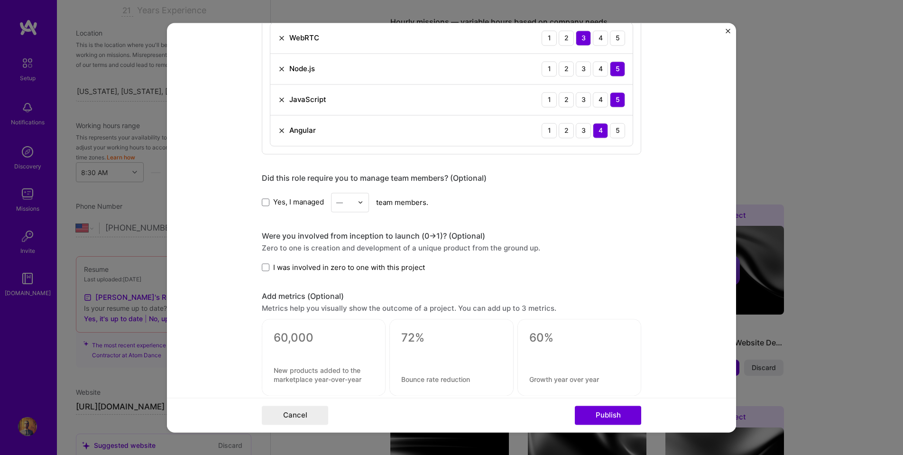
scroll to position [728, 0]
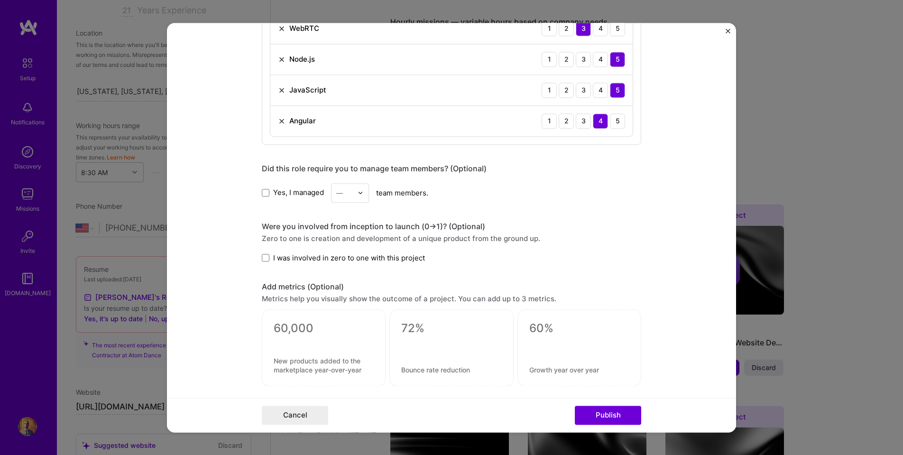
click at [361, 192] on img at bounding box center [361, 193] width 6 height 6
click at [350, 293] on div "5" at bounding box center [350, 288] width 32 height 18
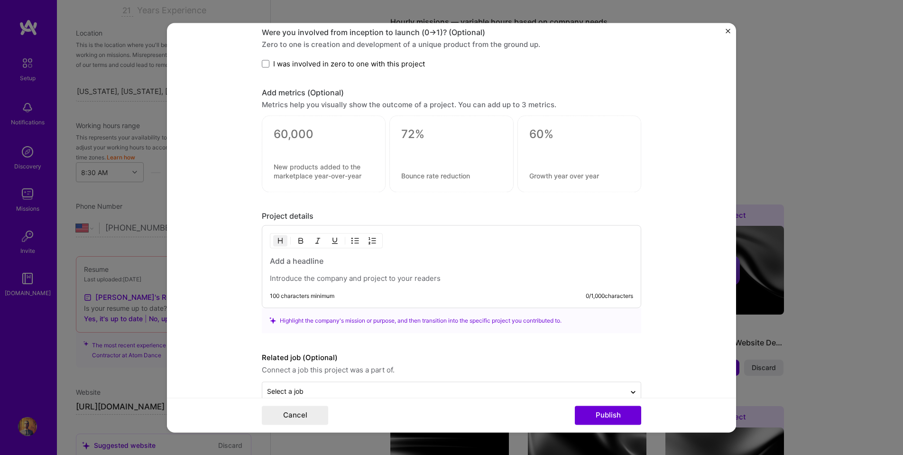
scroll to position [935, 0]
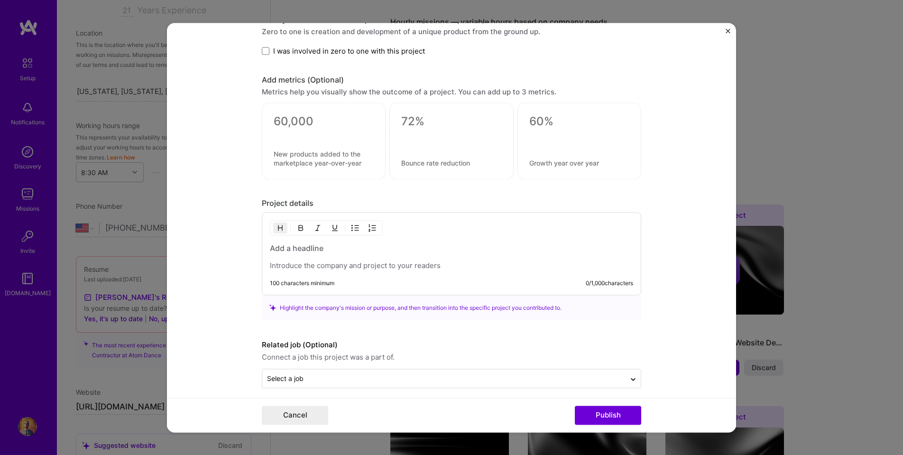
click at [318, 262] on p at bounding box center [451, 265] width 363 height 9
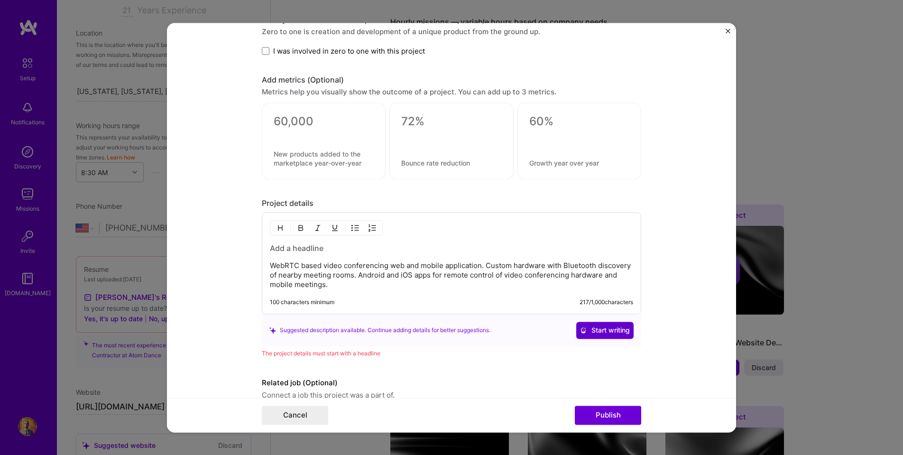
click at [600, 333] on span "Start writing" at bounding box center [605, 329] width 50 height 9
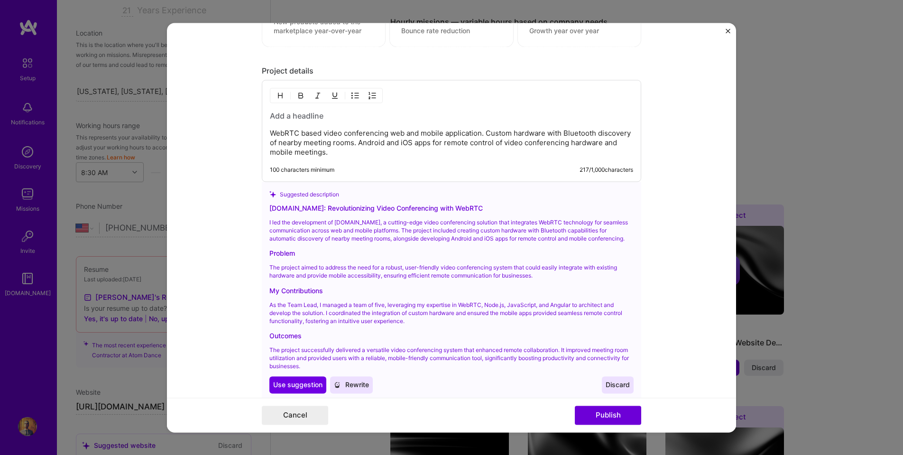
scroll to position [1088, 0]
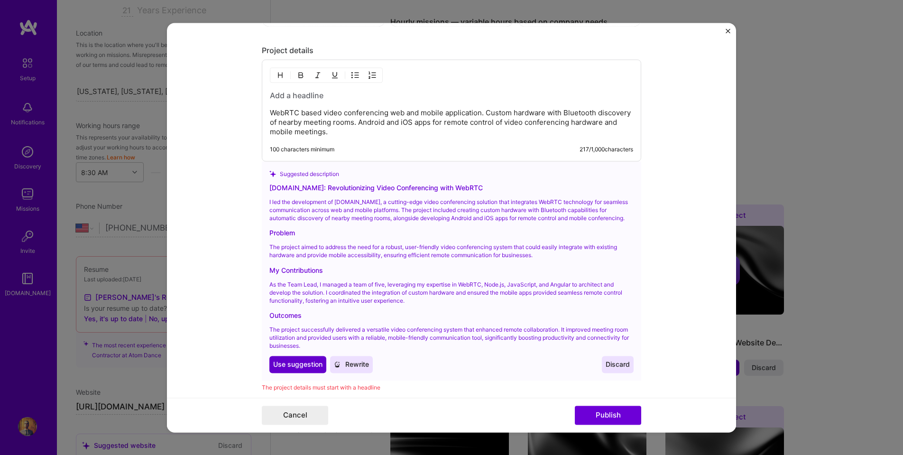
click at [305, 360] on span "Use suggestion" at bounding box center [297, 364] width 49 height 9
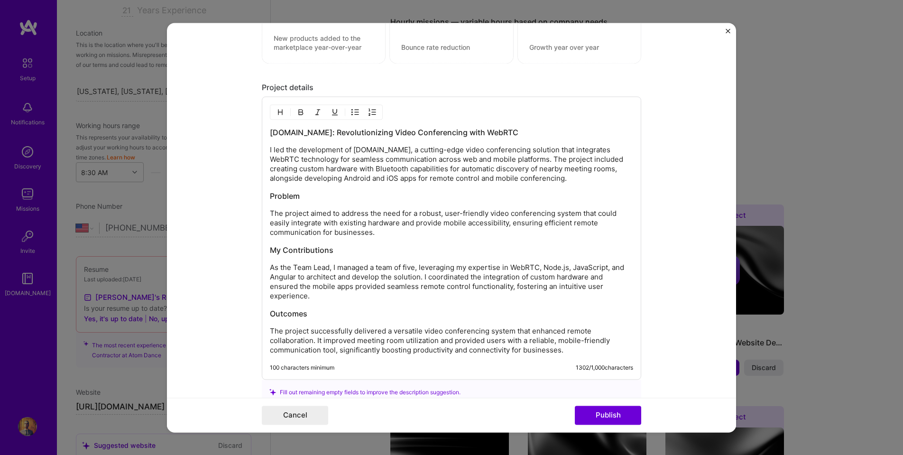
scroll to position [1048, 0]
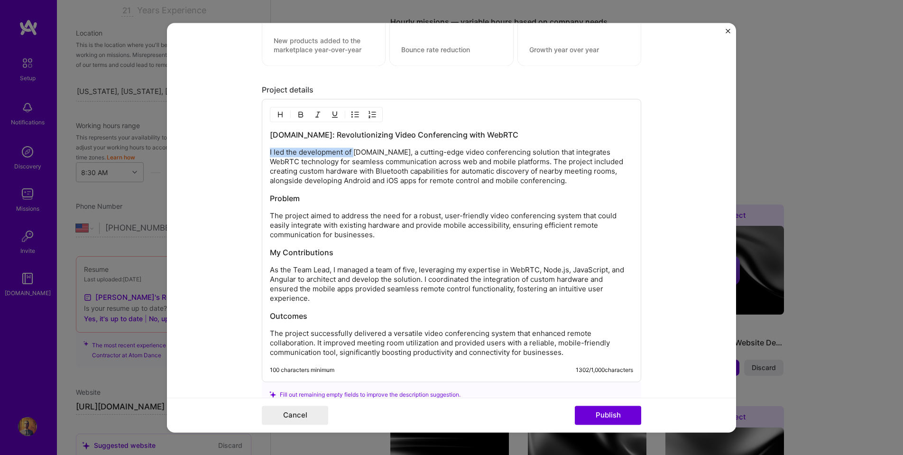
drag, startPoint x: 354, startPoint y: 152, endPoint x: 249, endPoint y: 149, distance: 104.9
click at [249, 149] on form "Project title [DOMAIN_NAME] Company PGi Project industry Industry 1 Project Lin…" at bounding box center [451, 227] width 569 height 409
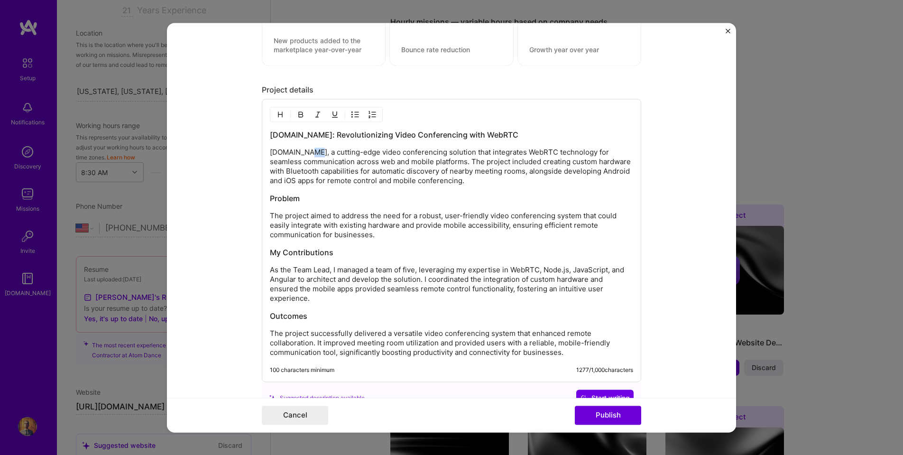
drag, startPoint x: 304, startPoint y: 154, endPoint x: 310, endPoint y: 154, distance: 6.2
click at [310, 154] on p "[DOMAIN_NAME], a cutting-edge video conferencing solution that integrates WebRT…" at bounding box center [451, 167] width 363 height 38
drag, startPoint x: 482, startPoint y: 153, endPoint x: 516, endPoint y: 153, distance: 33.7
click at [516, 153] on p "[DOMAIN_NAME] was a cutting-edge video conferencing solution that integrates We…" at bounding box center [451, 167] width 363 height 38
click at [570, 153] on p "[DOMAIN_NAME] was a cutting-edge video conferencing solution that was one of th…" at bounding box center [451, 167] width 363 height 38
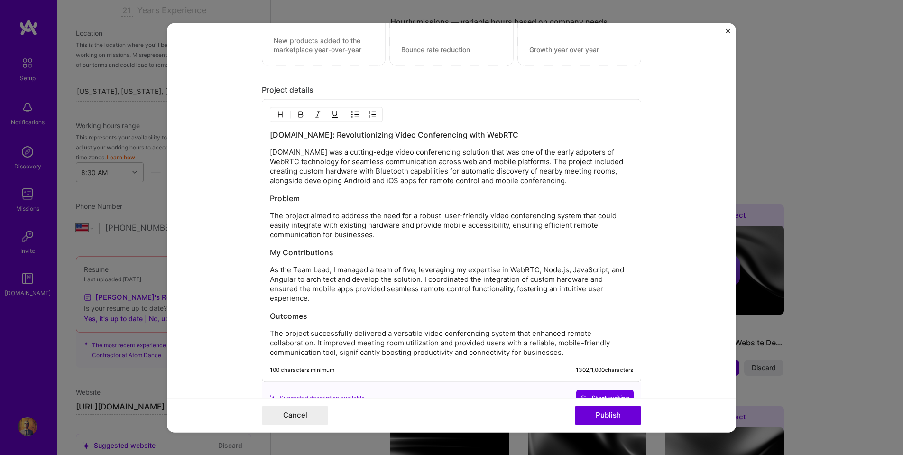
click at [565, 153] on p "[DOMAIN_NAME] was a cutting-edge video conferencing solution that was one of th…" at bounding box center [451, 167] width 363 height 38
click at [523, 160] on p "[DOMAIN_NAME] was a cutting-edge video conferencing solution that was one of th…" at bounding box center [451, 167] width 363 height 38
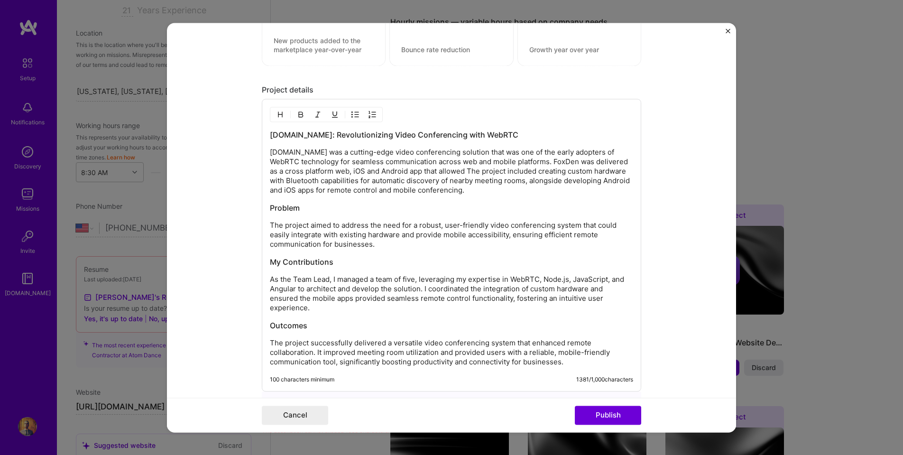
click at [407, 171] on p "[DOMAIN_NAME] was a cutting-edge video conferencing solution that was one of th…" at bounding box center [451, 171] width 363 height 47
click at [359, 171] on p "[DOMAIN_NAME] was a cutting-edge video conferencing solution that was one of th…" at bounding box center [451, 171] width 363 height 47
click at [483, 171] on p "[DOMAIN_NAME] was a cutting-edge video conferencing solution that was one of th…" at bounding box center [451, 171] width 363 height 47
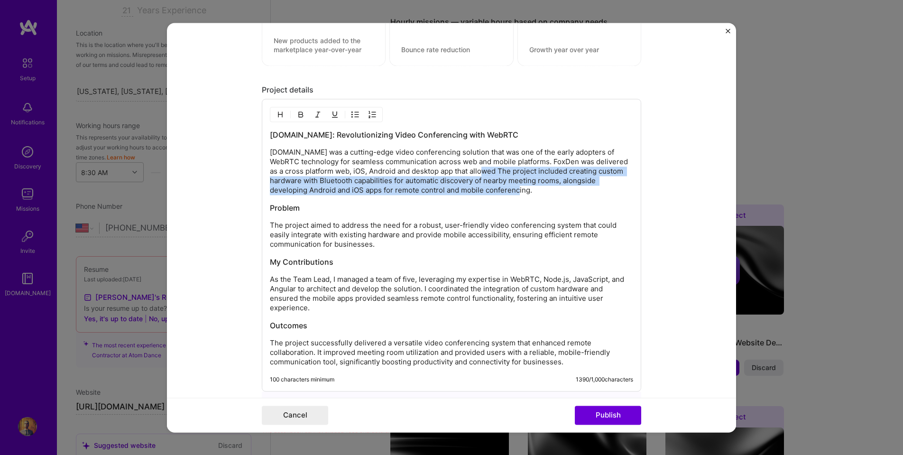
click at [536, 190] on p "[DOMAIN_NAME] was a cutting-edge video conferencing solution that was one of th…" at bounding box center [451, 171] width 363 height 47
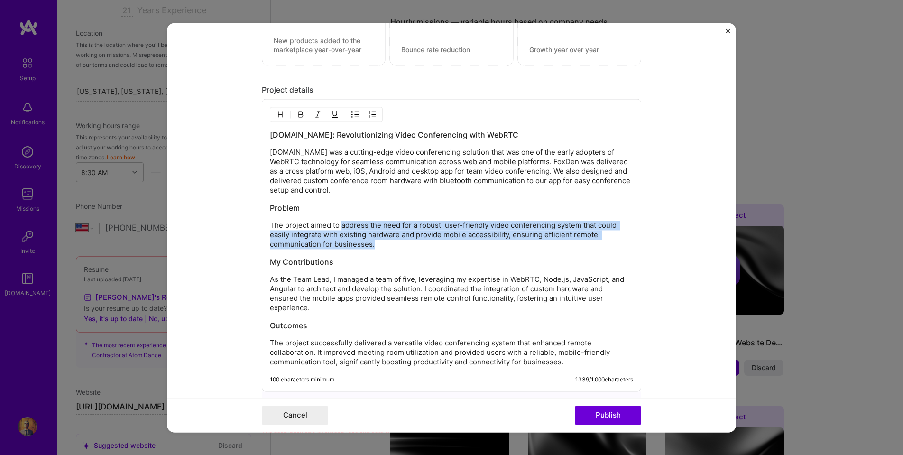
drag, startPoint x: 380, startPoint y: 245, endPoint x: 342, endPoint y: 226, distance: 42.2
click at [342, 226] on p "The project aimed to address the need for a robust, user-friendly video confere…" at bounding box center [451, 235] width 363 height 28
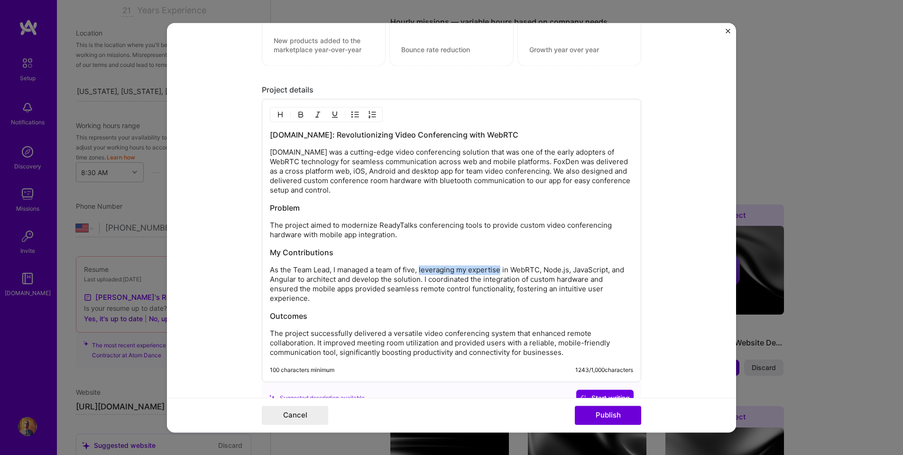
drag, startPoint x: 421, startPoint y: 270, endPoint x: 500, endPoint y: 271, distance: 79.2
click at [500, 271] on p "As the Team Lead, I managed a team of five, leveraging my expertise in WebRTC, …" at bounding box center [451, 284] width 363 height 38
drag, startPoint x: 475, startPoint y: 280, endPoint x: 349, endPoint y: 279, distance: 126.6
click at [349, 279] on p "As the Team Lead, I managed a team of five, developing the cross platform app u…" at bounding box center [451, 284] width 363 height 38
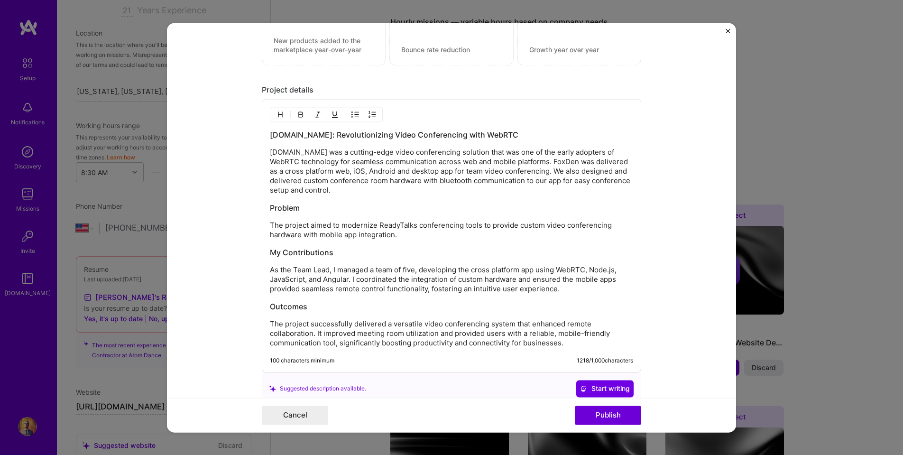
click at [353, 279] on p "As the Team Lead, I managed a team of five, developing the cross platform app u…" at bounding box center [451, 279] width 363 height 28
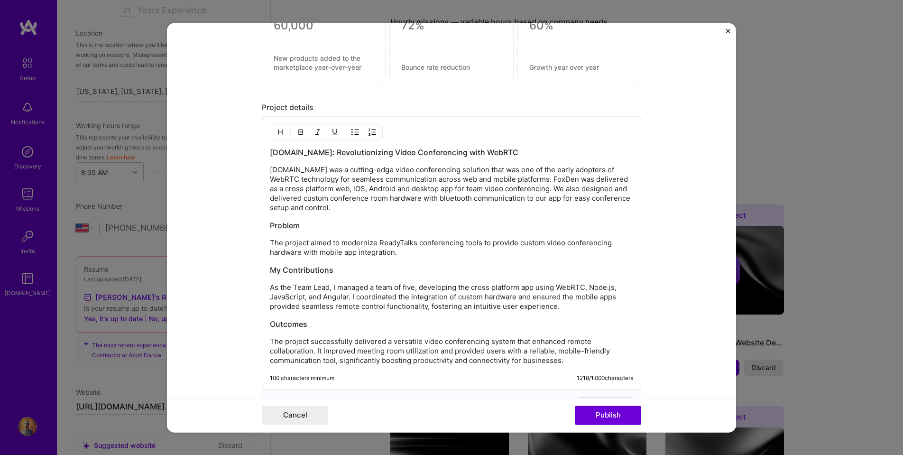
scroll to position [1030, 0]
click at [457, 298] on p "As the Team Lead, I managed a team of five, developing the cross platform app u…" at bounding box center [451, 298] width 363 height 28
click at [577, 298] on p "As the Team Lead, I managed a team of five, developing the cross platform app u…" at bounding box center [451, 298] width 363 height 28
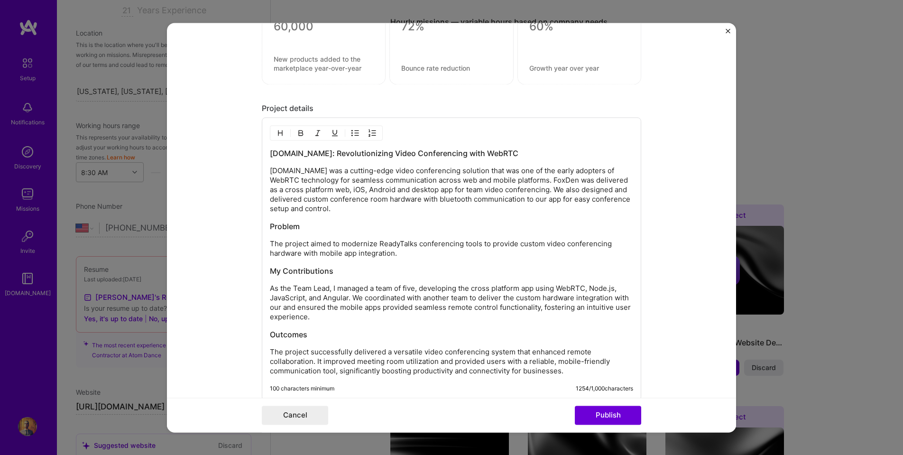
click at [341, 307] on p "As the Team Lead, I managed a team of five, developing the cross platform app u…" at bounding box center [451, 303] width 363 height 38
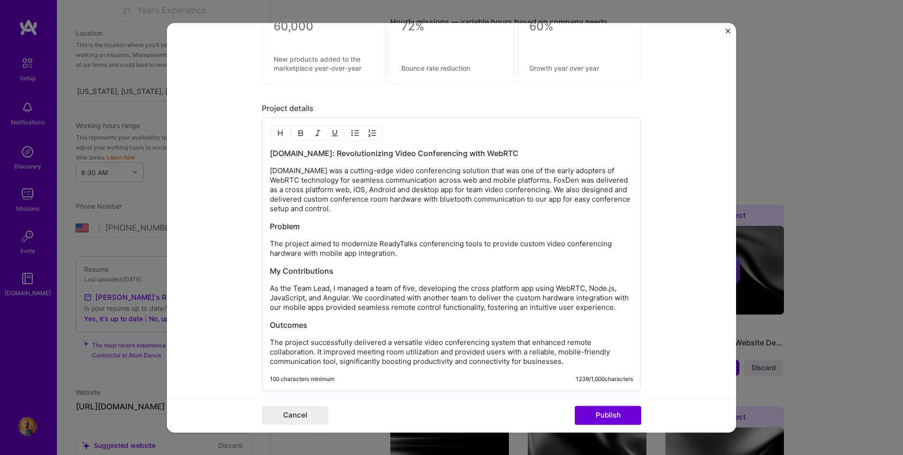
click at [330, 308] on p "As the Team Lead, I managed a team of five, developing the cross platform app u…" at bounding box center [451, 298] width 363 height 28
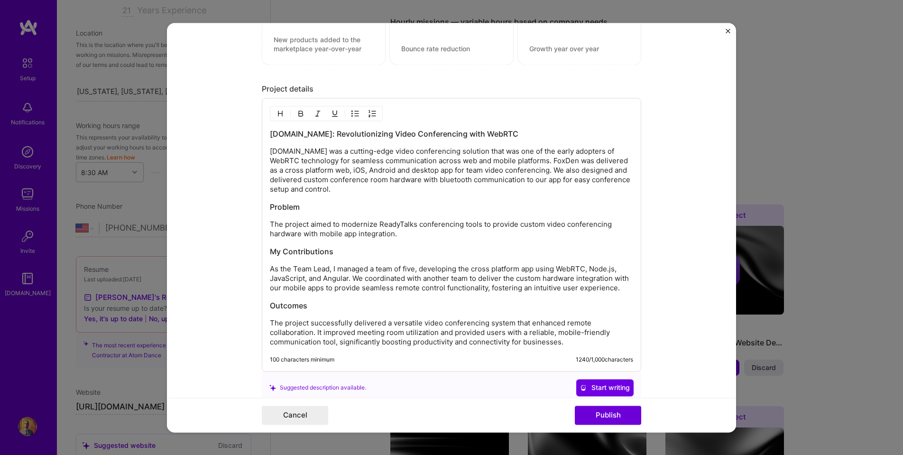
scroll to position [1050, 0]
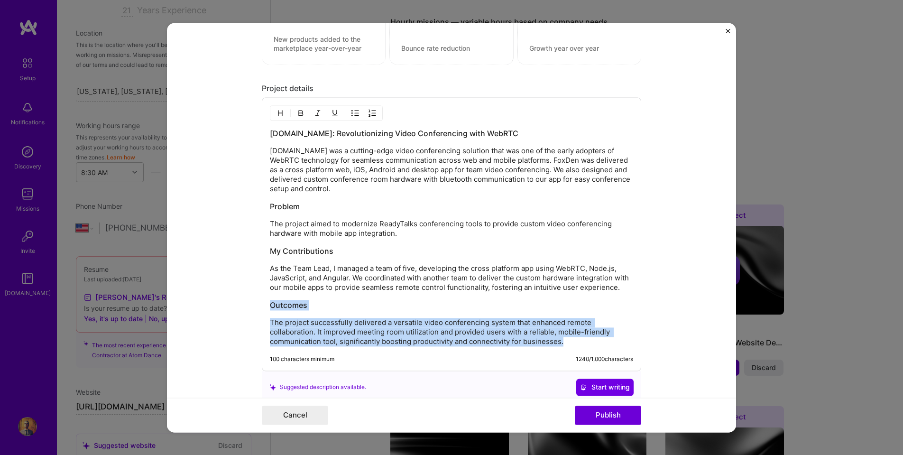
drag, startPoint x: 580, startPoint y: 342, endPoint x: 250, endPoint y: 298, distance: 332.6
click at [250, 298] on form "Project title [DOMAIN_NAME] Company PGi Project industry Industry 1 Project Lin…" at bounding box center [451, 227] width 569 height 409
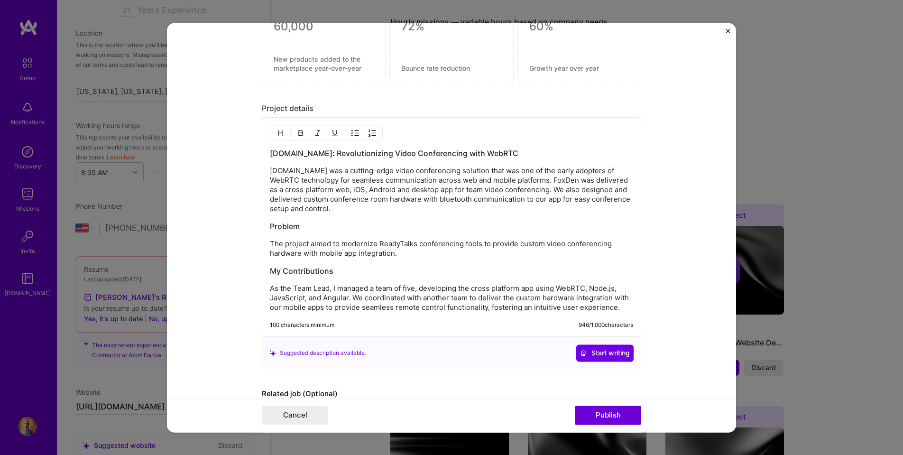
scroll to position [1027, 0]
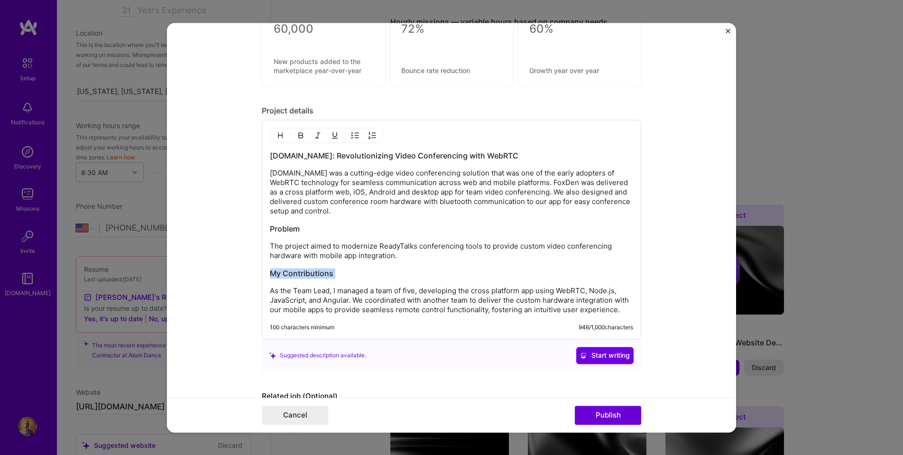
drag, startPoint x: 270, startPoint y: 289, endPoint x: 260, endPoint y: 268, distance: 23.6
click at [260, 268] on form "Project title [DOMAIN_NAME] Company PGi Project industry Industry 1 Project Lin…" at bounding box center [451, 227] width 569 height 409
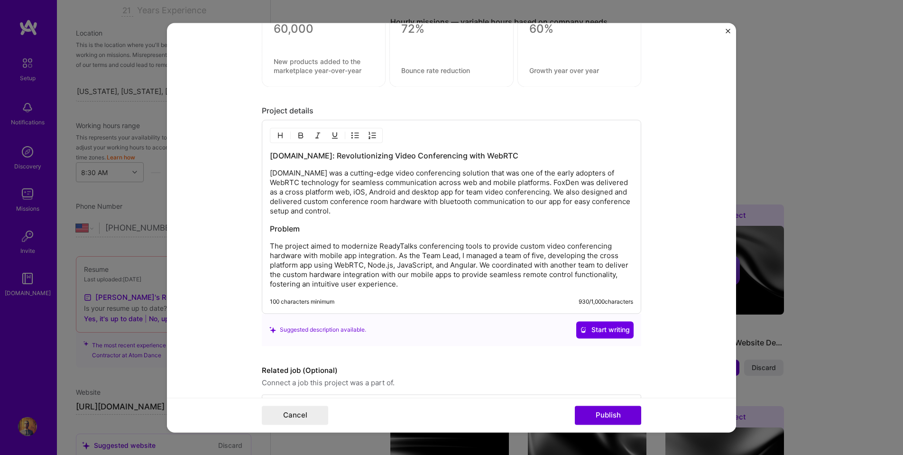
click at [563, 266] on p "The project aimed to modernize ReadyTalks conferencing tools to provide custom …" at bounding box center [451, 264] width 363 height 47
click at [480, 275] on p "The project aimed to modernize ReadyTalks conferencing tools to provide custom …" at bounding box center [451, 264] width 363 height 47
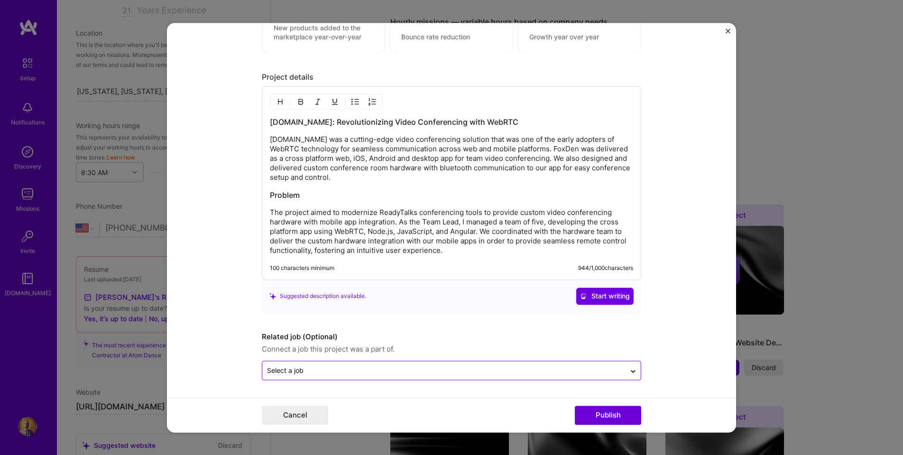
scroll to position [1061, 0]
click at [482, 372] on input "text" at bounding box center [444, 370] width 354 height 10
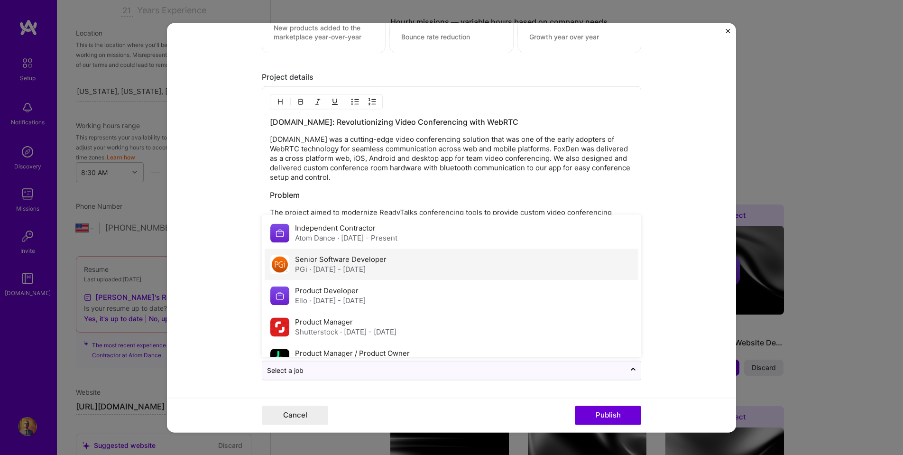
click at [352, 267] on span "· [DATE] - [DATE]" at bounding box center [337, 269] width 56 height 9
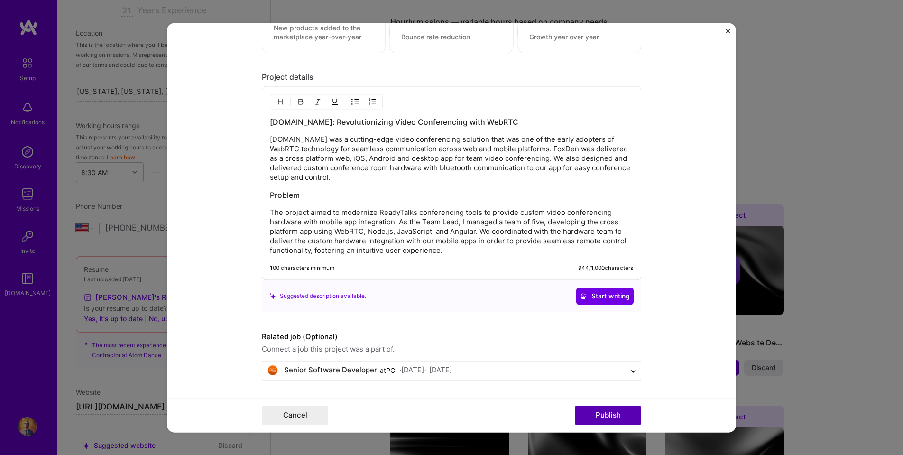
click at [609, 411] on button "Publish" at bounding box center [608, 415] width 66 height 19
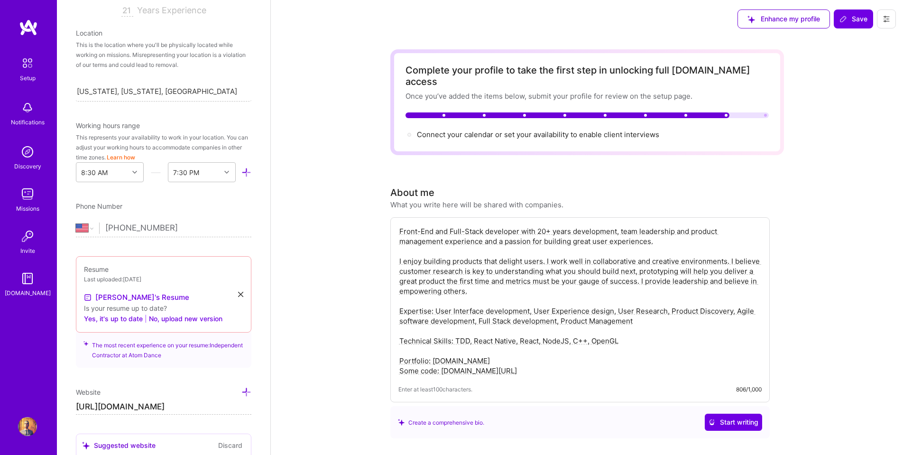
scroll to position [0, 0]
click at [542, 330] on textarea "Front-End and Full-Stack developer with 20+ years development, team leadership …" at bounding box center [579, 300] width 363 height 151
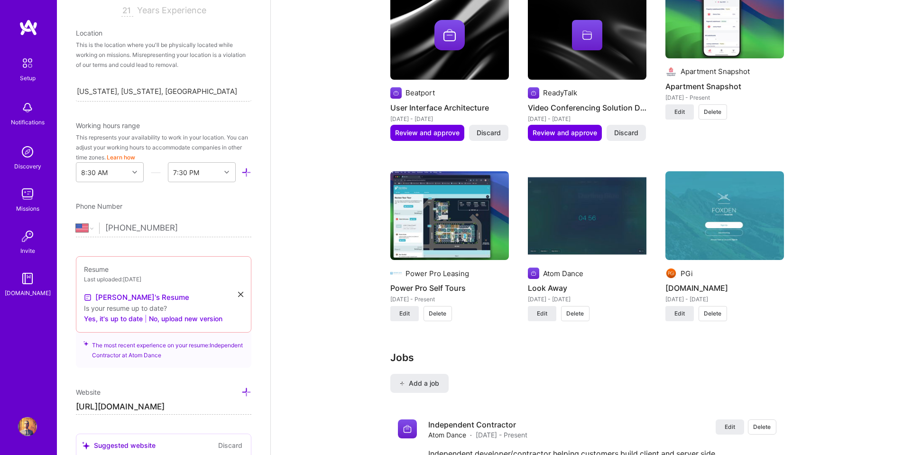
scroll to position [1386, 0]
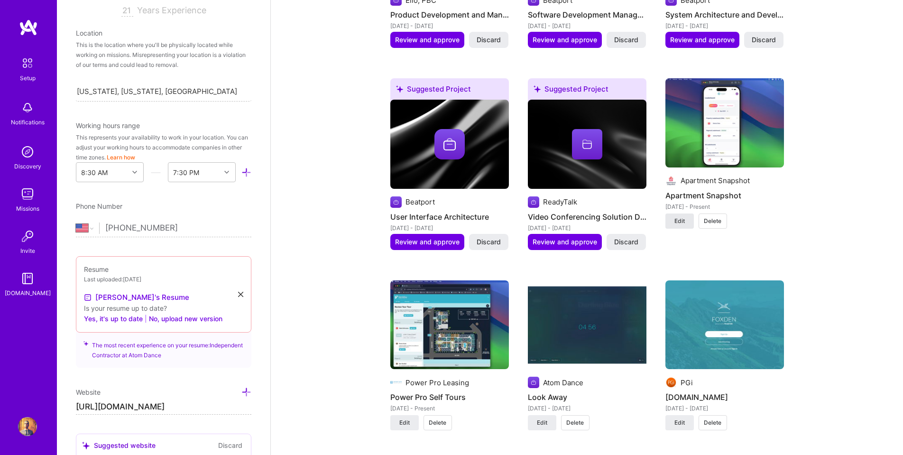
type textarea "Front-End and Full-Stack developer with 20+ years development, team leadership …"
click at [678, 217] on span "Edit" at bounding box center [679, 221] width 10 height 9
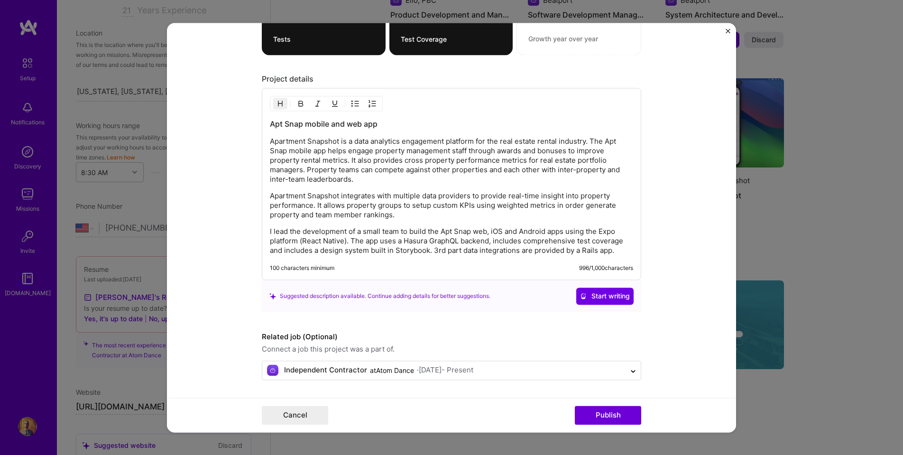
scroll to position [1274, 0]
click at [598, 296] on span "Start writing" at bounding box center [605, 295] width 50 height 9
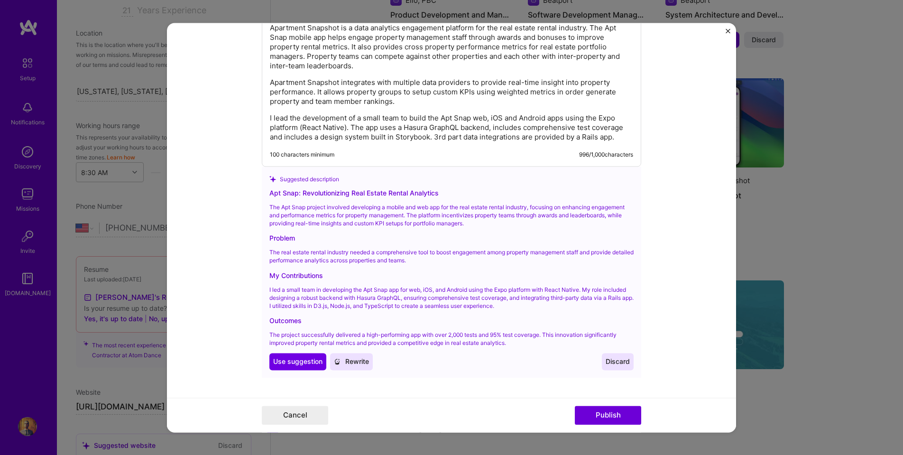
scroll to position [1387, 0]
click at [294, 357] on span "Use suggestion" at bounding box center [297, 361] width 49 height 9
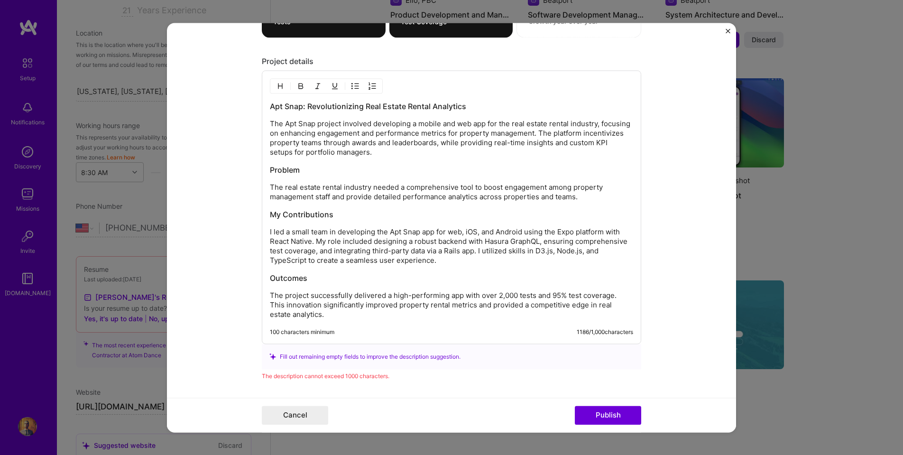
scroll to position [1285, 0]
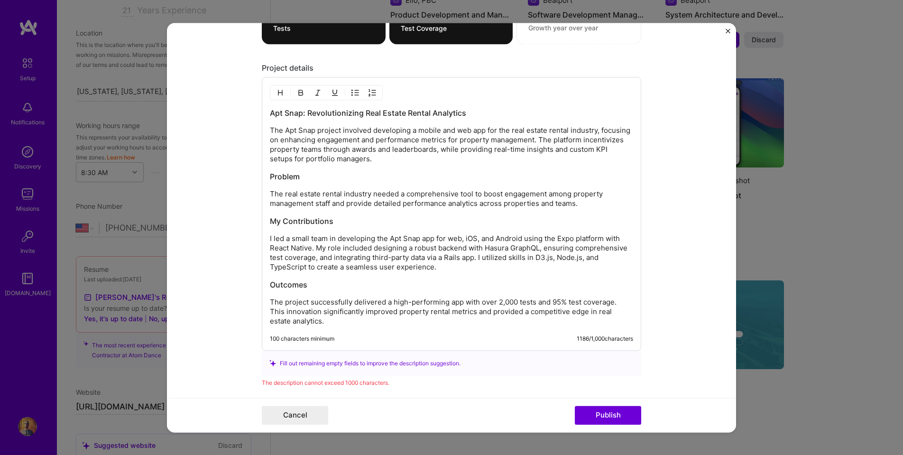
click at [271, 193] on p "The real estate rental industry needed a comprehensive tool to boost engagement…" at bounding box center [451, 198] width 363 height 19
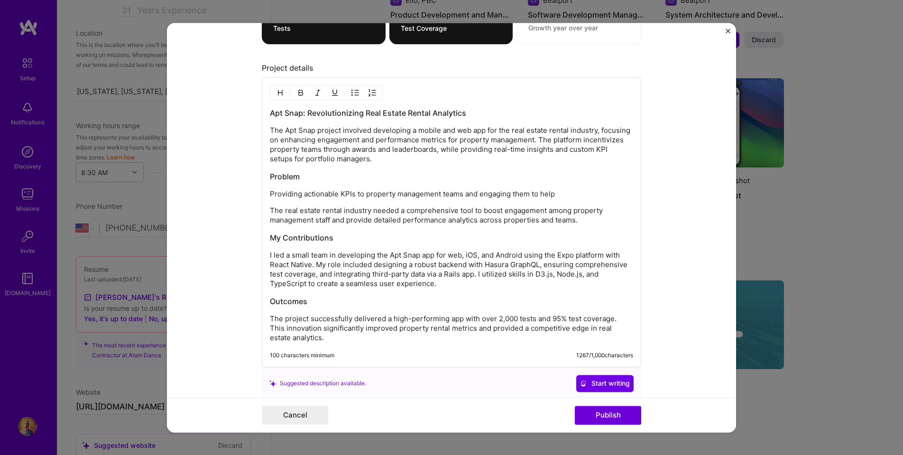
click at [489, 196] on p "Providing actionable KPIs to property management teams and engaging them to help" at bounding box center [451, 193] width 363 height 9
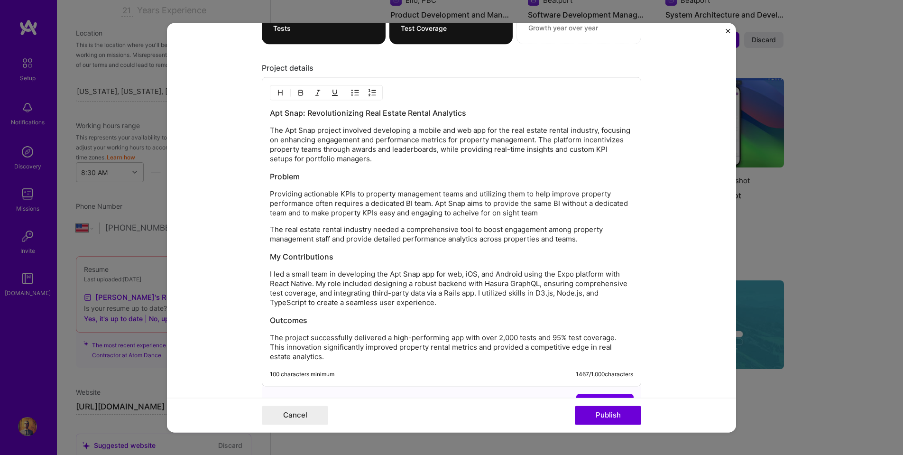
click at [473, 213] on p "Providing actionable KPIs to property management teams and utilizing them to he…" at bounding box center [451, 203] width 363 height 28
click at [506, 213] on p "Providing actionable KPIs to property management teams and utilizing them to he…" at bounding box center [451, 203] width 363 height 28
click at [582, 238] on p "The real estate rental industry needed a comprehensive tool to boost engagement…" at bounding box center [451, 234] width 363 height 19
click at [560, 214] on p "Providing actionable KPIs to property management teams and utilizing them to he…" at bounding box center [451, 203] width 363 height 28
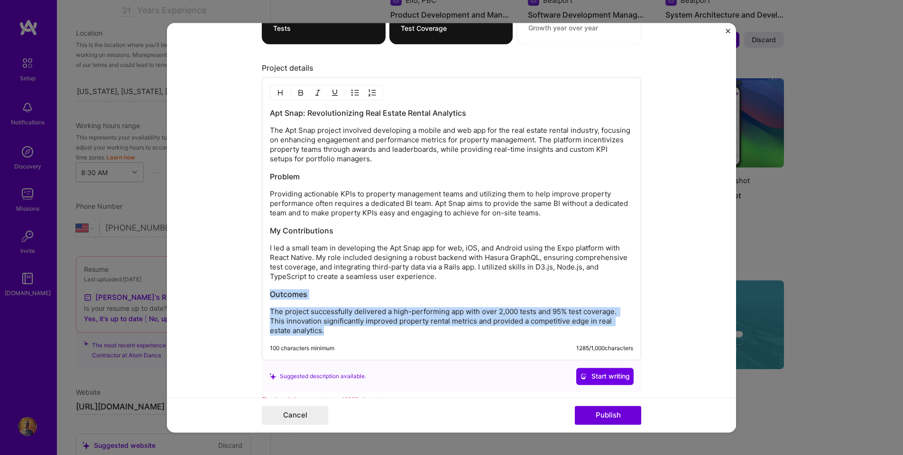
drag, startPoint x: 349, startPoint y: 333, endPoint x: 263, endPoint y: 291, distance: 96.3
click at [263, 291] on div "Apt Snap: Revolutionizing Real Estate Rental Analytics The Apt Snap project inv…" at bounding box center [451, 218] width 379 height 283
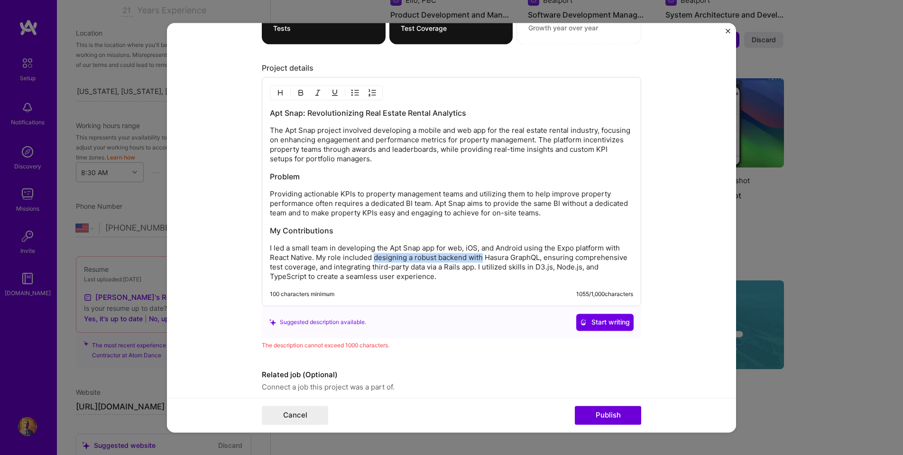
drag, startPoint x: 375, startPoint y: 257, endPoint x: 483, endPoint y: 257, distance: 108.6
click at [483, 257] on p "I led a small team in developing the Apt Snap app for web, iOS, and Android usi…" at bounding box center [451, 262] width 363 height 38
click at [284, 267] on p "I led a small team in developing the Apt Snap app for web, iOS, and Android usi…" at bounding box center [451, 262] width 363 height 38
click at [396, 278] on p "I led a small team in developing the Apt Snap app for web, iOS, and Android usi…" at bounding box center [451, 262] width 363 height 38
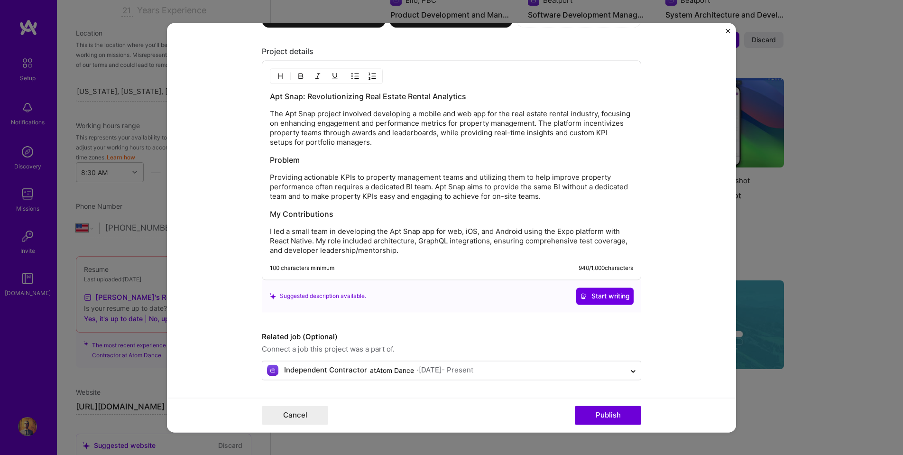
scroll to position [1300, 0]
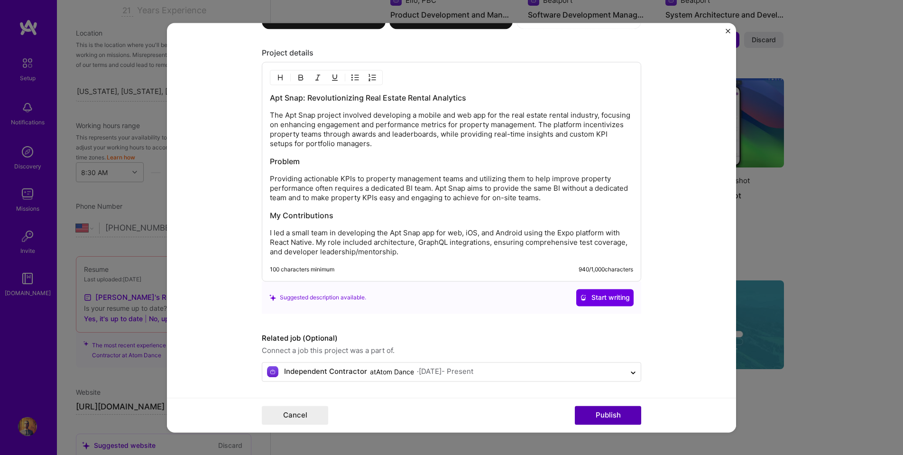
click at [605, 414] on button "Publish" at bounding box center [608, 415] width 66 height 19
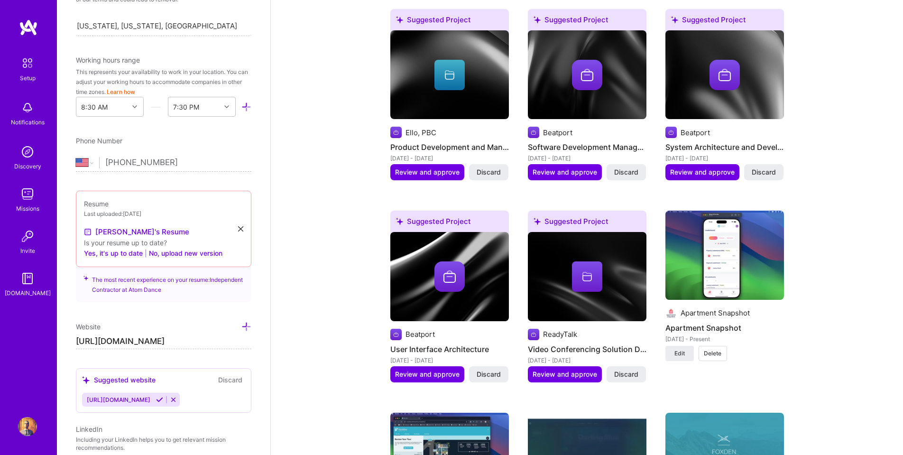
scroll to position [1253, 0]
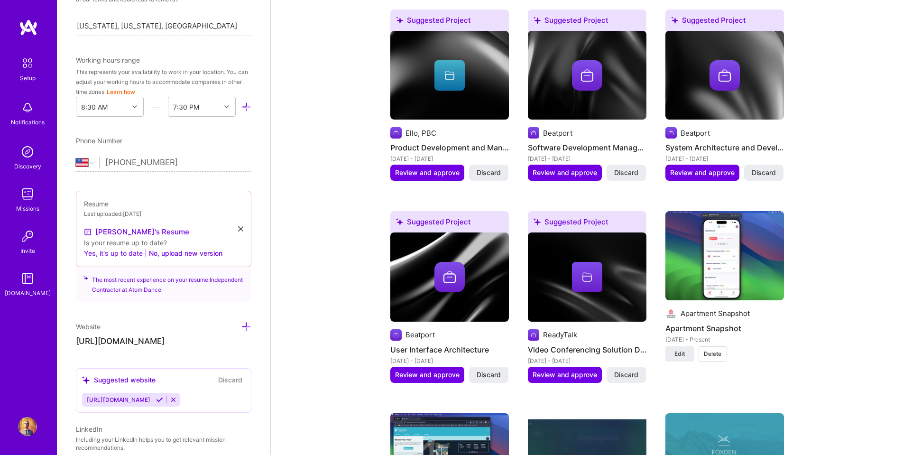
click at [120, 252] on button "Yes, it's up to date" at bounding box center [113, 253] width 59 height 11
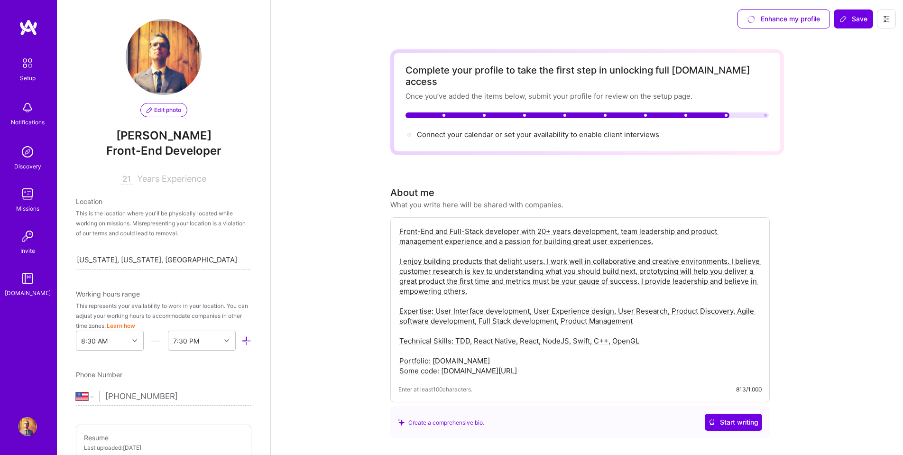
scroll to position [0, 0]
click at [637, 130] on span "Connect your calendar or set your availability to enable client interviews →" at bounding box center [542, 134] width 251 height 9
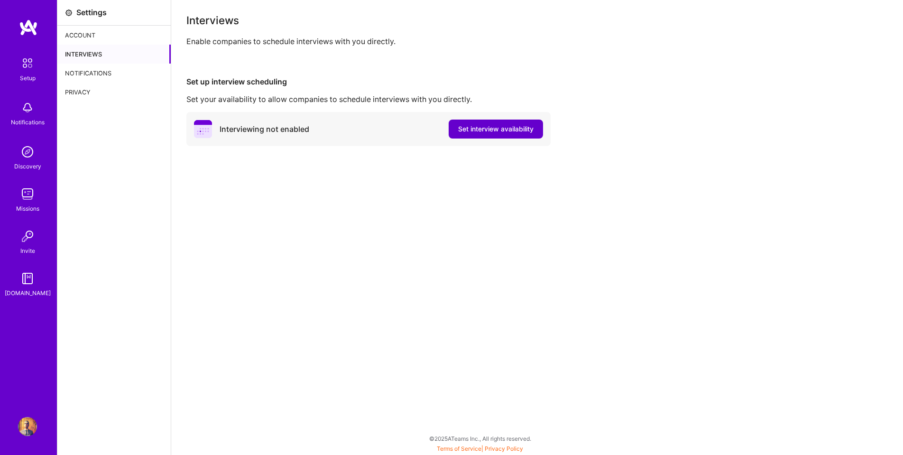
click at [473, 132] on span "Set interview availability" at bounding box center [495, 128] width 75 height 9
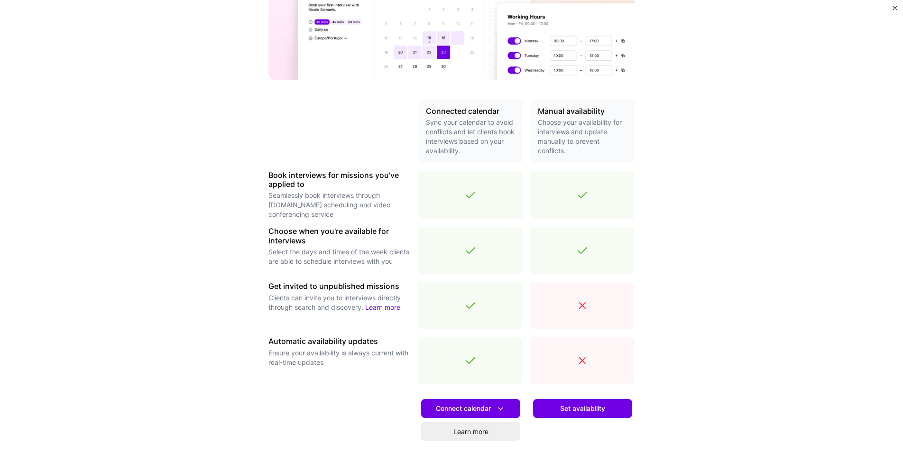
scroll to position [142, 0]
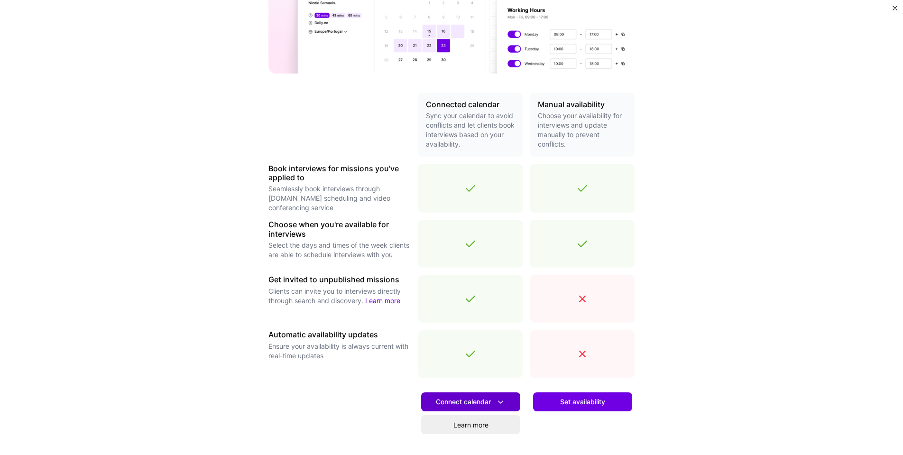
click at [479, 399] on span "Connect calendar" at bounding box center [471, 402] width 70 height 10
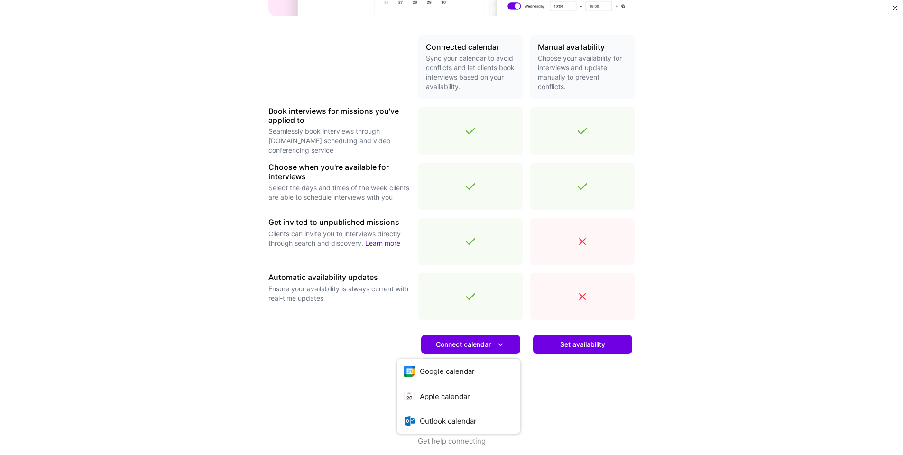
scroll to position [203, 0]
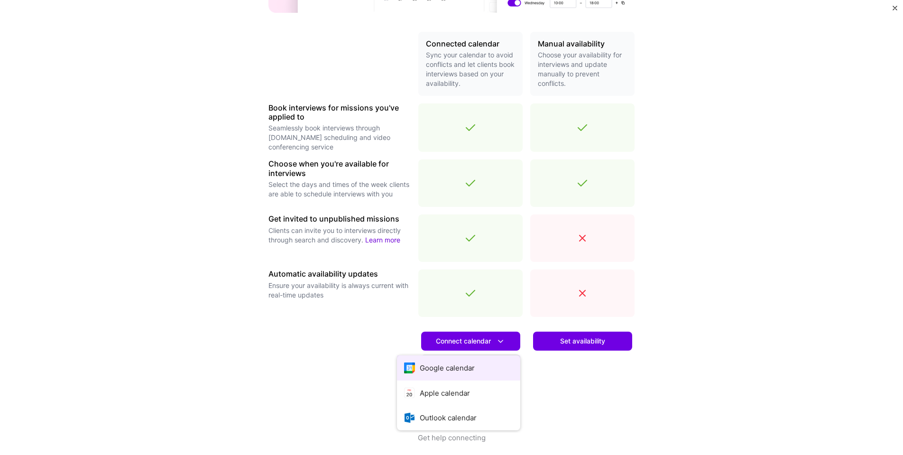
click at [428, 369] on button "Google calendar" at bounding box center [458, 367] width 123 height 25
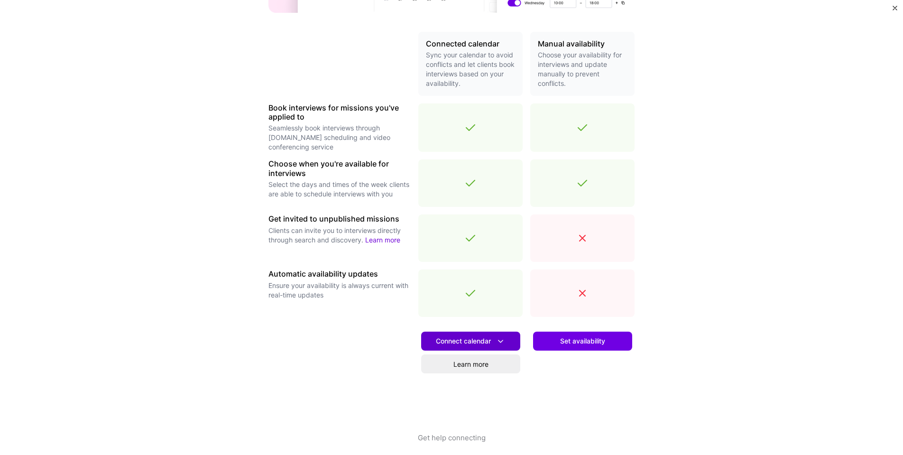
click at [461, 342] on span "Connect calendar" at bounding box center [471, 341] width 70 height 10
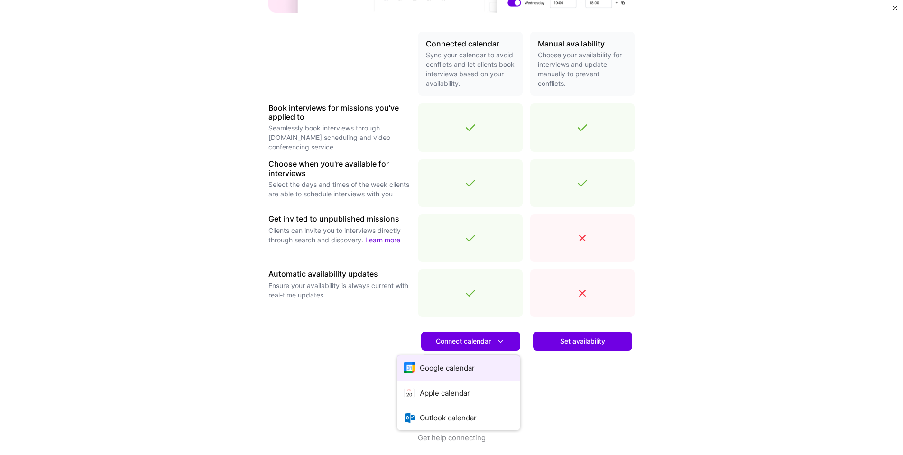
click at [439, 369] on button "Google calendar" at bounding box center [458, 367] width 123 height 25
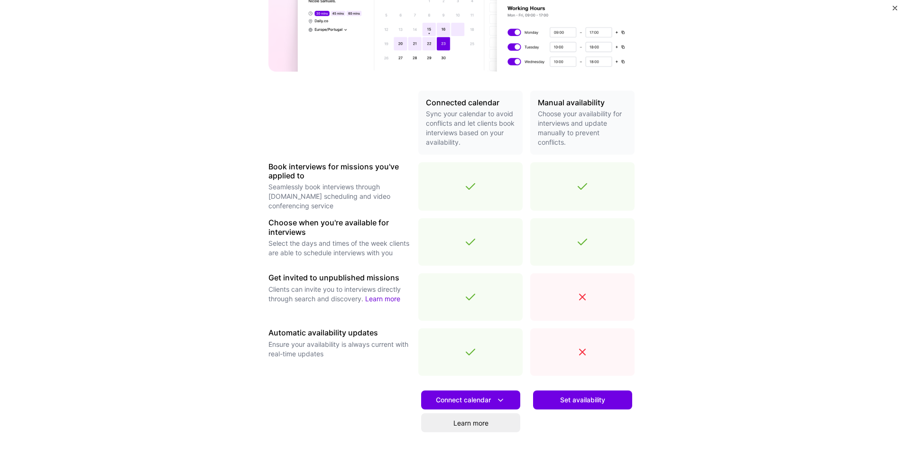
scroll to position [204, 0]
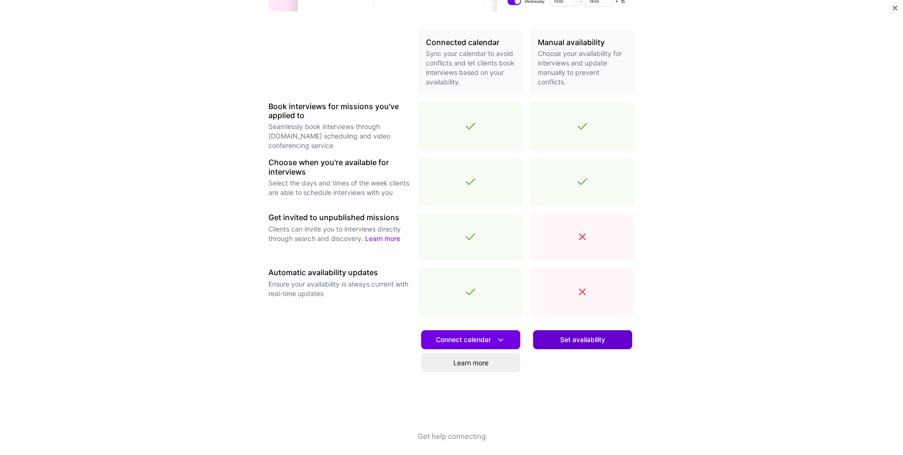
click at [563, 336] on span "Set availability" at bounding box center [582, 339] width 45 height 9
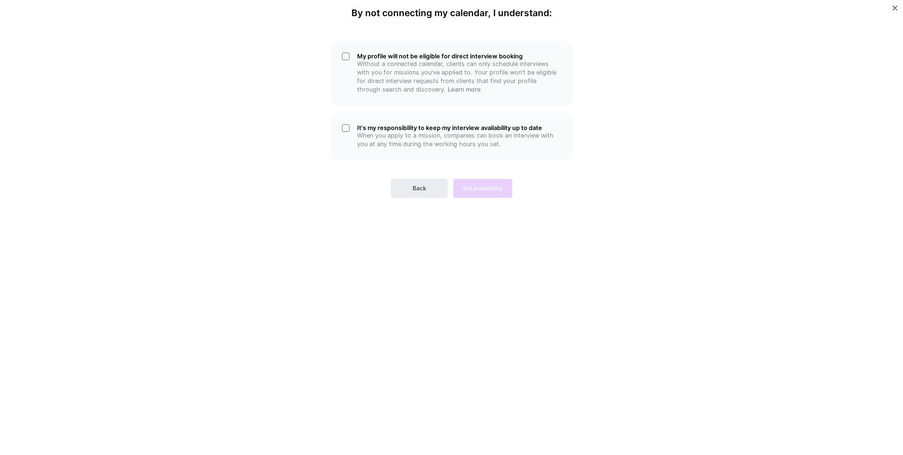
scroll to position [0, 0]
click at [422, 184] on span "Back" at bounding box center [420, 188] width 14 height 9
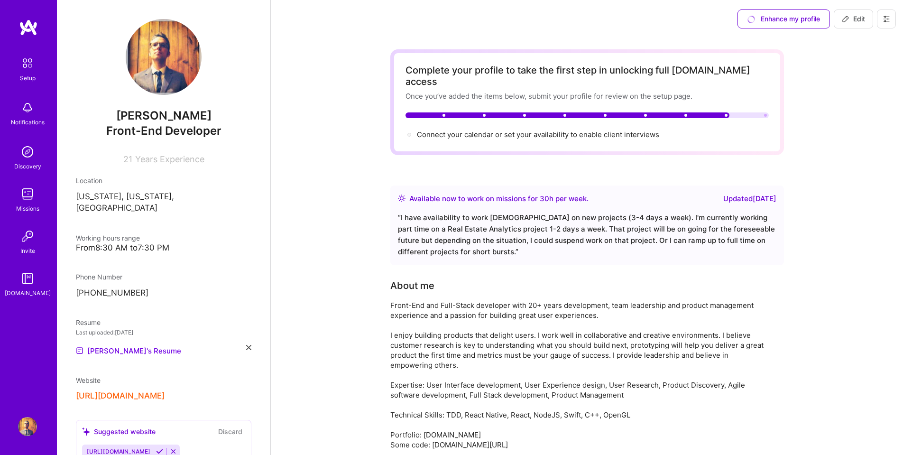
click at [813, 18] on div "Enhance my profile" at bounding box center [784, 18] width 92 height 19
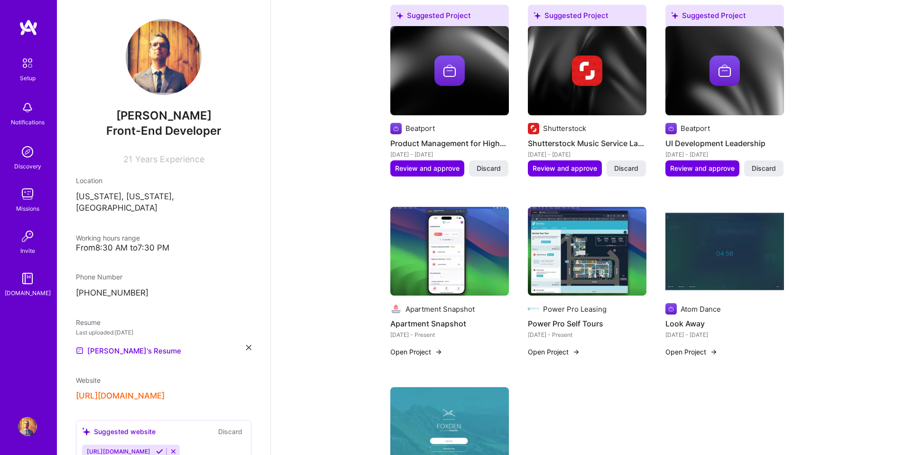
scroll to position [906, 0]
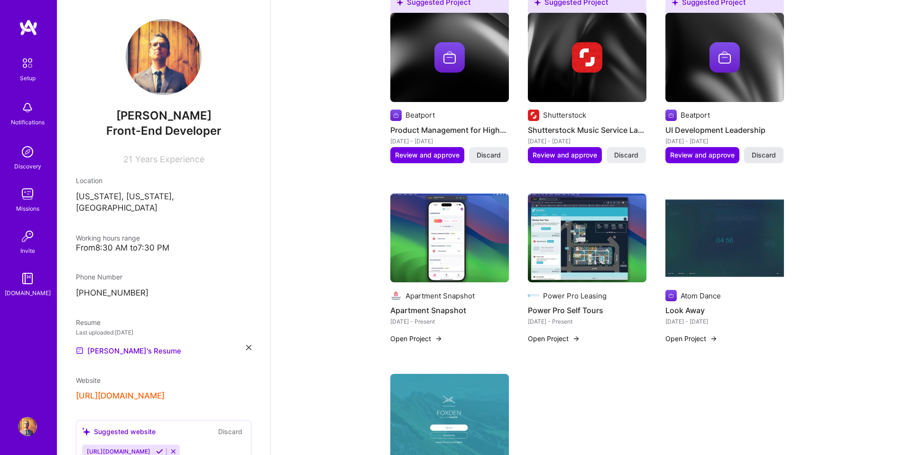
click at [771, 150] on span "Discard" at bounding box center [764, 154] width 24 height 9
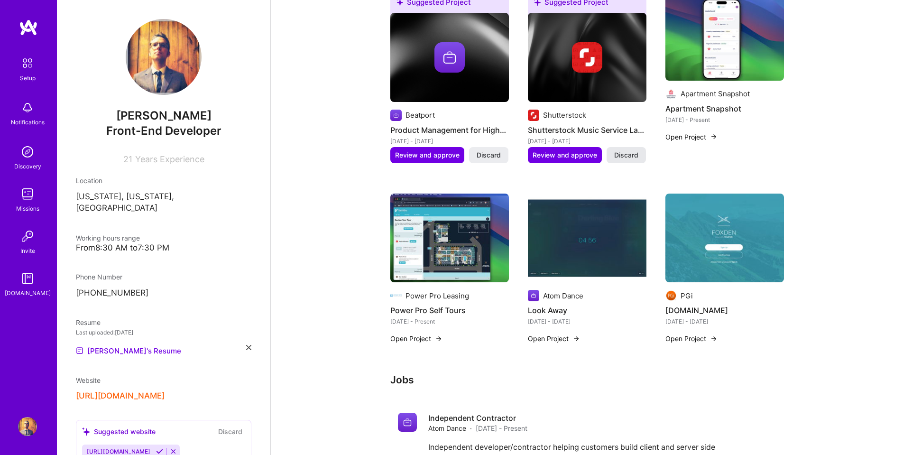
click at [621, 150] on span "Discard" at bounding box center [626, 154] width 24 height 9
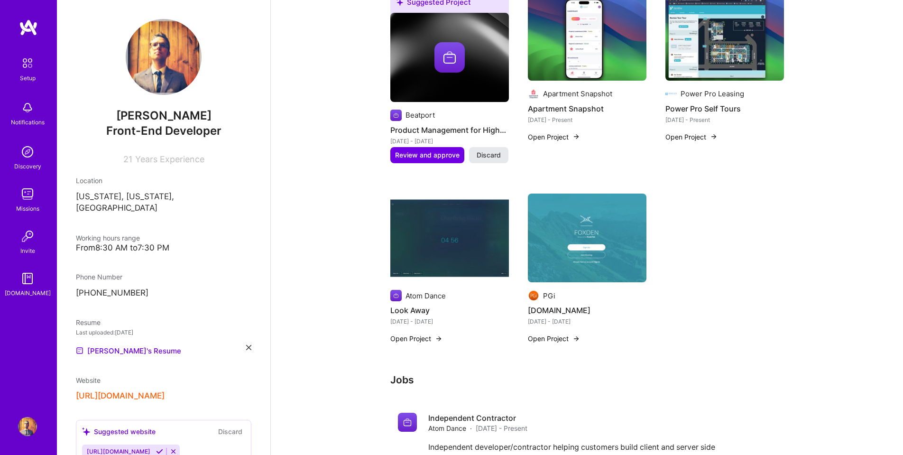
click at [491, 150] on span "Discard" at bounding box center [489, 154] width 24 height 9
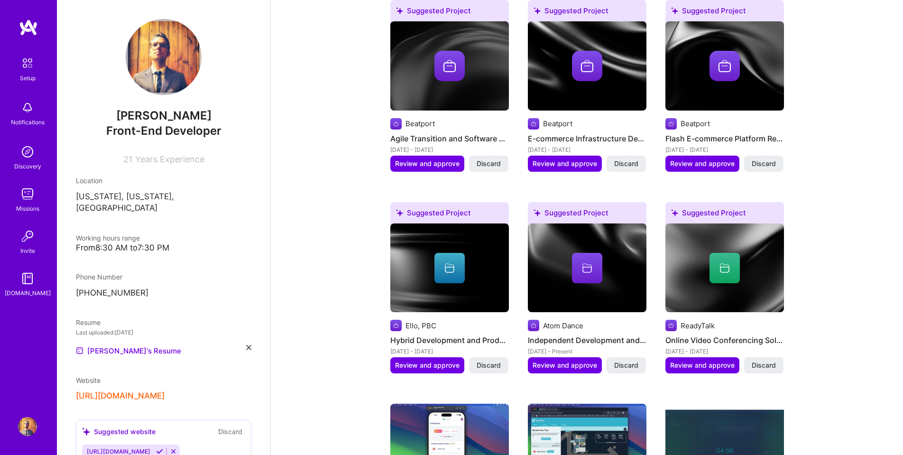
scroll to position [426, 0]
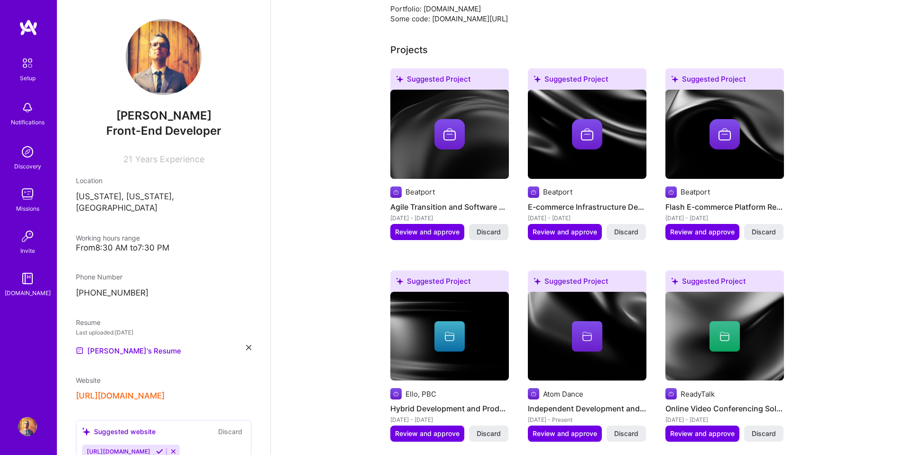
click at [483, 227] on span "Discard" at bounding box center [489, 231] width 24 height 9
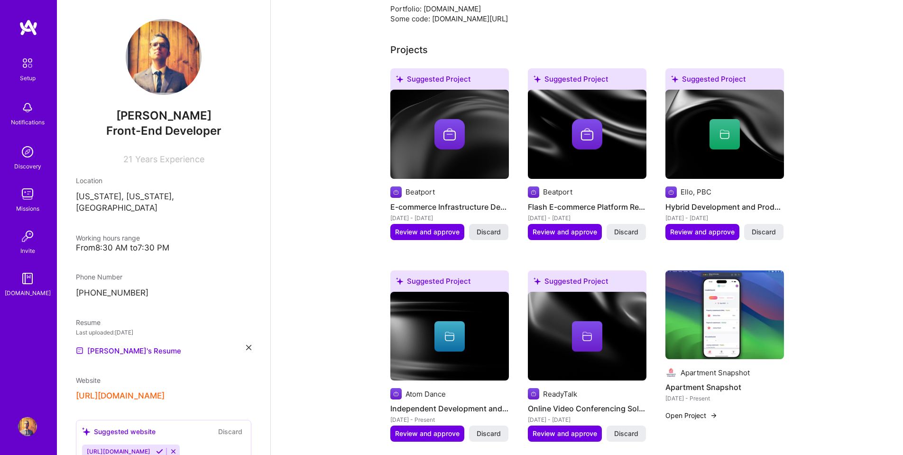
click at [480, 227] on span "Discard" at bounding box center [489, 231] width 24 height 9
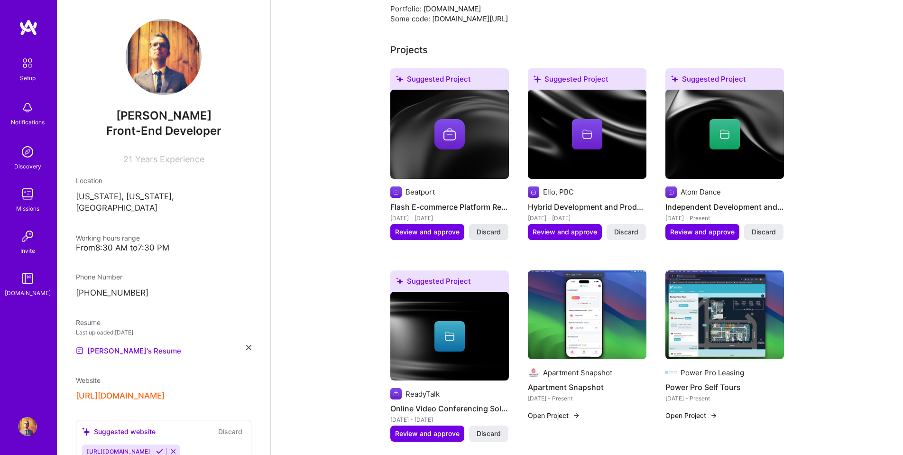
click at [486, 227] on span "Discard" at bounding box center [489, 231] width 24 height 9
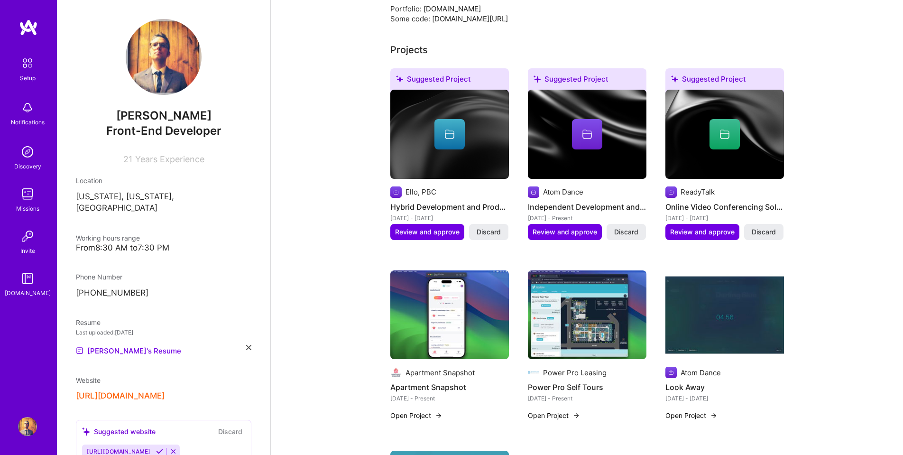
click at [486, 227] on span "Discard" at bounding box center [489, 231] width 24 height 9
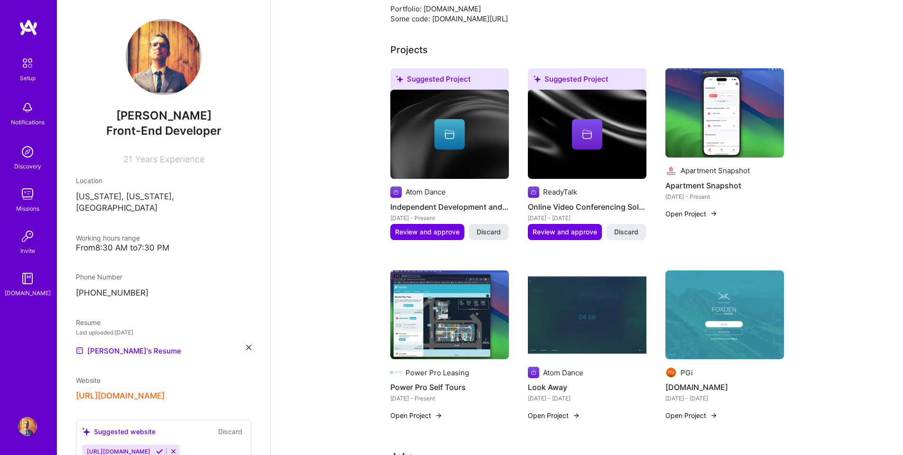
click at [495, 227] on span "Discard" at bounding box center [489, 231] width 24 height 9
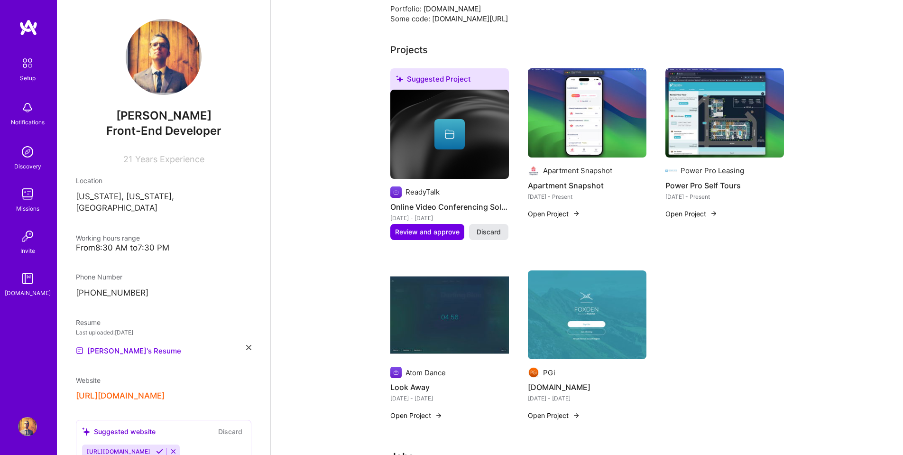
click at [492, 227] on span "Discard" at bounding box center [489, 231] width 24 height 9
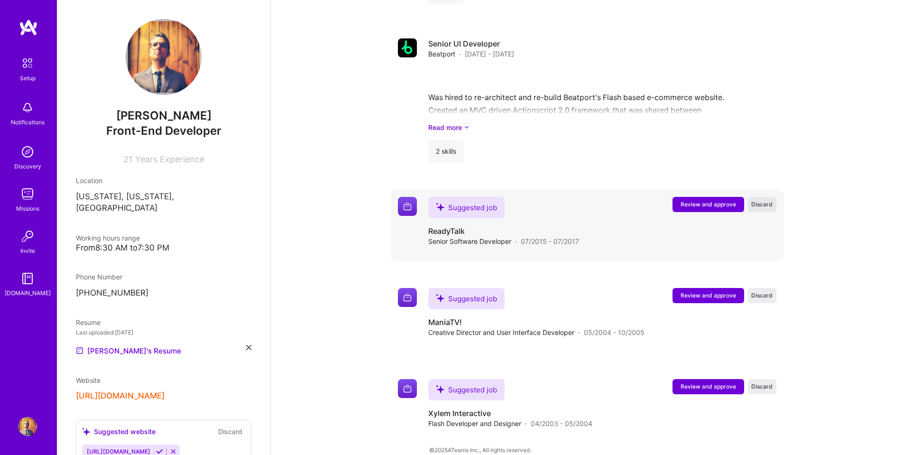
scroll to position [2077, 0]
click at [760, 201] on span "Discard" at bounding box center [761, 205] width 21 height 8
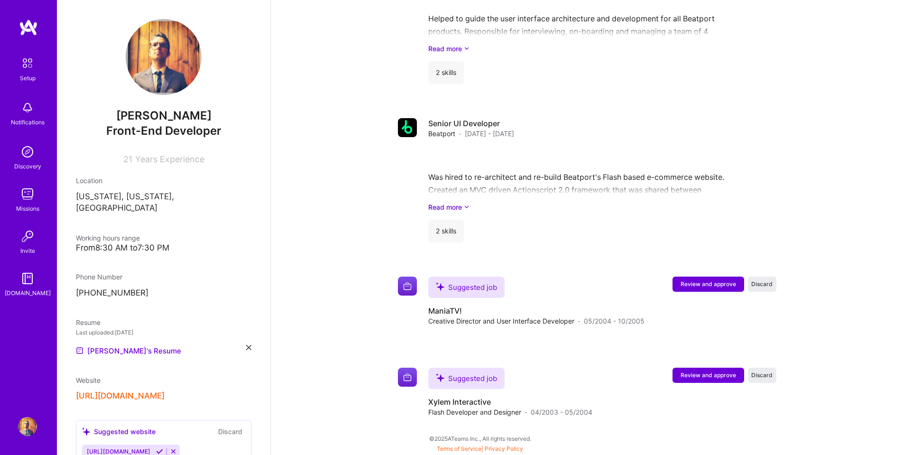
scroll to position [1986, 0]
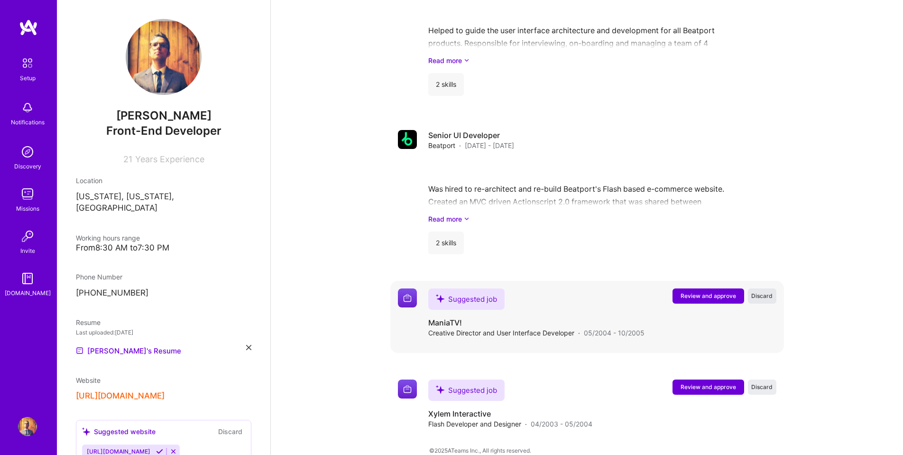
click at [759, 292] on span "Discard" at bounding box center [761, 296] width 21 height 8
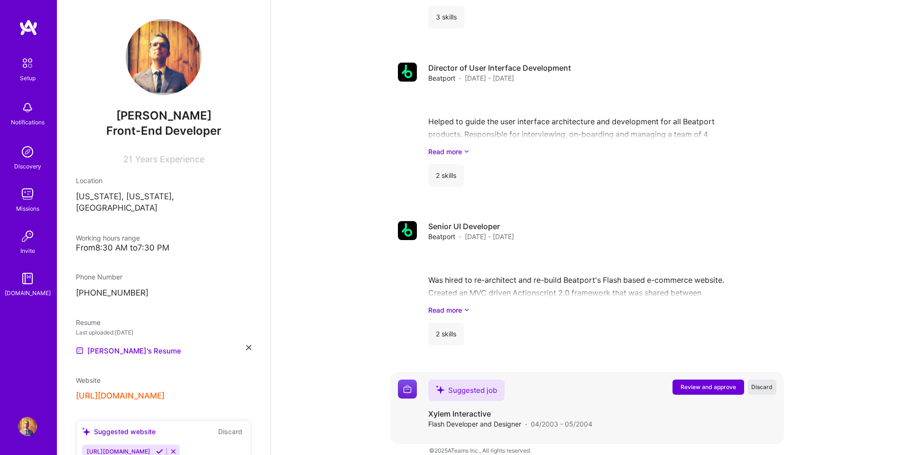
click at [762, 383] on span "Discard" at bounding box center [761, 387] width 21 height 8
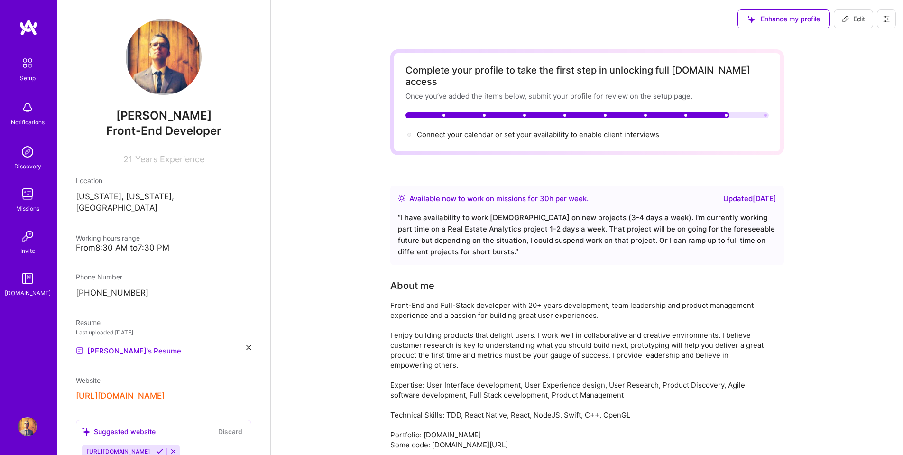
scroll to position [0, 0]
click at [887, 20] on icon at bounding box center [887, 19] width 8 height 8
click at [780, 19] on div "Enhance my profile" at bounding box center [784, 18] width 92 height 19
click at [591, 130] on span "Connect your calendar or set your availability to enable client interviews →" at bounding box center [542, 134] width 251 height 9
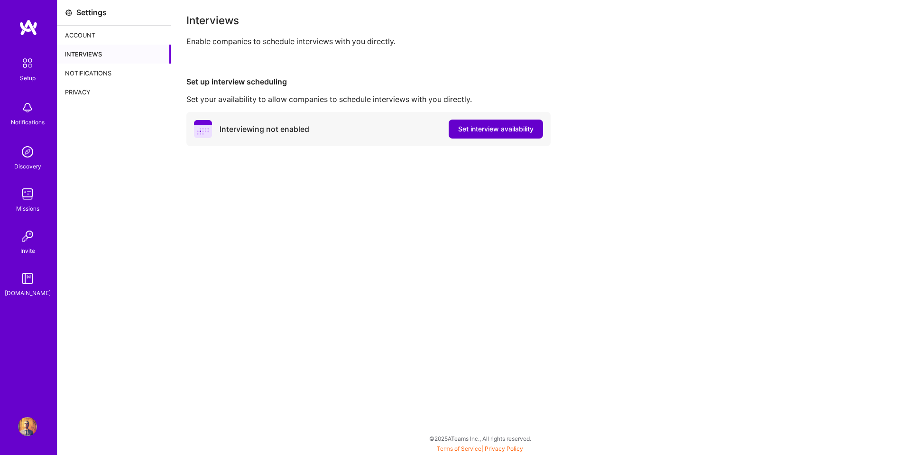
click at [492, 129] on span "Set interview availability" at bounding box center [495, 128] width 75 height 9
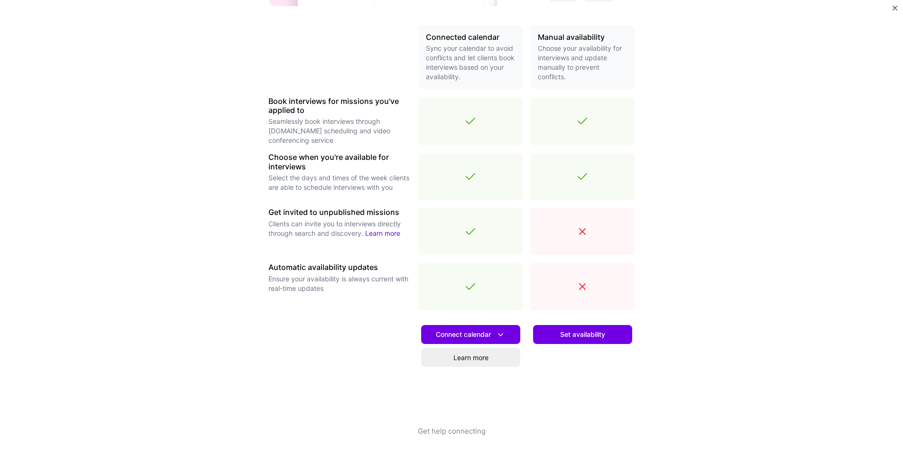
scroll to position [210, 0]
click at [588, 334] on span "Set availability" at bounding box center [582, 334] width 45 height 9
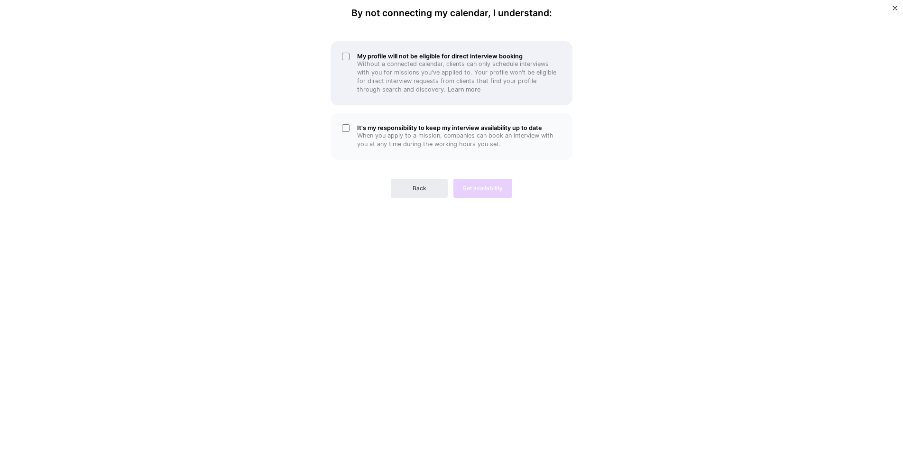
click at [376, 73] on p "Without a connected calendar, clients can only schedule interviews with you for…" at bounding box center [459, 77] width 204 height 34
click at [414, 135] on p "When you apply to a mission, companies can book an interview with you at any ti…" at bounding box center [459, 139] width 204 height 17
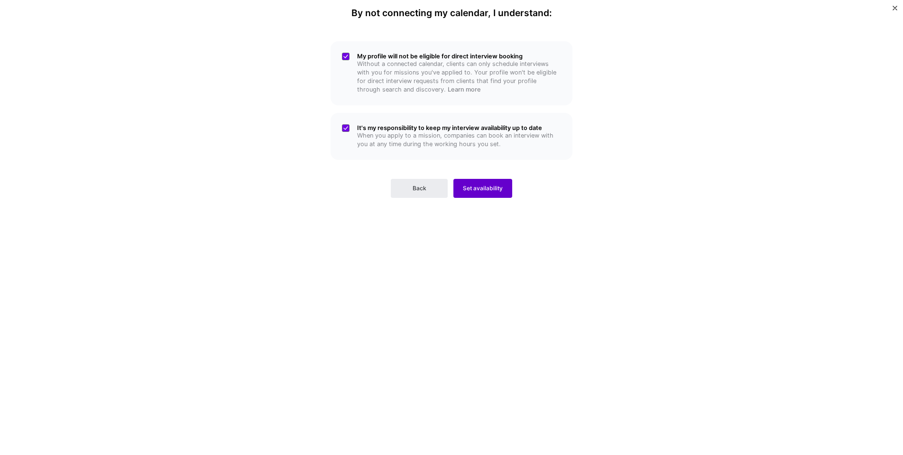
click at [489, 189] on span "Set availability" at bounding box center [483, 188] width 40 height 9
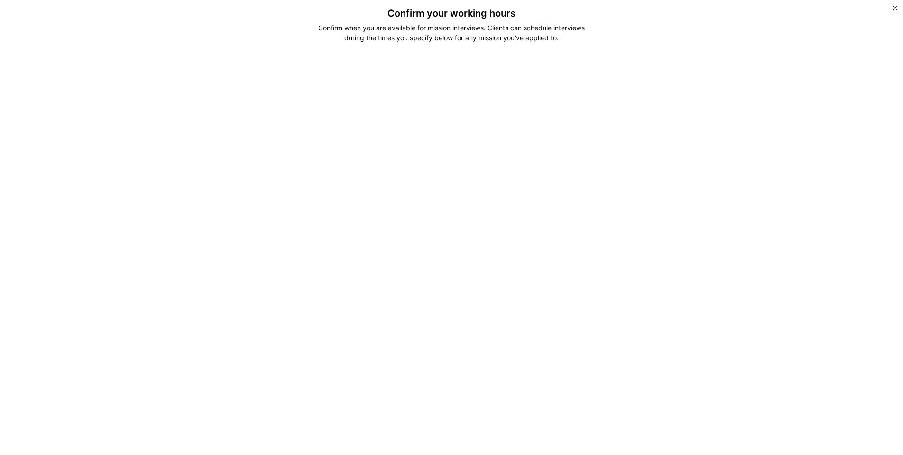
click at [895, 7] on img "Close" at bounding box center [895, 8] width 5 height 5
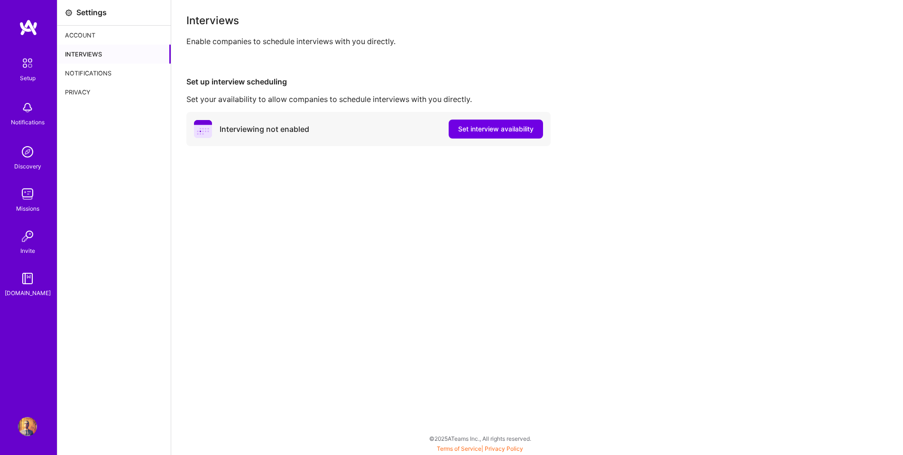
click at [91, 73] on div "Notifications" at bounding box center [113, 73] width 113 height 19
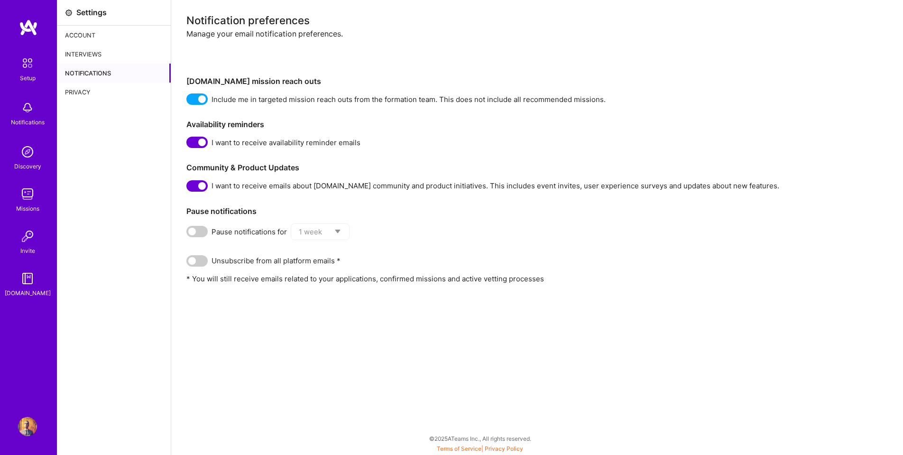
click at [117, 53] on div "Interviews" at bounding box center [113, 54] width 113 height 19
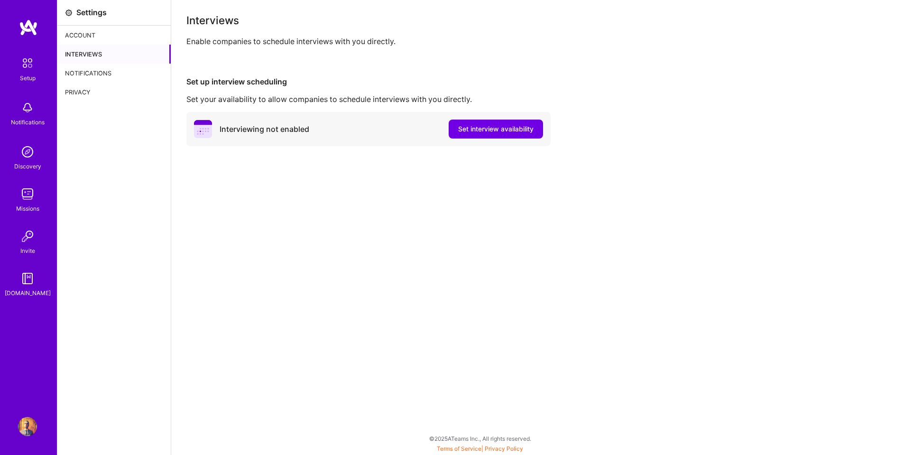
click at [105, 34] on div "Account" at bounding box center [113, 35] width 113 height 19
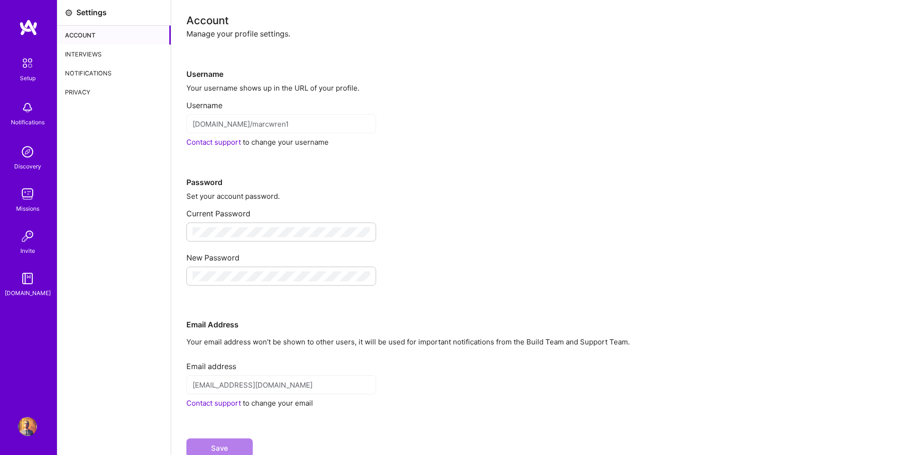
click at [22, 67] on img at bounding box center [28, 63] width 20 height 20
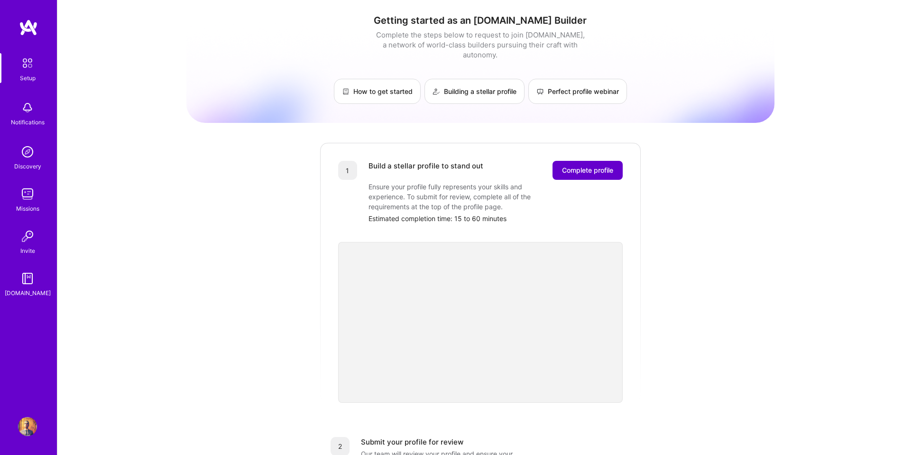
click at [586, 166] on span "Complete profile" at bounding box center [587, 170] width 51 height 9
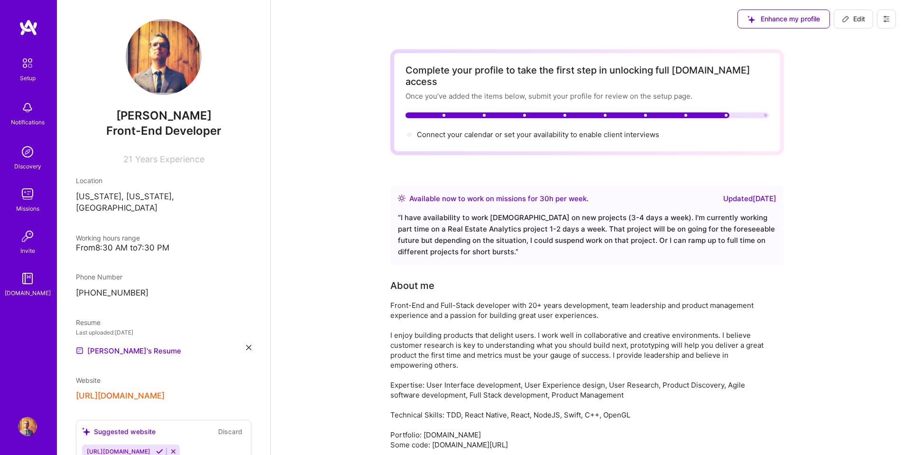
click at [887, 16] on icon at bounding box center [887, 19] width 8 height 8
click at [633, 130] on span "Connect your calendar or set your availability to enable client interviews →" at bounding box center [542, 134] width 251 height 9
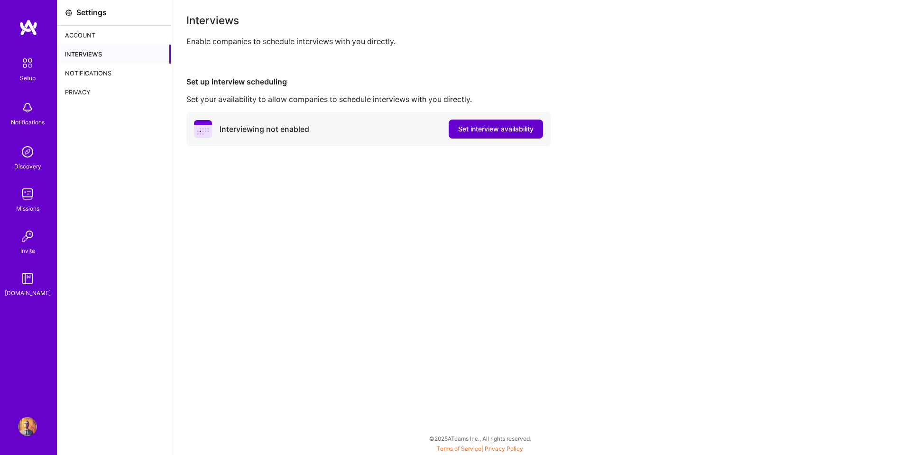
click at [476, 128] on span "Set interview availability" at bounding box center [495, 128] width 75 height 9
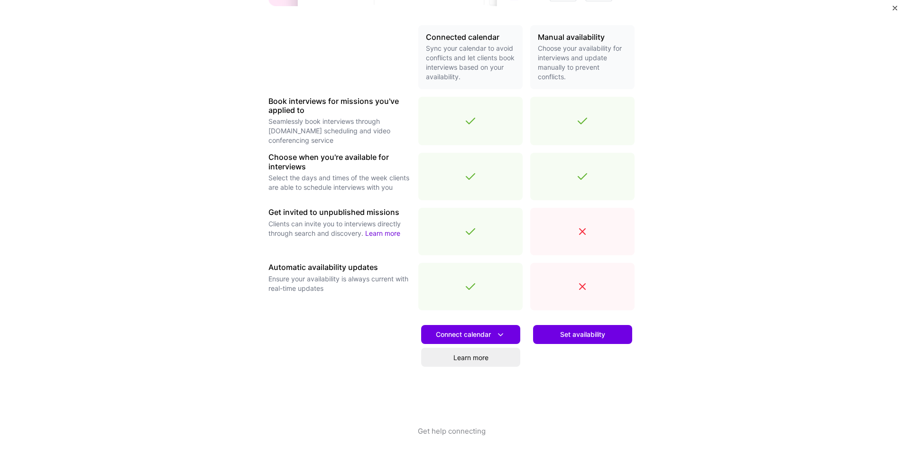
scroll to position [210, 0]
click at [501, 333] on icon at bounding box center [501, 335] width 10 height 10
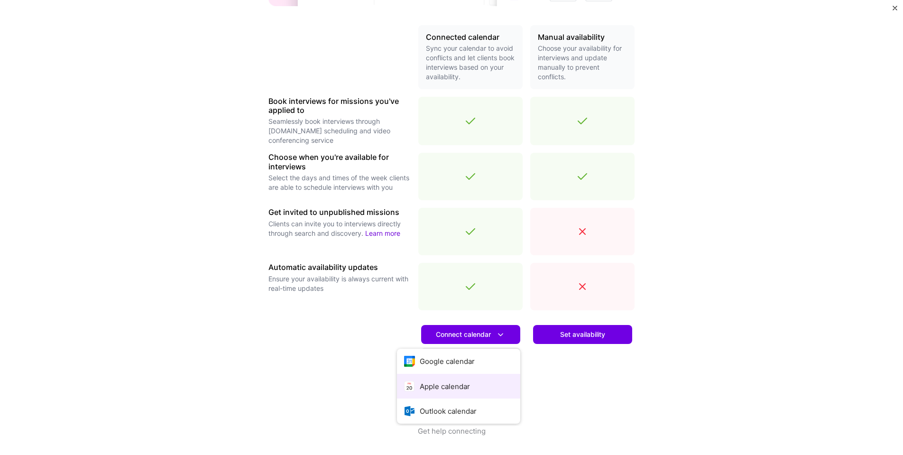
click at [435, 387] on button "Apple calendar" at bounding box center [458, 386] width 123 height 25
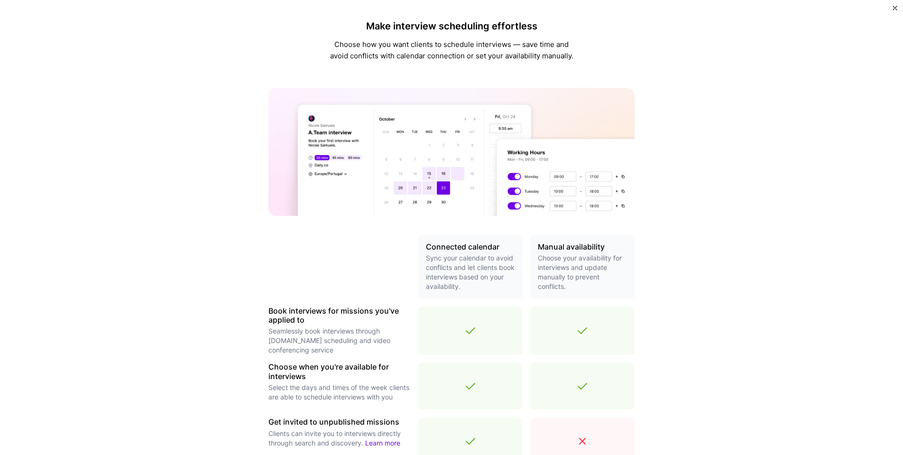
scroll to position [0, 0]
click at [894, 8] on img "Close" at bounding box center [895, 8] width 5 height 5
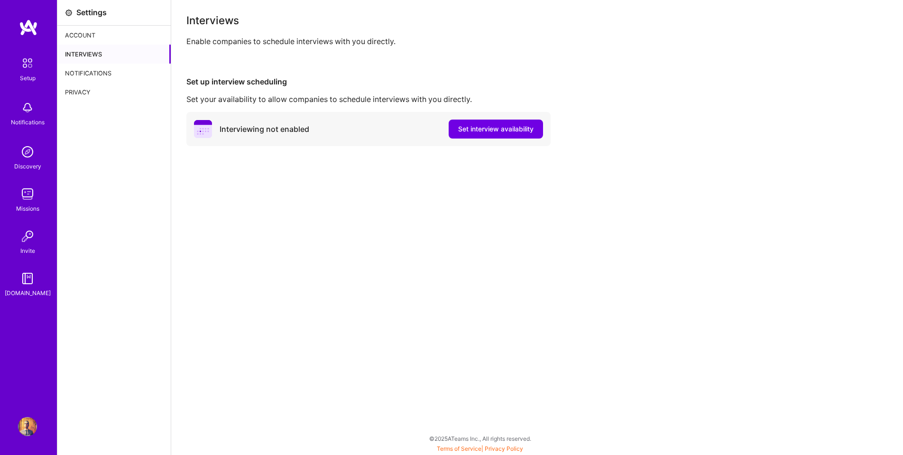
click at [36, 28] on img at bounding box center [28, 27] width 19 height 17
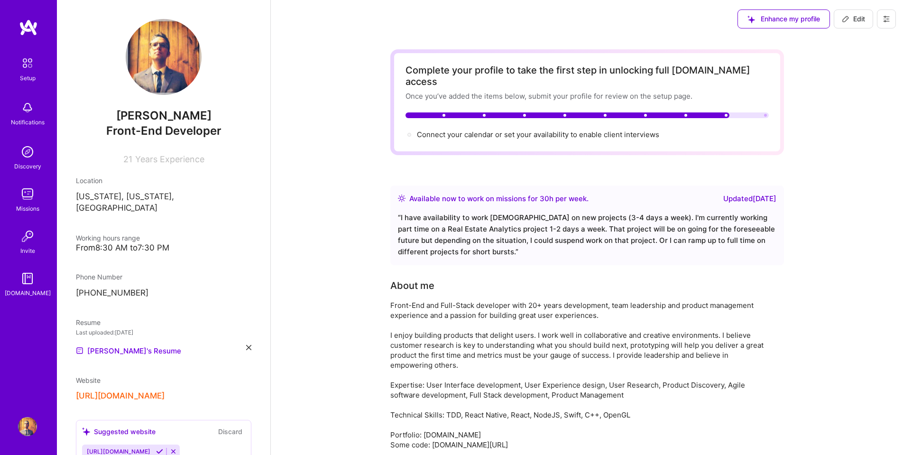
click at [27, 279] on img at bounding box center [27, 278] width 19 height 19
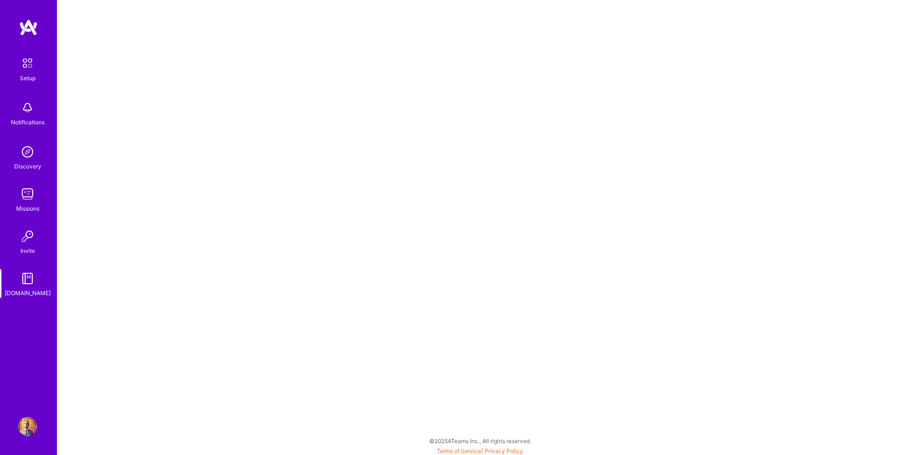
click at [29, 28] on img at bounding box center [28, 27] width 19 height 17
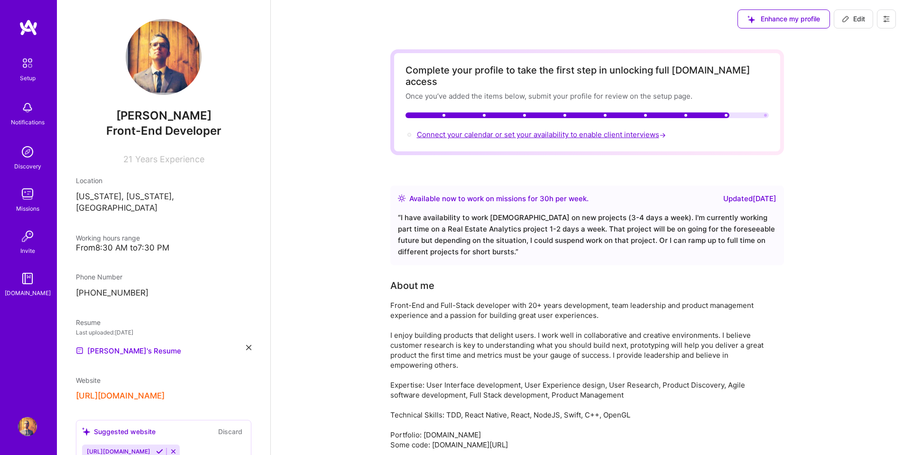
click at [551, 130] on span "Connect your calendar or set your availability to enable client interviews →" at bounding box center [542, 134] width 251 height 9
click at [887, 18] on icon at bounding box center [887, 19] width 8 height 8
click at [851, 37] on button "Settings" at bounding box center [860, 40] width 71 height 24
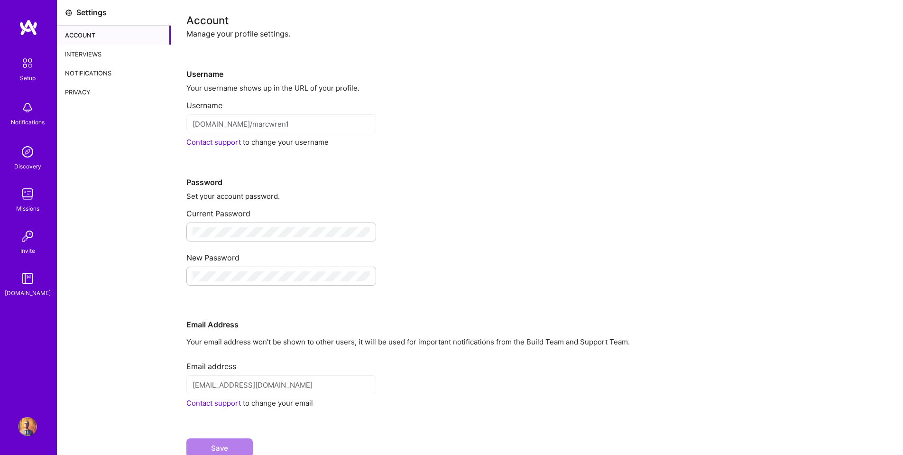
click at [102, 50] on div "Interviews" at bounding box center [113, 54] width 113 height 19
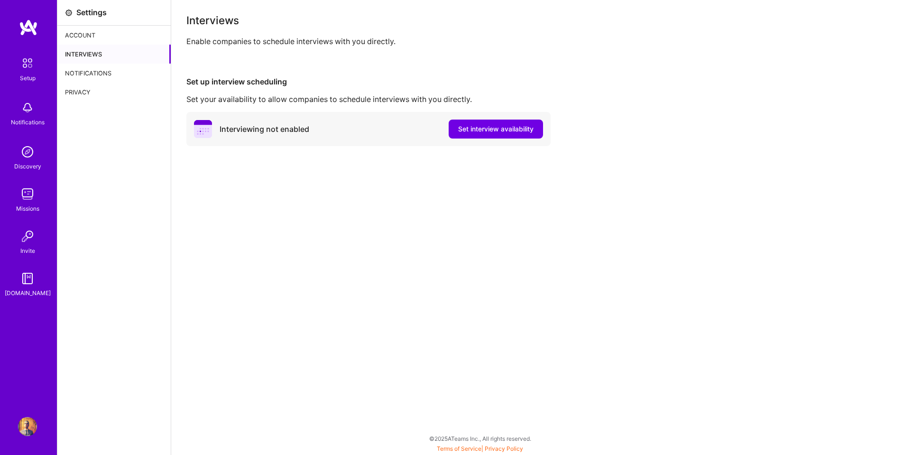
click at [22, 274] on img at bounding box center [27, 278] width 19 height 19
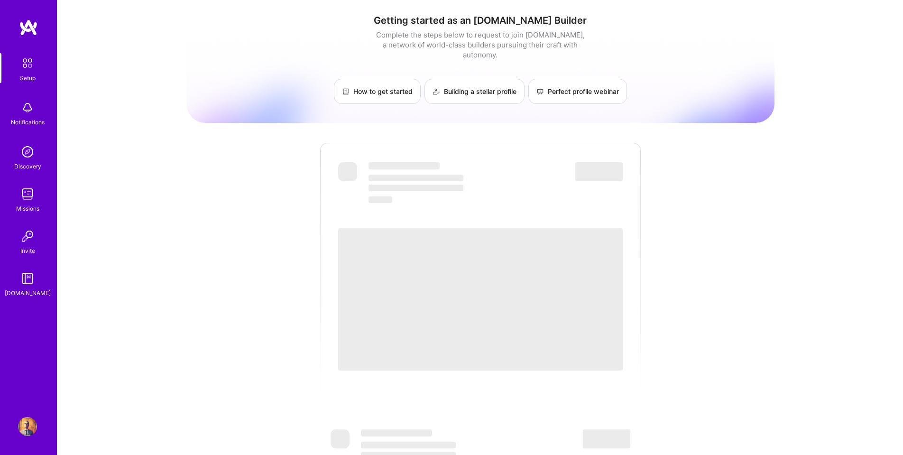
click at [451, 121] on div "Getting started as an A.Team Builder Complete the steps below to request to joi…" at bounding box center [480, 345] width 588 height 677
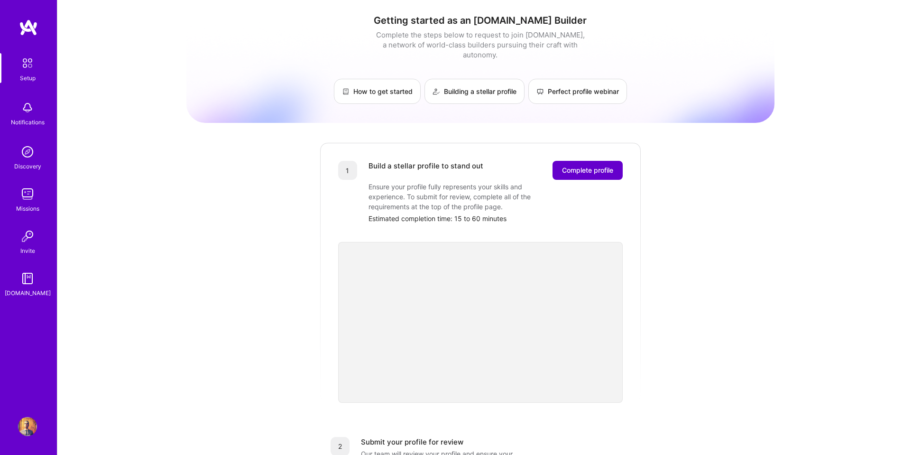
click at [588, 166] on span "Complete profile" at bounding box center [587, 170] width 51 height 9
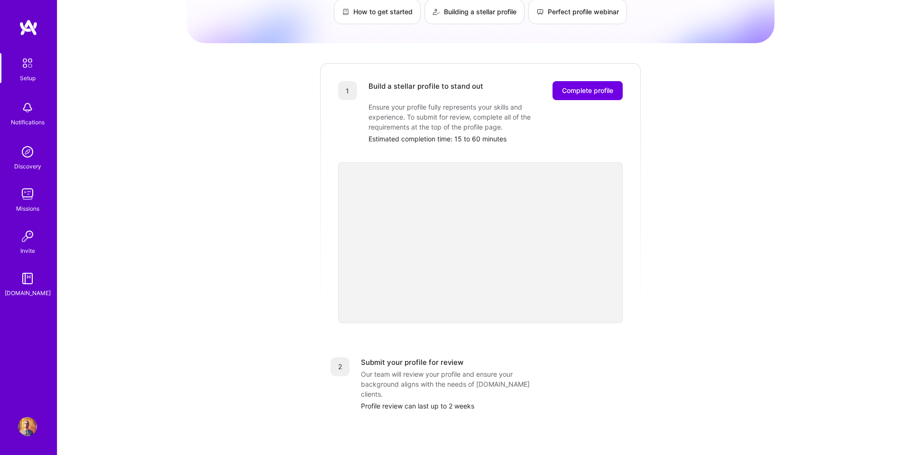
scroll to position [83, 0]
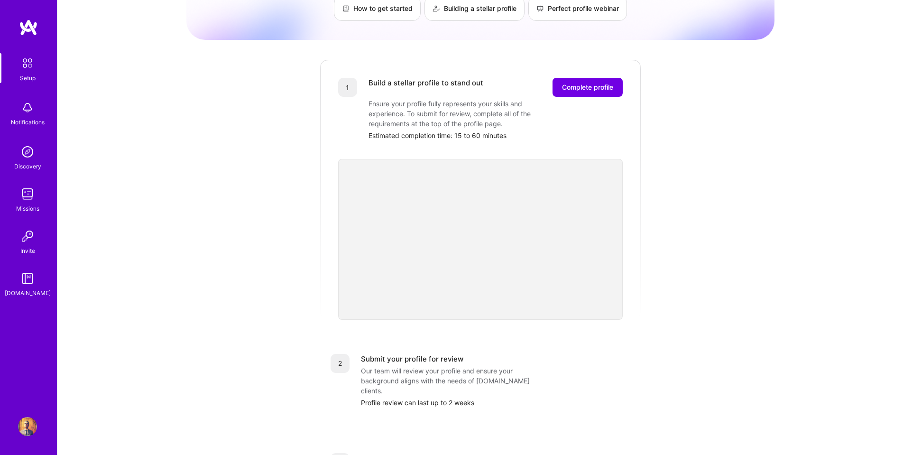
click at [648, 268] on div "Getting started as an A.Team Builder Complete the steps below to request to joi…" at bounding box center [480, 287] width 588 height 727
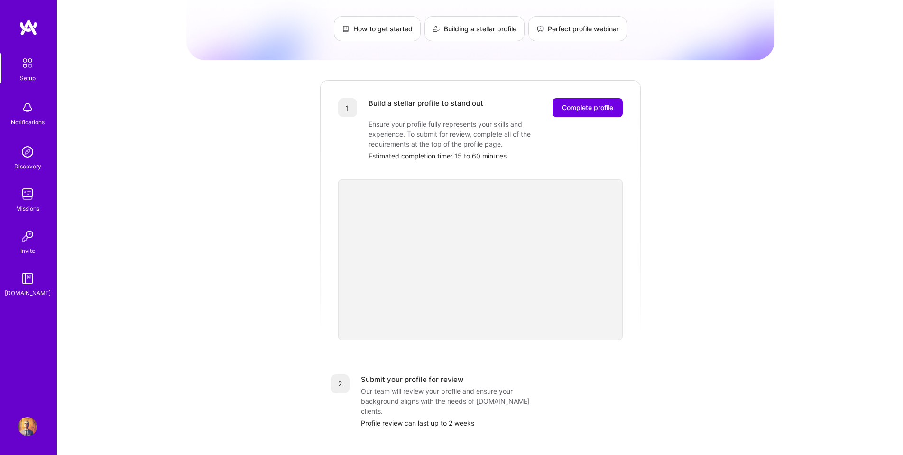
scroll to position [49, 0]
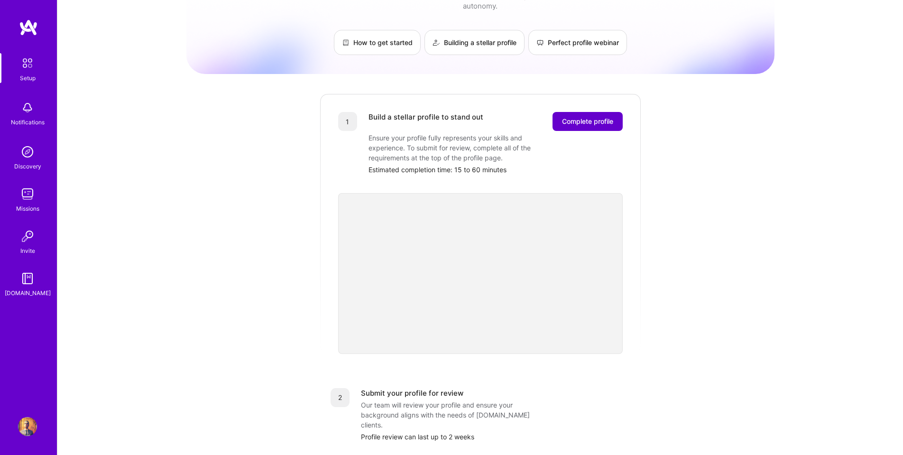
click at [592, 117] on span "Complete profile" at bounding box center [587, 121] width 51 height 9
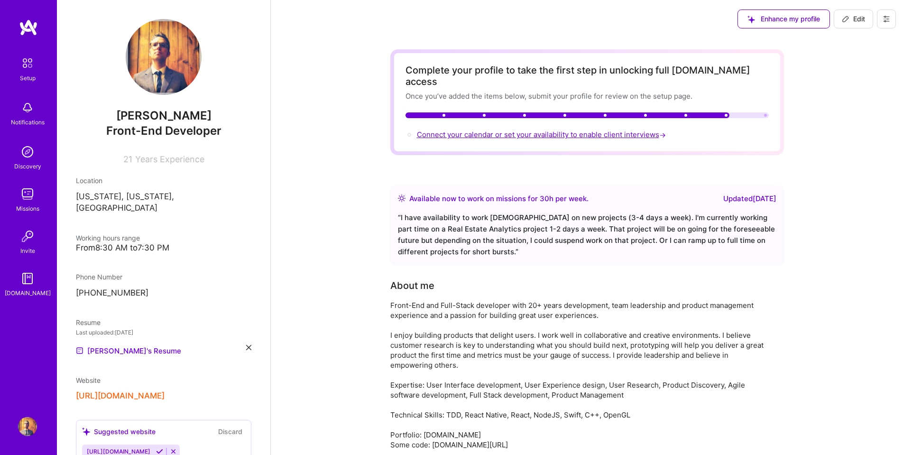
click at [610, 130] on span "Connect your calendar or set your availability to enable client interviews →" at bounding box center [542, 134] width 251 height 9
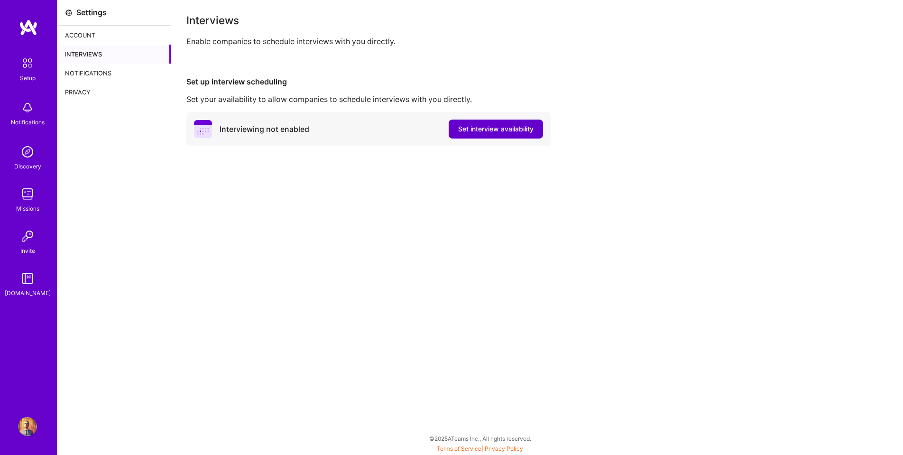
click at [484, 131] on span "Set interview availability" at bounding box center [495, 128] width 75 height 9
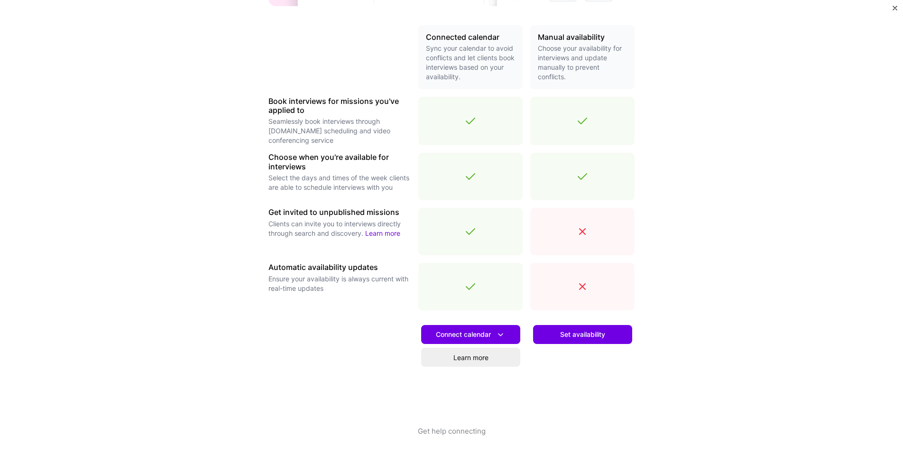
scroll to position [210, 0]
click at [482, 334] on span "Connect calendar" at bounding box center [471, 335] width 70 height 10
click at [456, 361] on button "Google calendar" at bounding box center [458, 361] width 123 height 25
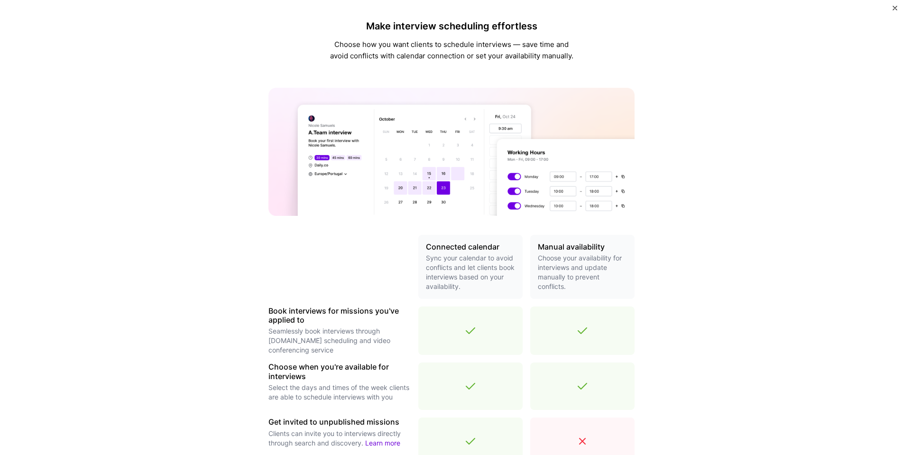
scroll to position [0, 0]
click at [895, 9] on img "Close" at bounding box center [895, 8] width 5 height 5
